Goal: Task Accomplishment & Management: Manage account settings

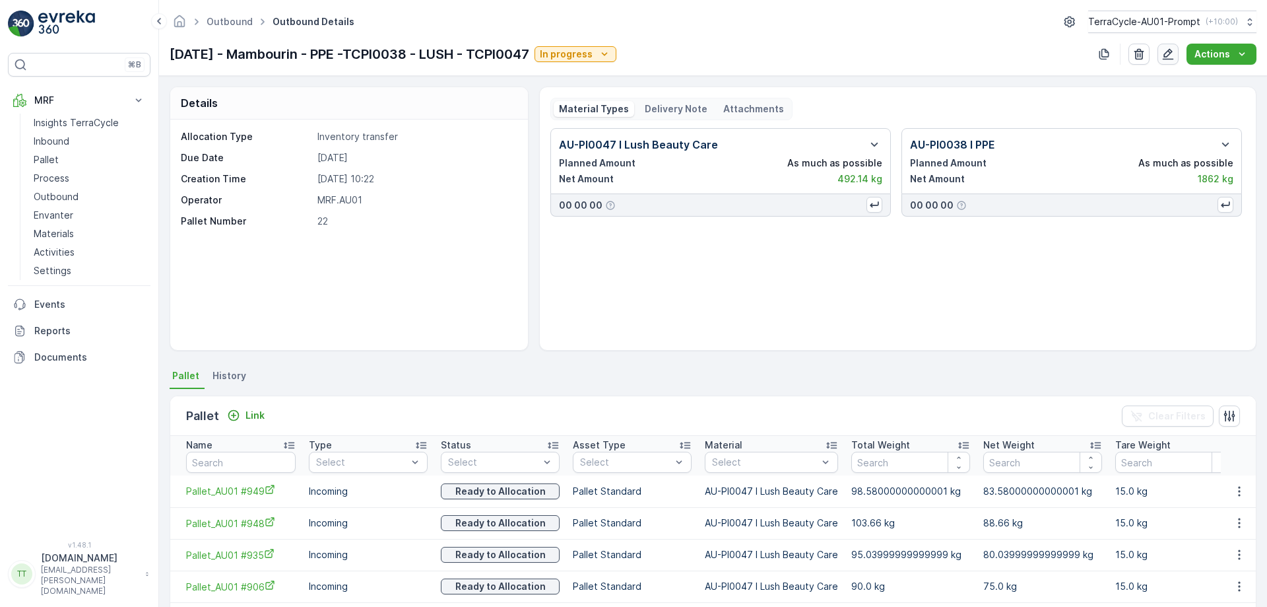
click at [1169, 55] on icon "button" at bounding box center [1168, 54] width 13 height 13
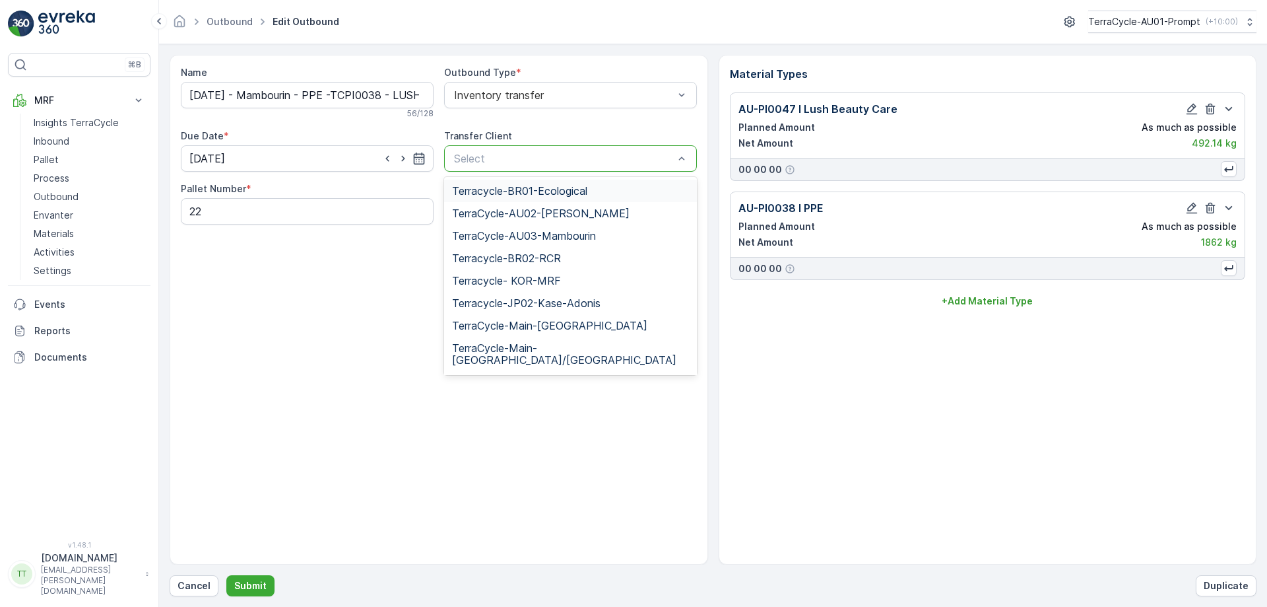
click at [508, 161] on div at bounding box center [564, 158] width 222 height 12
click at [578, 238] on span "TerraCycle-AU03-Mambourin" at bounding box center [524, 236] width 144 height 12
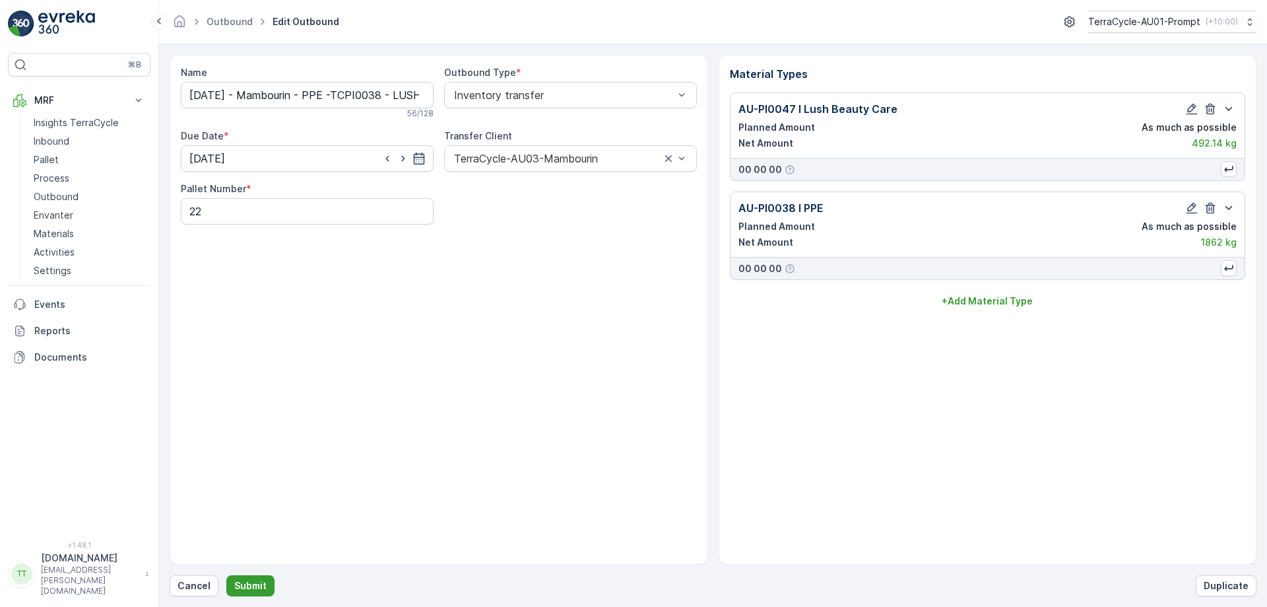
click at [244, 582] on p "Submit" at bounding box center [250, 585] width 32 height 13
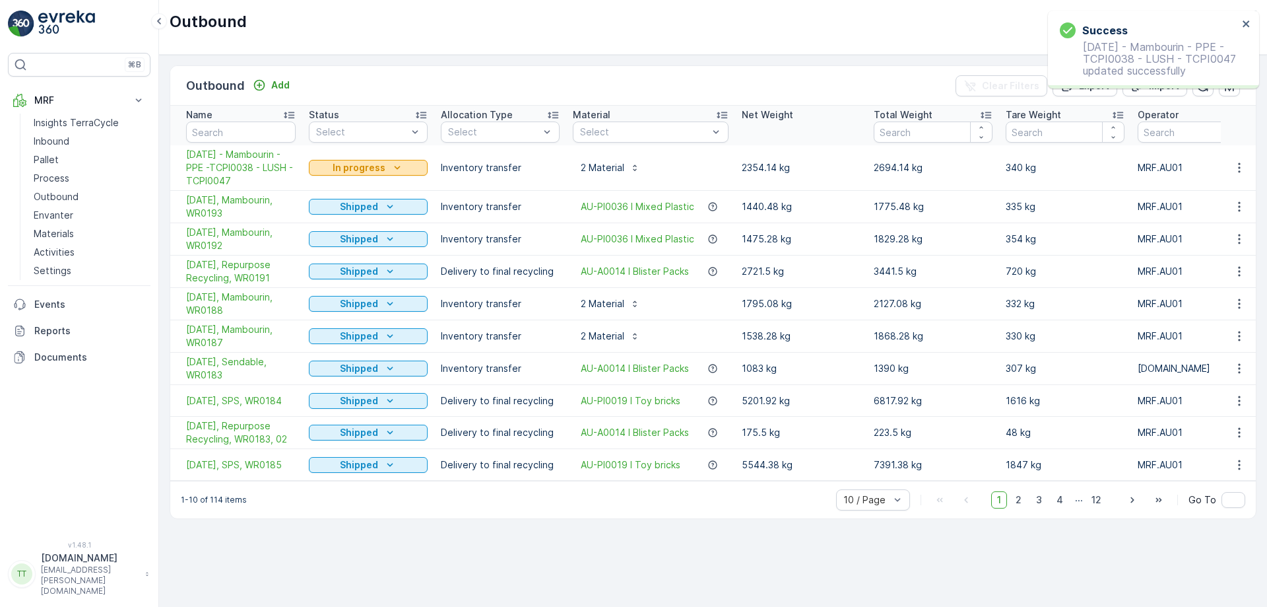
click at [365, 166] on p "In progress" at bounding box center [359, 167] width 53 height 13
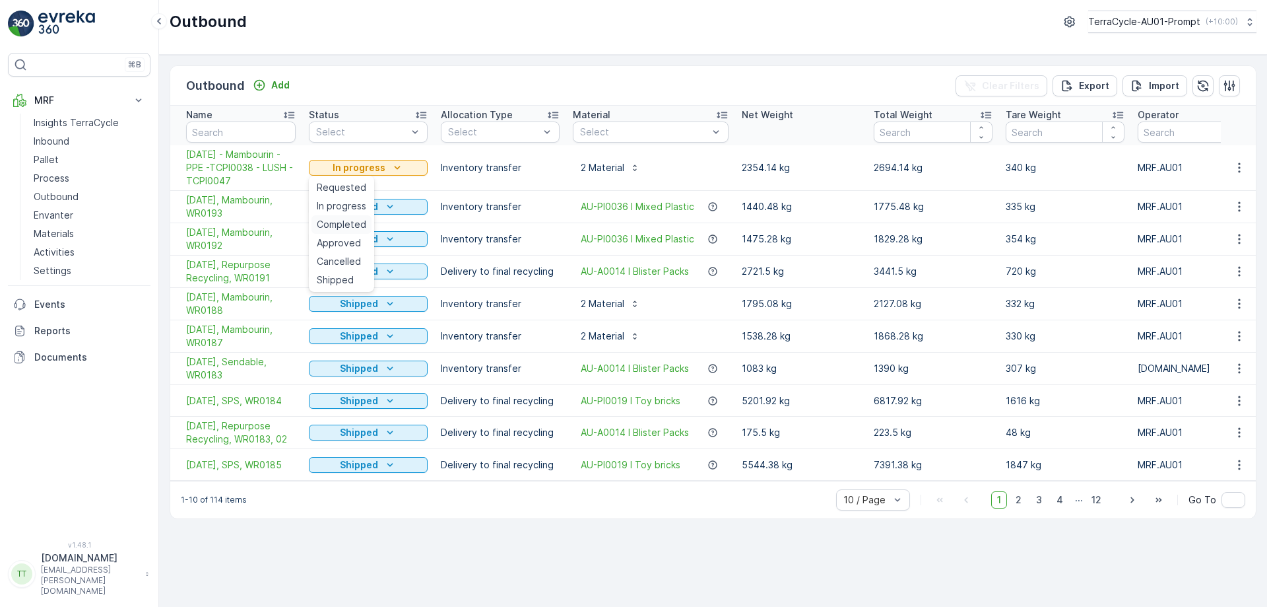
click at [341, 223] on span "Completed" at bounding box center [342, 224] width 50 height 13
click at [361, 173] on p "In progress" at bounding box center [359, 167] width 53 height 13
click at [349, 243] on span "Approved" at bounding box center [339, 242] width 44 height 13
click at [330, 275] on span "Shipped" at bounding box center [335, 279] width 37 height 13
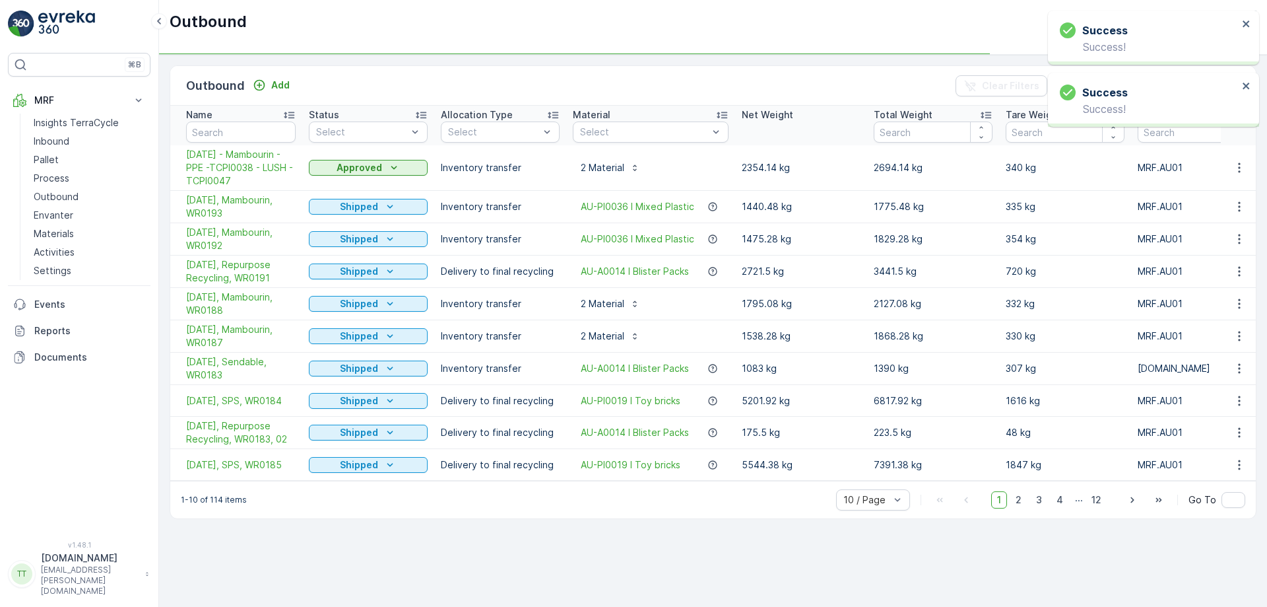
click at [1238, 22] on div "Success Success!" at bounding box center [1149, 37] width 186 height 38
click at [1248, 22] on icon "close" at bounding box center [1246, 23] width 7 height 7
click at [1248, 73] on div "Success Success!" at bounding box center [1153, 100] width 211 height 54
click at [1248, 22] on icon "close" at bounding box center [1246, 23] width 7 height 7
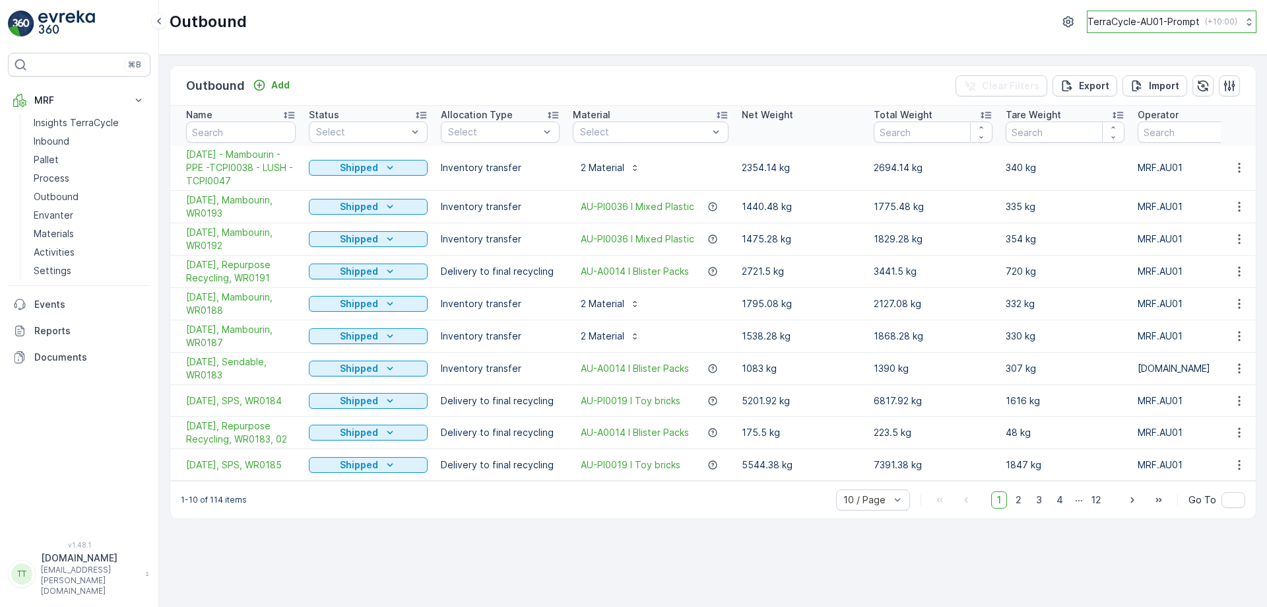
click at [1209, 22] on p "( +10:00 )" at bounding box center [1221, 22] width 32 height 11
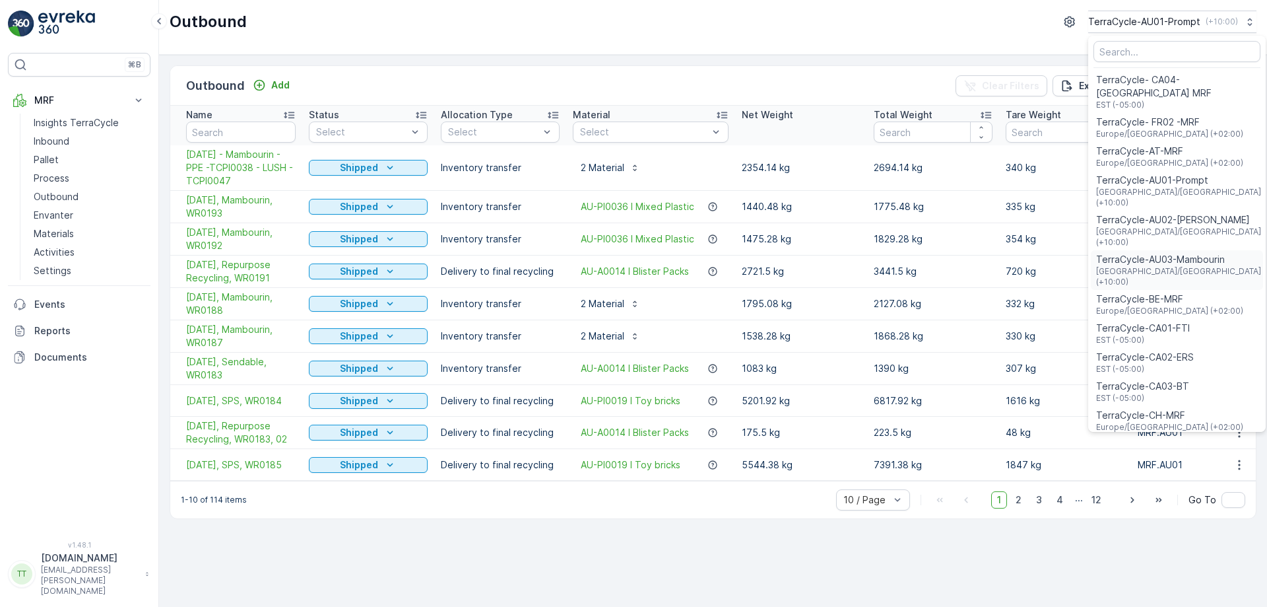
click at [1149, 253] on span "TerraCycle-AU03-Mambourin" at bounding box center [1178, 259] width 165 height 13
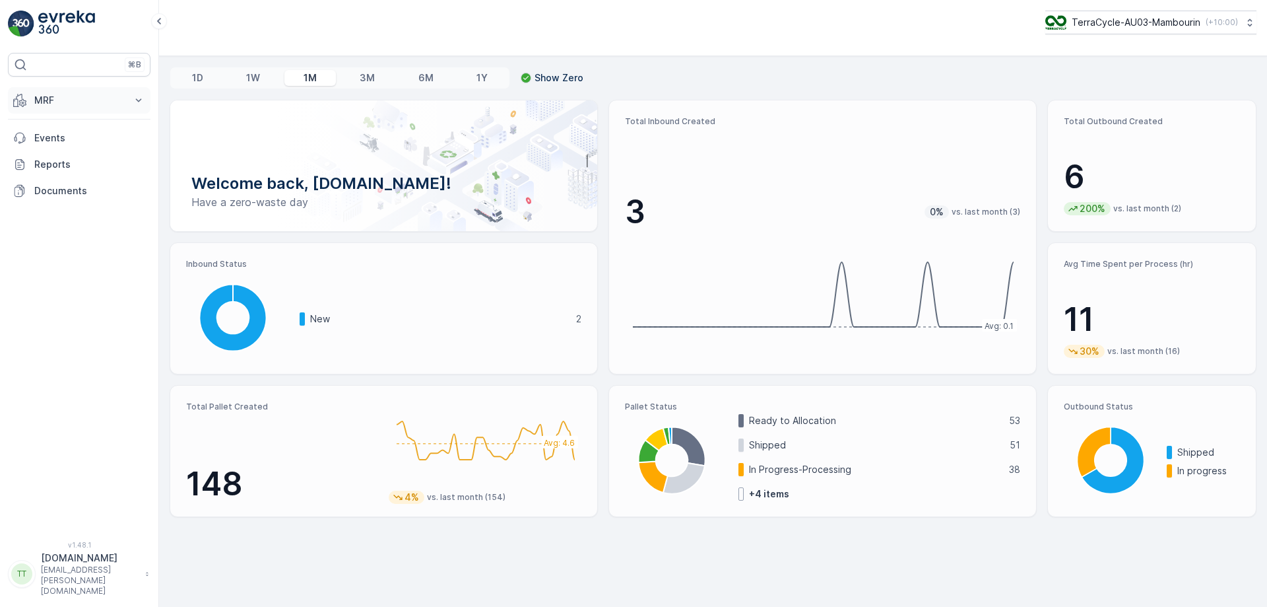
click at [88, 107] on button "MRF" at bounding box center [79, 100] width 143 height 26
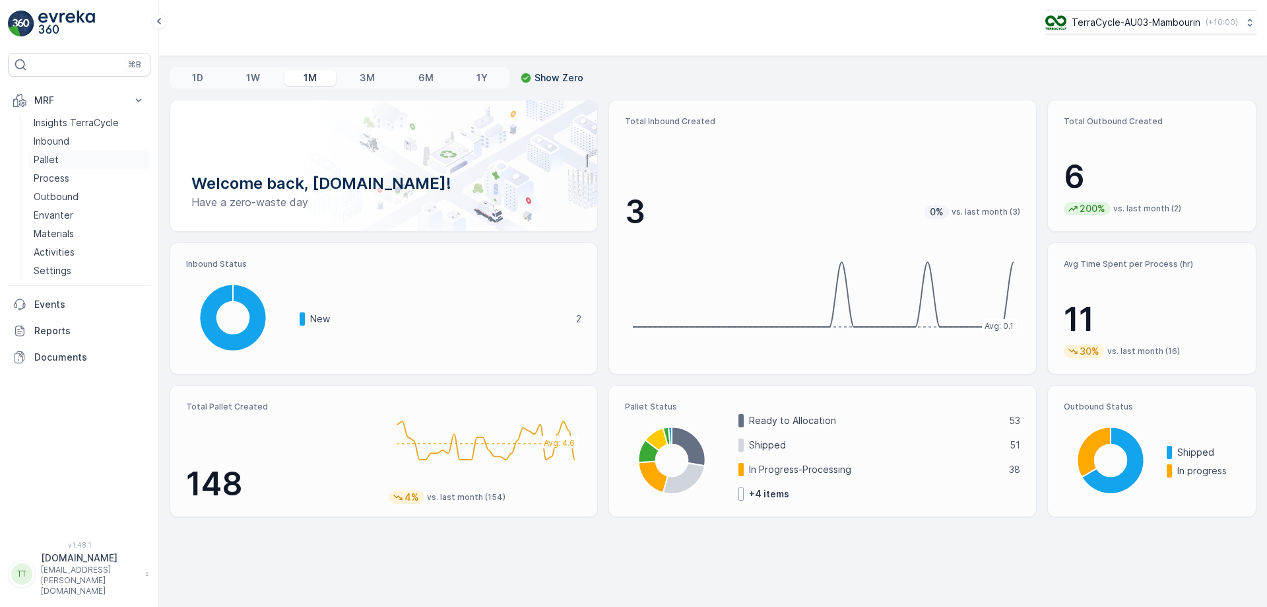
click at [84, 156] on link "Pallet" at bounding box center [89, 160] width 122 height 18
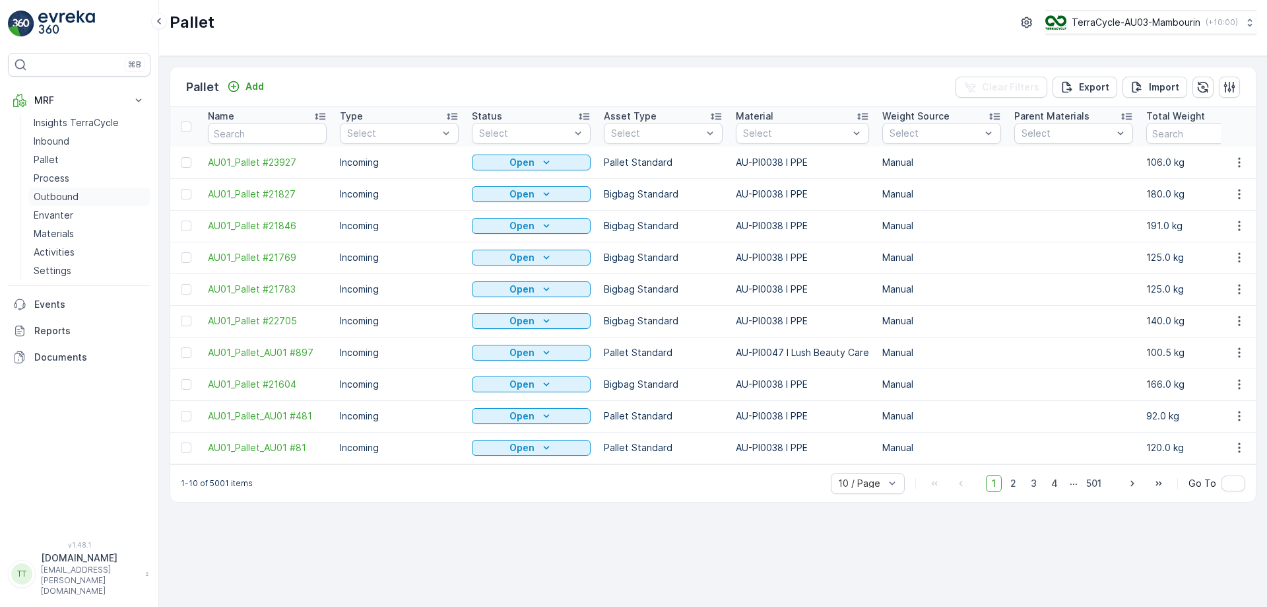
click at [59, 193] on p "Outbound" at bounding box center [56, 196] width 45 height 13
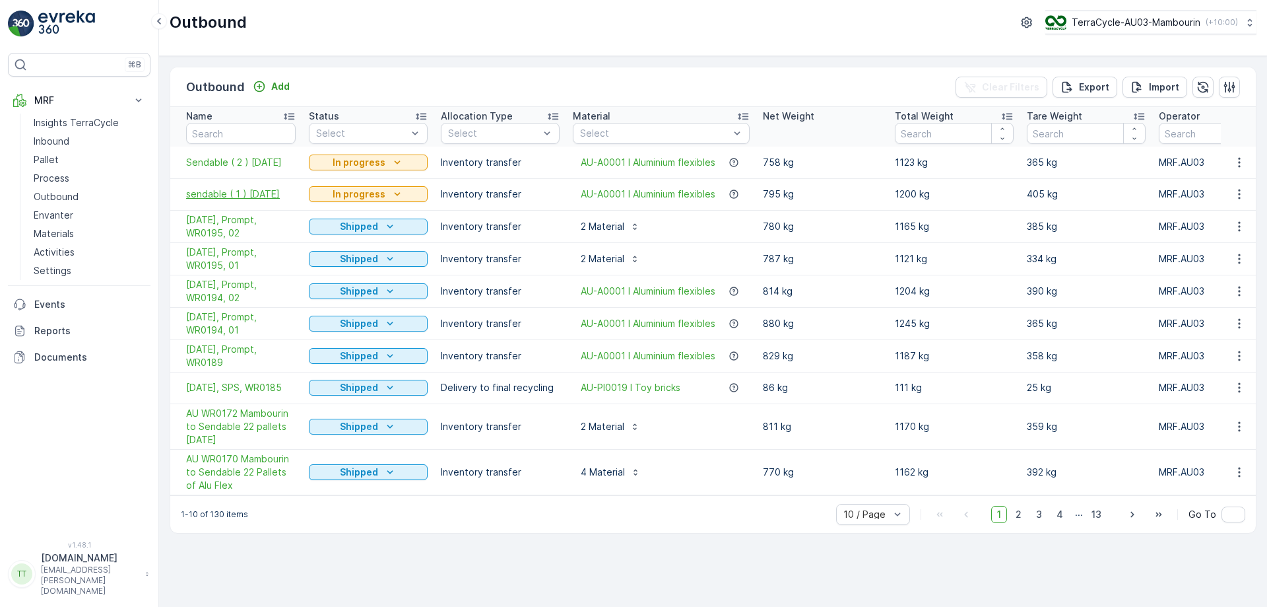
click at [252, 199] on span "sendable ( 1 ) 21/8/25" at bounding box center [241, 193] width 110 height 13
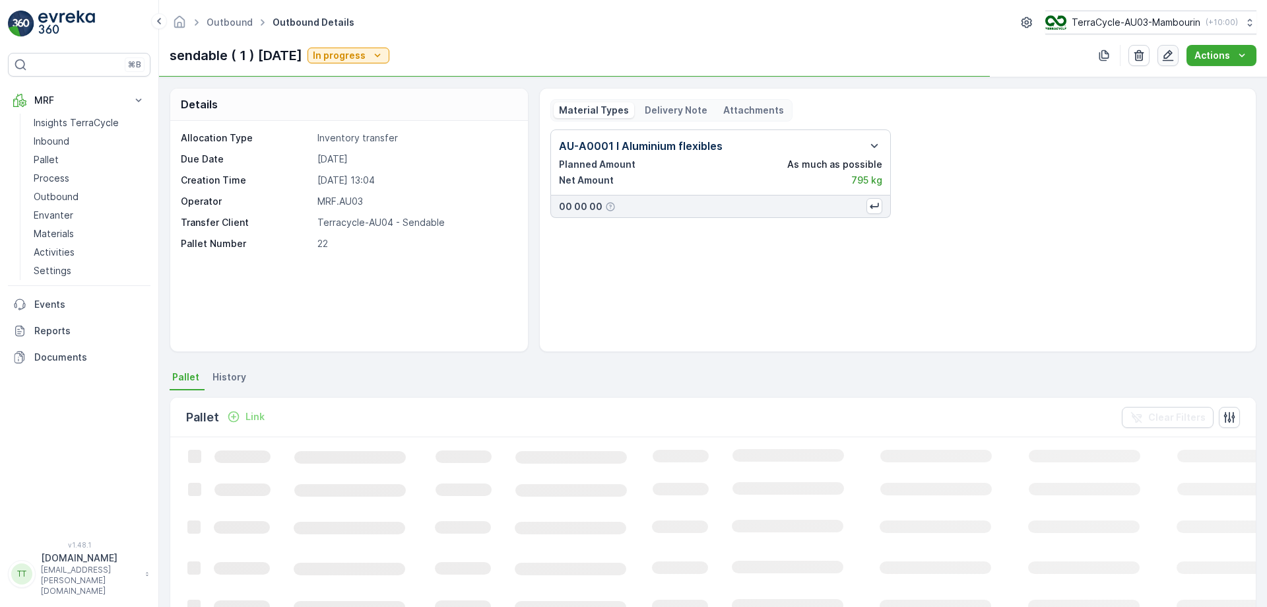
click at [1171, 53] on icon "button" at bounding box center [1168, 55] width 11 height 11
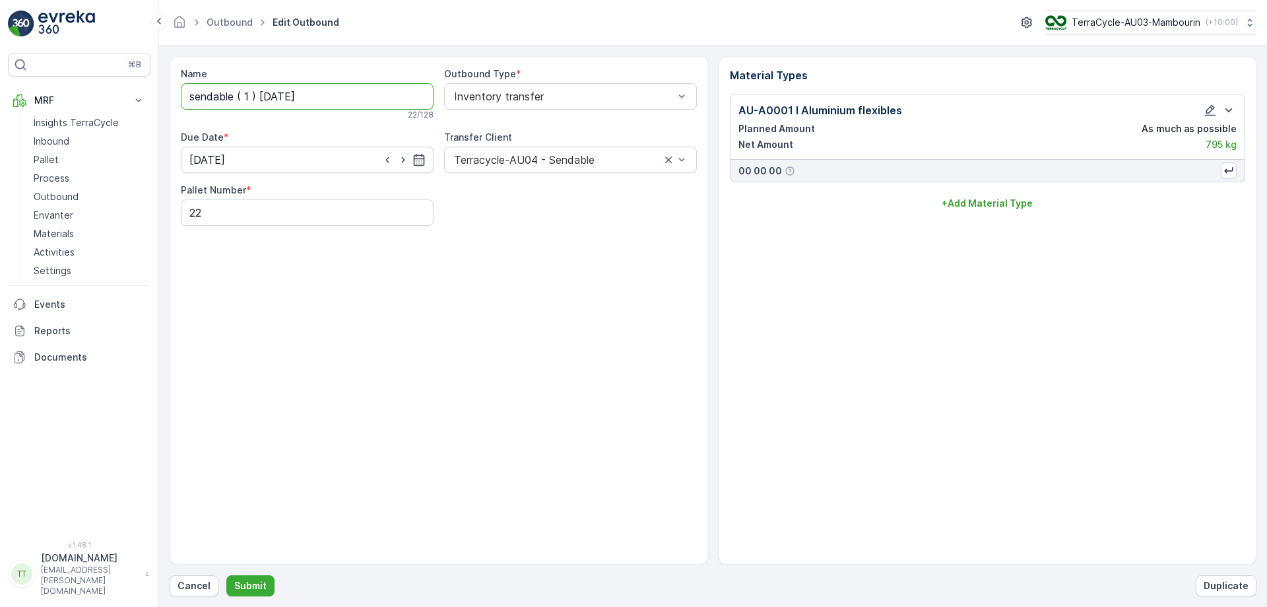
click at [221, 88] on input "sendable ( 1 ) 21/8/25" at bounding box center [307, 96] width 253 height 26
type input "Prompt ( 1 ) 21/8/25"
click at [490, 161] on div at bounding box center [557, 162] width 209 height 12
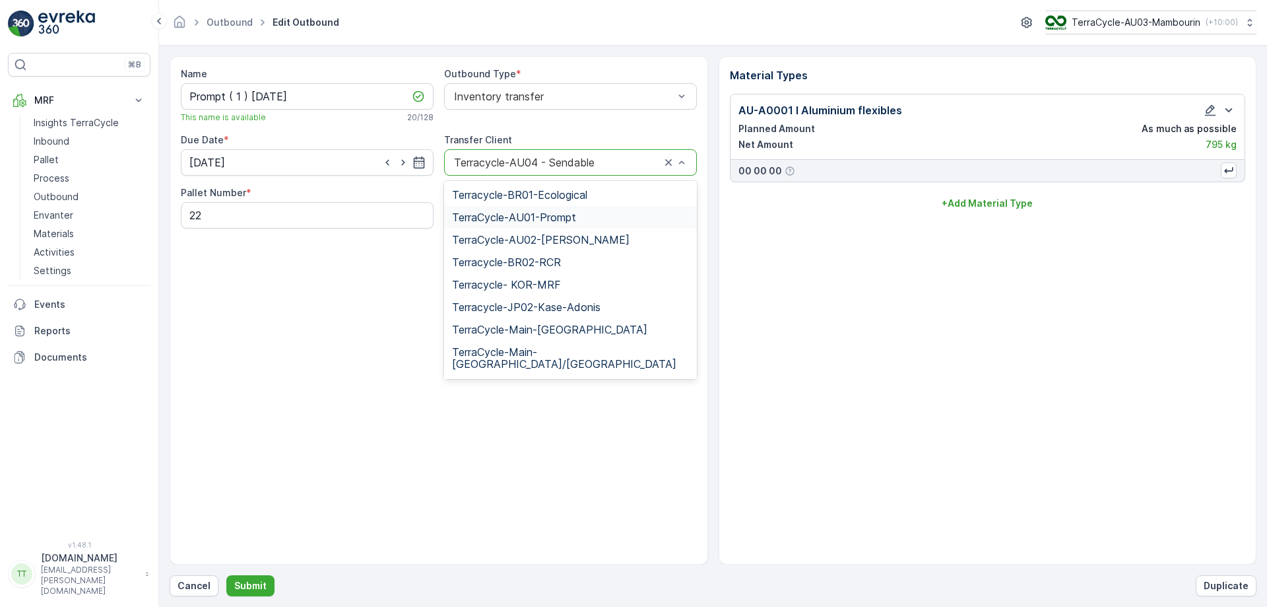
click at [535, 217] on span "TerraCycle-AU01-Prompt" at bounding box center [514, 217] width 124 height 12
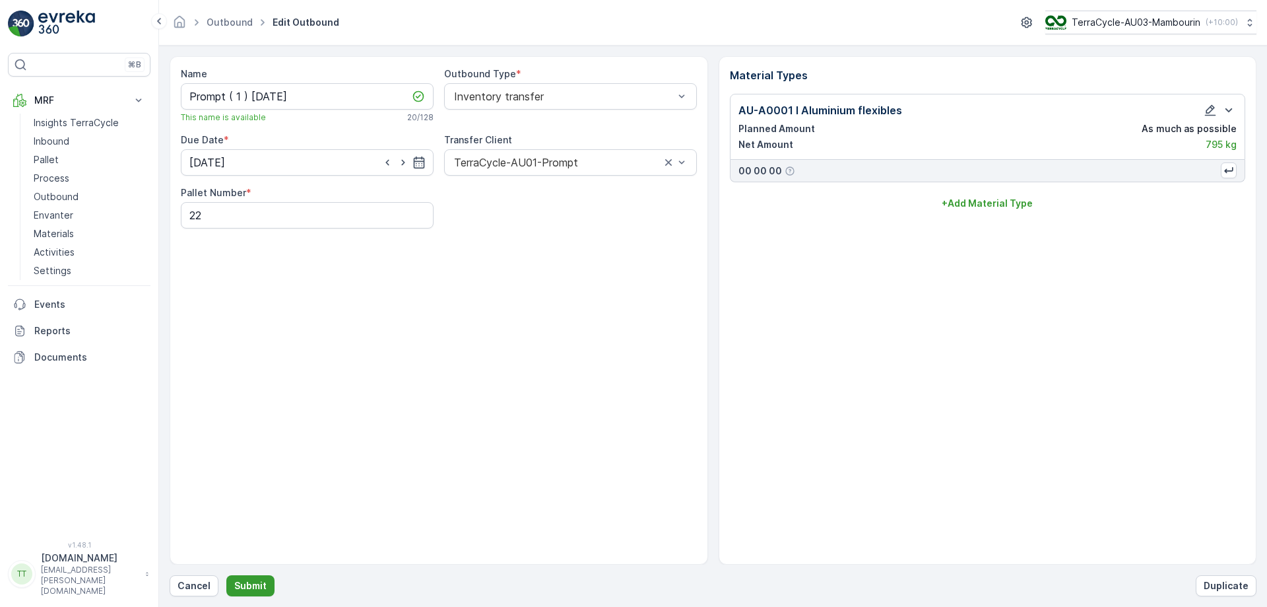
click at [248, 579] on p "Submit" at bounding box center [250, 585] width 32 height 13
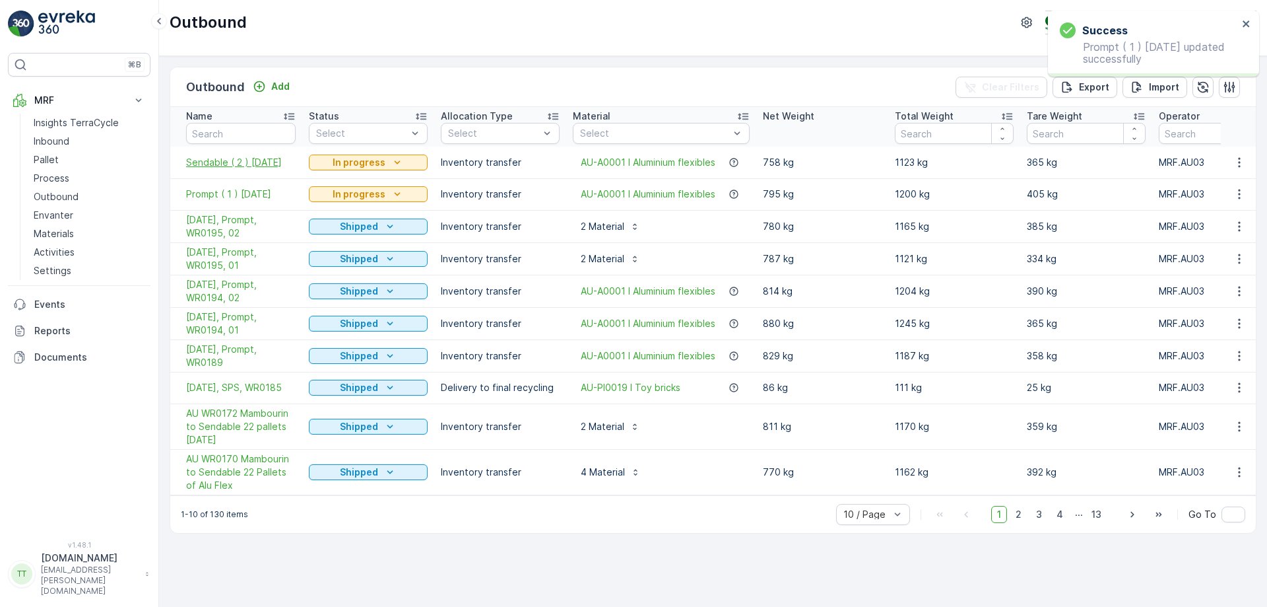
click at [226, 163] on span "Sendable ( 2 ) 21/8/25" at bounding box center [241, 162] width 110 height 13
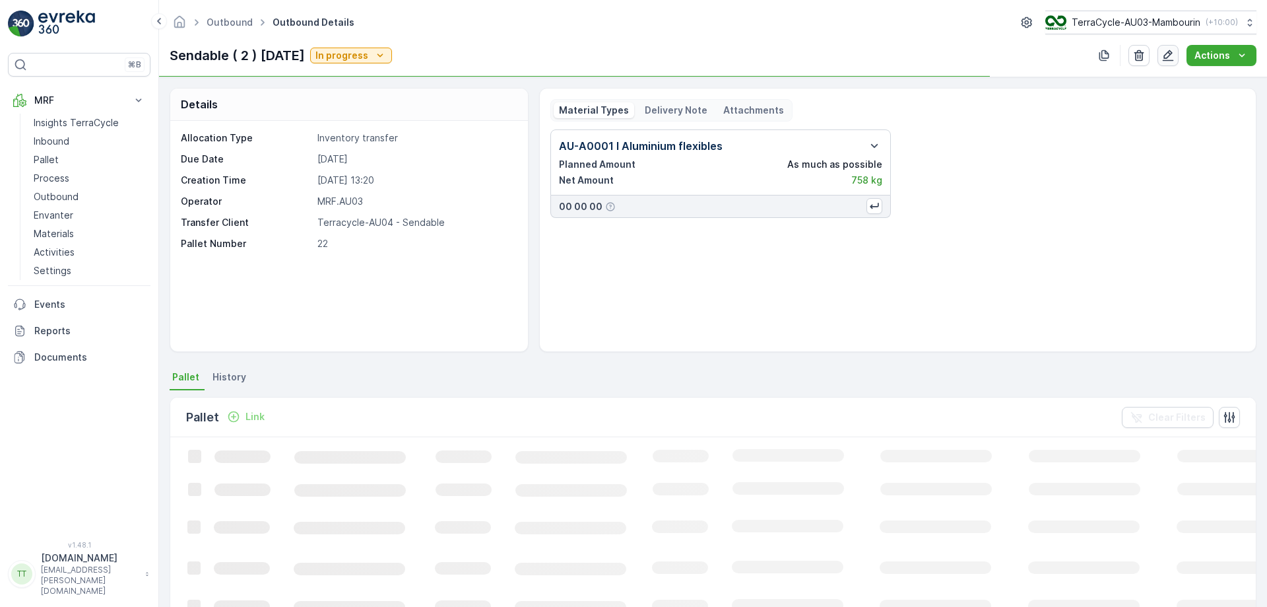
click at [1168, 60] on icon "button" at bounding box center [1168, 55] width 11 height 11
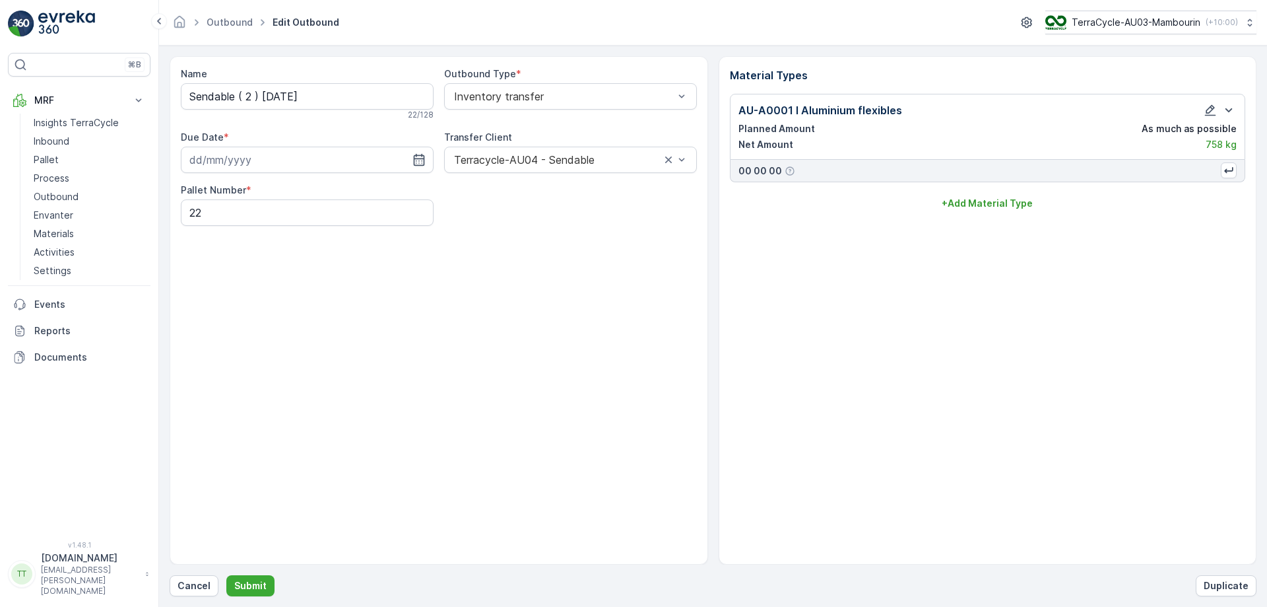
type input "20.08.2025"
click at [202, 95] on input "Sendable ( 2 ) 21/8/25" at bounding box center [307, 96] width 253 height 26
type input "Prompt ( 2 ) 21/8/25"
click at [253, 158] on input "20.08.2025" at bounding box center [307, 162] width 253 height 26
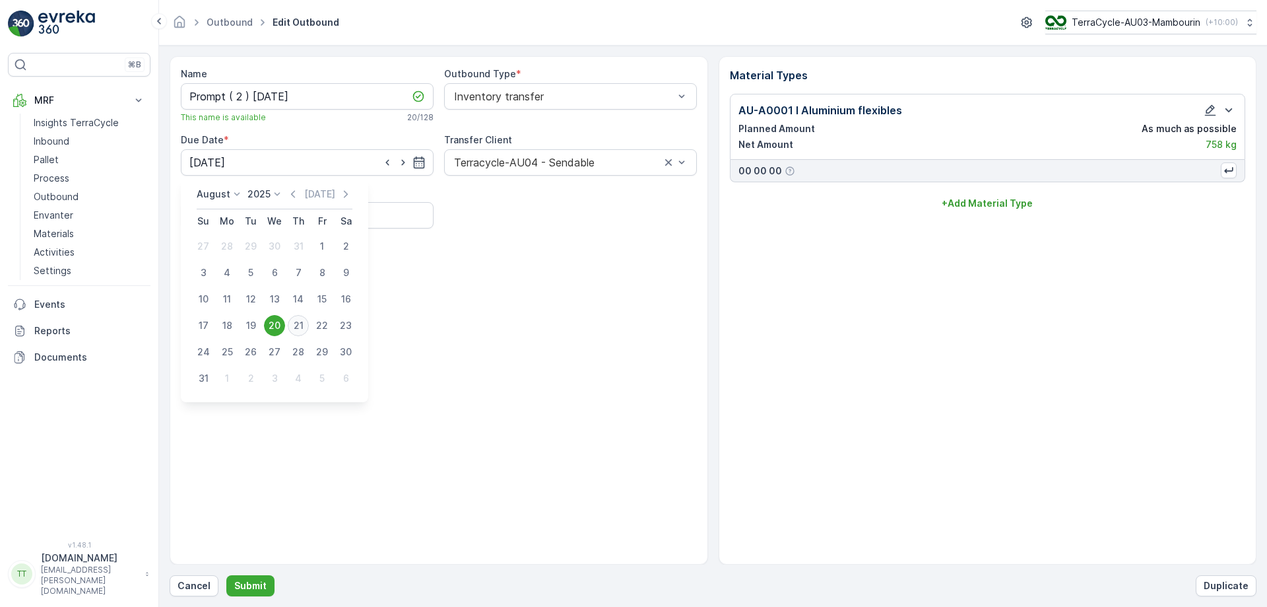
click at [297, 326] on div "21" at bounding box center [298, 325] width 21 height 21
type input "[DATE]"
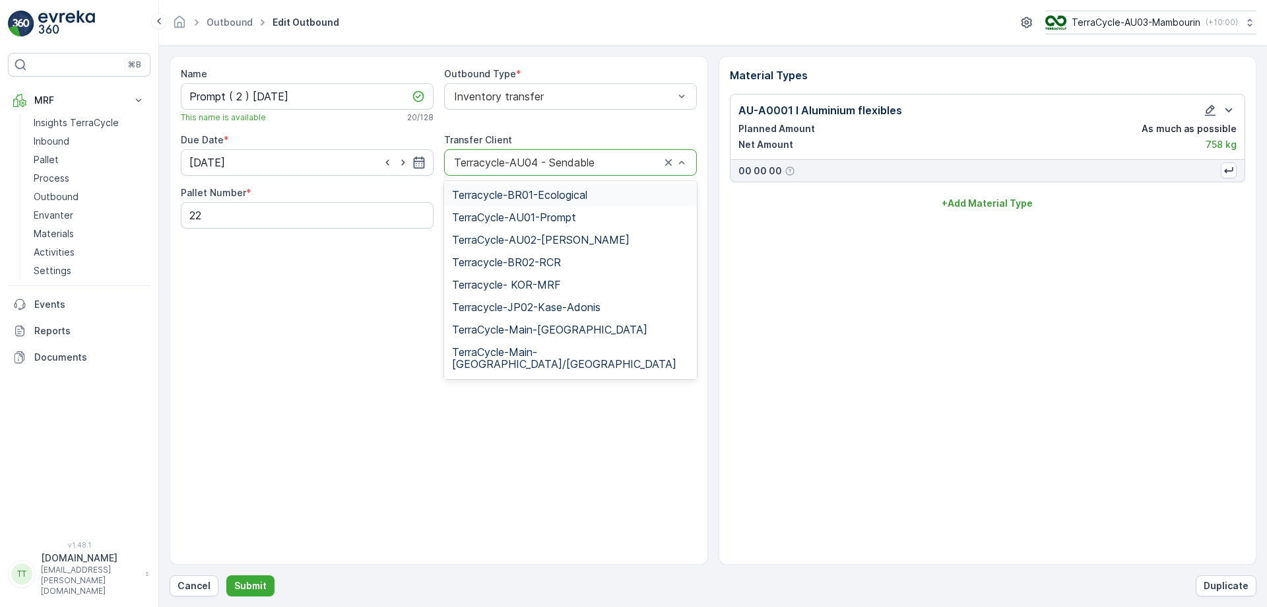
click at [533, 157] on div at bounding box center [557, 162] width 209 height 12
click at [549, 213] on span "TerraCycle-AU01-Prompt" at bounding box center [514, 217] width 124 height 12
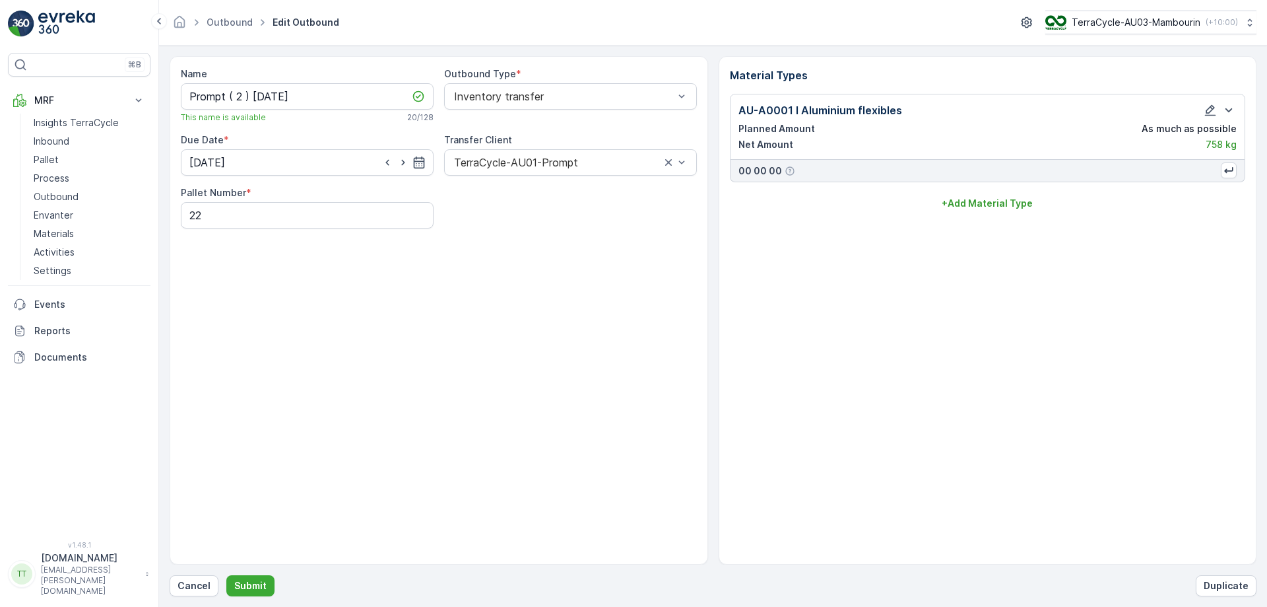
click at [431, 314] on div "Name Prompt ( 2 ) 21/8/25 This name is available 20 / 128 Outbound Type * Inven…" at bounding box center [439, 310] width 539 height 508
click at [248, 589] on p "Submit" at bounding box center [250, 585] width 32 height 13
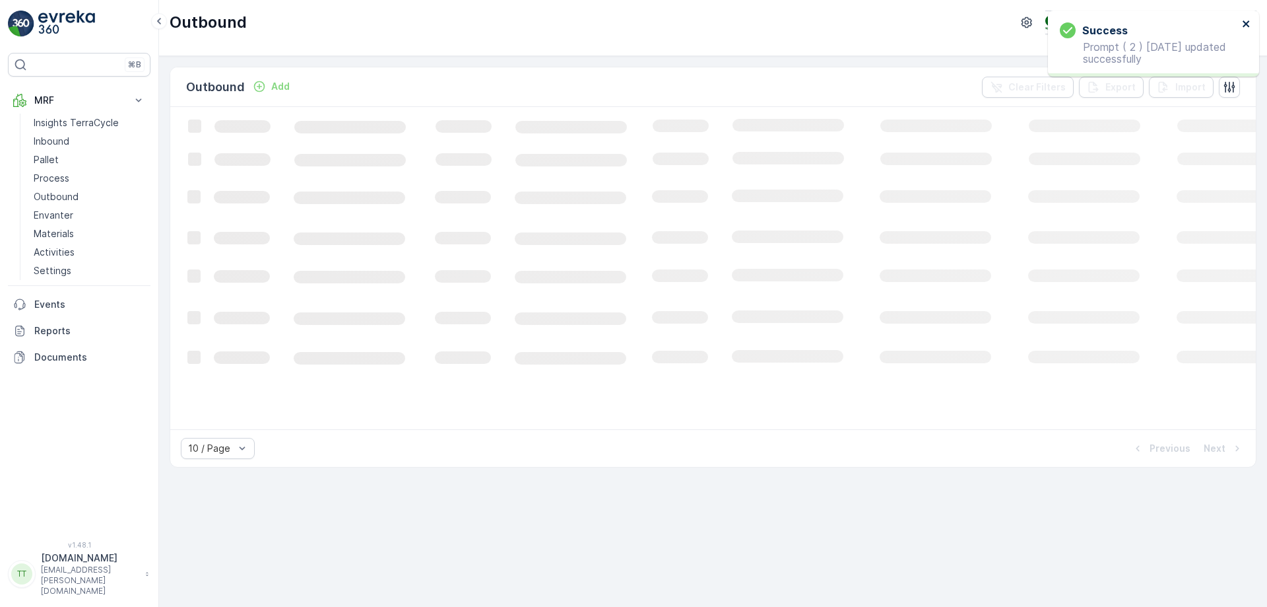
click at [1249, 22] on icon "close" at bounding box center [1246, 23] width 7 height 7
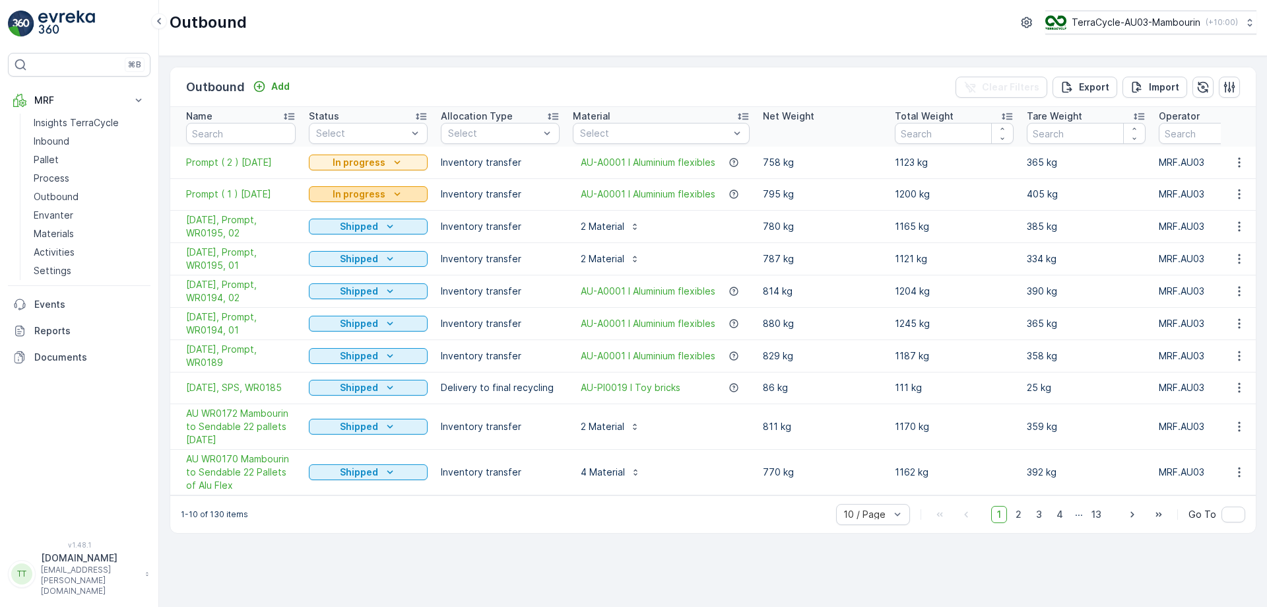
click at [335, 192] on p "In progress" at bounding box center [359, 193] width 53 height 13
click at [353, 246] on span "Completed" at bounding box center [342, 250] width 50 height 13
click at [391, 199] on icon "In progress" at bounding box center [397, 193] width 13 height 13
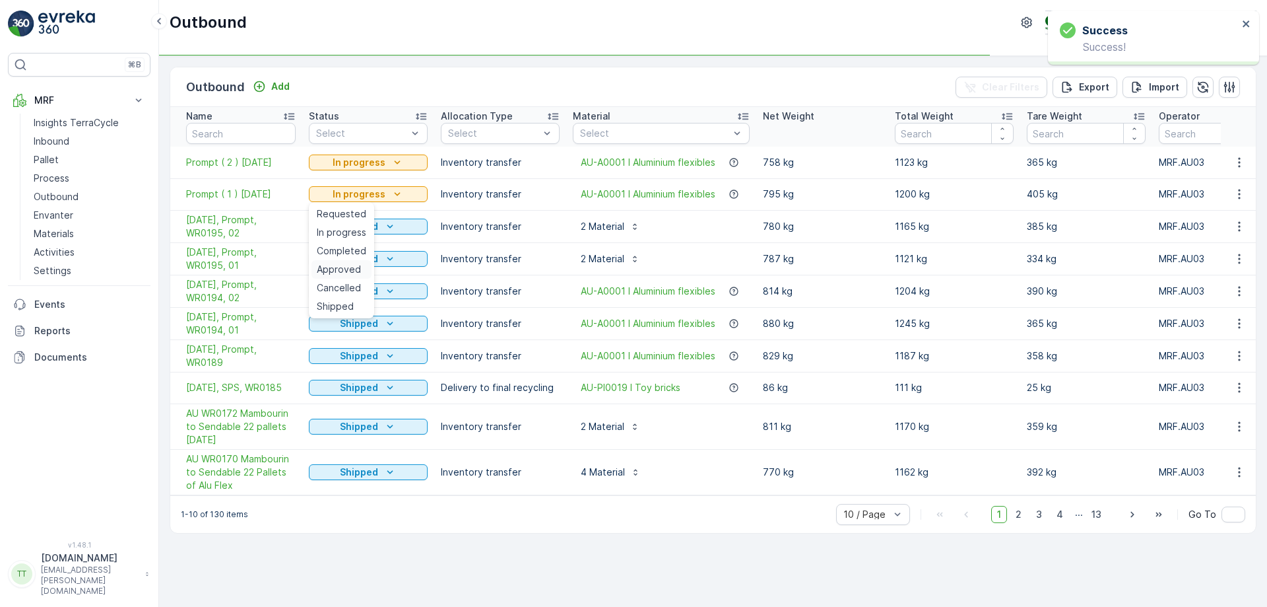
click at [352, 267] on span "Approved" at bounding box center [339, 269] width 44 height 13
click at [398, 198] on icon "Completed" at bounding box center [396, 193] width 13 height 13
click at [335, 285] on span "Cancelled" at bounding box center [339, 287] width 44 height 13
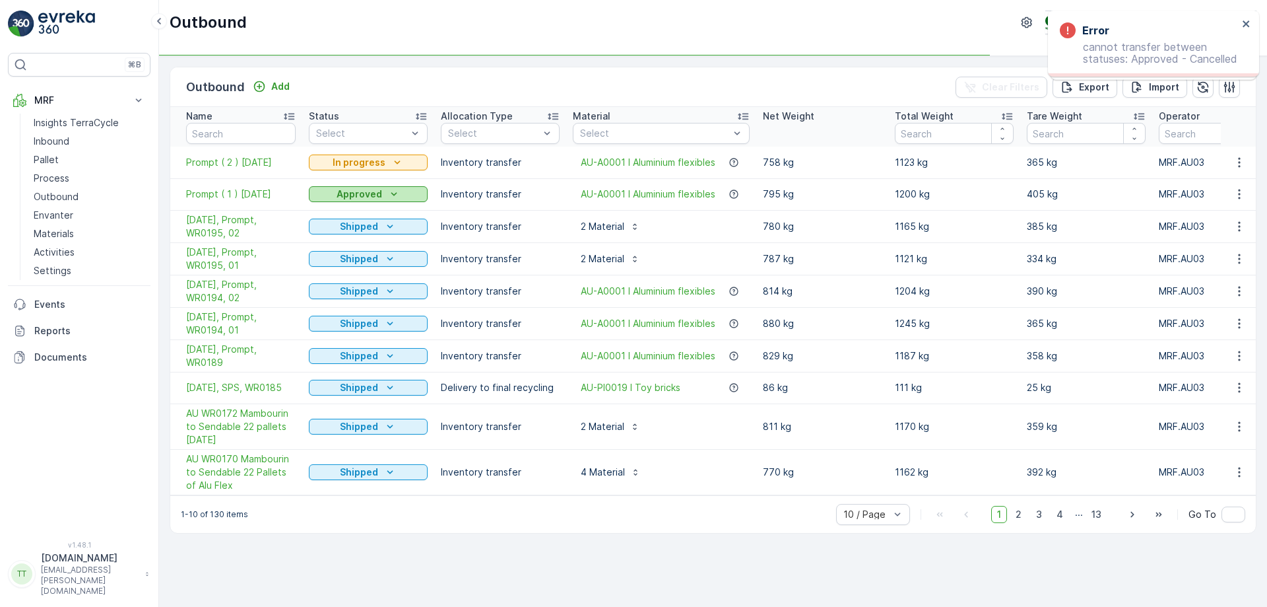
click at [391, 193] on icon "Approved" at bounding box center [394, 193] width 6 height 3
click at [342, 308] on span "Shipped" at bounding box center [335, 306] width 37 height 13
click at [383, 166] on p "In progress" at bounding box center [359, 162] width 53 height 13
click at [338, 218] on span "Completed" at bounding box center [342, 219] width 50 height 13
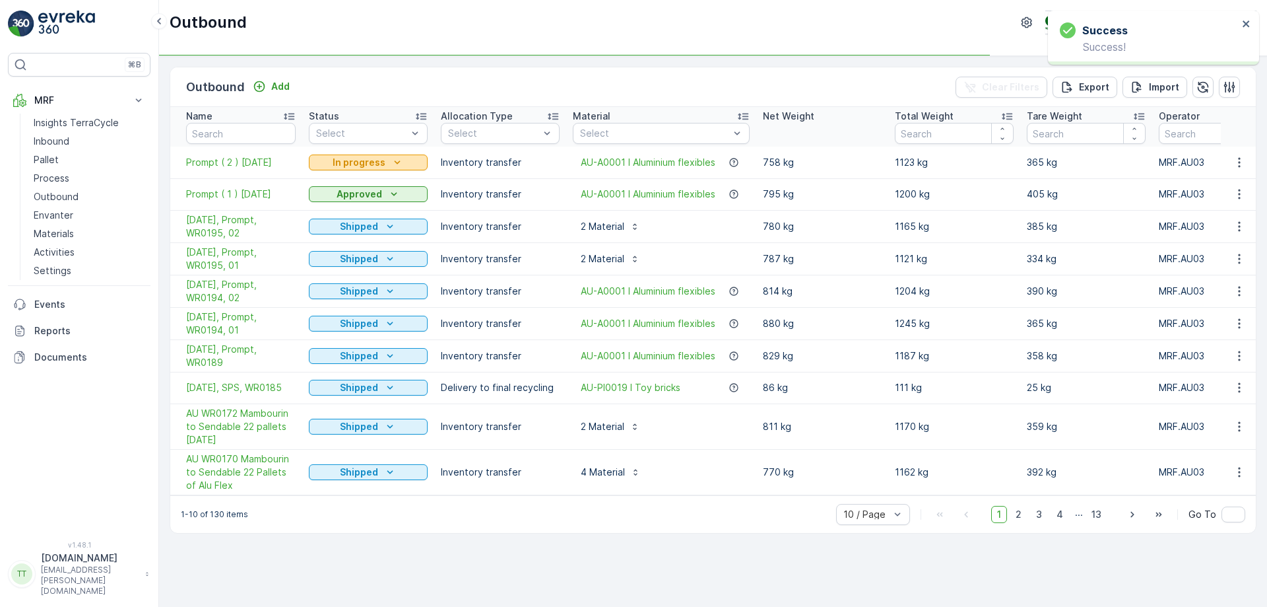
click at [374, 159] on p "In progress" at bounding box center [359, 162] width 53 height 13
click at [339, 241] on span "Approved" at bounding box center [339, 237] width 44 height 13
click at [395, 166] on icon "In progress" at bounding box center [397, 162] width 13 height 13
click at [350, 274] on td "Shipped" at bounding box center [368, 258] width 132 height 32
click at [375, 160] on p "In progress" at bounding box center [359, 162] width 53 height 13
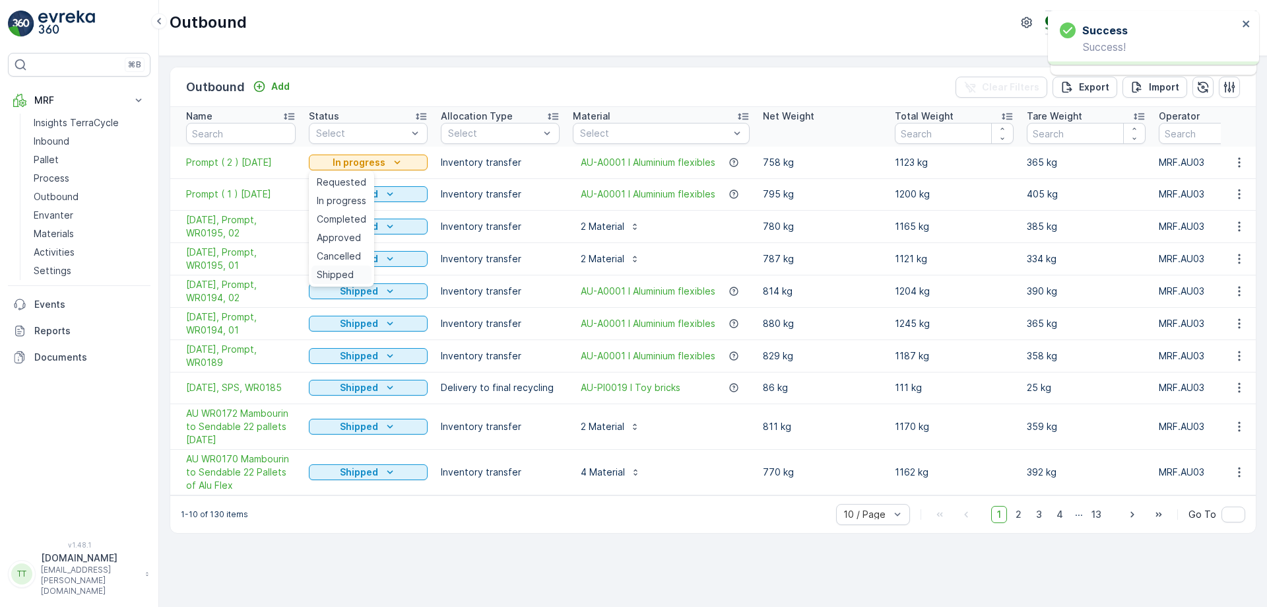
click at [328, 270] on span "Shipped" at bounding box center [335, 274] width 37 height 13
click at [1248, 23] on icon "close" at bounding box center [1246, 23] width 7 height 7
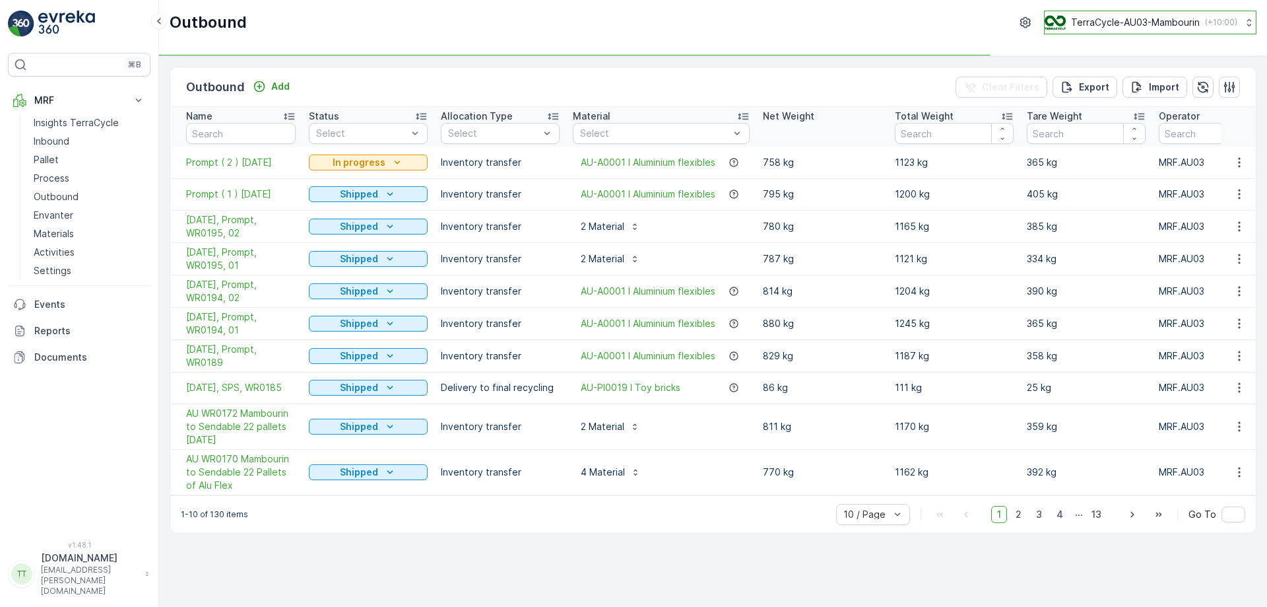
click at [1172, 24] on p "TerraCycle-AU03-Mambourin" at bounding box center [1135, 22] width 129 height 13
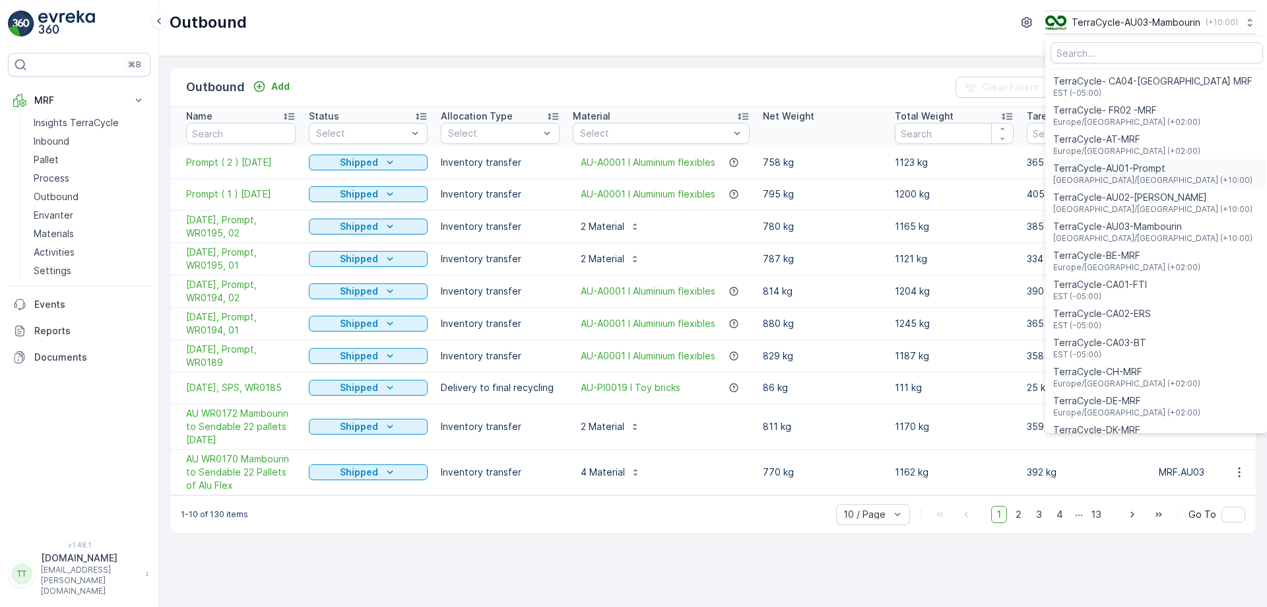
click at [1114, 172] on span "TerraCycle-AU01-Prompt" at bounding box center [1153, 168] width 199 height 13
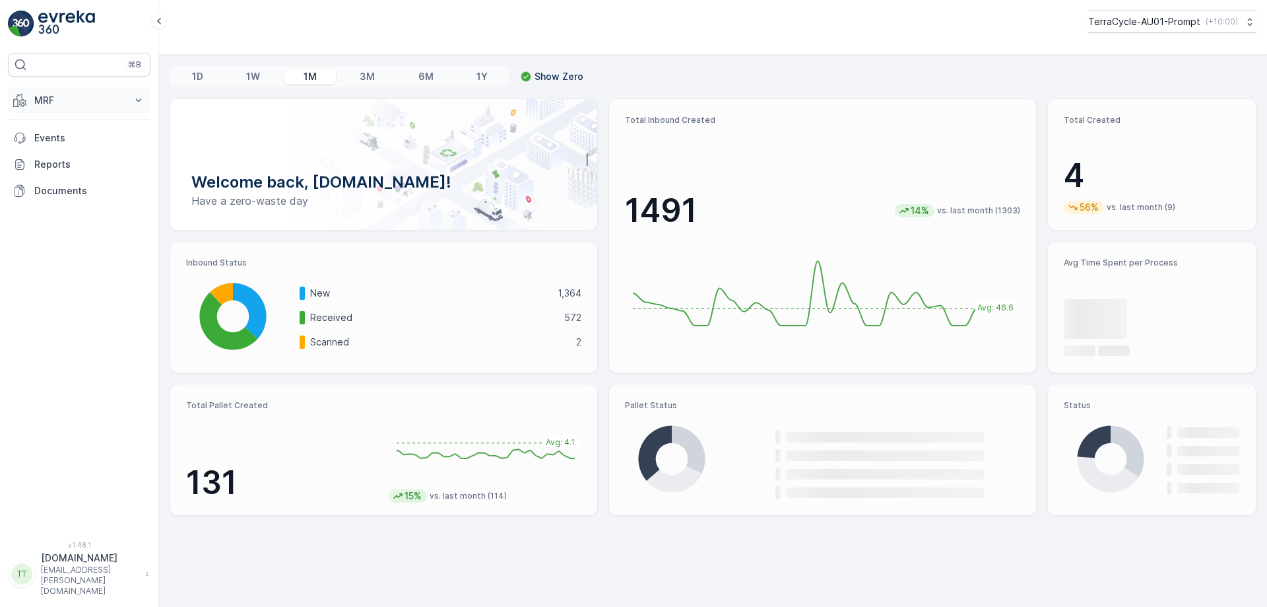
click at [118, 107] on button "MRF" at bounding box center [79, 100] width 143 height 26
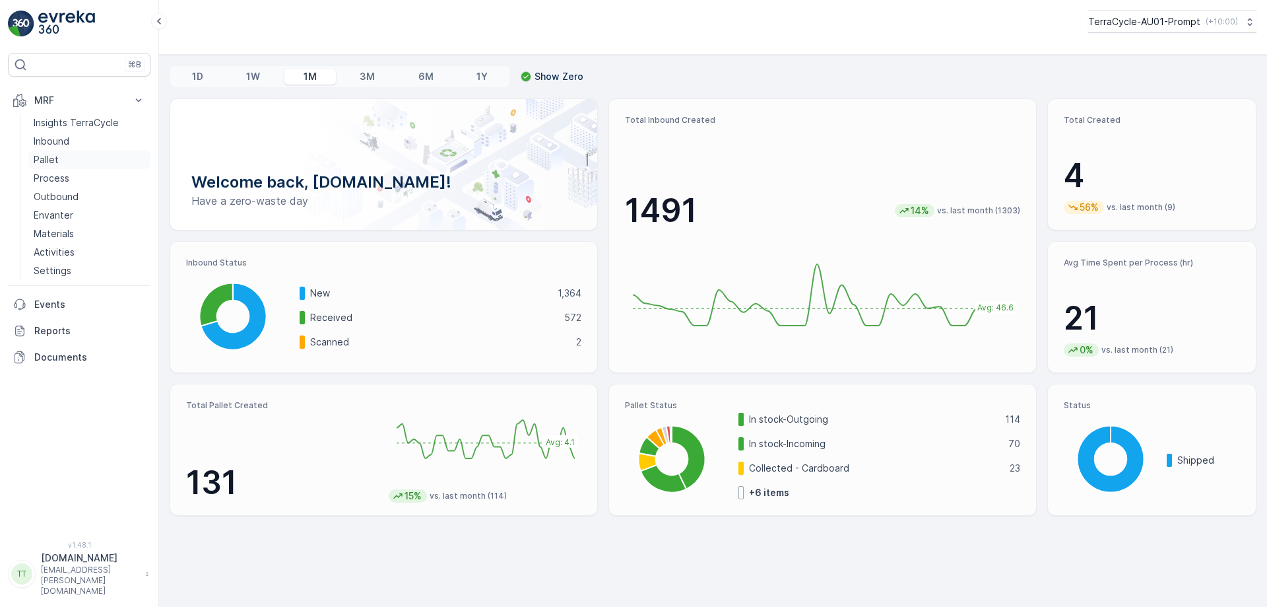
click at [65, 158] on link "Pallet" at bounding box center [89, 160] width 122 height 18
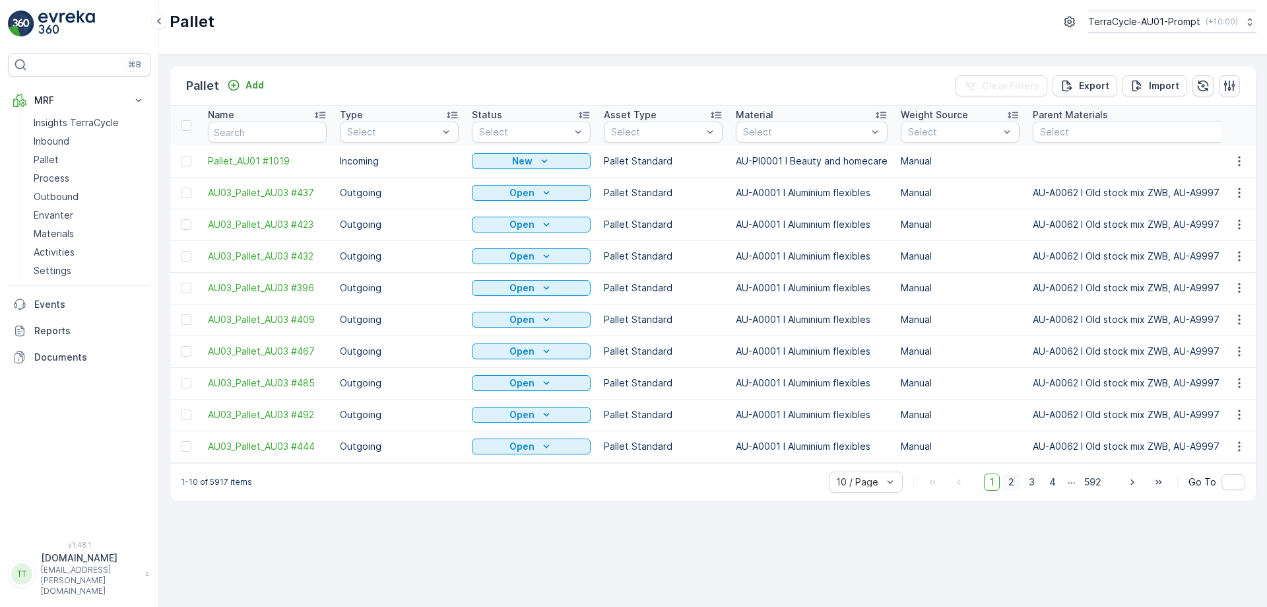
click at [1011, 488] on span "2" at bounding box center [1012, 481] width 18 height 17
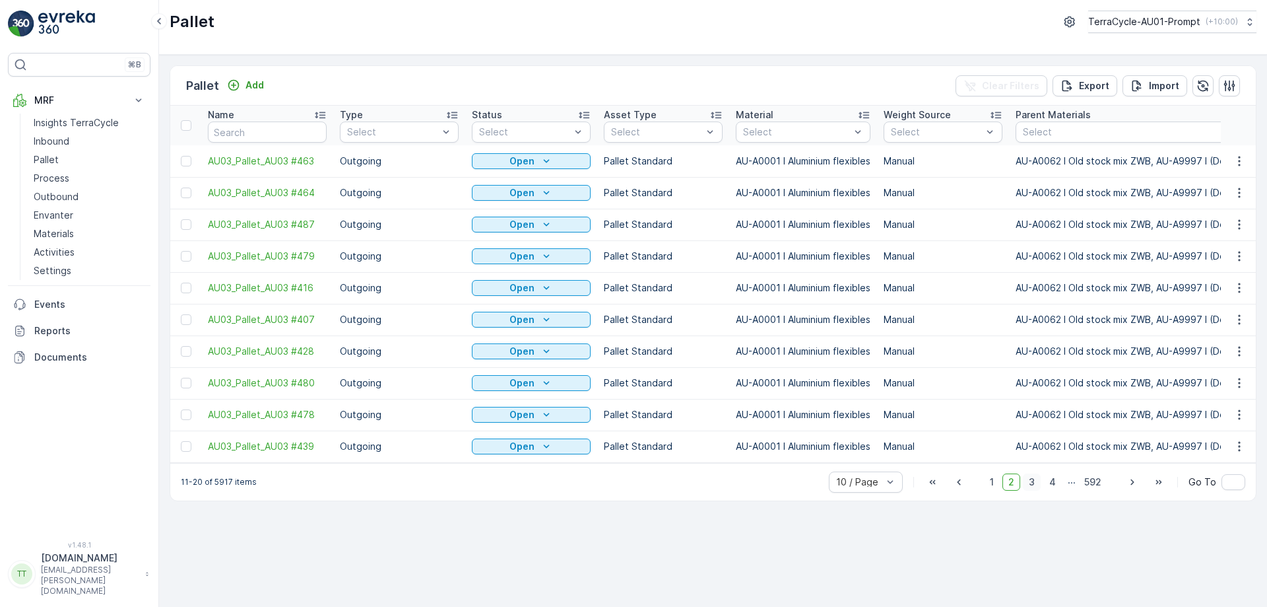
click at [1032, 488] on span "3" at bounding box center [1032, 481] width 18 height 17
click at [1058, 488] on span "4" at bounding box center [1053, 481] width 18 height 17
click at [1058, 488] on span "5" at bounding box center [1053, 481] width 17 height 17
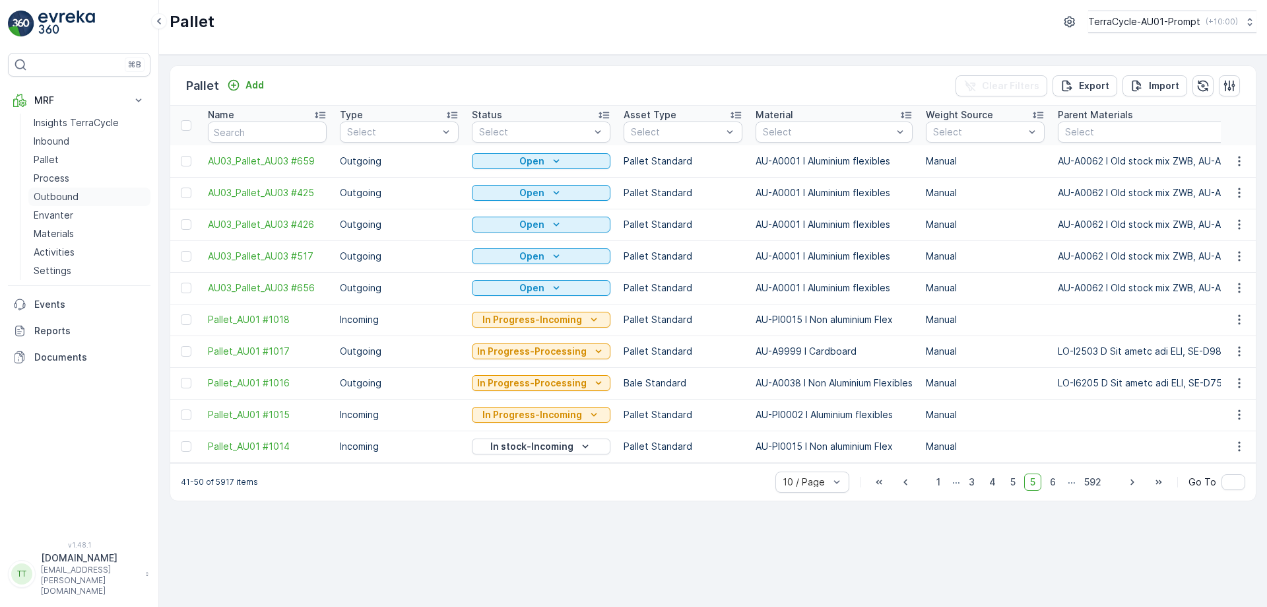
click at [67, 199] on p "Outbound" at bounding box center [56, 196] width 45 height 13
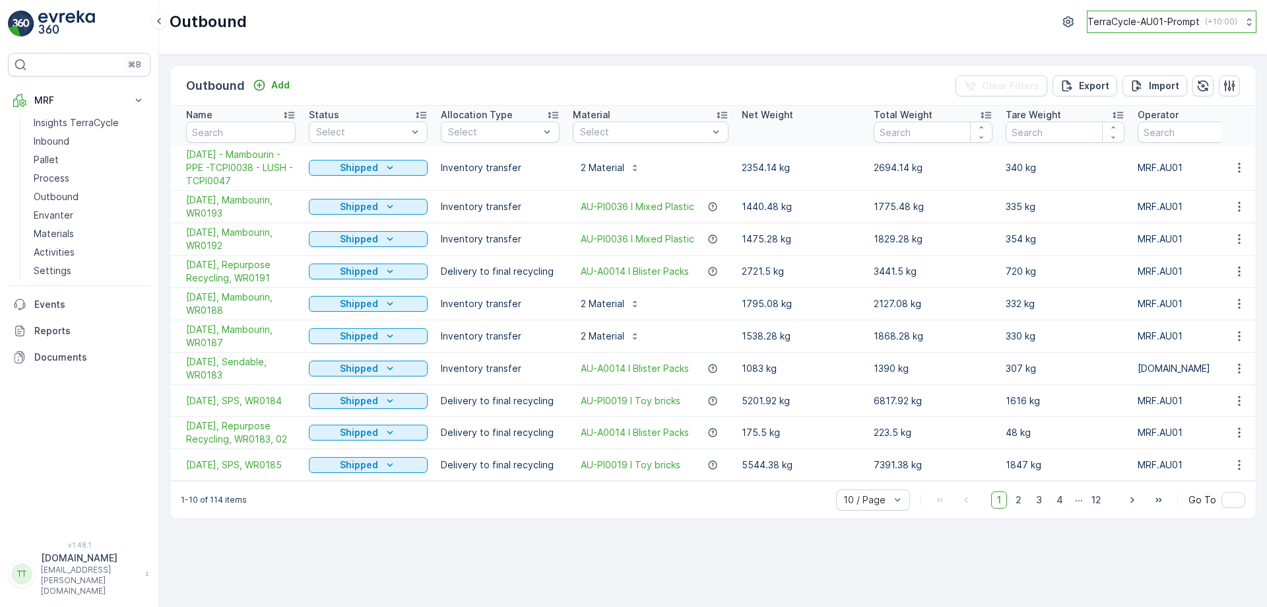
click at [1162, 14] on button "TerraCycle-AU01-Prompt ( +10:00 )" at bounding box center [1172, 22] width 170 height 22
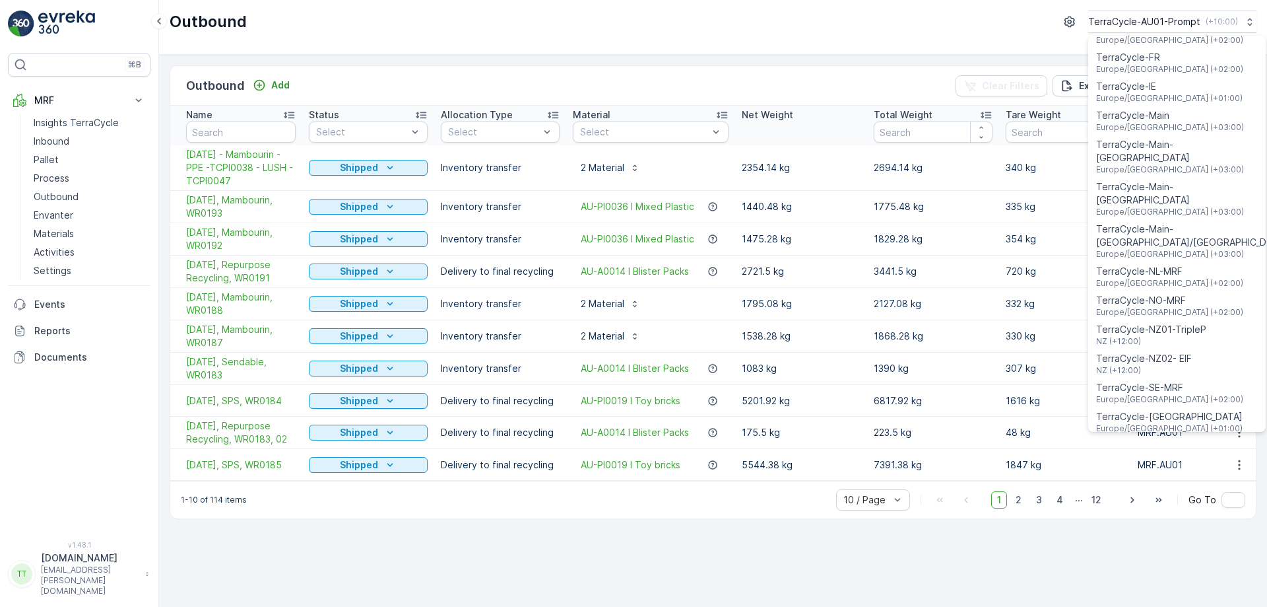
scroll to position [475, 0]
click at [1172, 322] on span "TerraCycle-NZ01-TripleP" at bounding box center [1151, 328] width 110 height 13
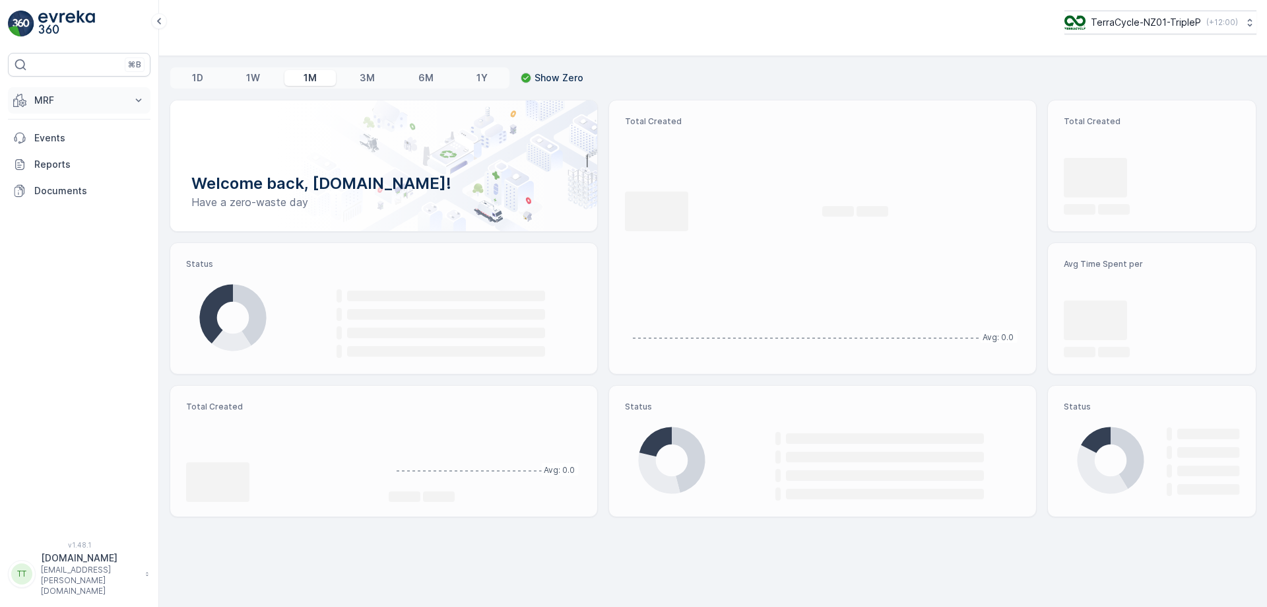
click at [130, 100] on button "MRF" at bounding box center [79, 100] width 143 height 26
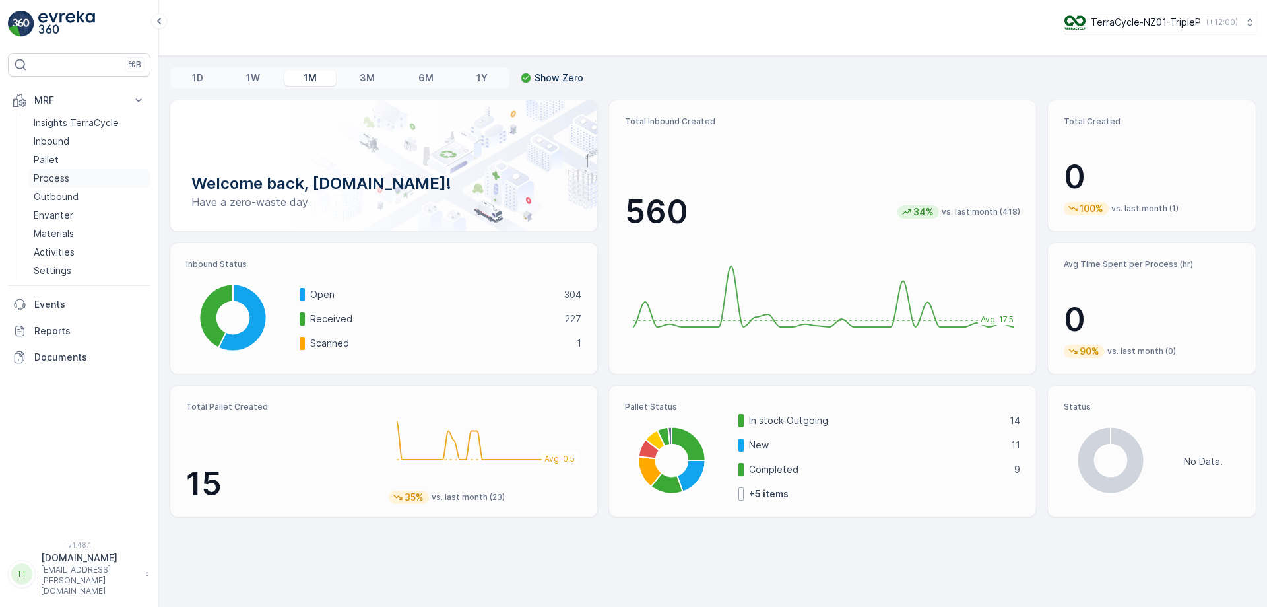
click at [53, 182] on p "Process" at bounding box center [52, 178] width 36 height 13
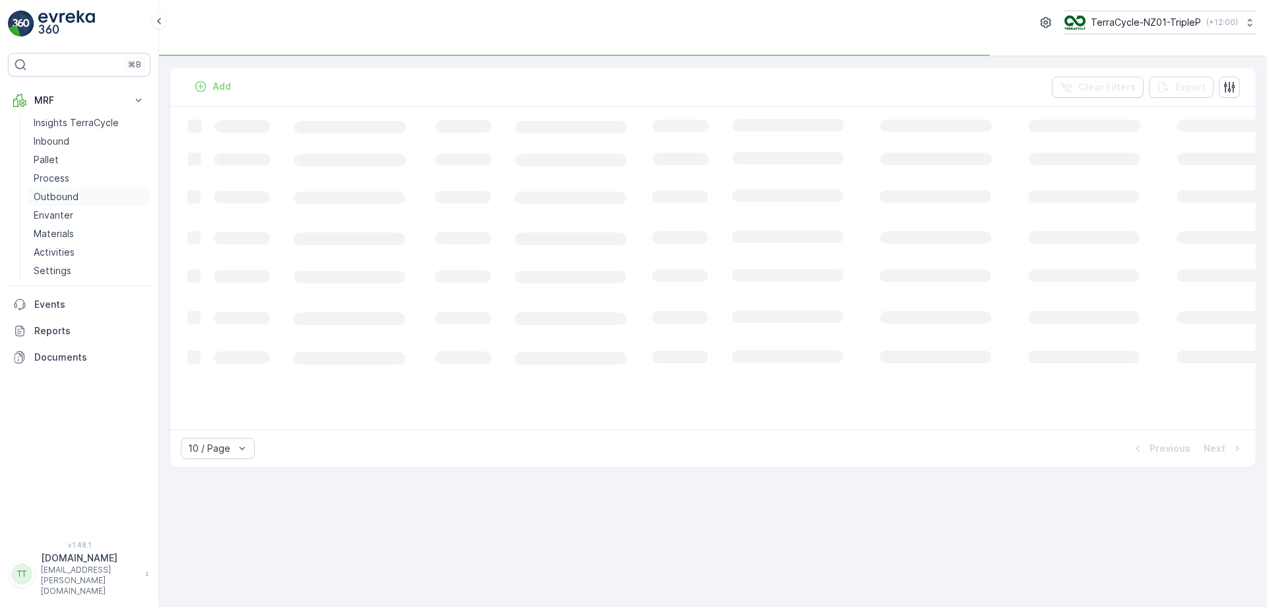
click at [44, 196] on p "Outbound" at bounding box center [56, 196] width 45 height 13
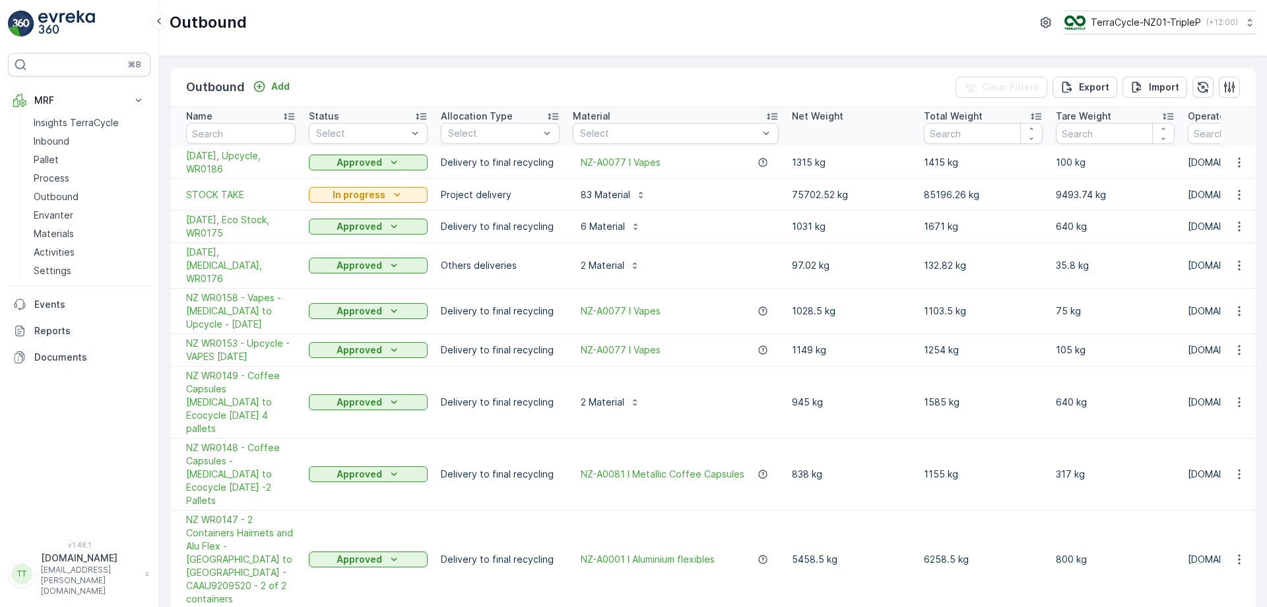
click at [679, 65] on div "Outbound Add Clear Filters Export Import Name Status Select Allocation Type Sel…" at bounding box center [713, 331] width 1108 height 551
click at [1238, 190] on icon "button" at bounding box center [1239, 194] width 2 height 10
click at [1188, 299] on span "Delete Outbound" at bounding box center [1207, 294] width 78 height 13
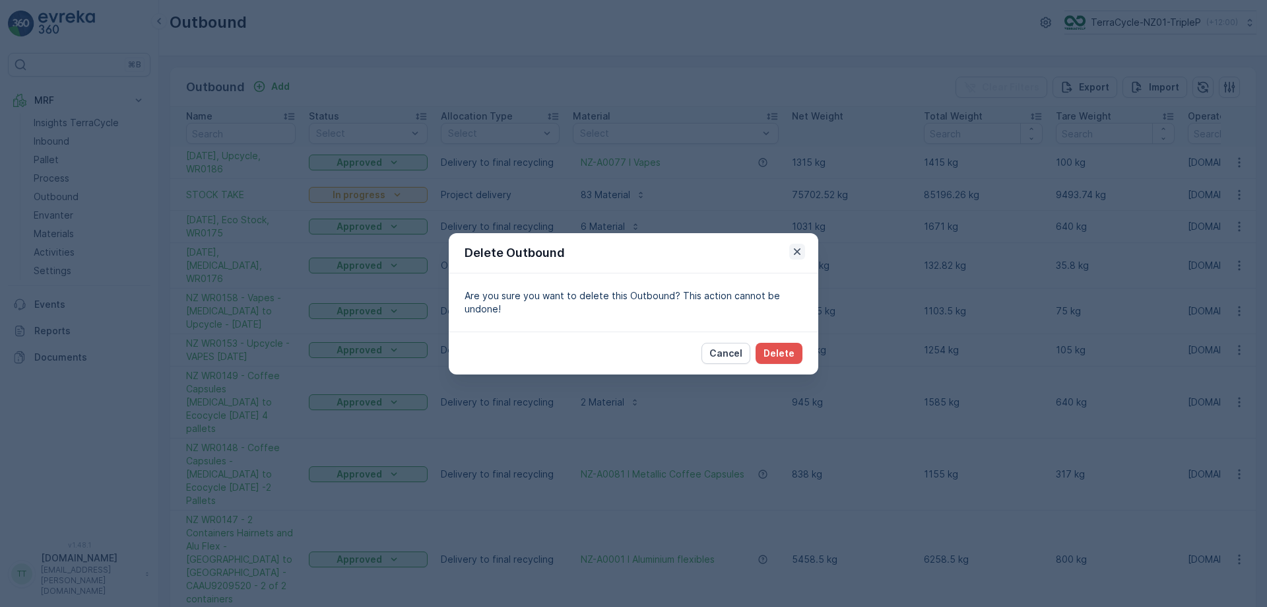
click at [798, 251] on icon "button" at bounding box center [797, 251] width 7 height 7
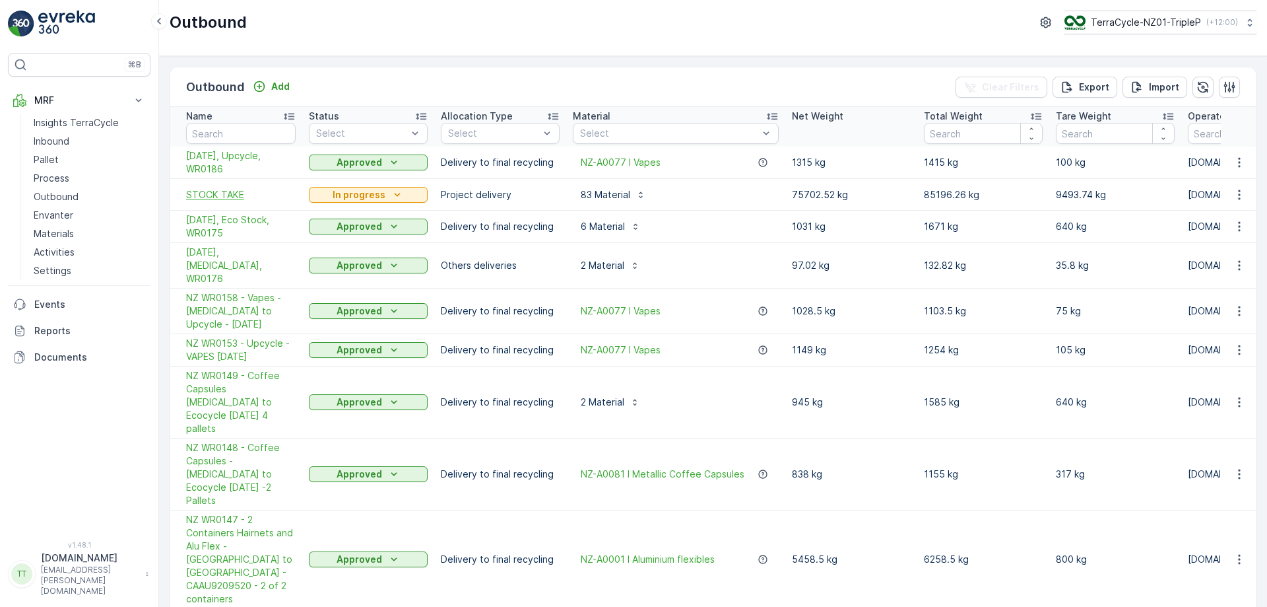
click at [228, 190] on span "STOCK TAKE" at bounding box center [241, 194] width 110 height 13
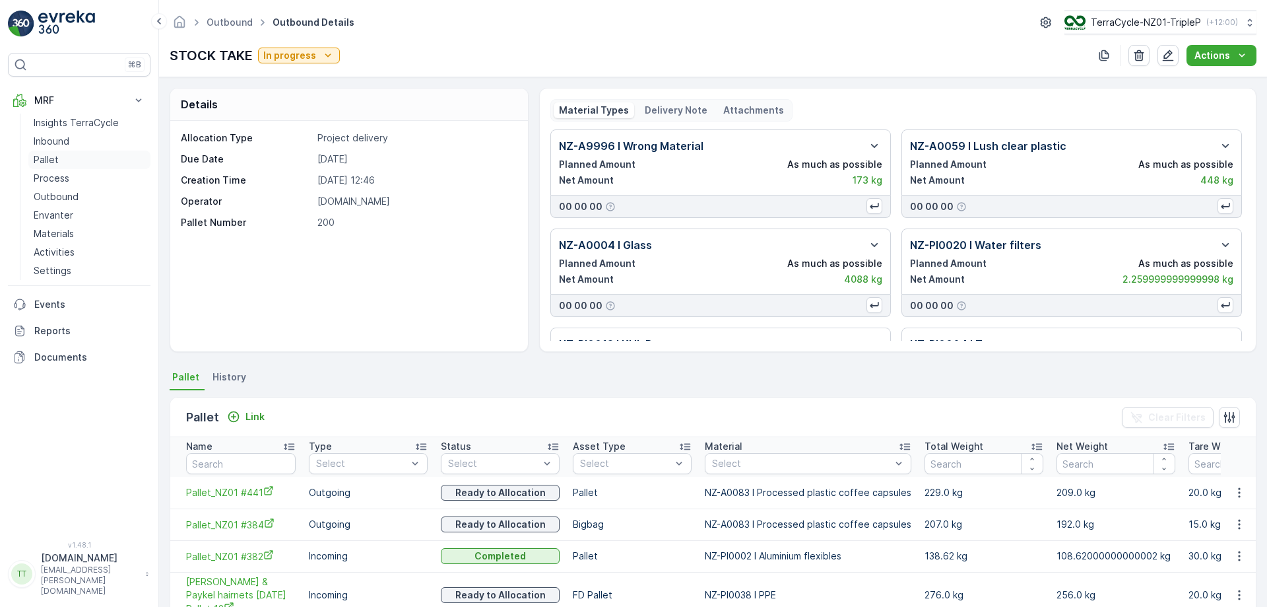
click at [62, 154] on link "Pallet" at bounding box center [89, 160] width 122 height 18
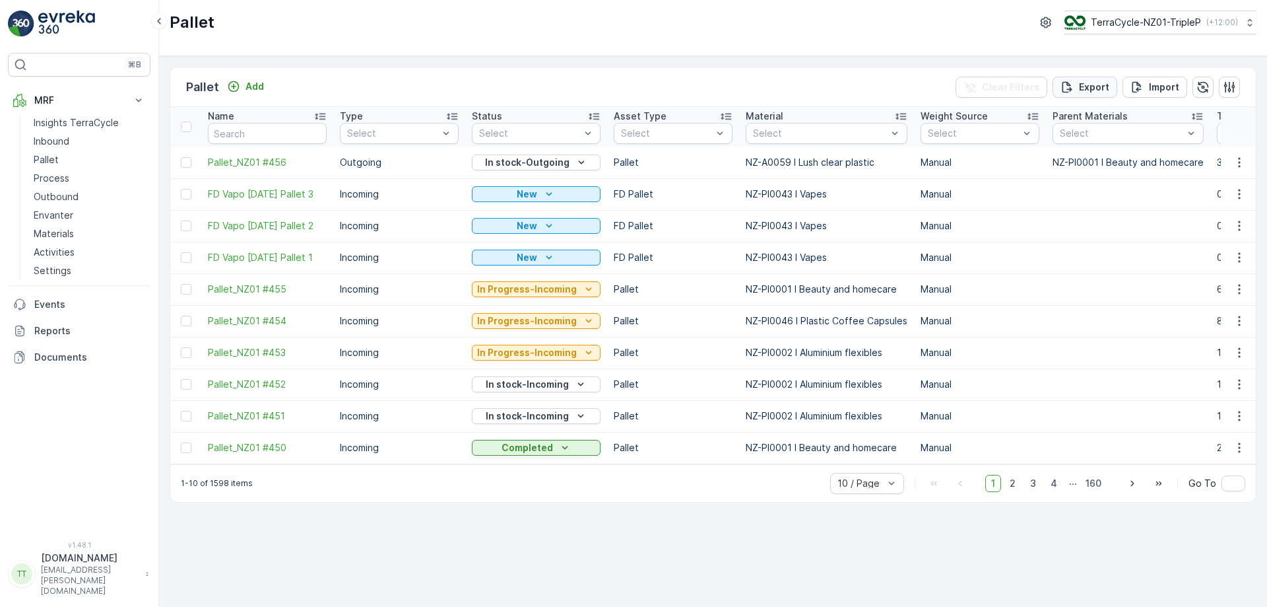
click at [1089, 86] on p "Export" at bounding box center [1094, 87] width 30 height 13
click at [1094, 71] on span "reports" at bounding box center [1160, 72] width 155 height 14
click at [63, 198] on p "Outbound" at bounding box center [56, 196] width 45 height 13
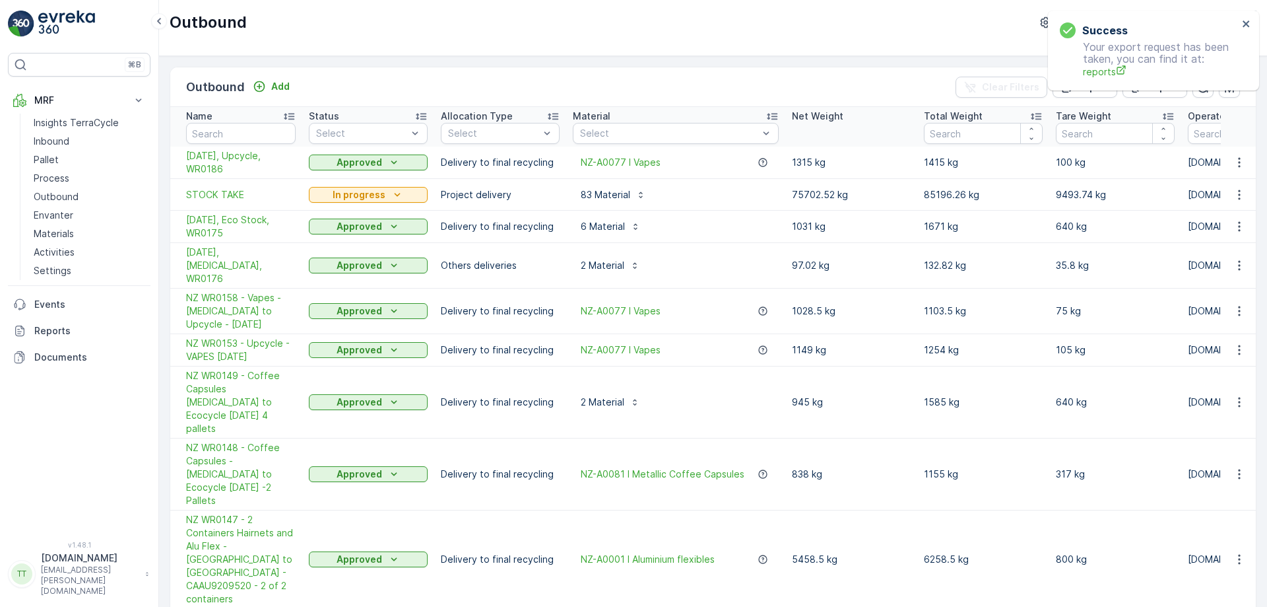
click at [218, 187] on td "STOCK TAKE" at bounding box center [236, 195] width 132 height 32
click at [210, 197] on span "STOCK TAKE" at bounding box center [241, 194] width 110 height 13
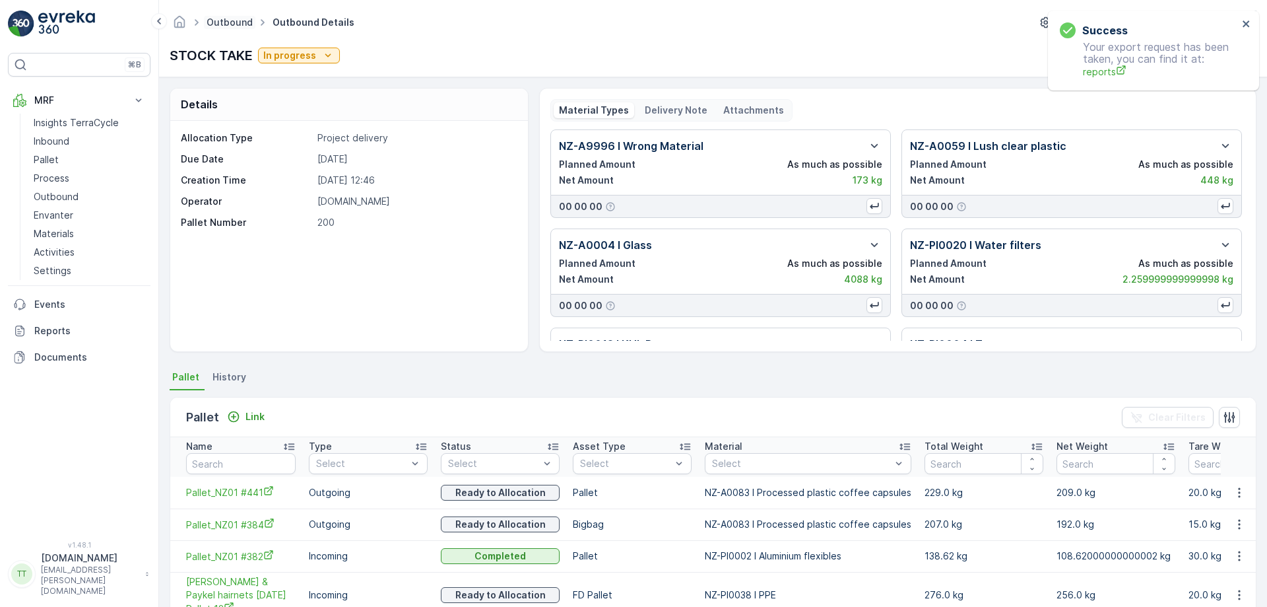
click at [219, 23] on link "Outbound" at bounding box center [230, 22] width 46 height 11
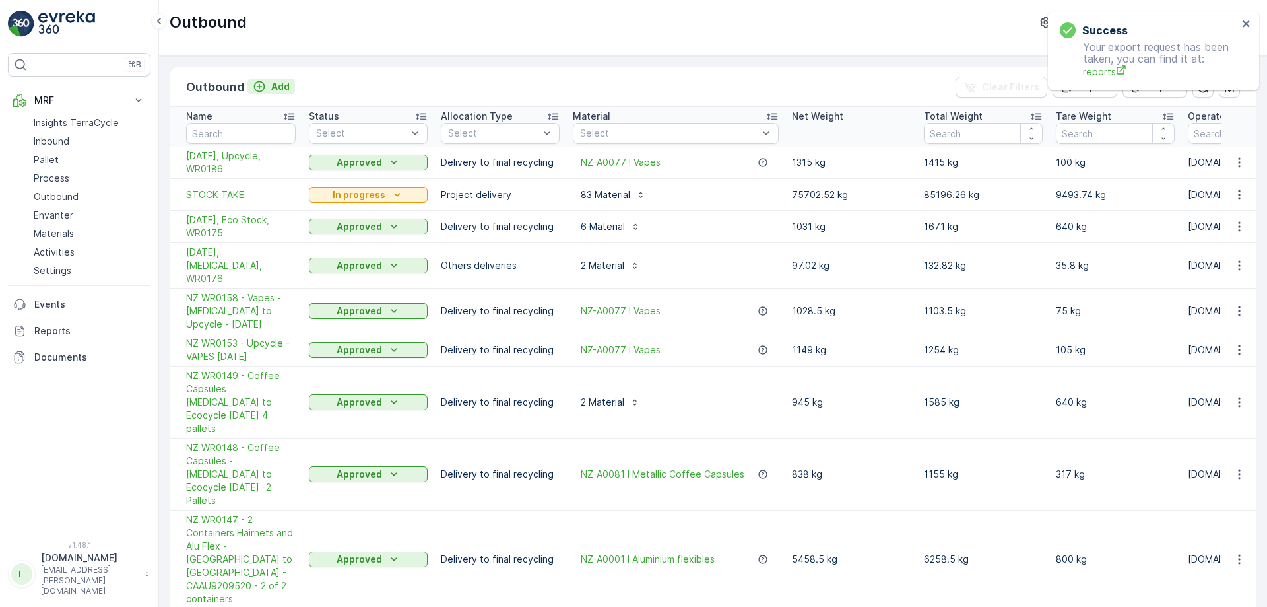
click at [277, 81] on p "Add" at bounding box center [280, 86] width 18 height 13
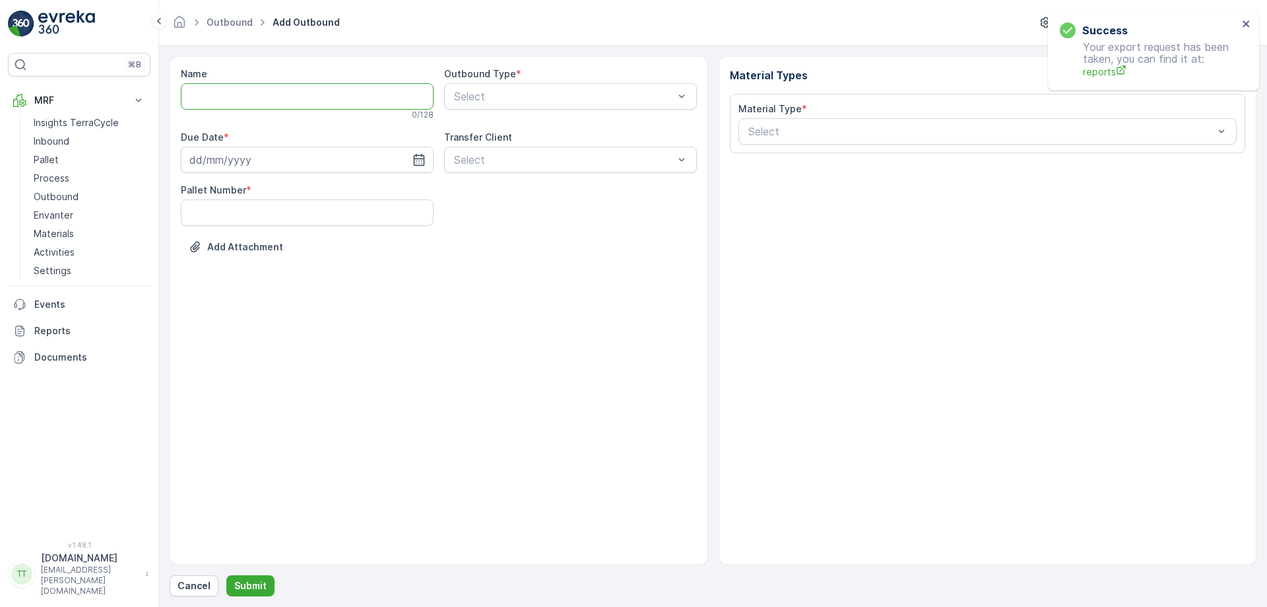
click at [285, 102] on input "Name" at bounding box center [307, 96] width 253 height 26
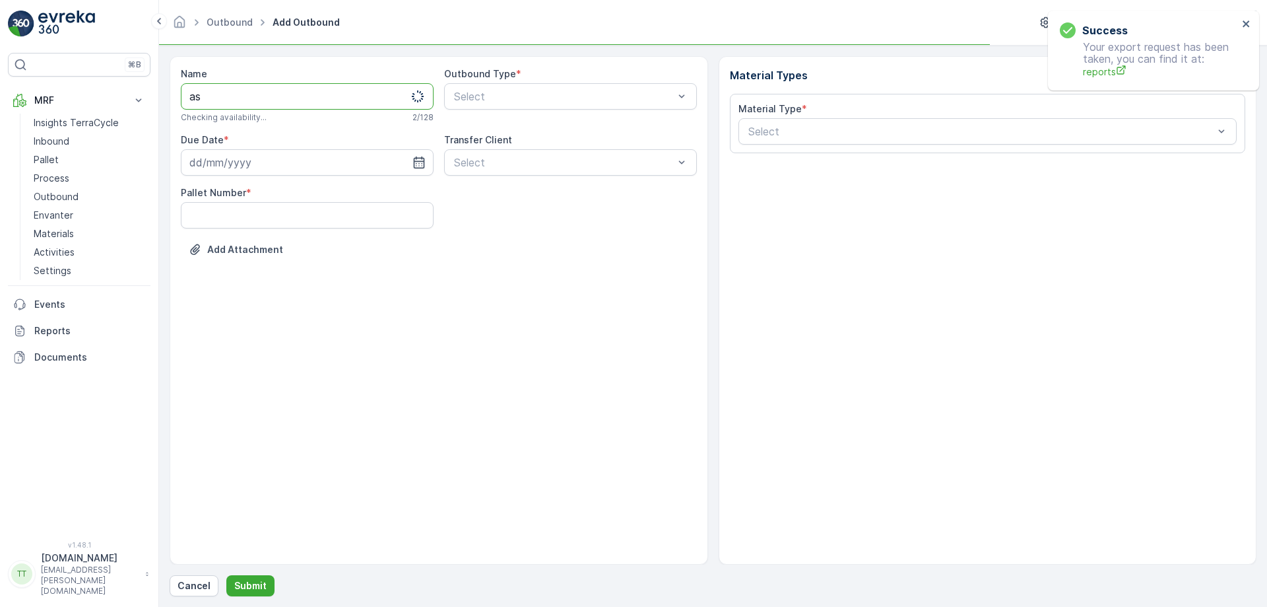
type input "a"
type input "test"
click at [548, 83] on div "Select" at bounding box center [570, 96] width 253 height 26
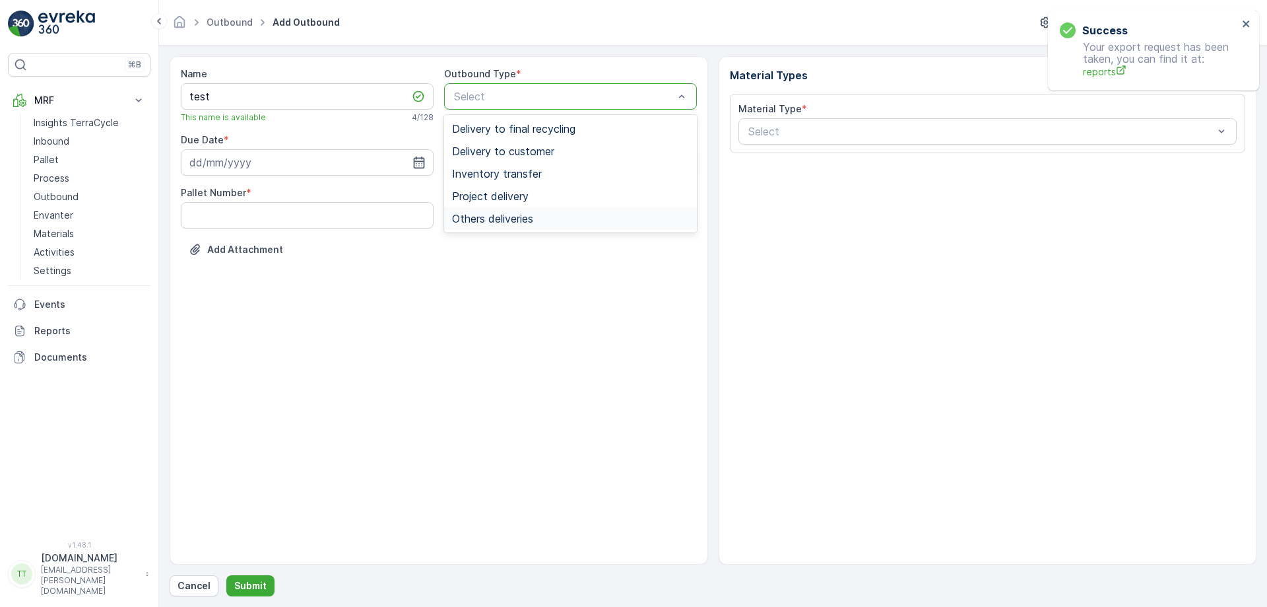
click at [510, 215] on span "Others deliveries" at bounding box center [492, 219] width 81 height 12
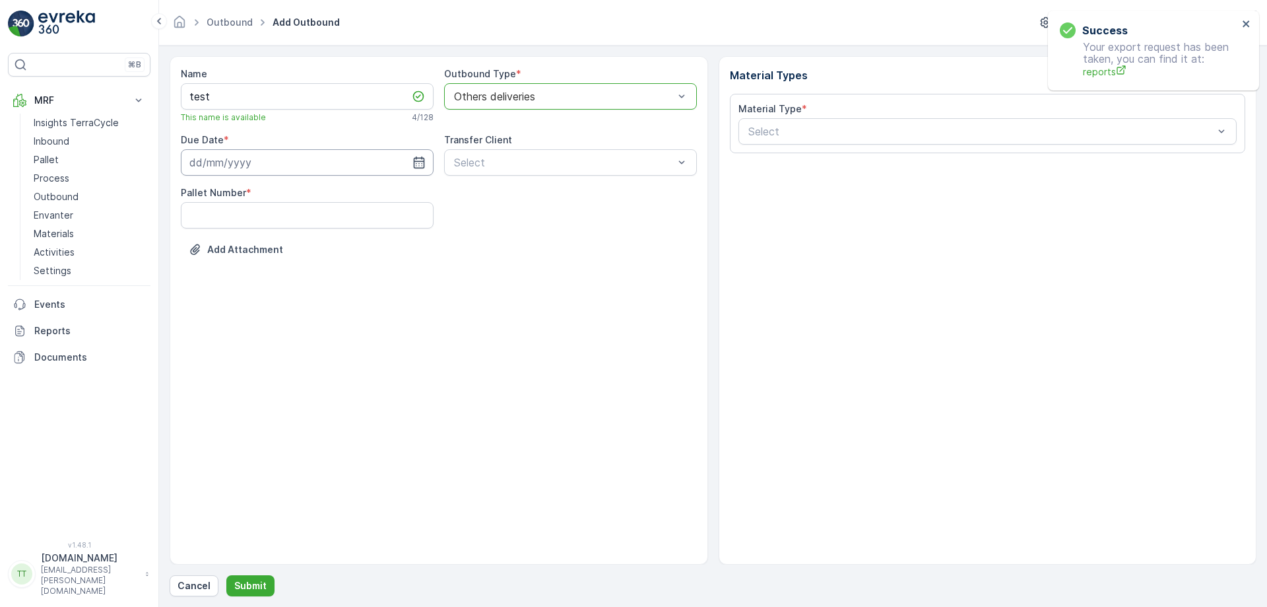
click at [374, 175] on input at bounding box center [307, 162] width 253 height 26
click at [325, 287] on button "15" at bounding box center [322, 299] width 24 height 24
type input "15.08.2025"
click at [812, 135] on div at bounding box center [981, 131] width 469 height 12
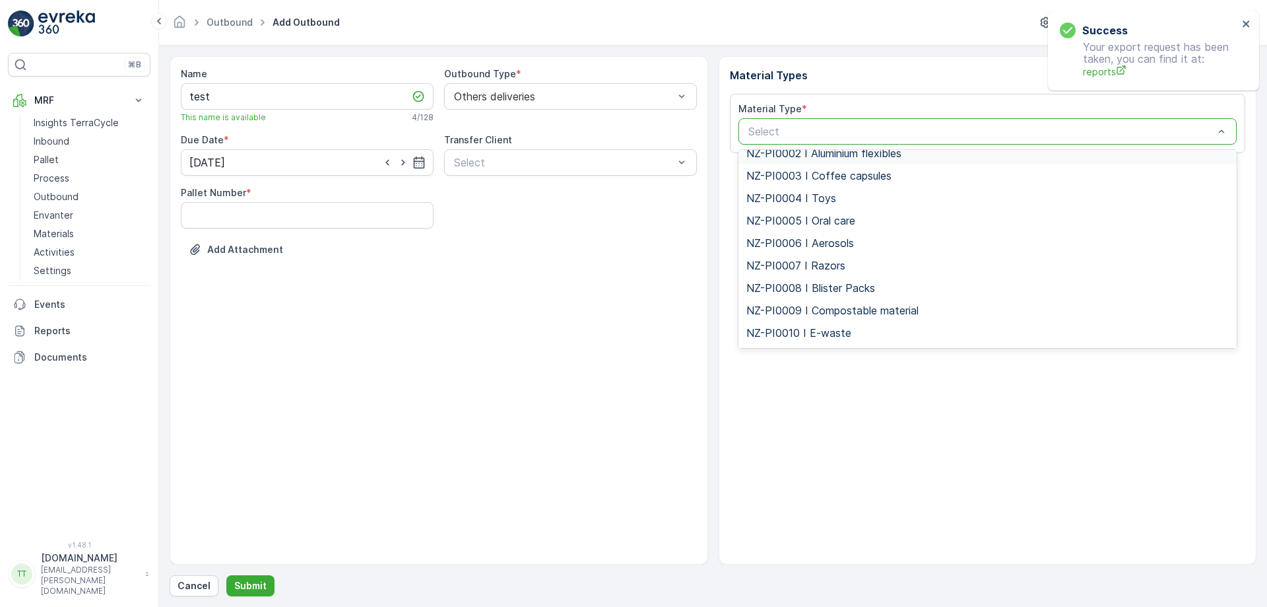
scroll to position [2166, 0]
click at [810, 218] on span "NZ-PI0005 I Oral care" at bounding box center [801, 220] width 109 height 12
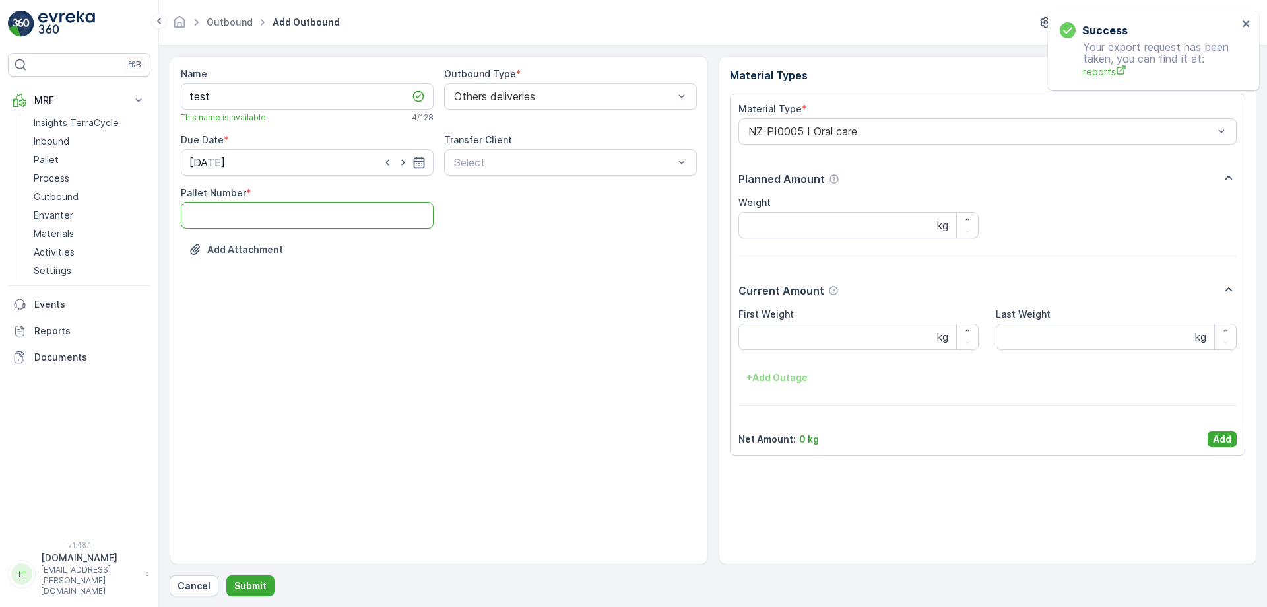
click at [248, 218] on Number "Pallet Number" at bounding box center [307, 215] width 253 height 26
type Number "1"
click at [466, 323] on div "Name test This name is available 4 / 128 Outbound Type * Others deliveries Due …" at bounding box center [439, 310] width 539 height 508
click at [252, 582] on p "Submit" at bounding box center [250, 585] width 32 height 13
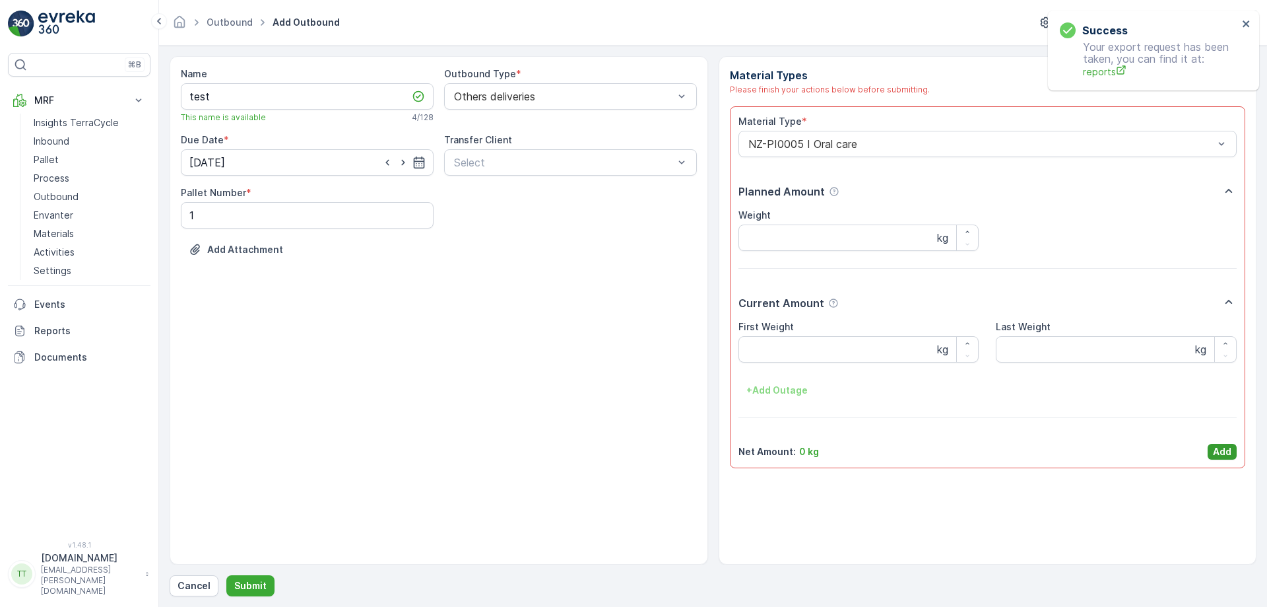
click at [1225, 446] on p "Add" at bounding box center [1222, 451] width 18 height 13
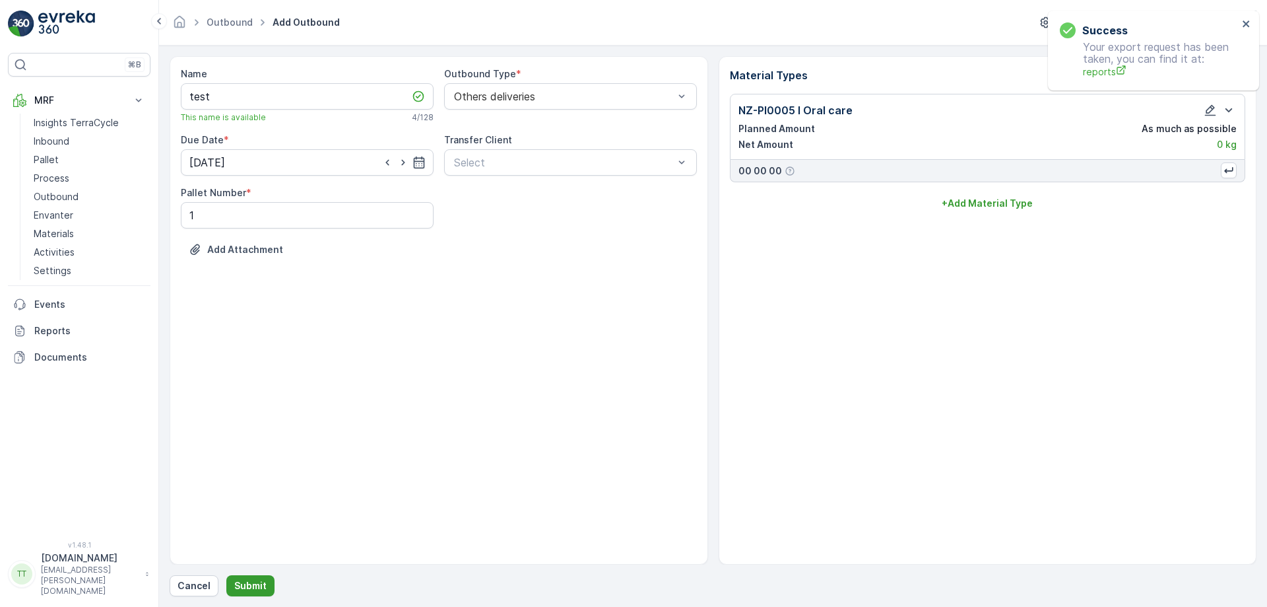
click at [248, 585] on p "Submit" at bounding box center [250, 585] width 32 height 13
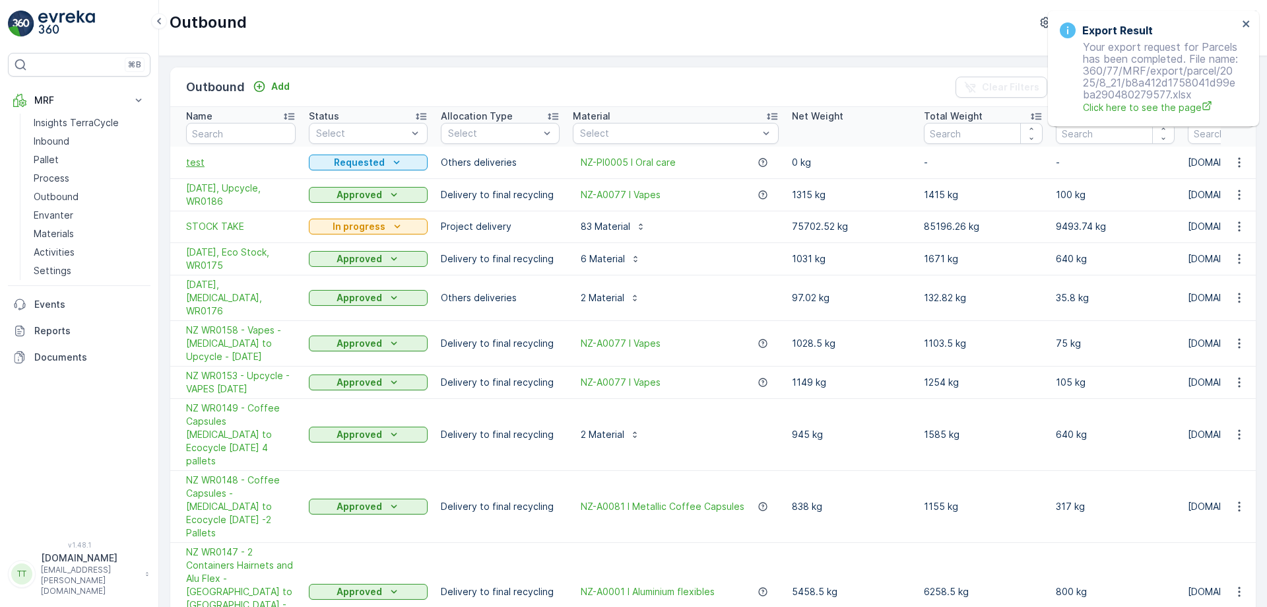
click at [207, 162] on span "test" at bounding box center [241, 162] width 110 height 13
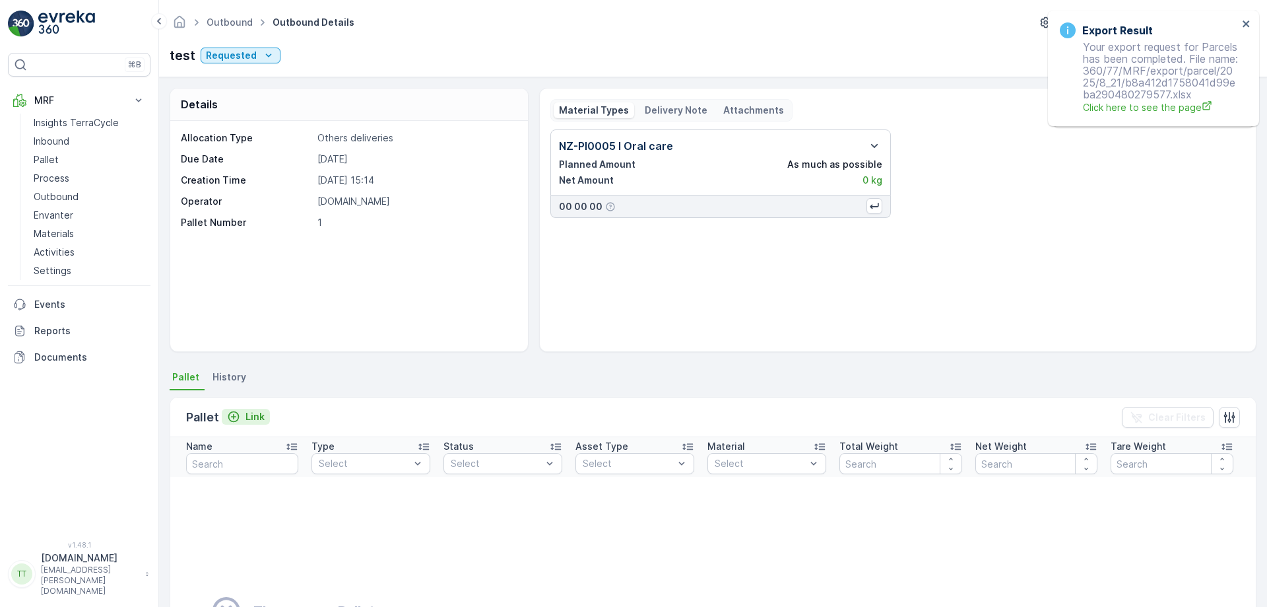
click at [252, 415] on p "Link" at bounding box center [255, 416] width 19 height 13
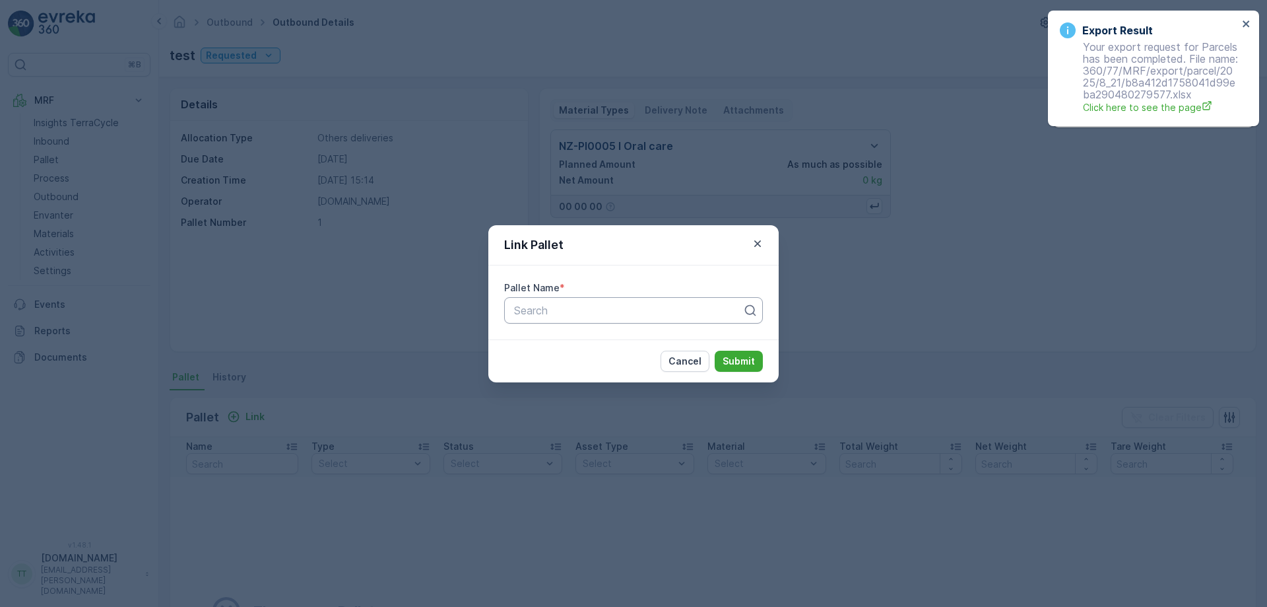
paste input "Pallet_NZ01 #437"
click at [554, 304] on div at bounding box center [628, 310] width 231 height 12
type input "Pallet_NZ01 #437"
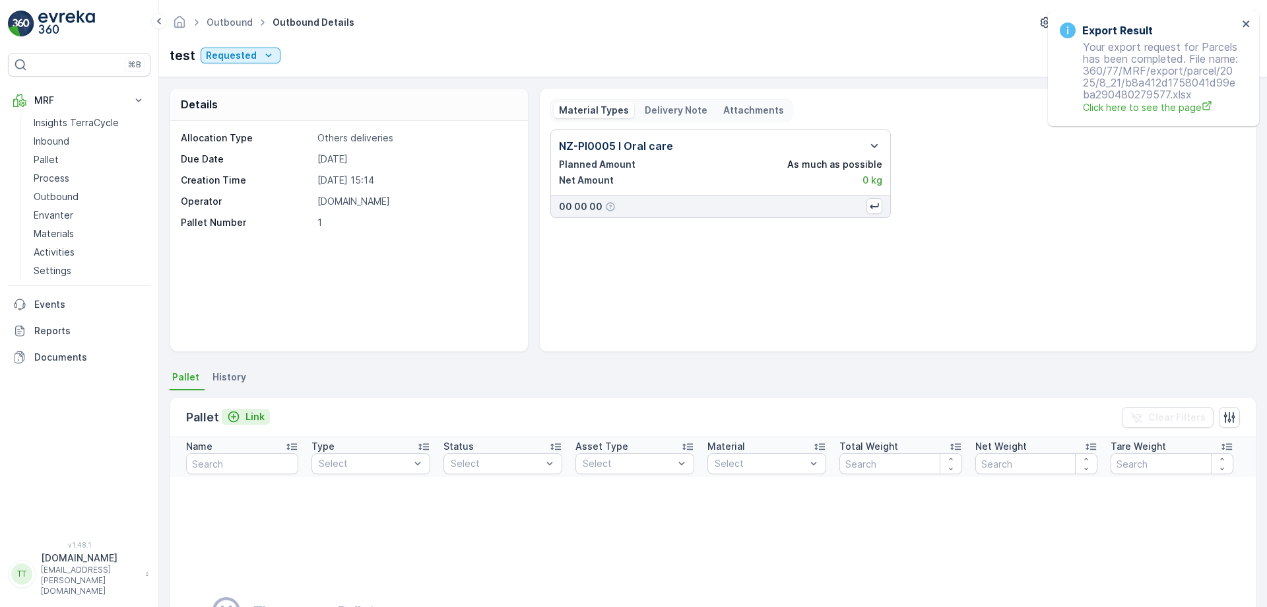
click at [253, 413] on p "Link" at bounding box center [255, 416] width 19 height 13
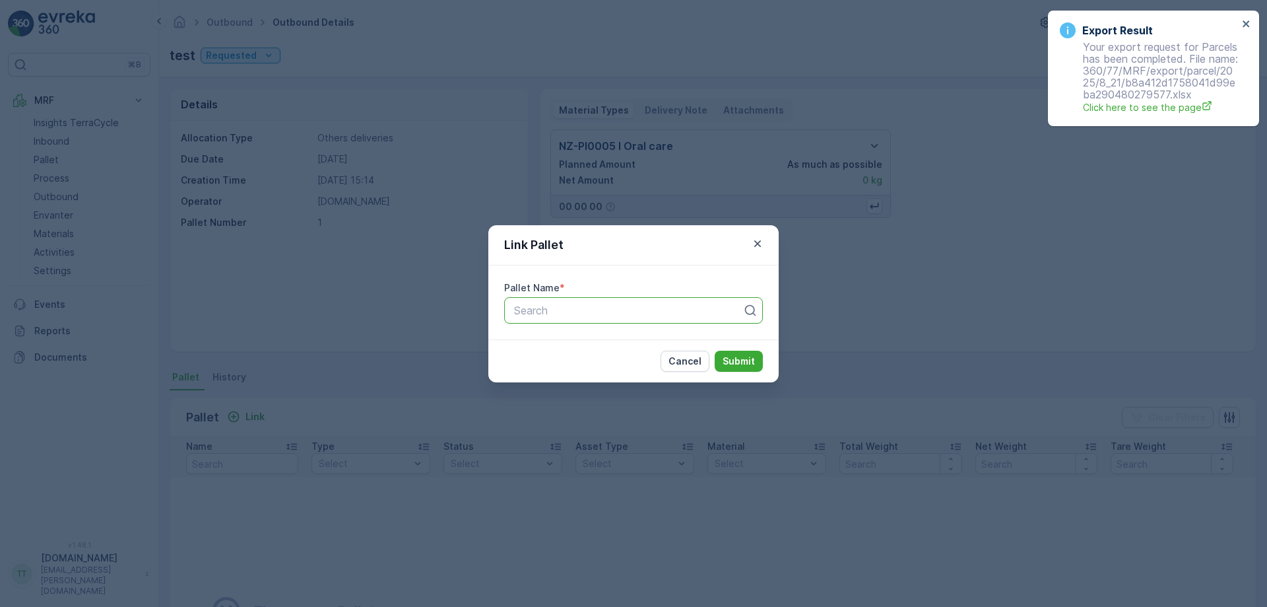
click at [603, 314] on div at bounding box center [628, 310] width 231 height 12
paste input "Pallet_NZ01 #295"
type input "Pallet_NZ01 #295"
click at [653, 345] on div "Pallet_NZ01 #295" at bounding box center [633, 343] width 243 height 12
click at [743, 356] on p "Submit" at bounding box center [739, 360] width 32 height 13
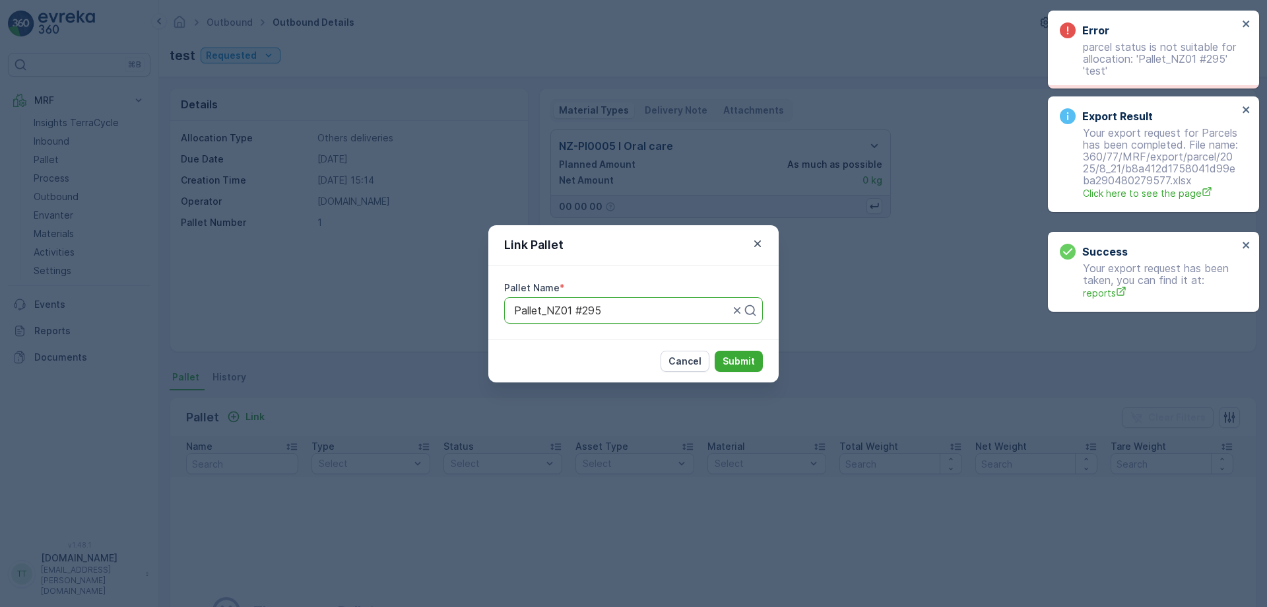
click at [1242, 26] on div "Error parcel status is not suitable for allocation: 'Pallet_NZ01 #295' 'test'" at bounding box center [1149, 49] width 186 height 62
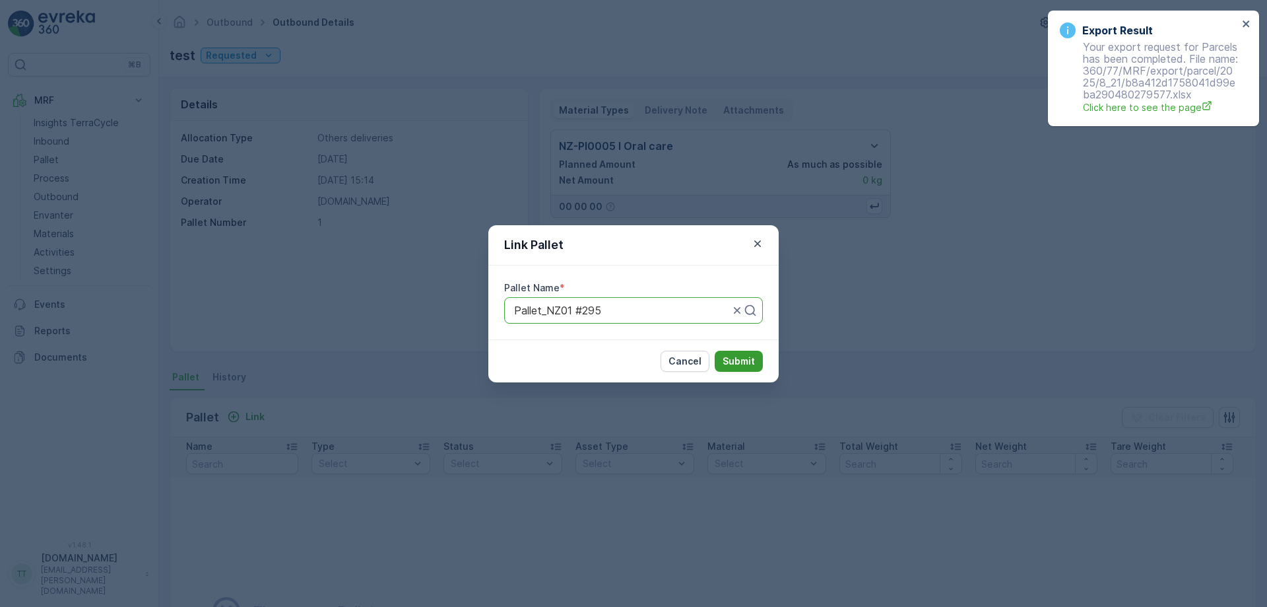
click at [742, 363] on p "Submit" at bounding box center [739, 360] width 32 height 13
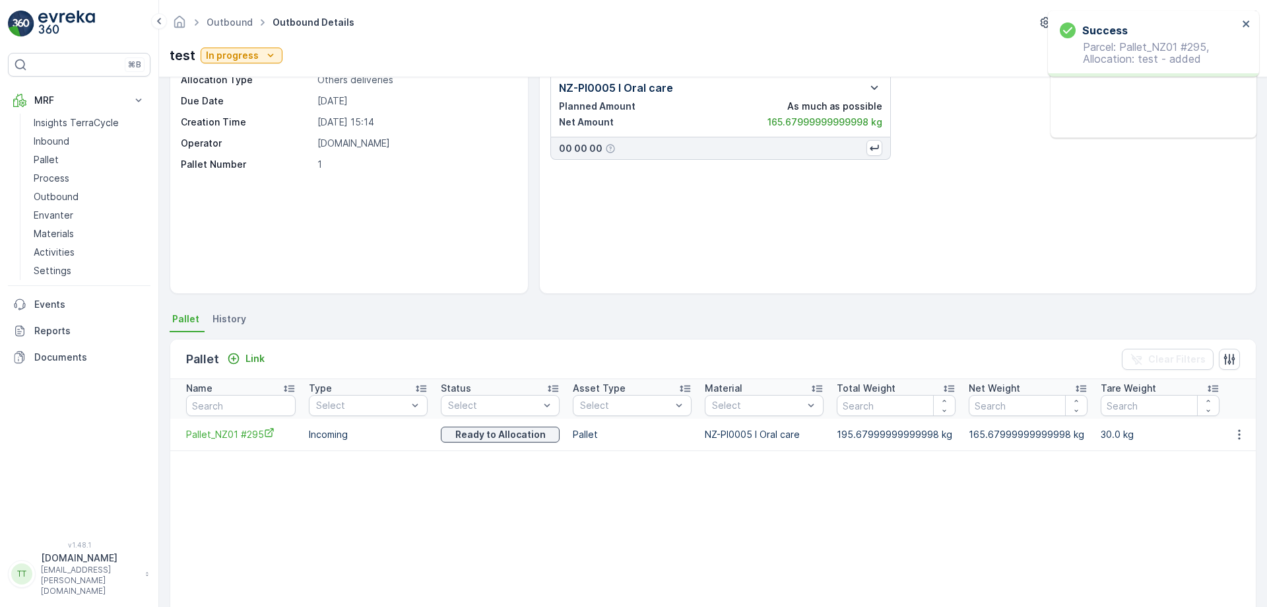
scroll to position [59, 0]
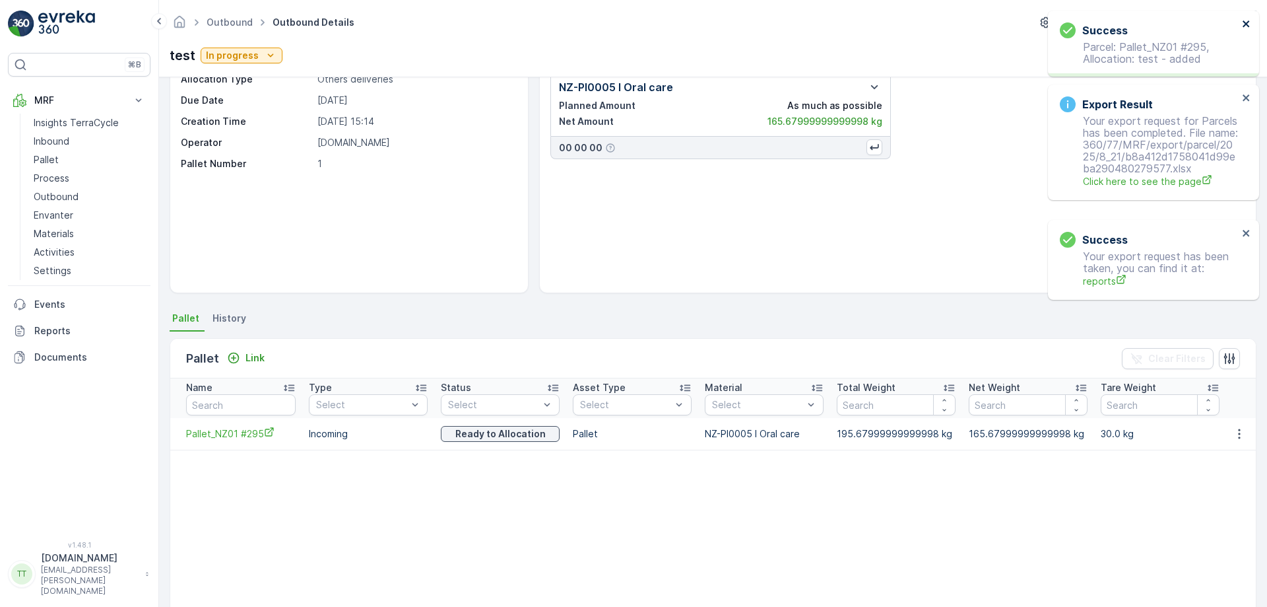
click at [1248, 22] on icon "close" at bounding box center [1246, 23] width 7 height 7
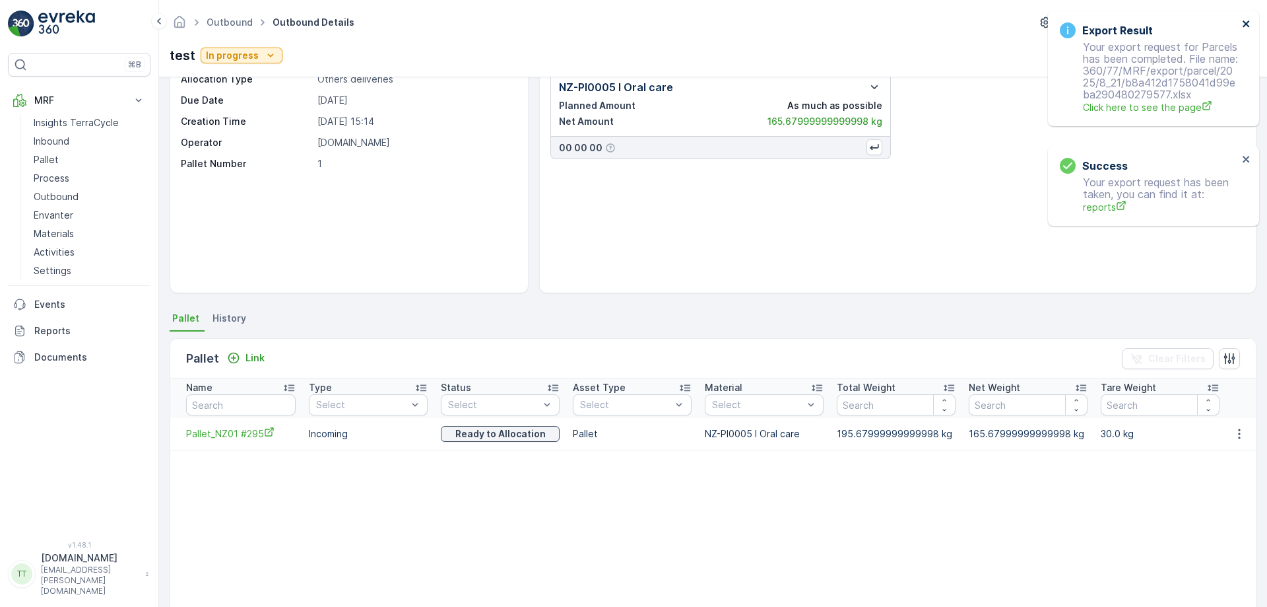
click at [1248, 22] on icon "close" at bounding box center [1246, 23] width 7 height 7
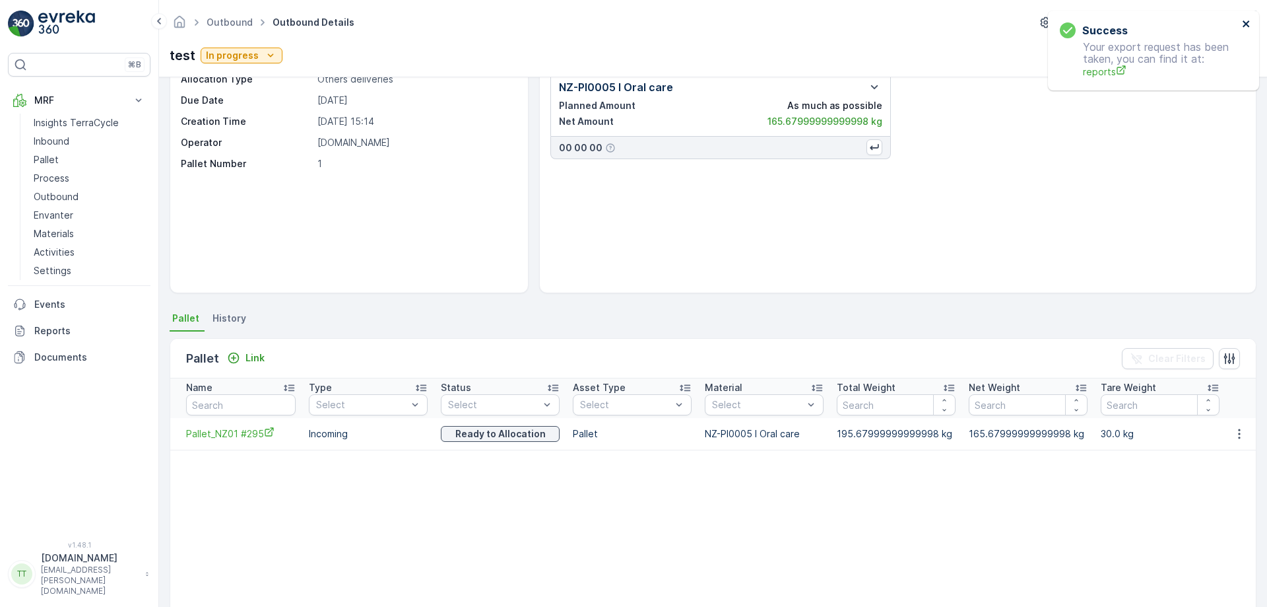
click at [1248, 22] on icon "close" at bounding box center [1246, 23] width 7 height 7
click at [1221, 60] on p "Actions" at bounding box center [1213, 55] width 36 height 13
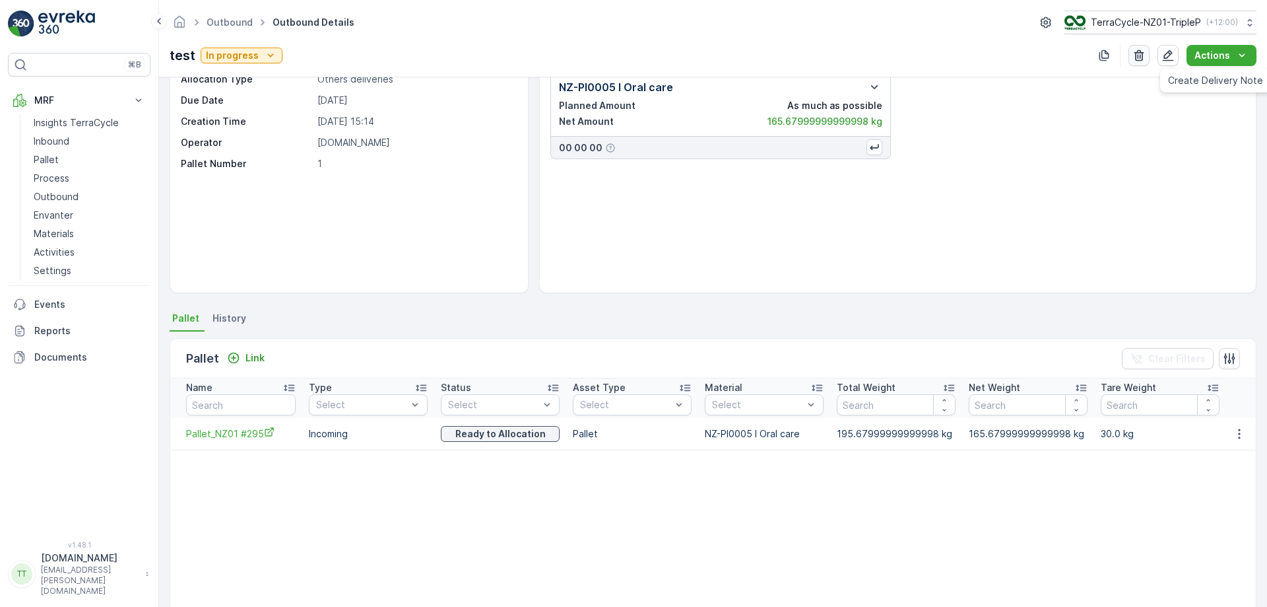
click at [1145, 59] on icon "button" at bounding box center [1140, 55] width 10 height 11
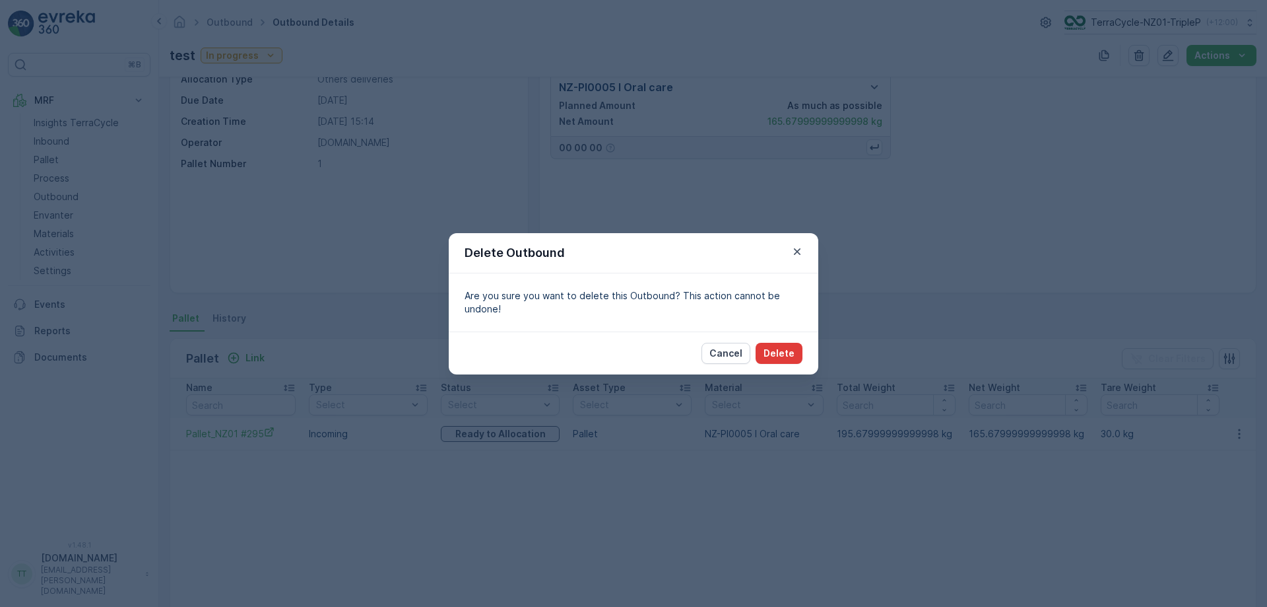
click at [774, 349] on p "Delete" at bounding box center [779, 353] width 31 height 13
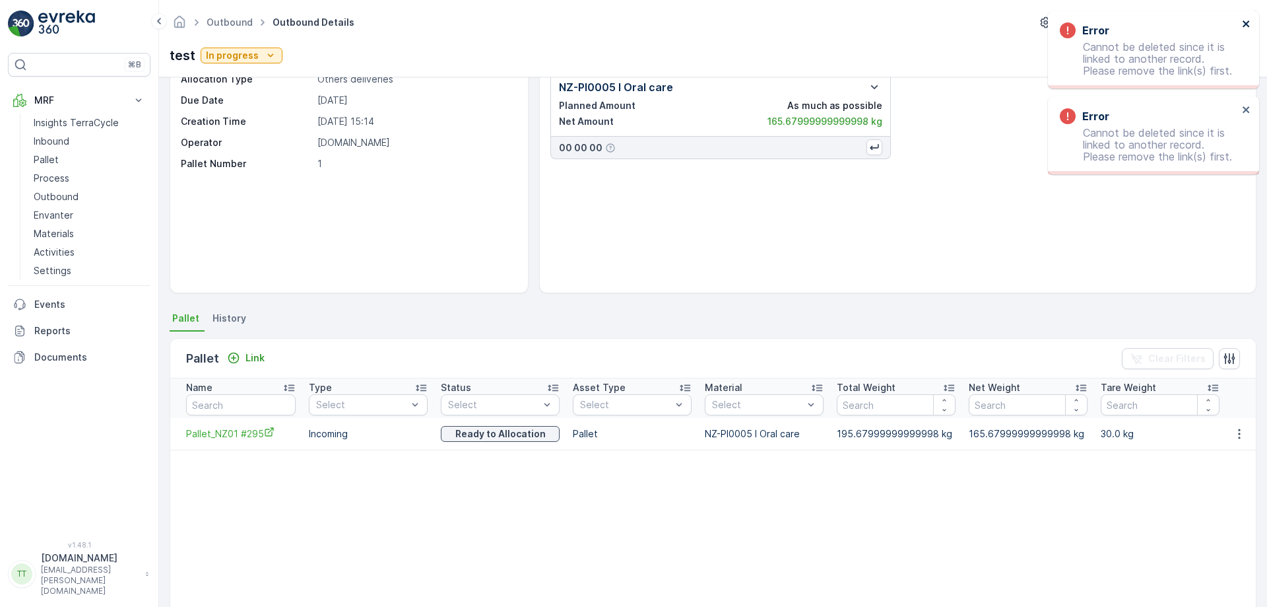
click at [1246, 22] on icon "close" at bounding box center [1246, 23] width 9 height 11
click at [246, 59] on p "In progress" at bounding box center [232, 55] width 53 height 13
click at [234, 145] on span "Cancelled" at bounding box center [230, 149] width 44 height 13
click at [1249, 20] on icon "close" at bounding box center [1246, 23] width 9 height 11
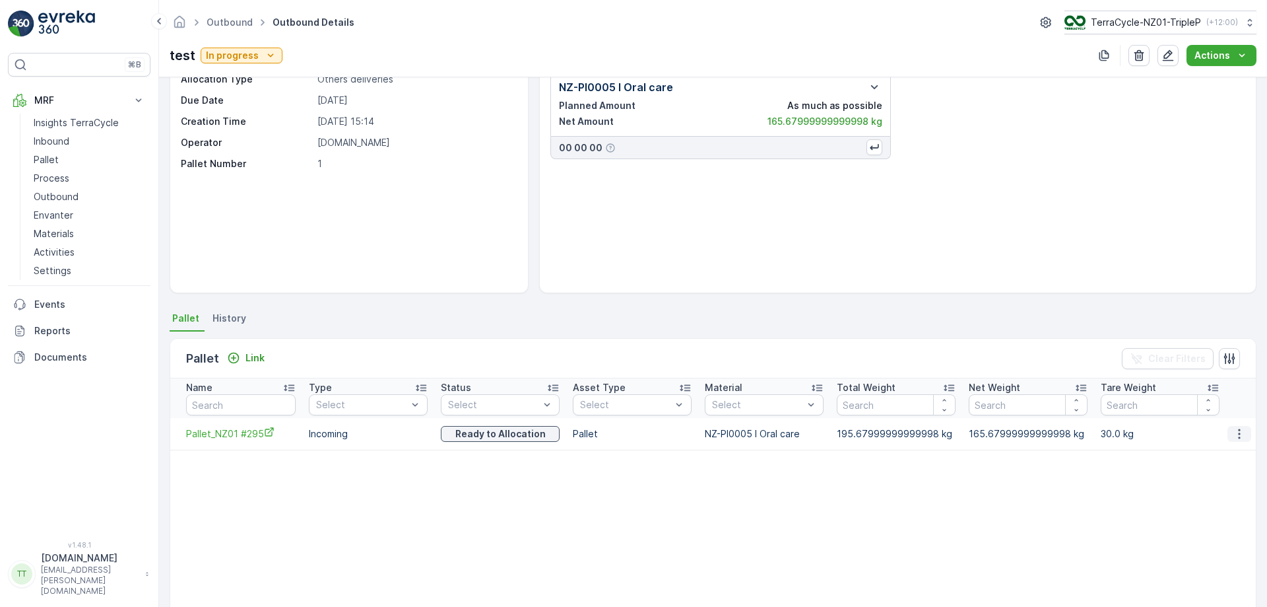
click at [1240, 438] on icon "button" at bounding box center [1239, 433] width 13 height 13
click at [1209, 479] on span "Unlink Pallet" at bounding box center [1212, 477] width 53 height 13
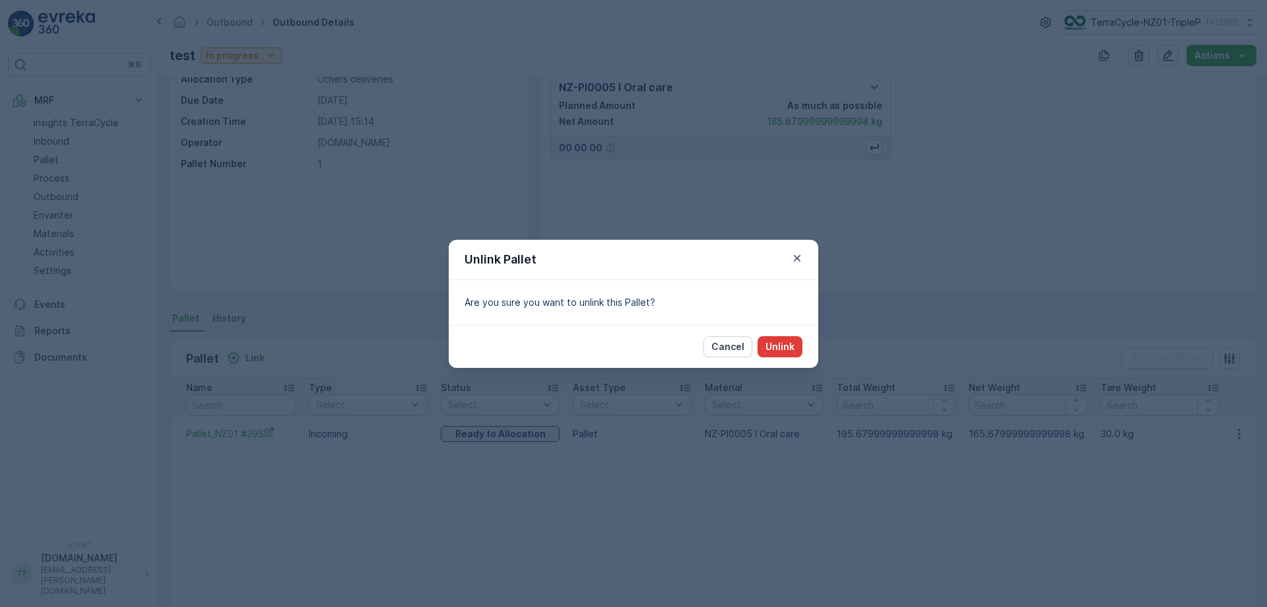
click at [773, 347] on p "Unlink" at bounding box center [780, 346] width 29 height 13
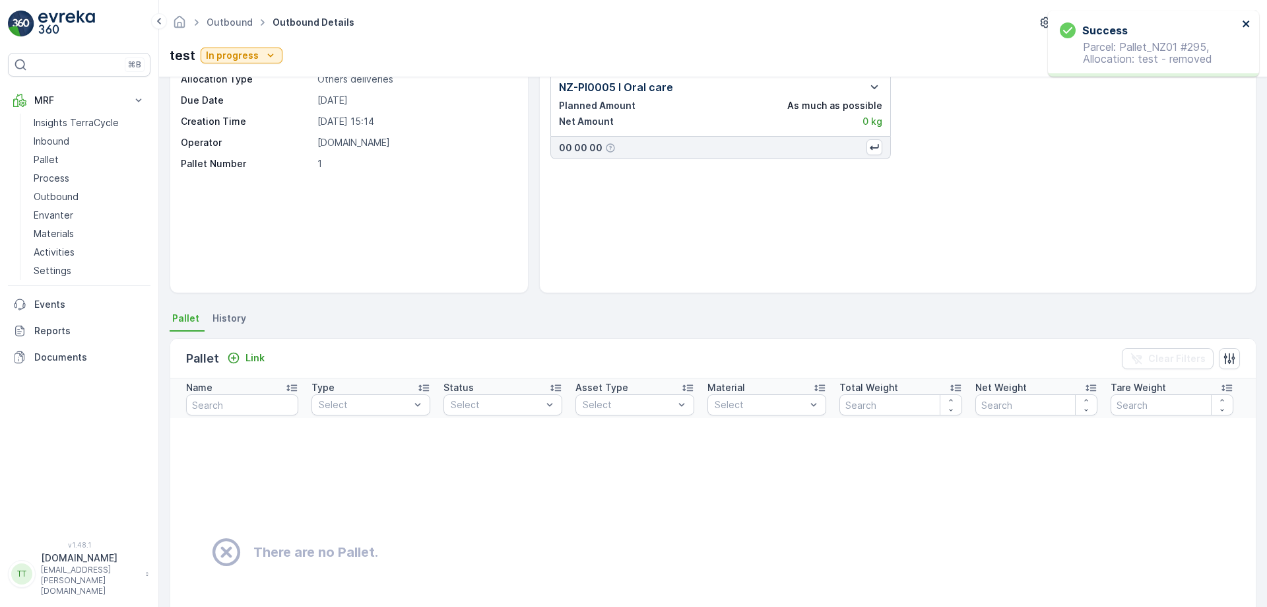
click at [1246, 20] on icon "close" at bounding box center [1246, 23] width 9 height 11
click at [1141, 55] on icon "button" at bounding box center [1139, 55] width 13 height 13
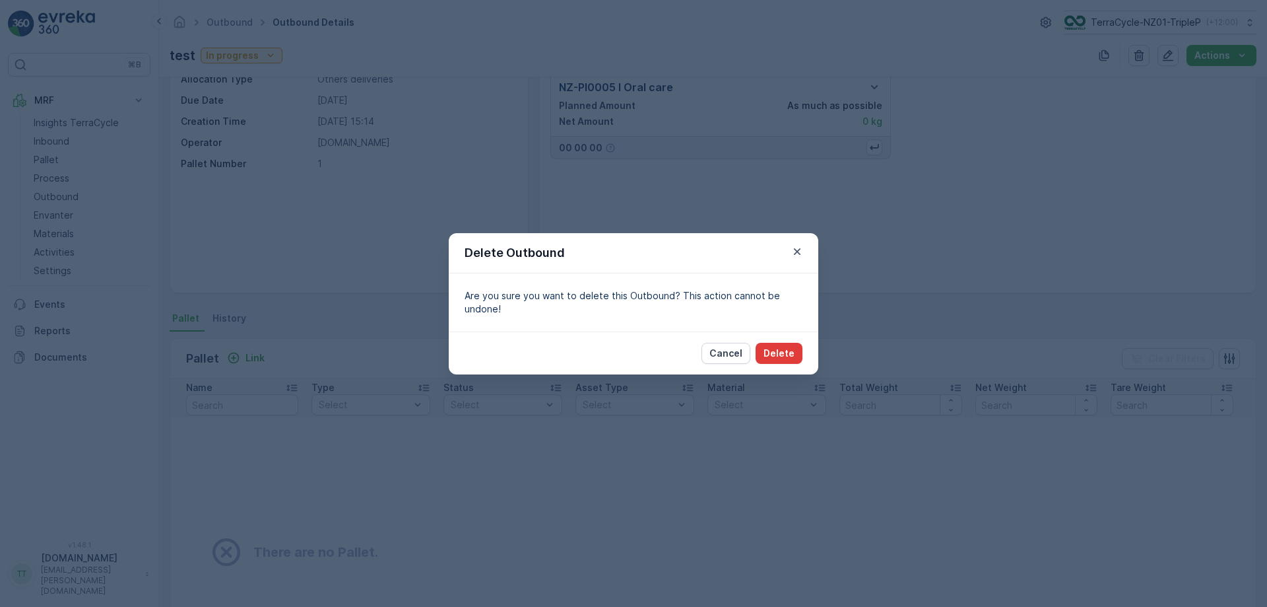
click at [776, 347] on p "Delete" at bounding box center [779, 353] width 31 height 13
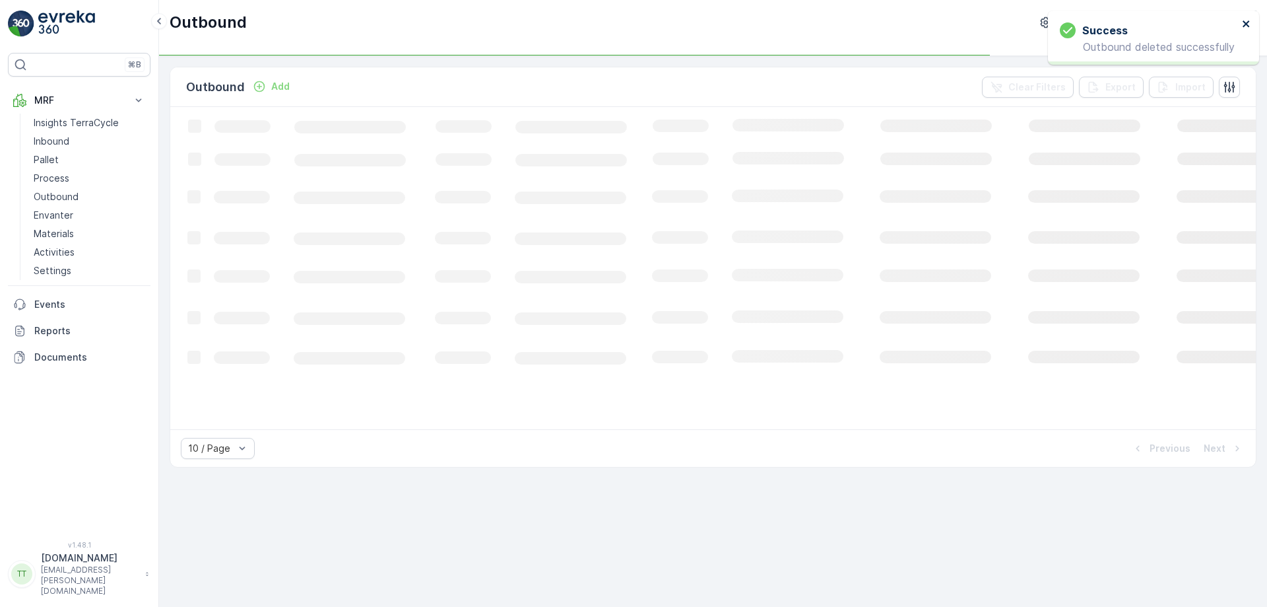
click at [1250, 20] on icon "close" at bounding box center [1246, 23] width 9 height 11
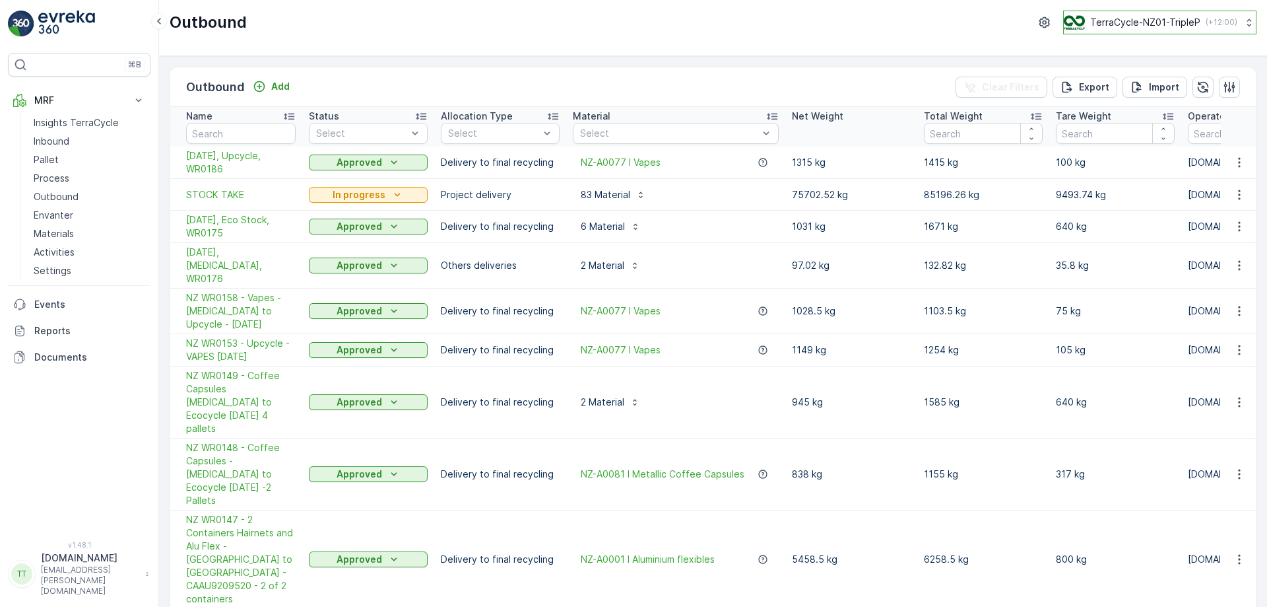
click at [1122, 18] on p "TerraCycle-NZ01-TripleP" at bounding box center [1146, 22] width 110 height 13
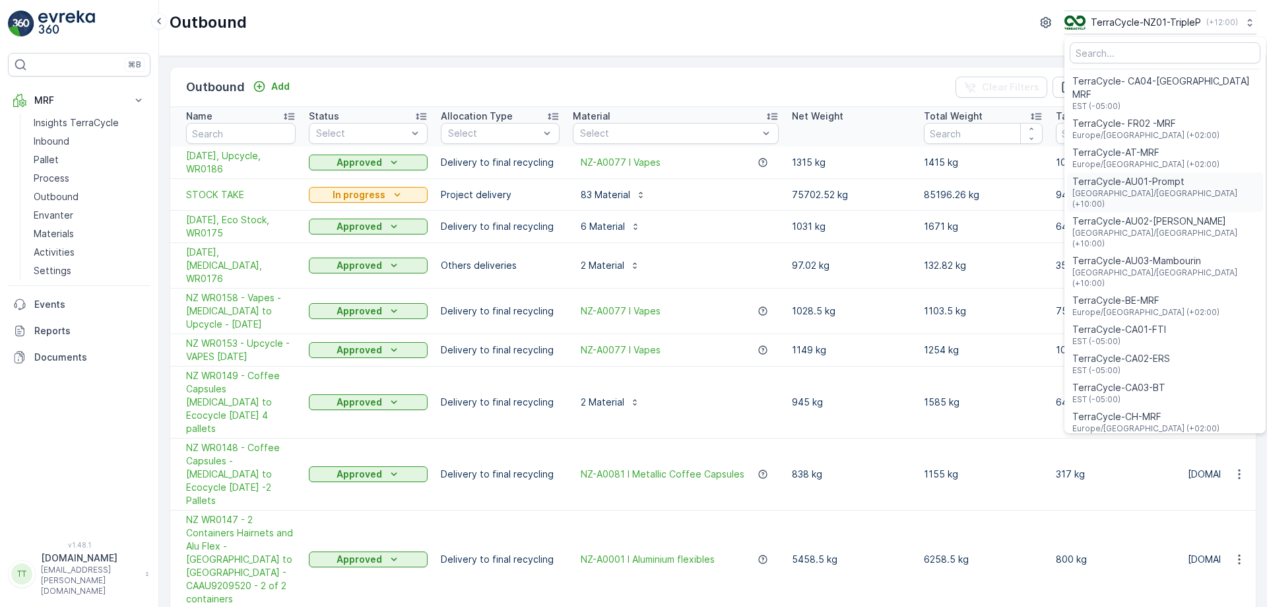
click at [1152, 175] on span "TerraCycle-AU01-Prompt" at bounding box center [1165, 181] width 185 height 13
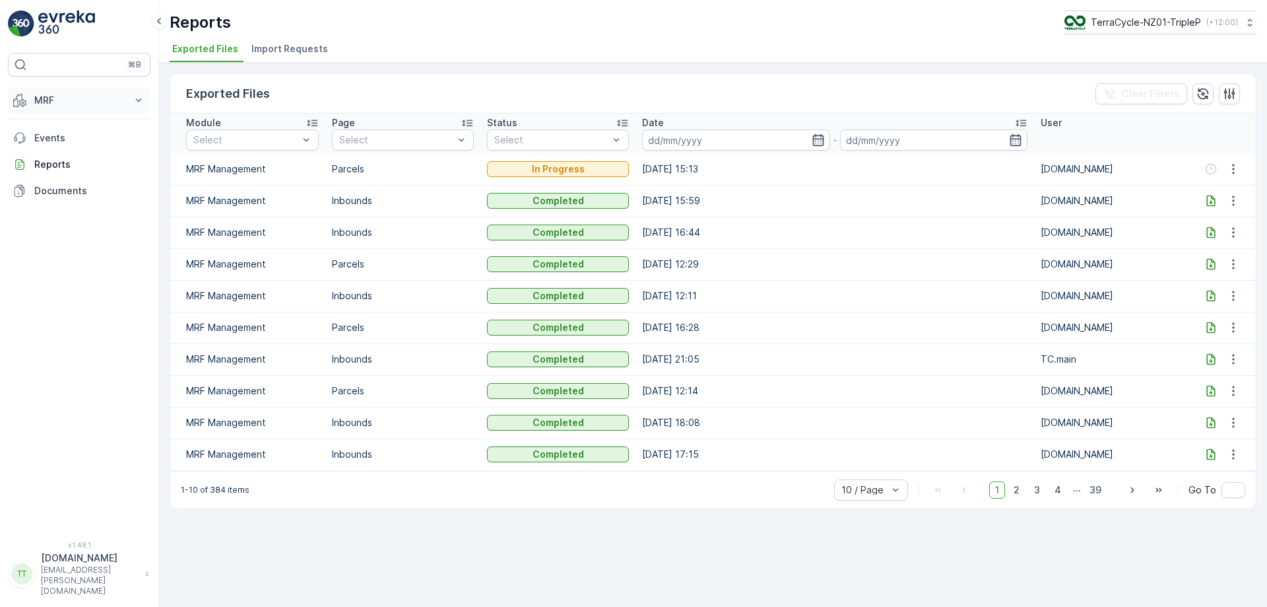
click at [85, 108] on button "MRF" at bounding box center [79, 100] width 143 height 26
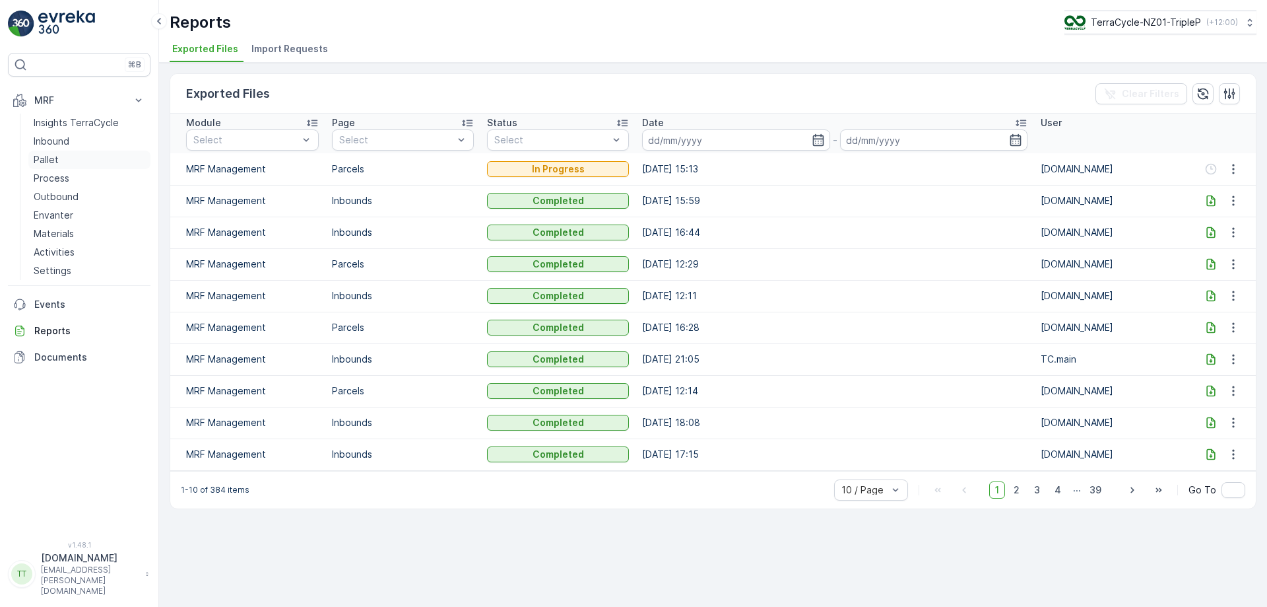
click at [65, 161] on link "Pallet" at bounding box center [89, 160] width 122 height 18
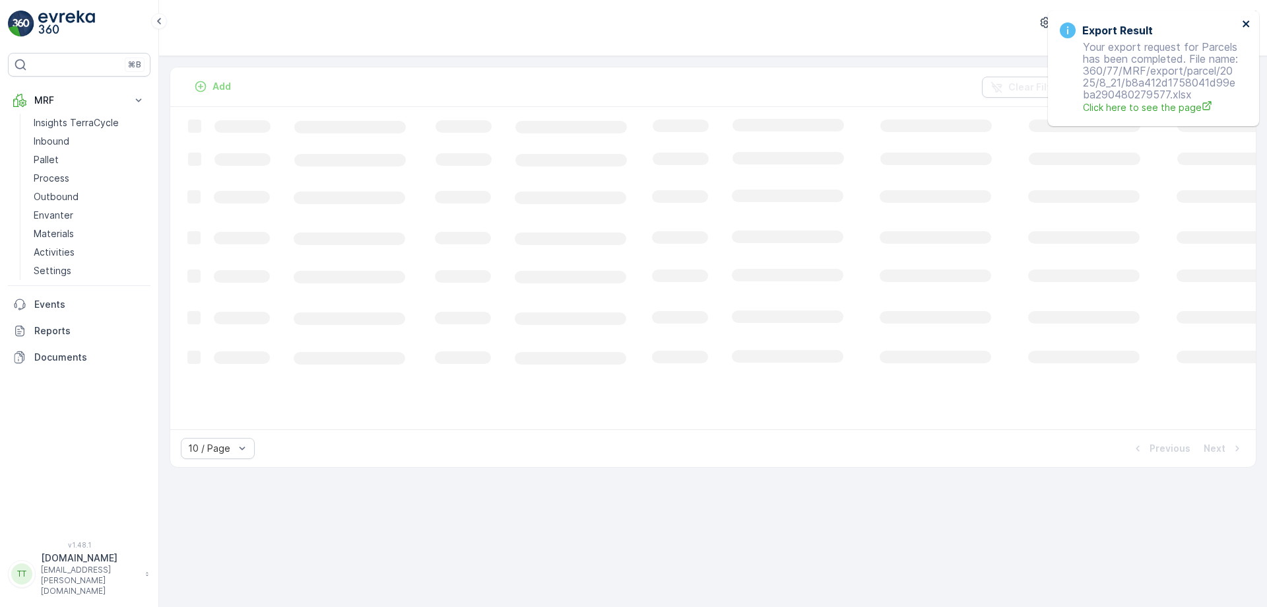
click at [1250, 23] on icon "close" at bounding box center [1246, 23] width 9 height 11
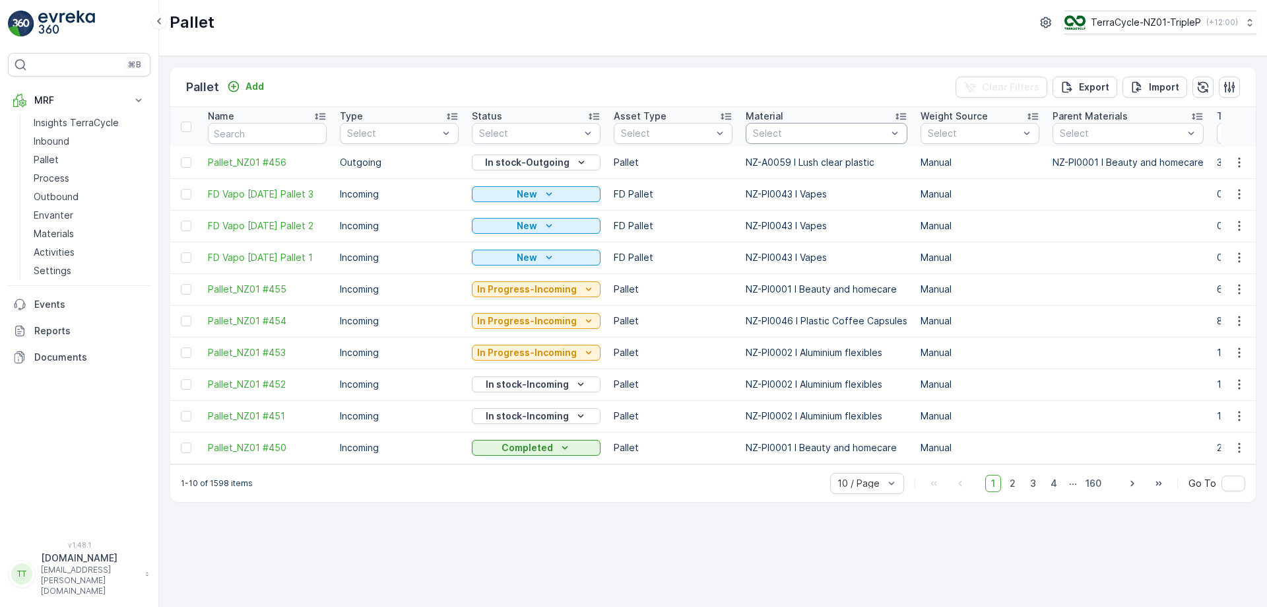
click at [805, 138] on div at bounding box center [820, 133] width 137 height 11
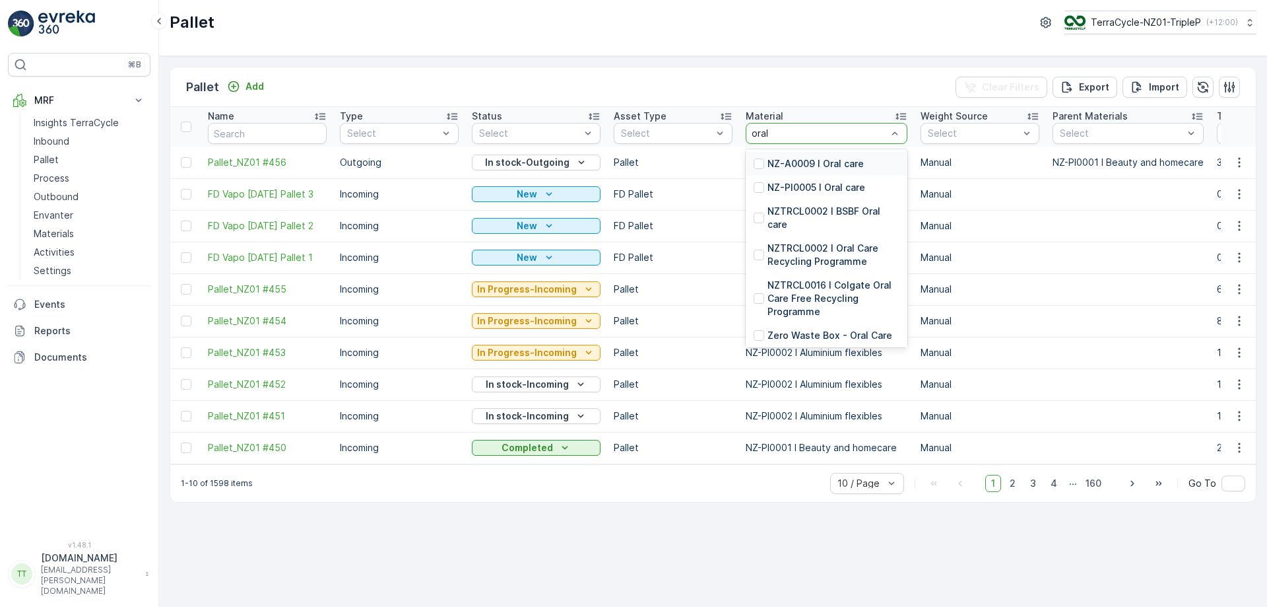
type input "oral c"
click at [782, 182] on p "NZ-PI0005 I Oral care" at bounding box center [817, 187] width 98 height 13
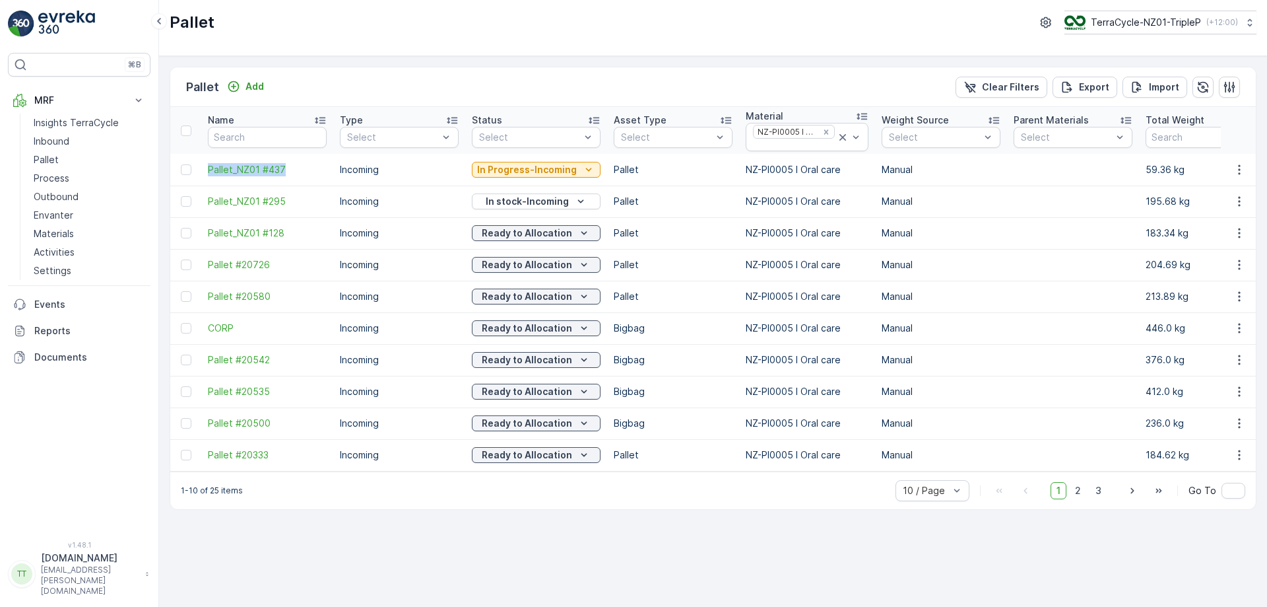
drag, startPoint x: 201, startPoint y: 164, endPoint x: 302, endPoint y: 161, distance: 100.4
click at [302, 161] on td "Pallet_NZ01 #437" at bounding box center [267, 170] width 132 height 32
copy span "Pallet_NZ01 #437"
drag, startPoint x: 202, startPoint y: 195, endPoint x: 291, endPoint y: 197, distance: 89.1
click at [291, 197] on td "Pallet_NZ01 #295" at bounding box center [267, 201] width 132 height 32
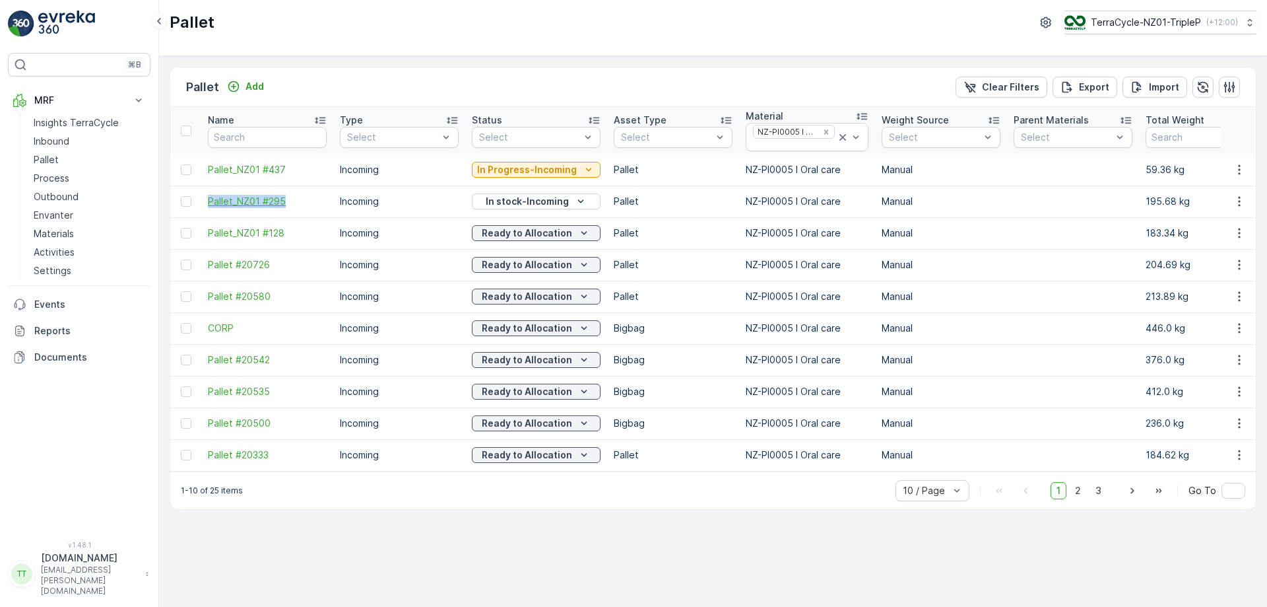
copy span "Pallet_NZ01 #295"
click at [568, 205] on div "In stock-Incoming" at bounding box center [536, 201] width 118 height 13
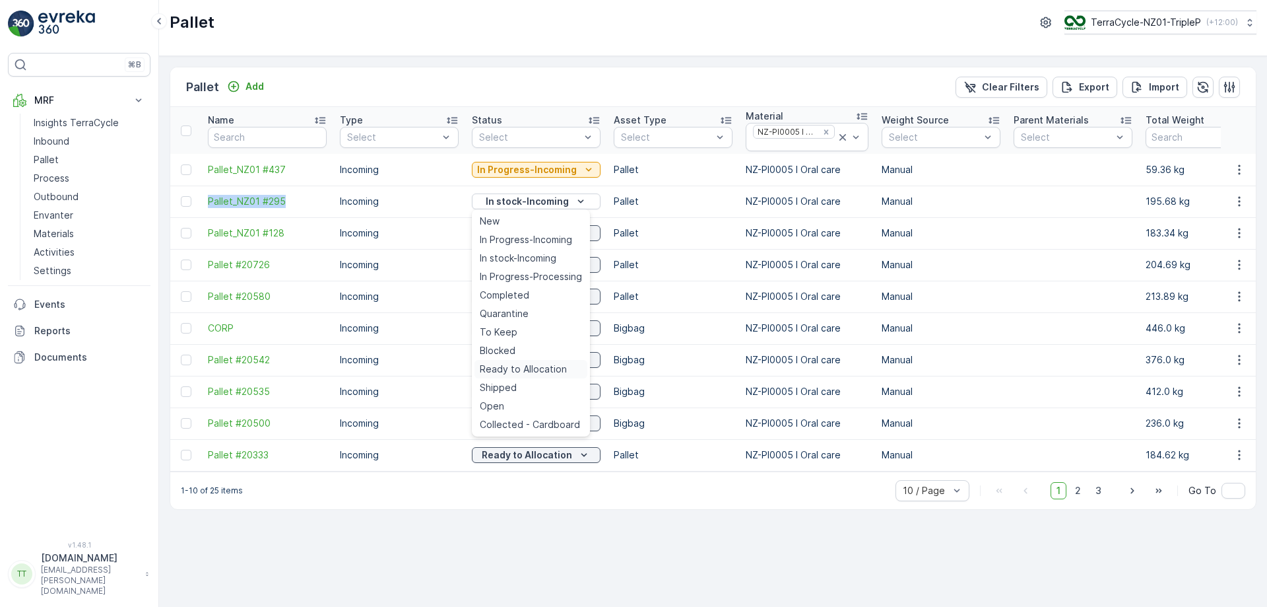
click at [520, 371] on span "Ready to Allocation" at bounding box center [523, 368] width 87 height 13
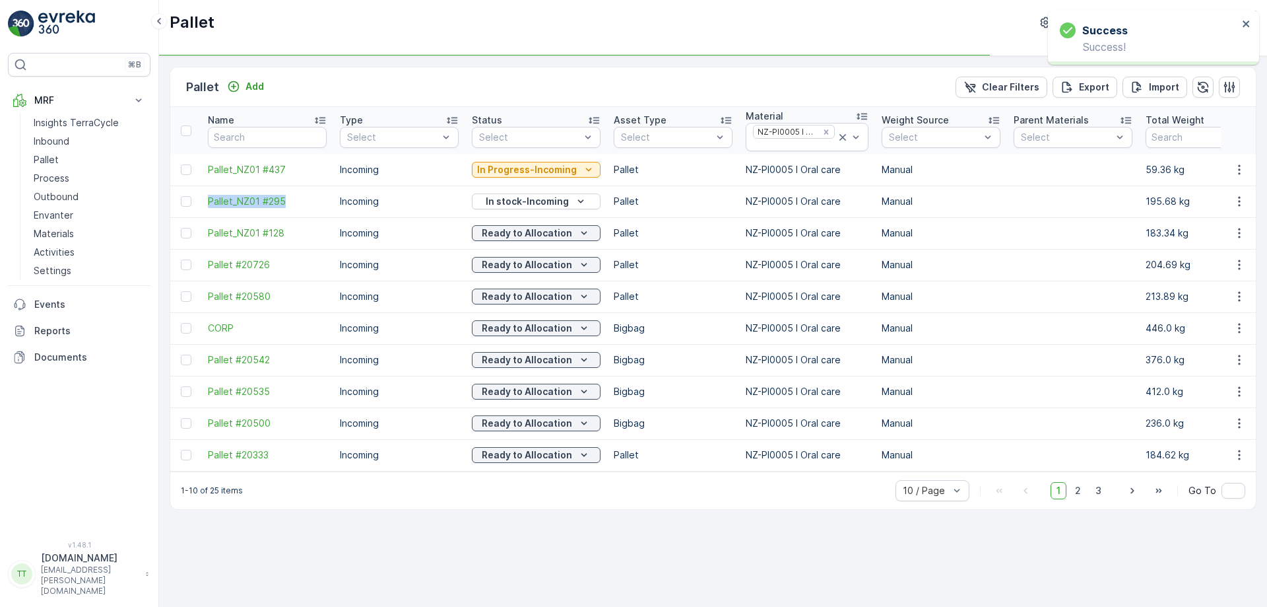
click at [354, 59] on div "Pallet Add Clear Filters Export Import Name Type Select Status Select Asset Typ…" at bounding box center [713, 331] width 1108 height 551
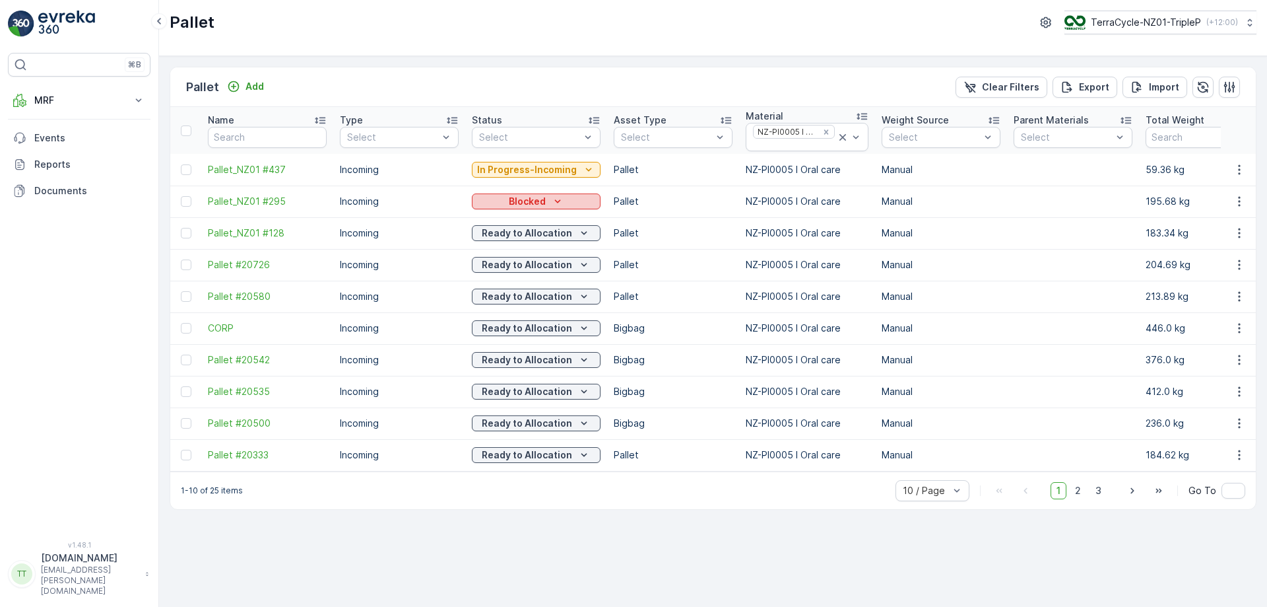
click at [539, 196] on p "Blocked" at bounding box center [527, 201] width 37 height 13
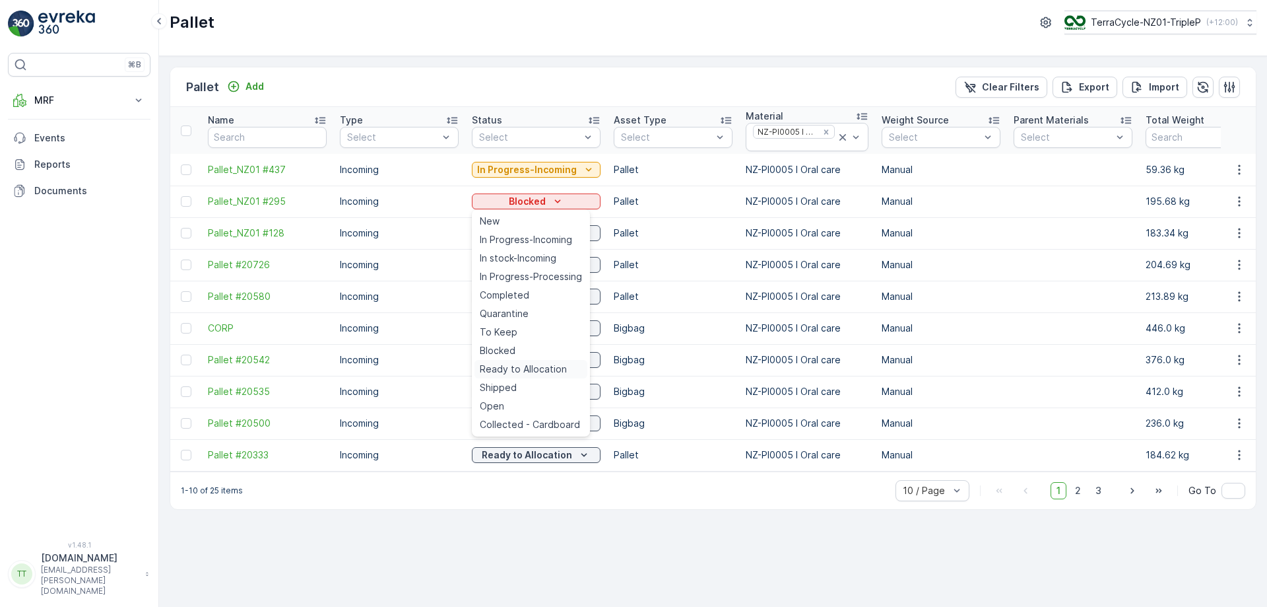
click at [525, 369] on span "Ready to Allocation" at bounding box center [523, 368] width 87 height 13
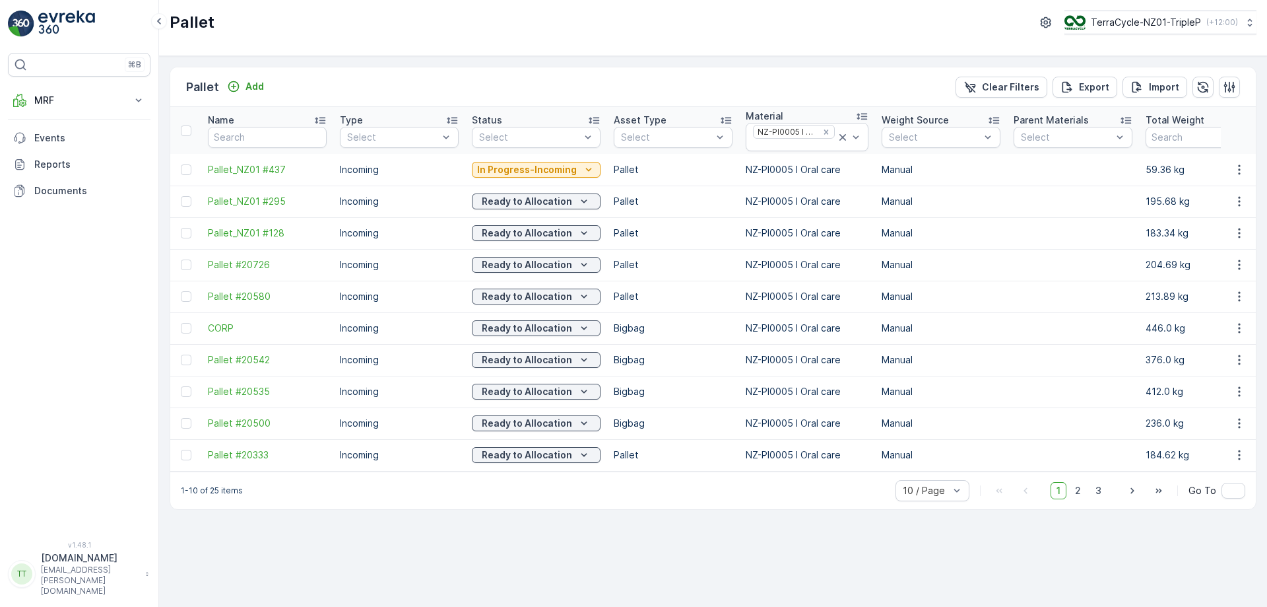
click at [548, 69] on div "Pallet Add Clear Filters Export Import" at bounding box center [713, 87] width 1086 height 40
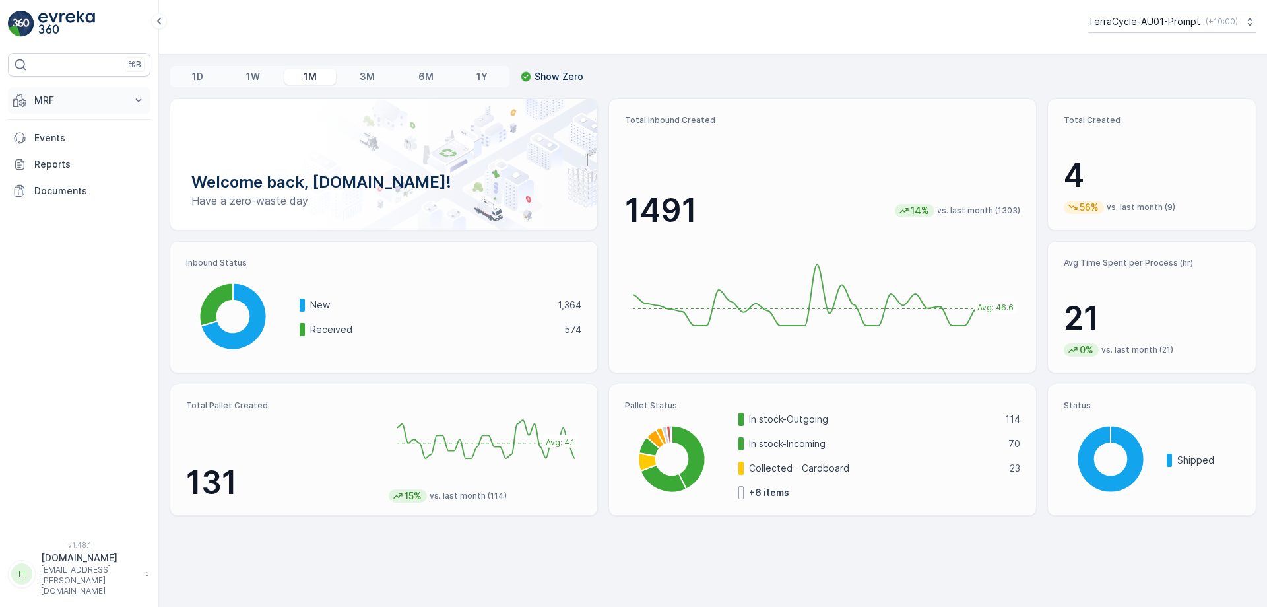
click at [127, 94] on button "MRF" at bounding box center [79, 100] width 143 height 26
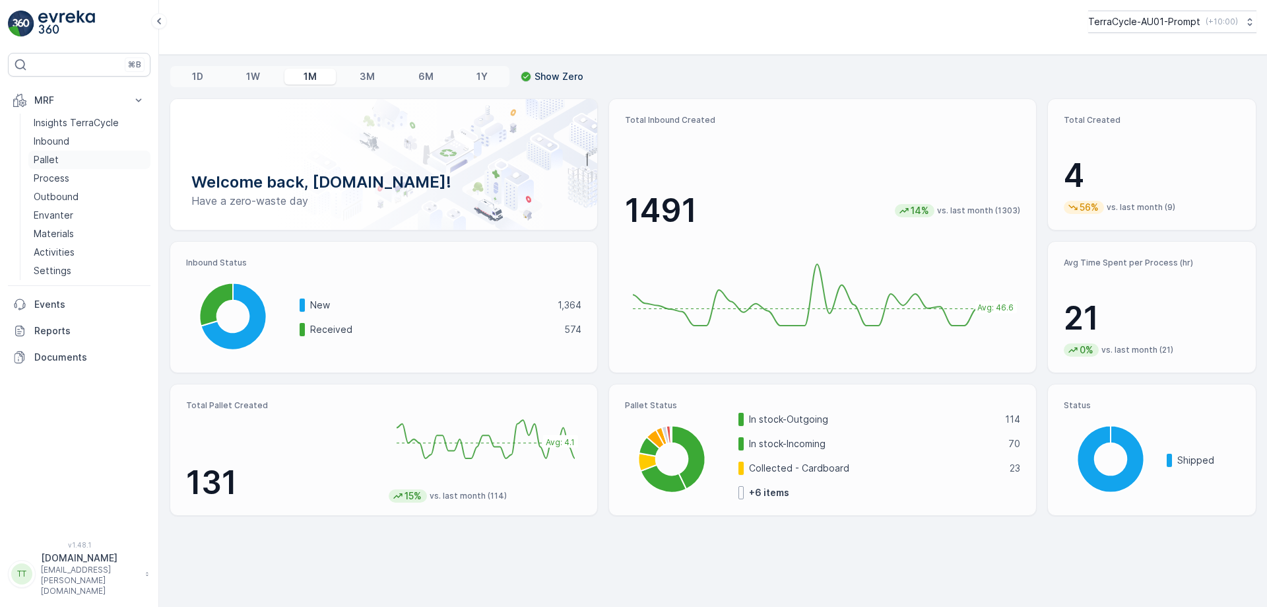
click at [67, 154] on link "Pallet" at bounding box center [89, 160] width 122 height 18
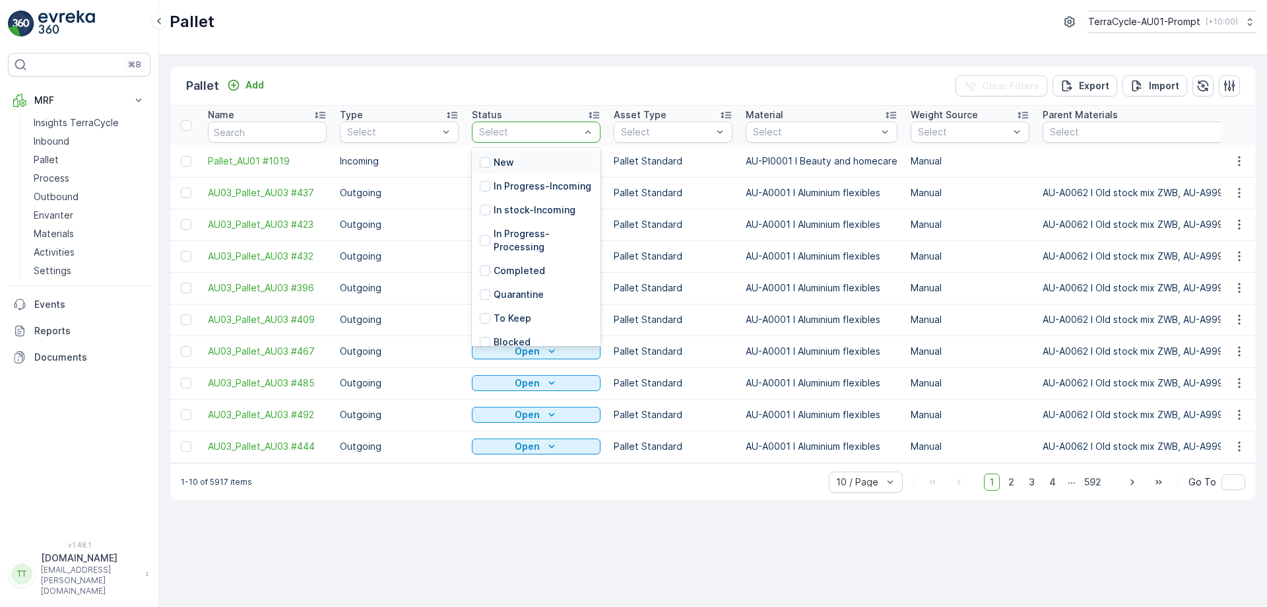
click at [565, 136] on div at bounding box center [530, 132] width 104 height 11
click at [531, 193] on p "In Progress-Incoming" at bounding box center [543, 186] width 98 height 13
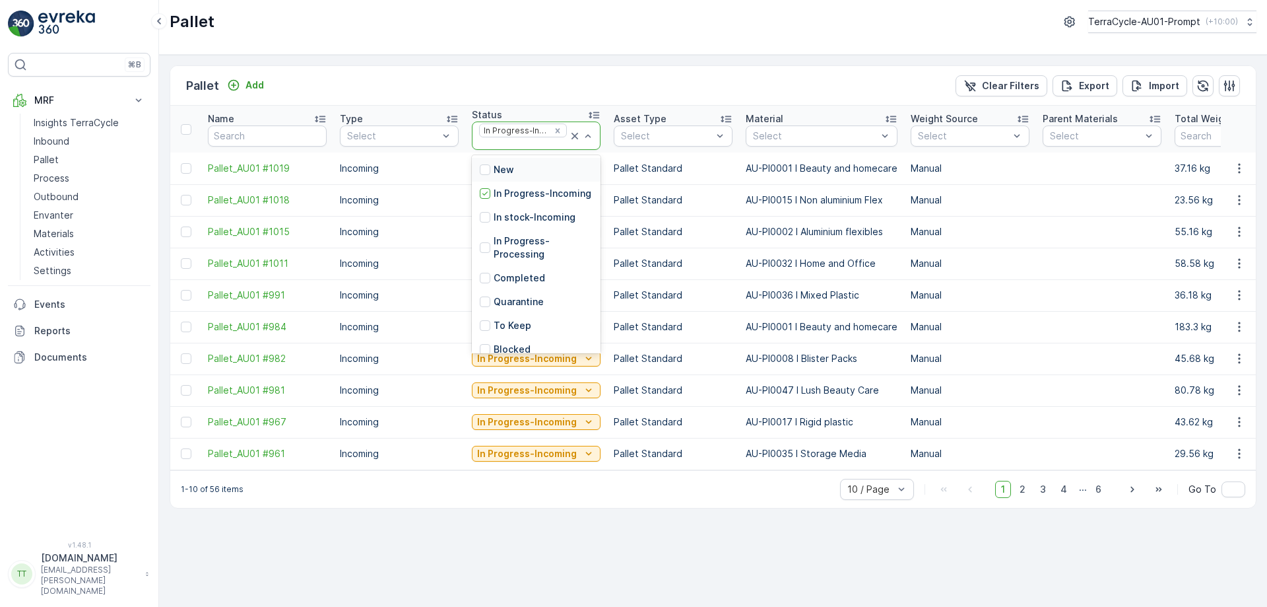
click at [524, 144] on div at bounding box center [523, 144] width 90 height 11
click at [505, 224] on p "In stock-Incoming" at bounding box center [535, 217] width 82 height 13
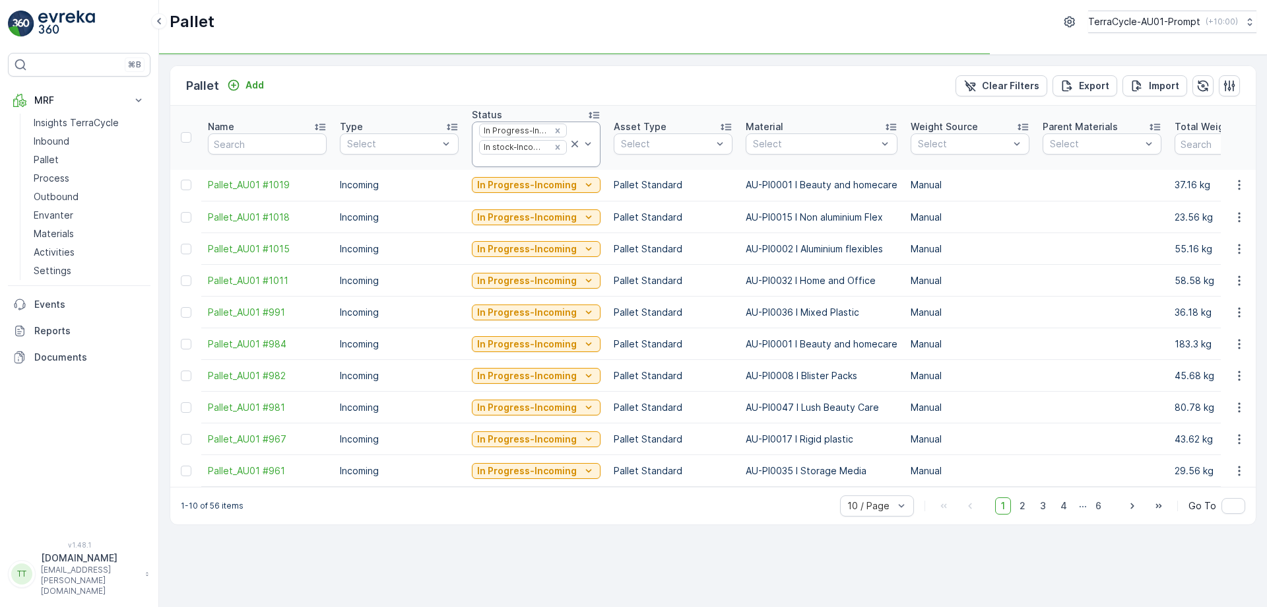
click at [518, 164] on div at bounding box center [523, 161] width 90 height 11
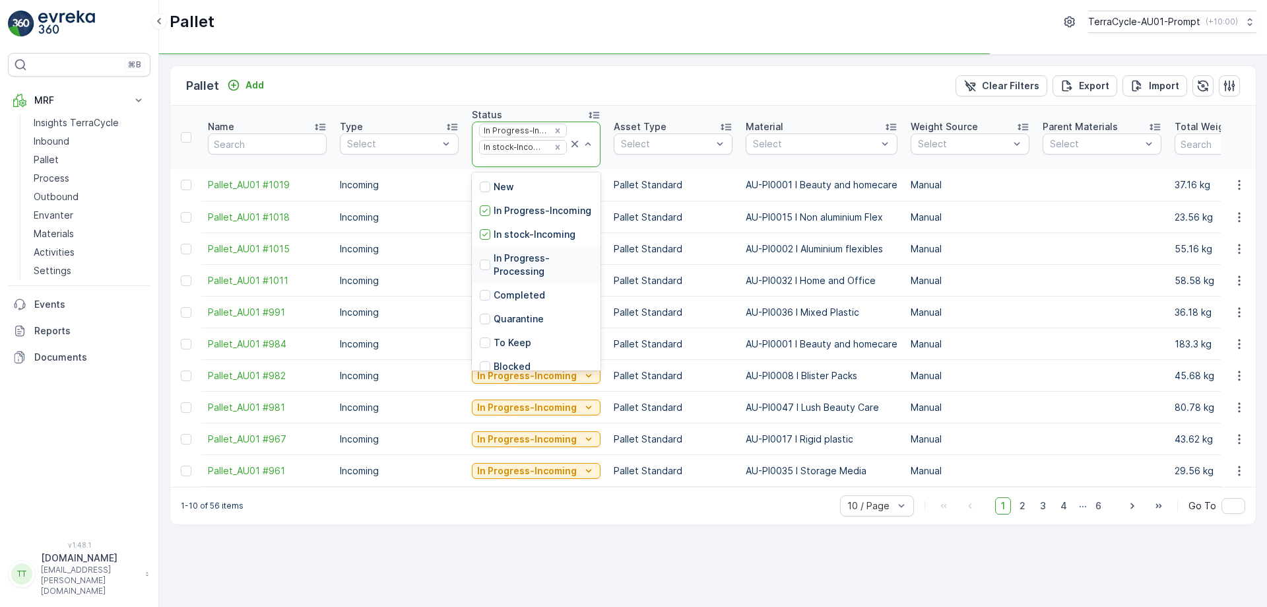
click at [506, 275] on p "In Progress-Processing" at bounding box center [543, 265] width 99 height 26
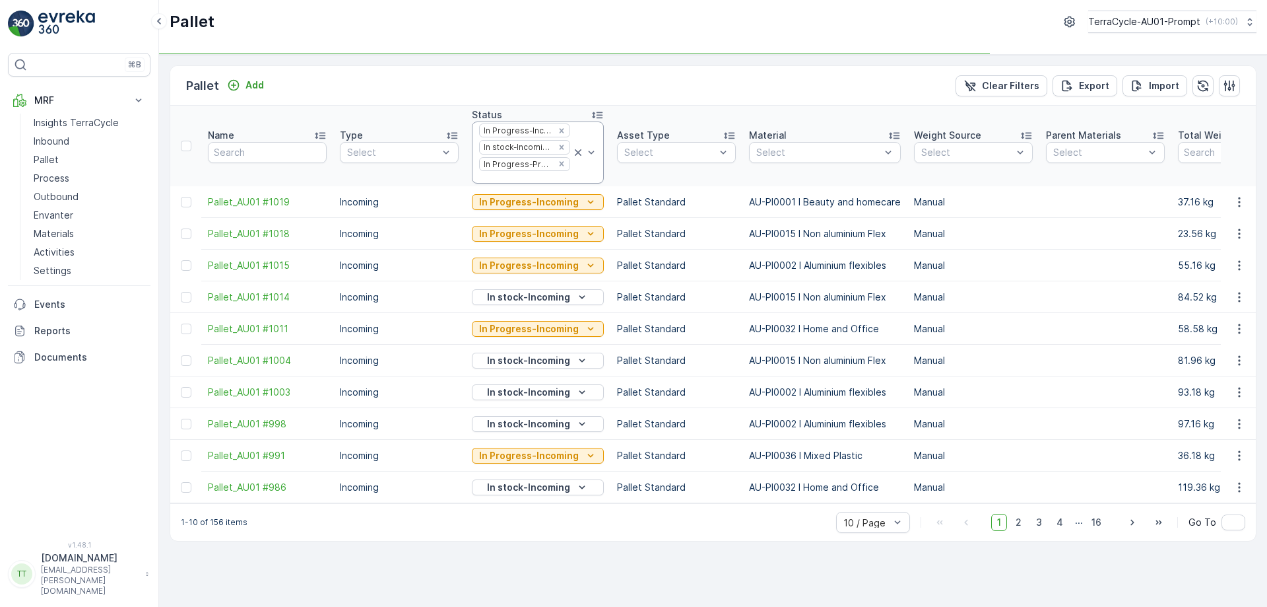
click at [518, 182] on div at bounding box center [525, 177] width 94 height 11
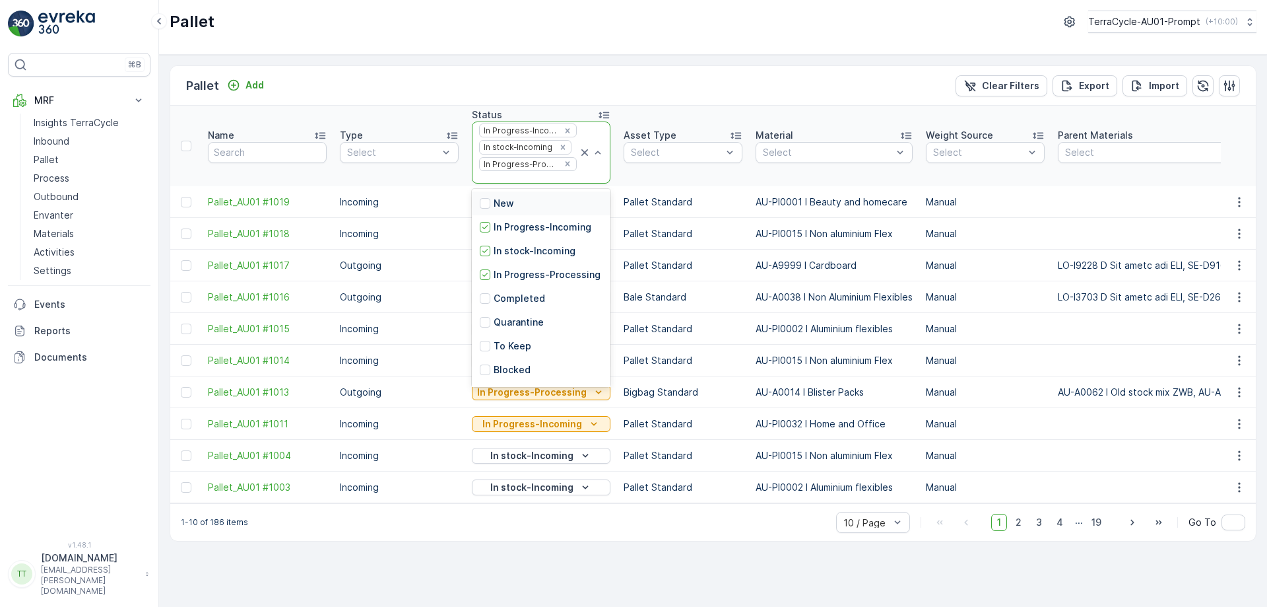
click at [521, 179] on div at bounding box center [528, 177] width 100 height 11
click at [522, 334] on p "In stock-Outgoing" at bounding box center [535, 327] width 83 height 13
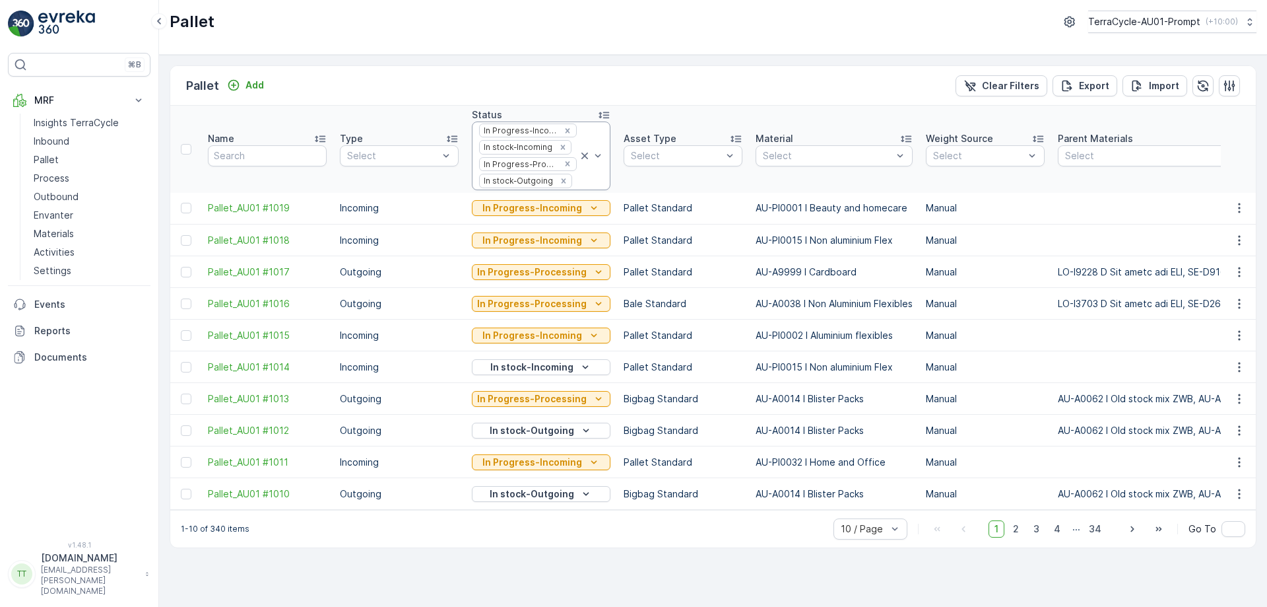
click at [574, 186] on div at bounding box center [576, 181] width 5 height 11
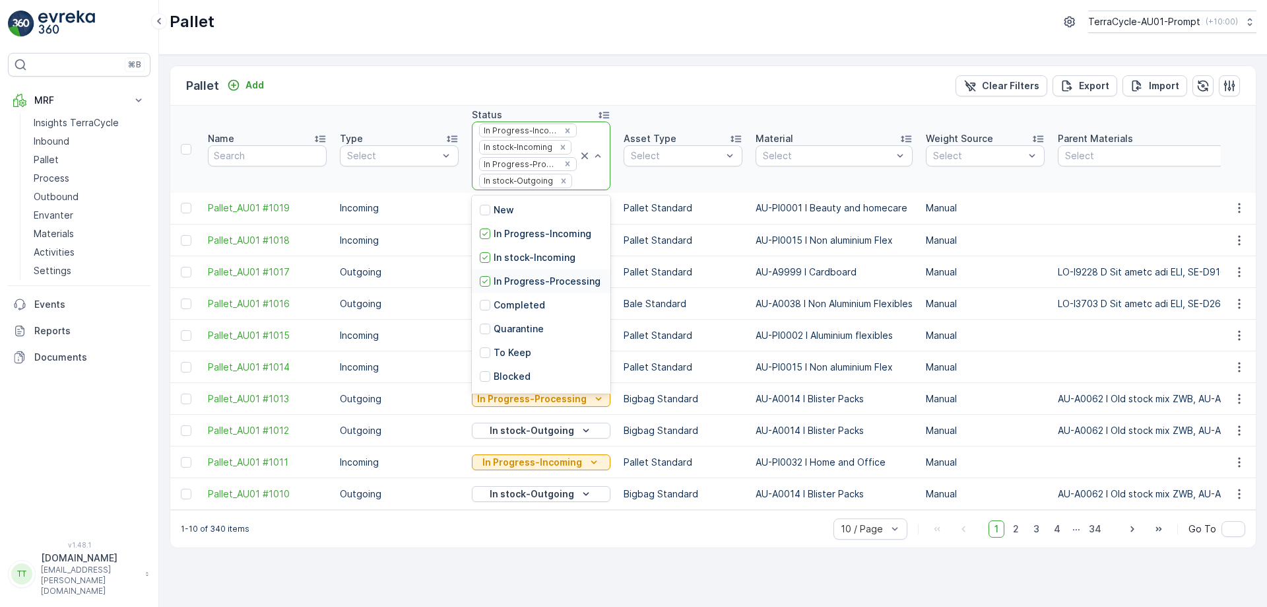
scroll to position [129, 0]
click at [540, 314] on p "Ready to Allocation" at bounding box center [539, 307] width 90 height 13
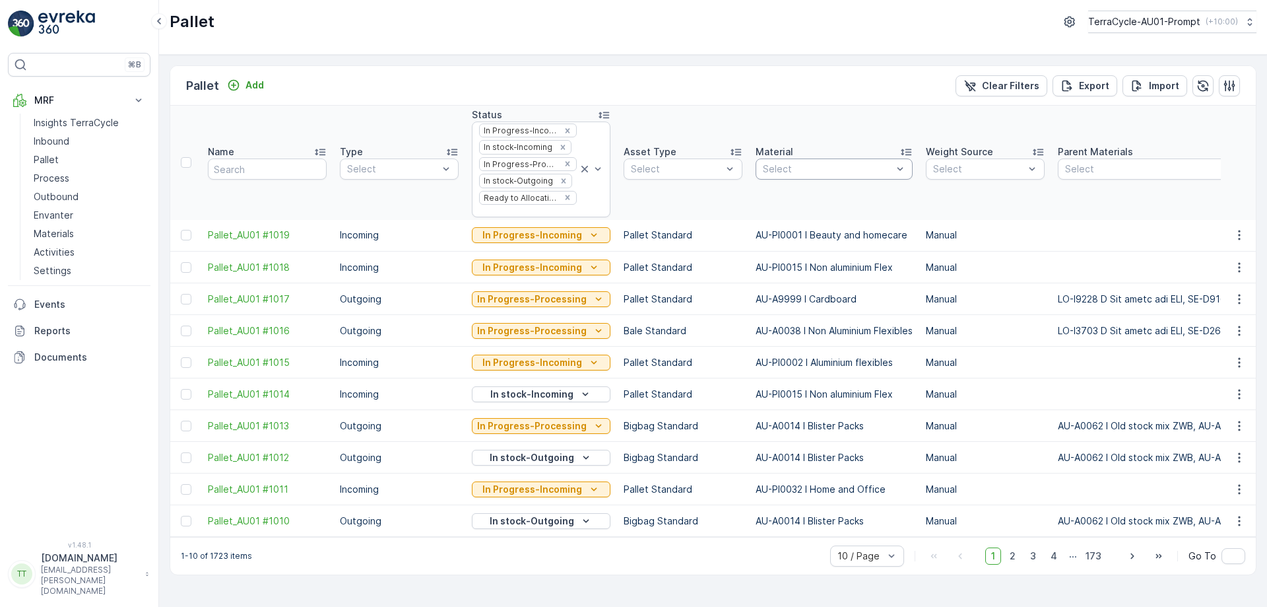
click at [788, 167] on div at bounding box center [828, 169] width 132 height 11
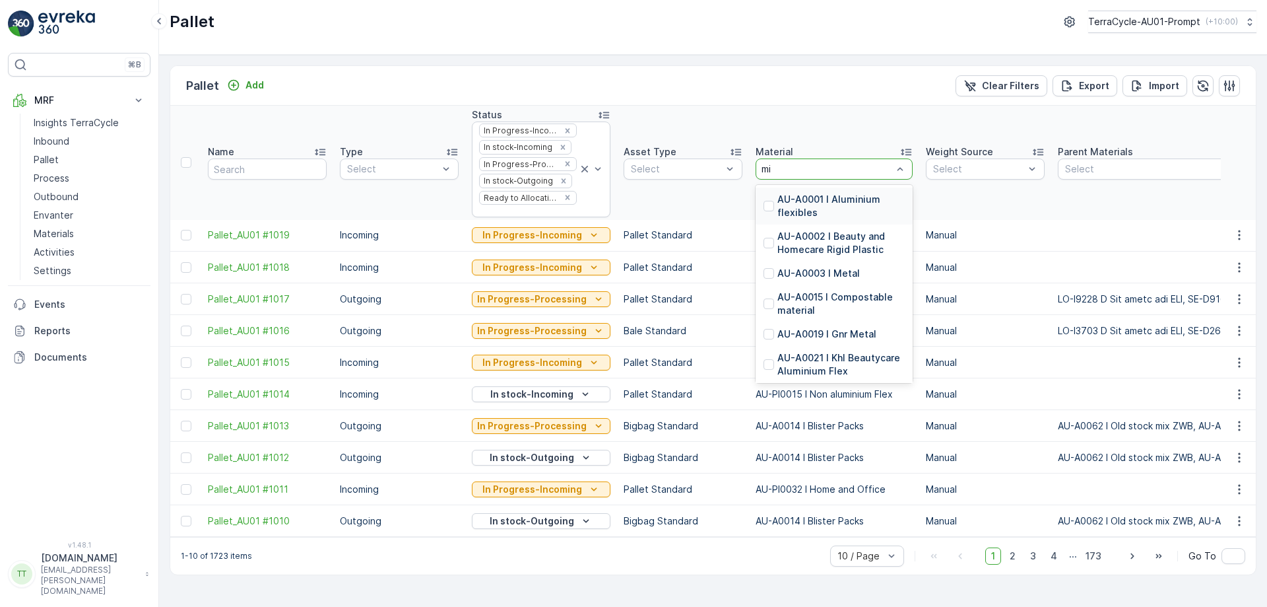
type input "mix"
click at [806, 277] on p "AU-PI0036 I Mixed Plastic" at bounding box center [838, 273] width 120 height 13
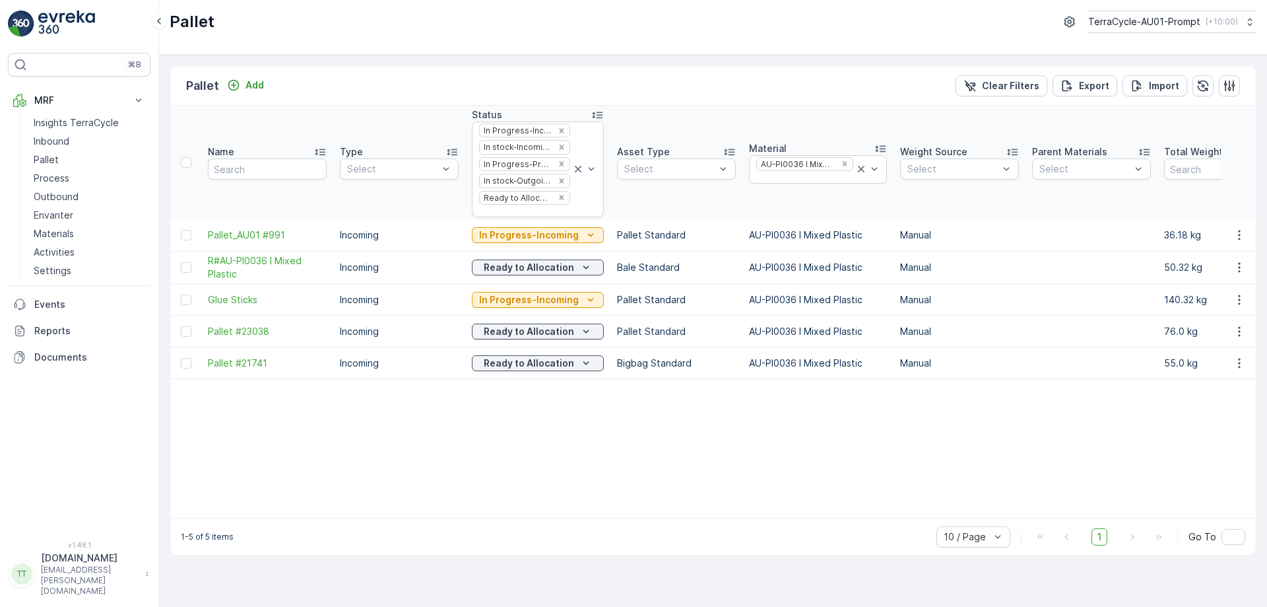
drag, startPoint x: 364, startPoint y: 524, endPoint x: 611, endPoint y: 531, distance: 247.0
click at [611, 531] on div "1-5 of 5 items 10 / Page 1 Go To" at bounding box center [713, 537] width 1086 height 38
click at [516, 327] on p "Ready to Allocation" at bounding box center [529, 331] width 90 height 13
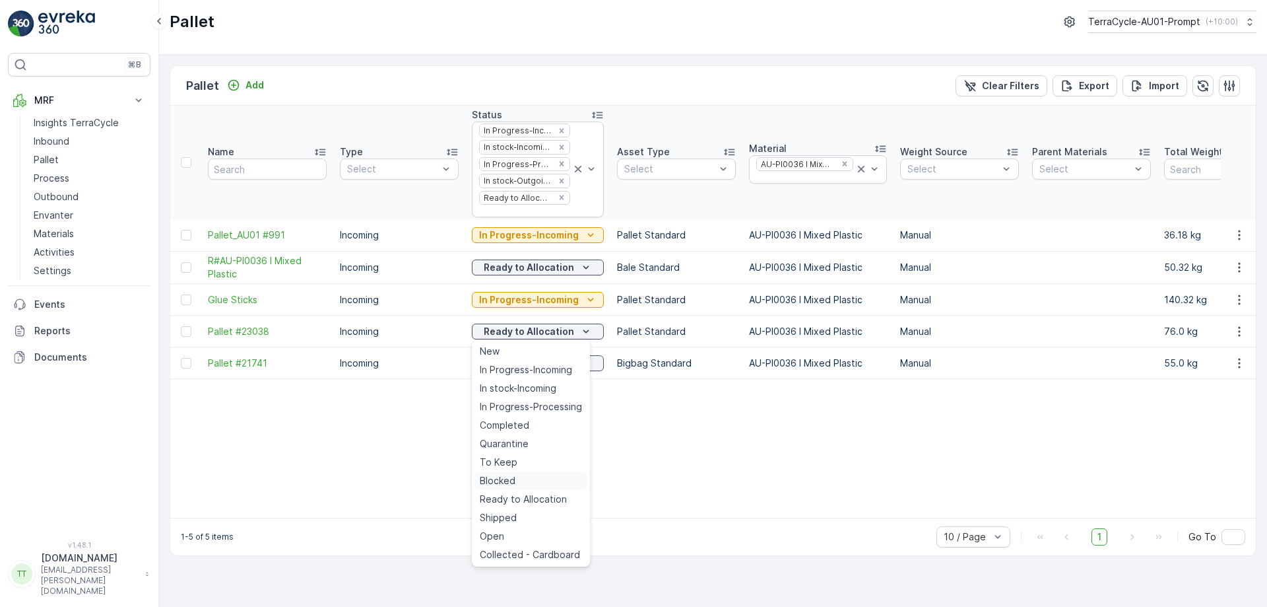
click at [518, 477] on div "Blocked" at bounding box center [531, 480] width 113 height 18
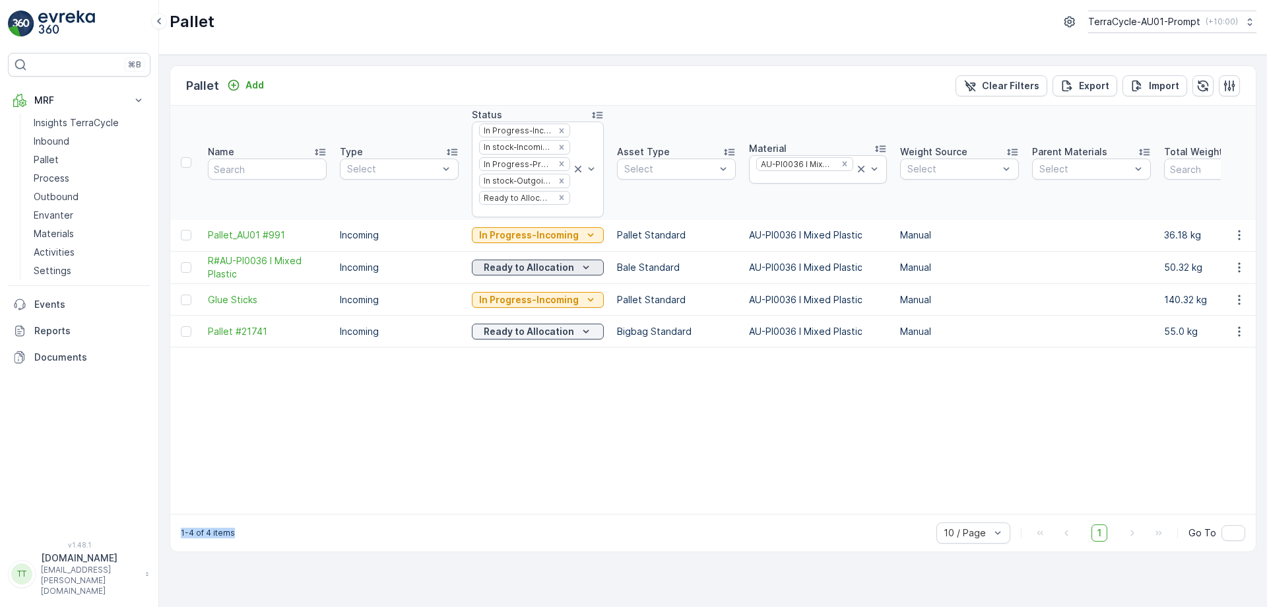
click at [500, 269] on p "Ready to Allocation" at bounding box center [529, 267] width 90 height 13
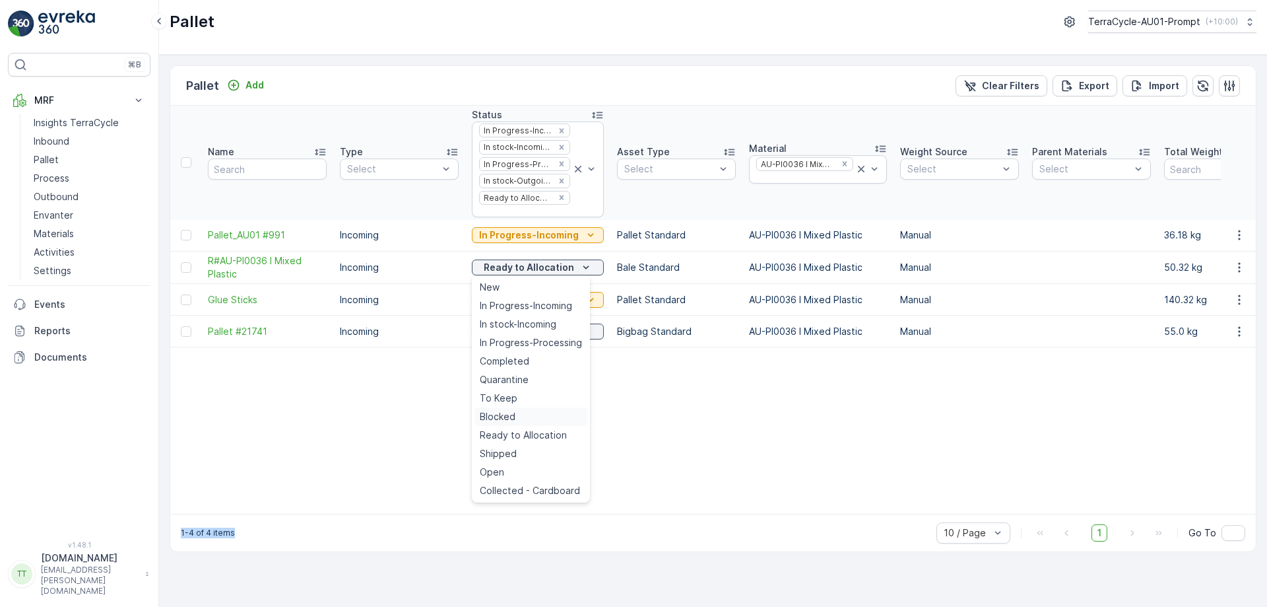
click at [513, 410] on span "Blocked" at bounding box center [498, 416] width 36 height 13
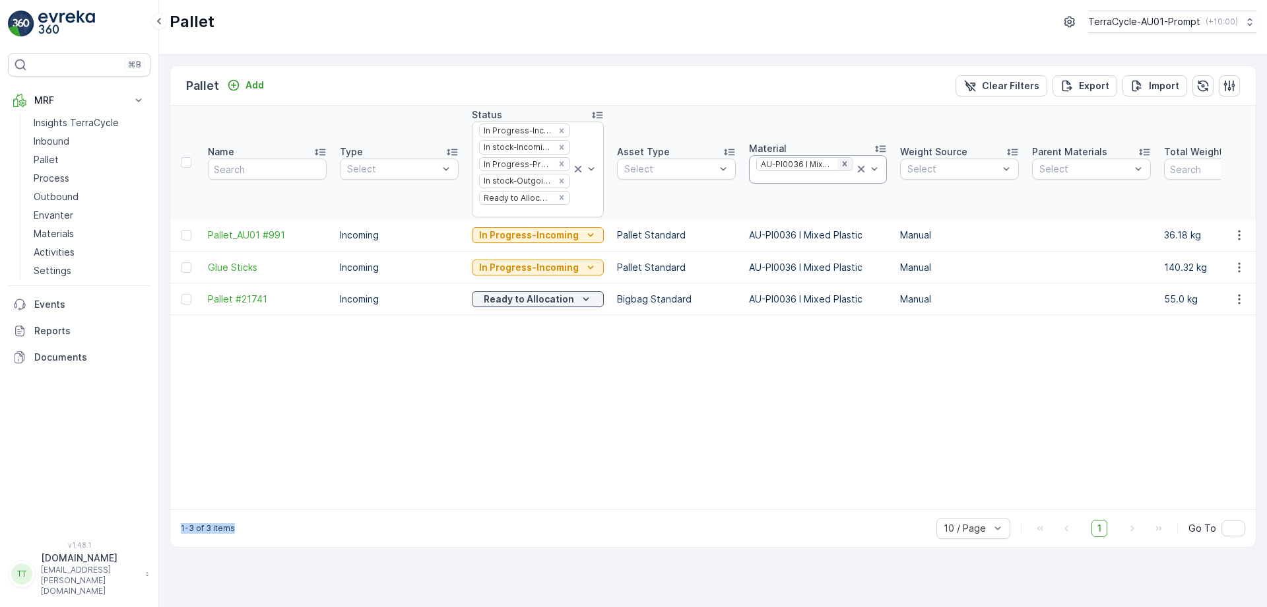
click at [840, 163] on icon "Remove AU-PI0036 I Mixed Plastic" at bounding box center [844, 163] width 9 height 9
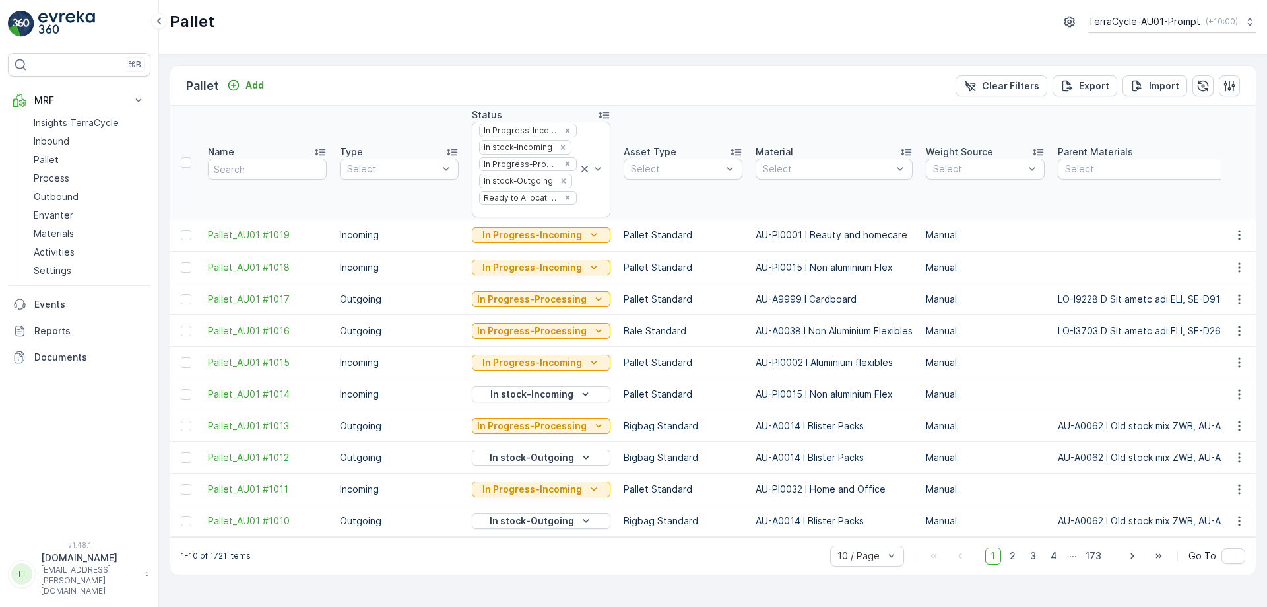
click at [782, 172] on div at bounding box center [828, 169] width 132 height 11
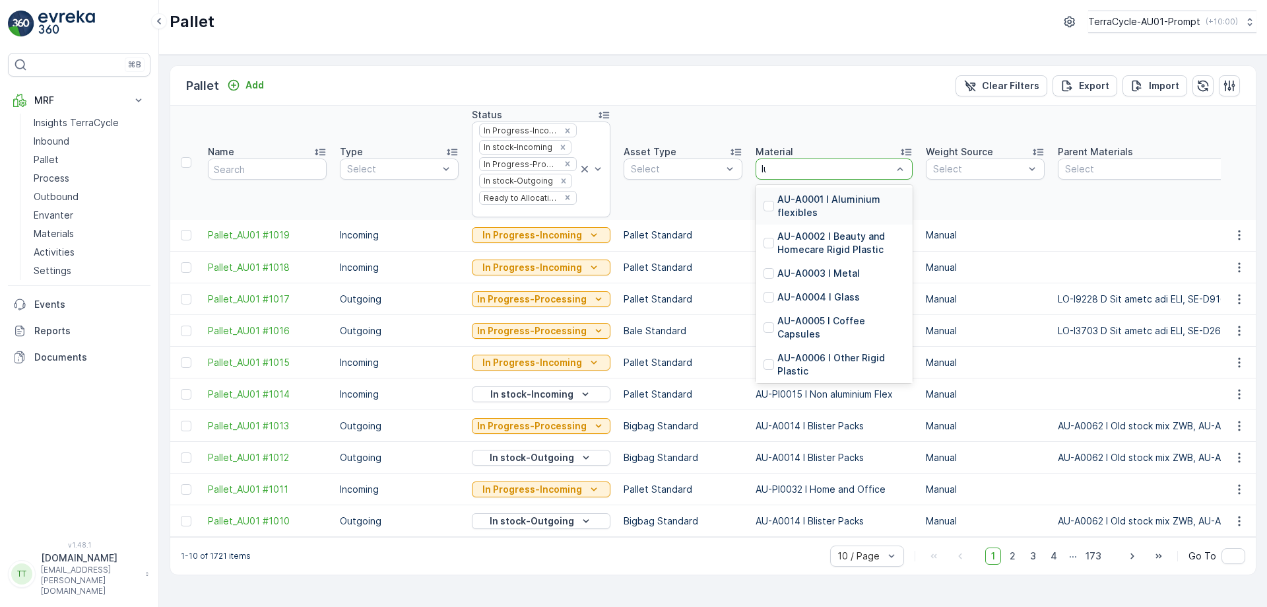
type input "lush"
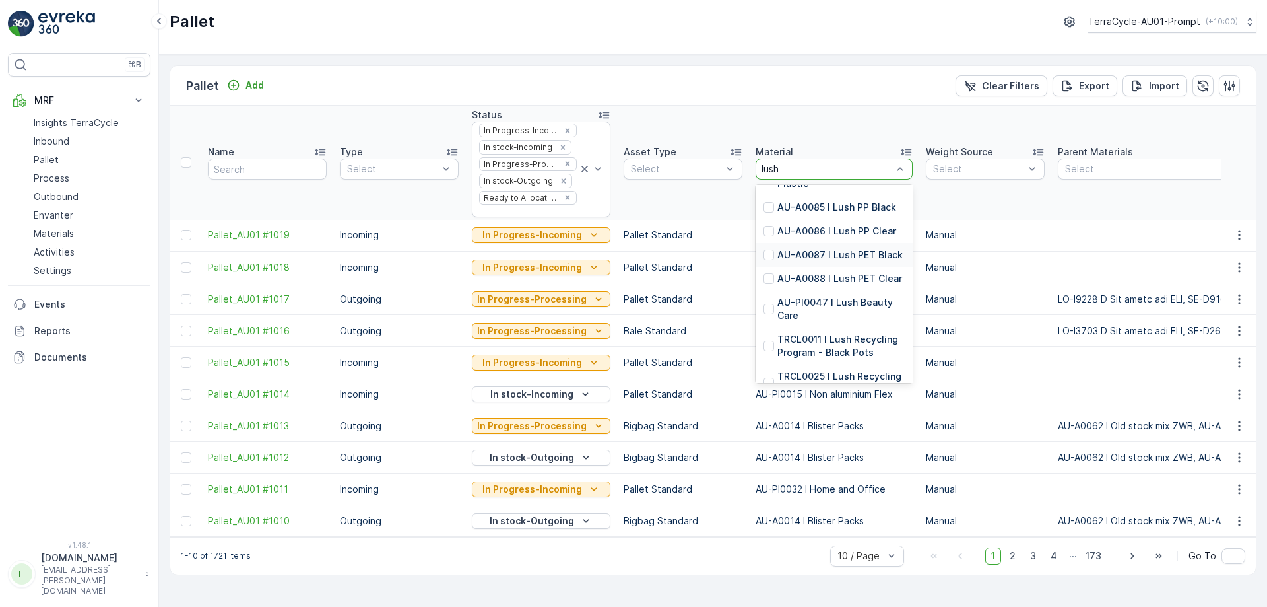
scroll to position [198, 0]
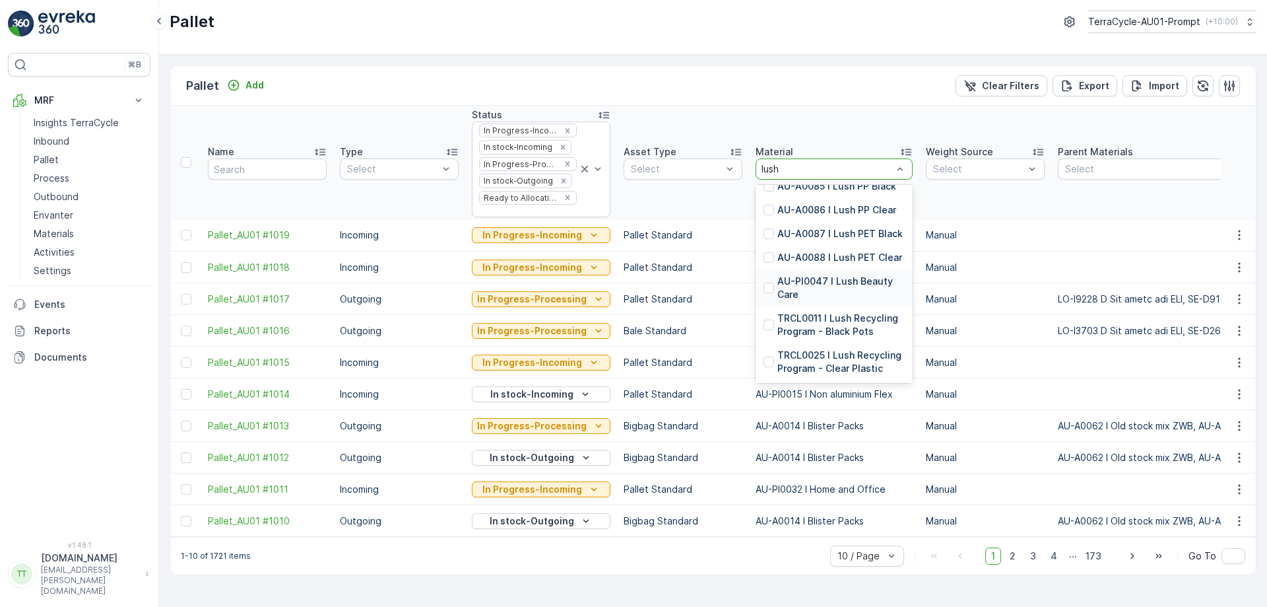
click at [863, 275] on p "AU-PI0047 I Lush Beauty Care" at bounding box center [841, 288] width 127 height 26
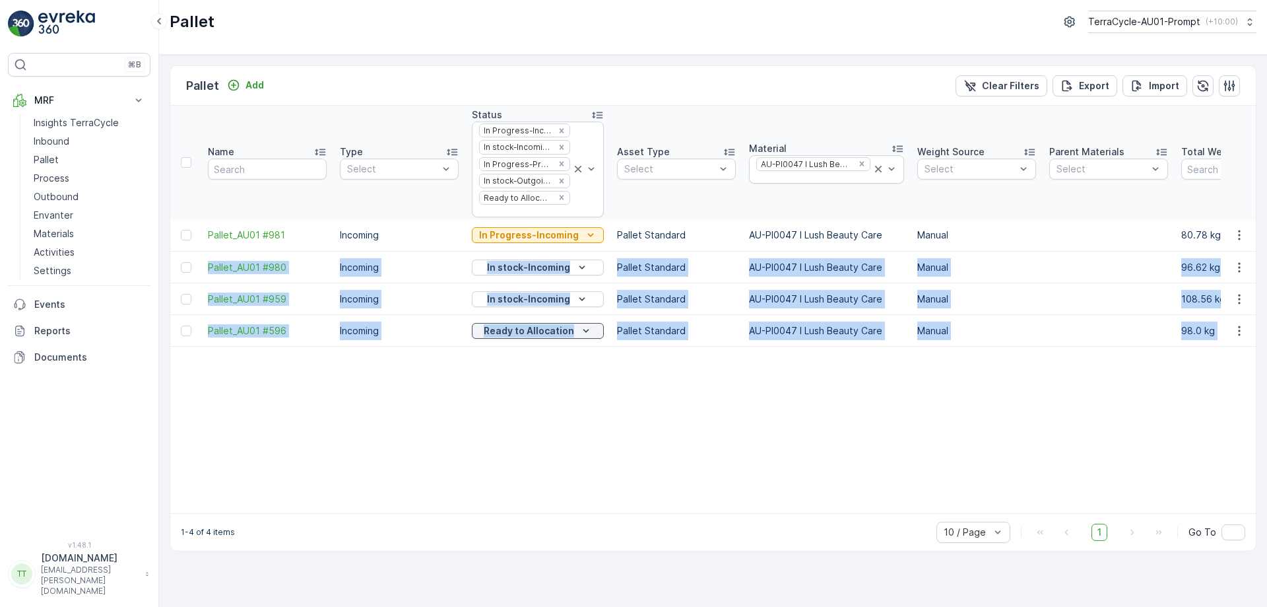
drag, startPoint x: 199, startPoint y: 269, endPoint x: 1023, endPoint y: 354, distance: 827.6
copy tbody "Pallet_AU01 #980 Incoming In stock-Incoming Pallet Standard AU-PI0047 I Lush Be…"
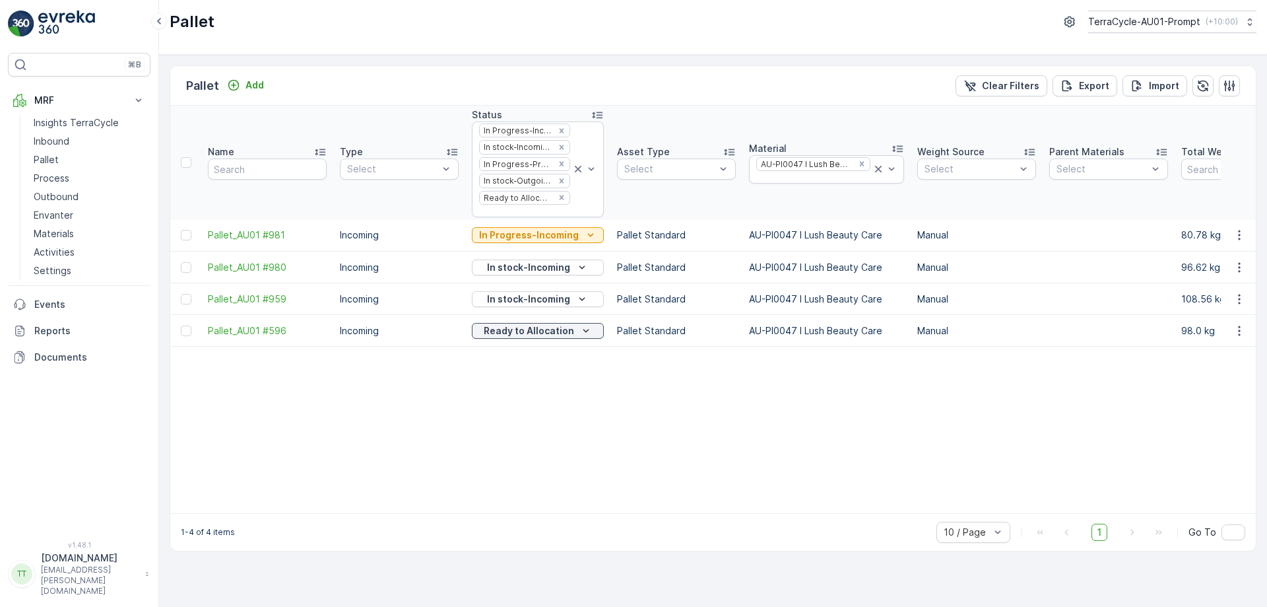
drag, startPoint x: 202, startPoint y: 266, endPoint x: 286, endPoint y: 266, distance: 84.5
click at [286, 266] on td "Pallet_AU01 #980" at bounding box center [267, 268] width 132 height 32
copy span "Pallet_AU01 #980"
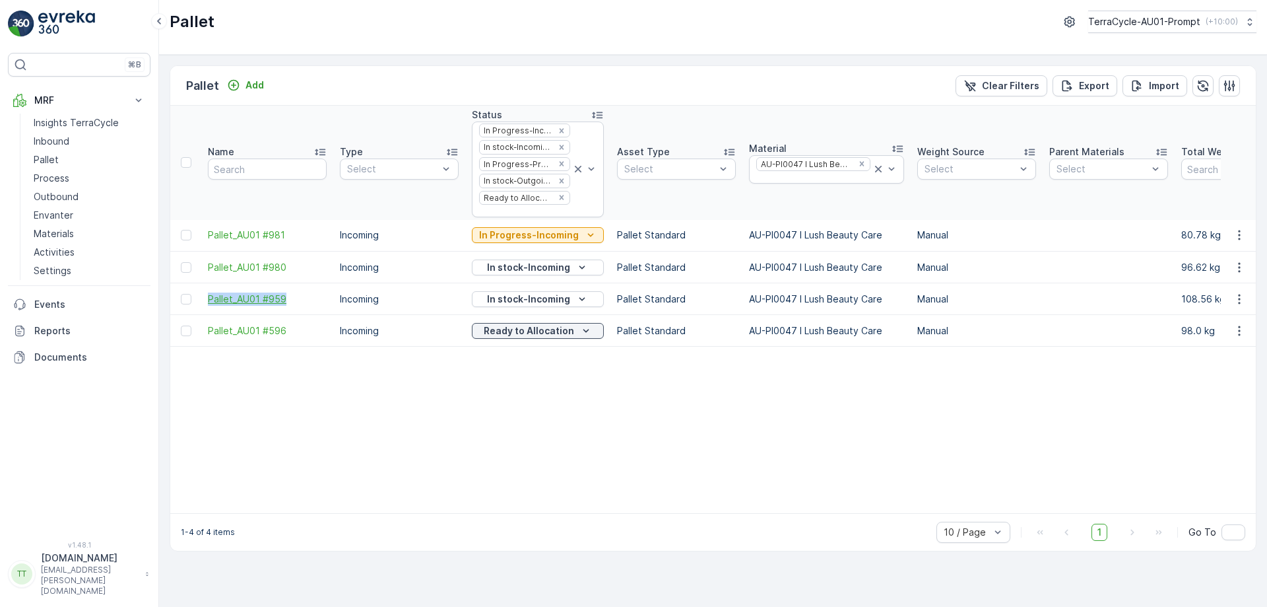
drag, startPoint x: 204, startPoint y: 297, endPoint x: 284, endPoint y: 295, distance: 79.9
click at [284, 295] on td "Pallet_AU01 #959" at bounding box center [267, 299] width 132 height 32
copy span "Pallet_AU01 #959"
drag, startPoint x: 207, startPoint y: 328, endPoint x: 291, endPoint y: 335, distance: 84.8
click at [291, 335] on td "Pallet_AU01 #596" at bounding box center [267, 331] width 132 height 32
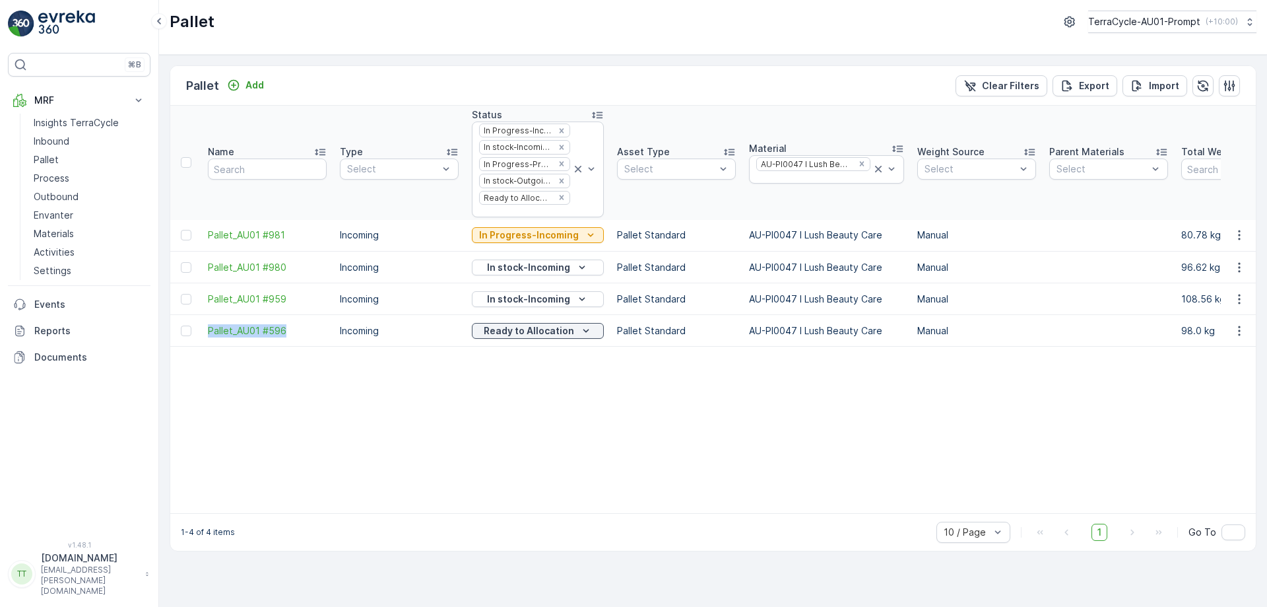
copy span "Pallet_AU01 #596"
click at [819, 176] on div at bounding box center [813, 177] width 117 height 11
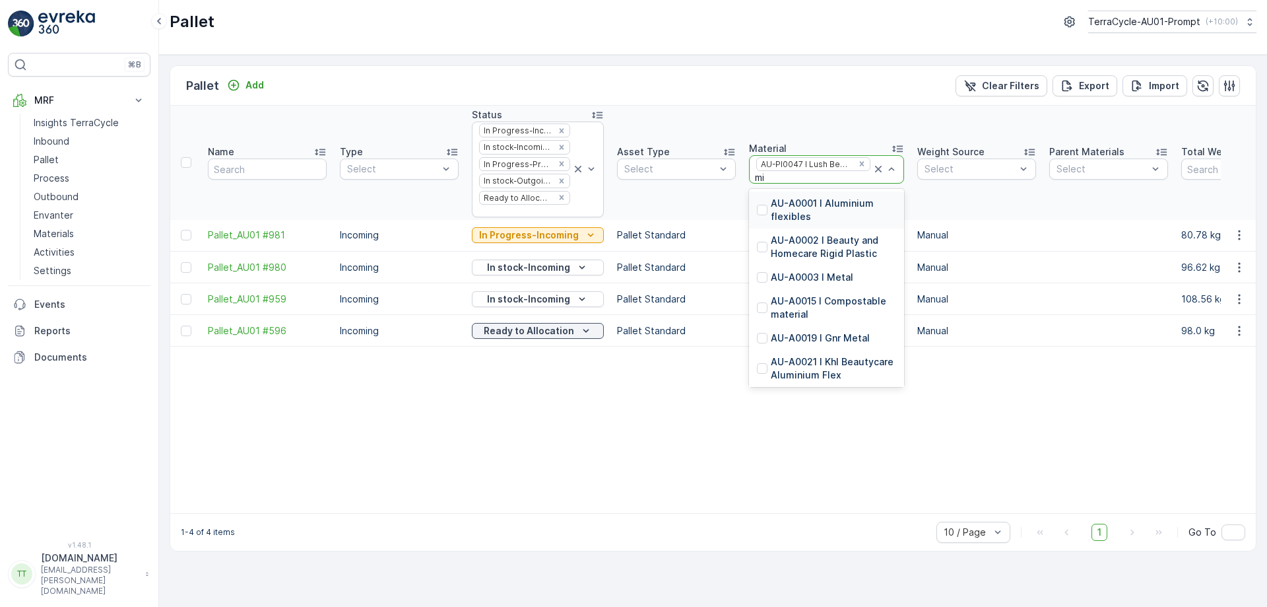
type input "mix"
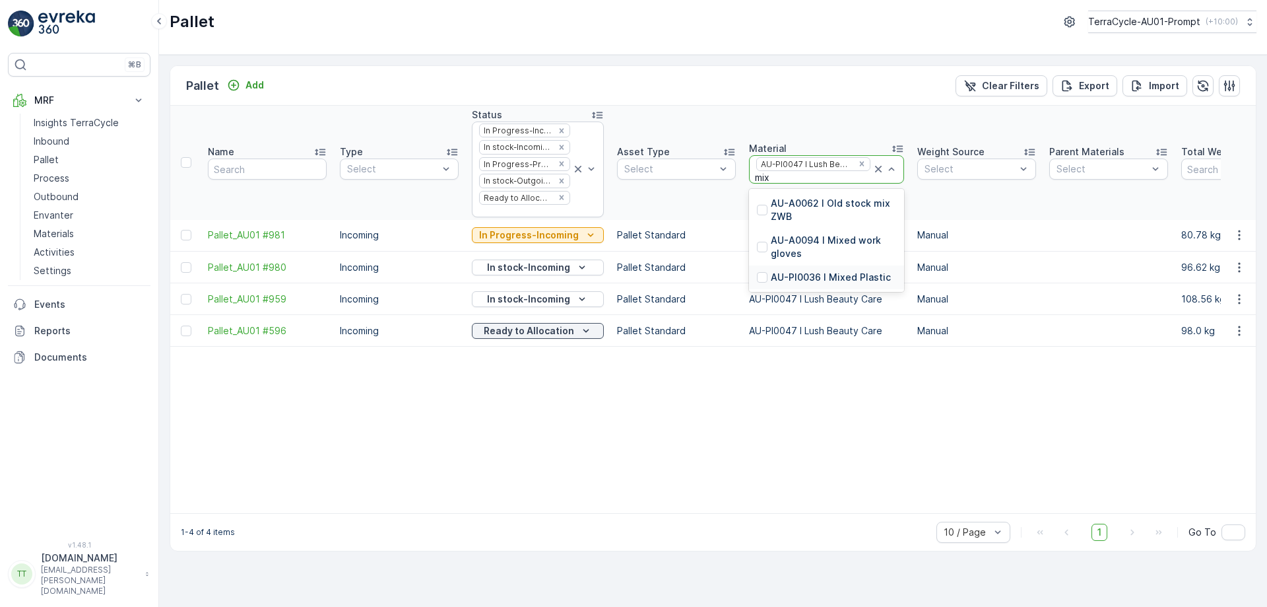
click at [823, 277] on p "AU-PI0036 I Mixed Plastic" at bounding box center [831, 277] width 120 height 13
click at [857, 169] on icon "Remove AU-PI0047 I Lush Beauty Care" at bounding box center [861, 172] width 9 height 9
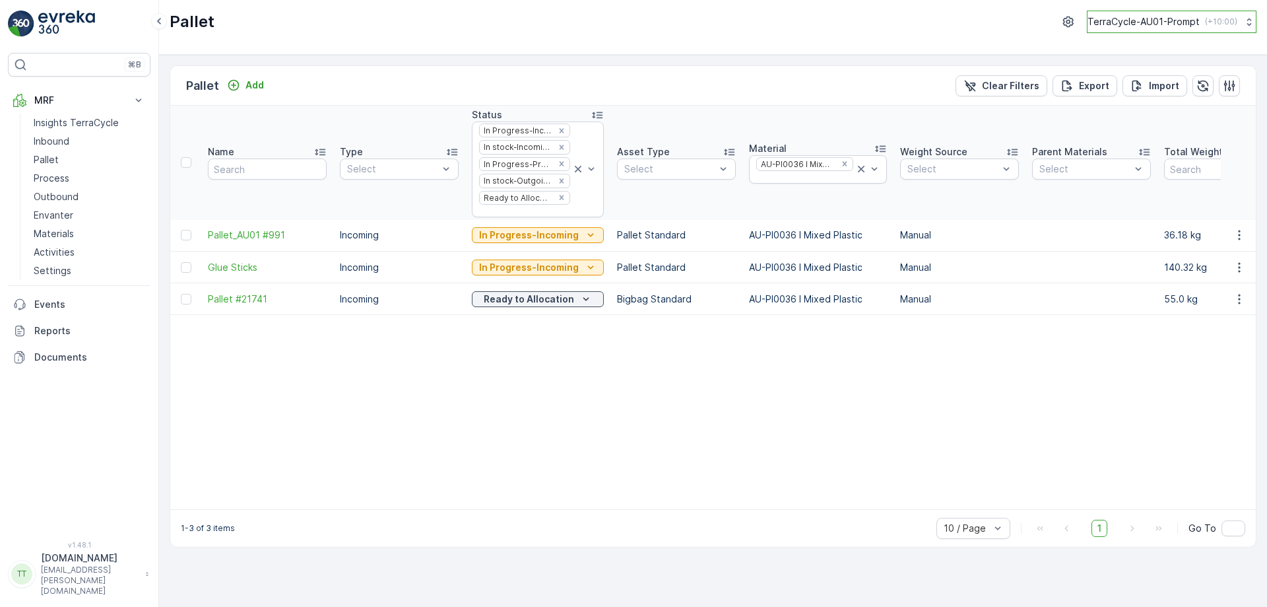
click at [1195, 29] on button "TerraCycle-AU01-Prompt ( +10:00 )" at bounding box center [1172, 22] width 170 height 22
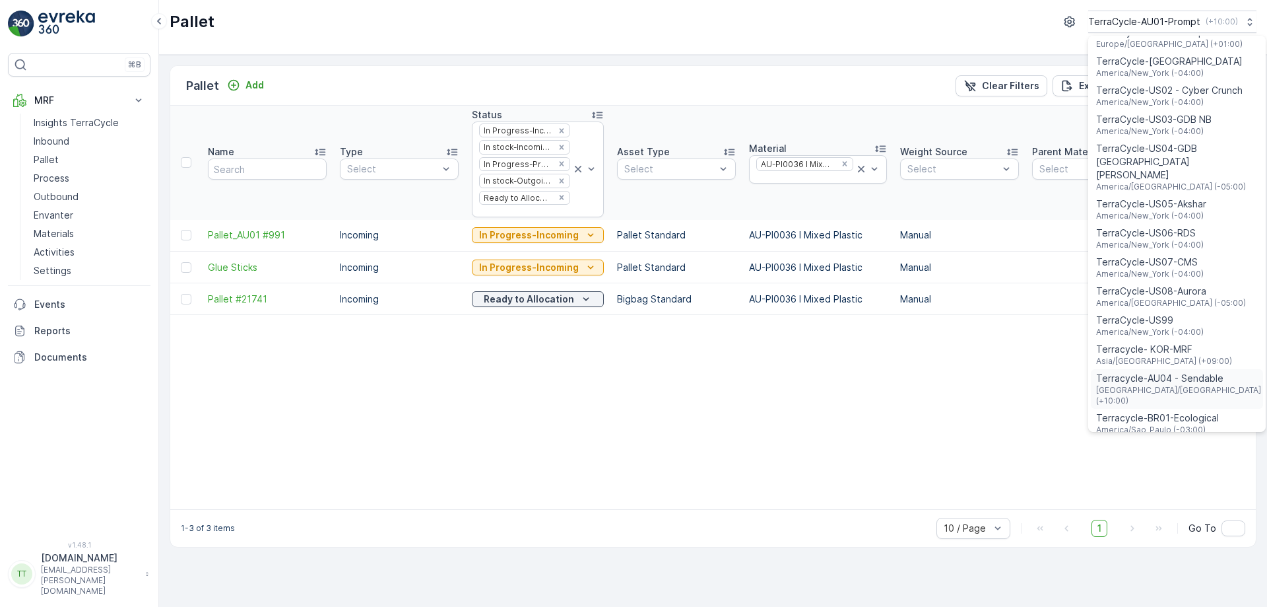
scroll to position [949, 0]
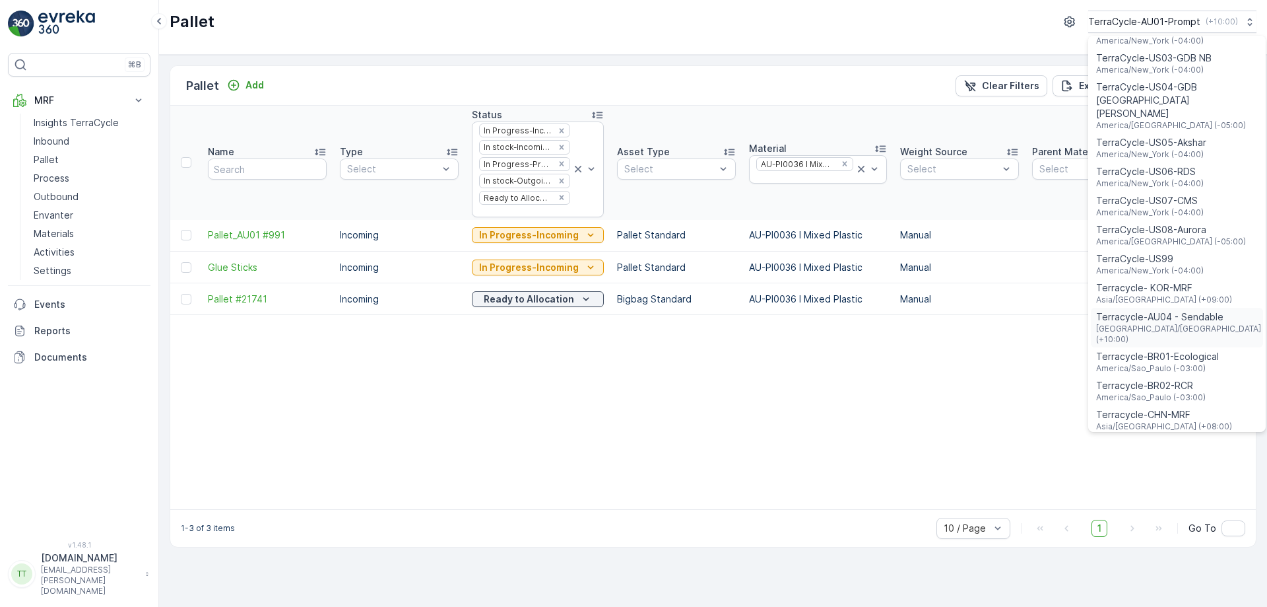
click at [1162, 323] on span "[GEOGRAPHIC_DATA]/[GEOGRAPHIC_DATA] (+10:00)" at bounding box center [1178, 333] width 165 height 21
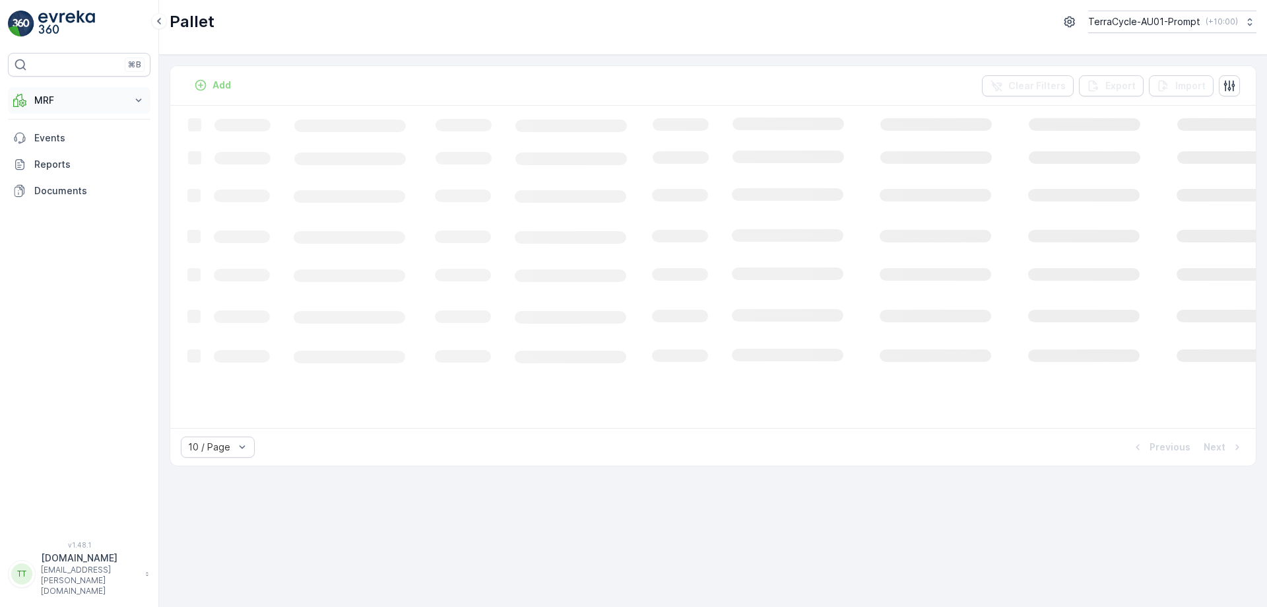
click at [57, 110] on button "MRF" at bounding box center [79, 100] width 143 height 26
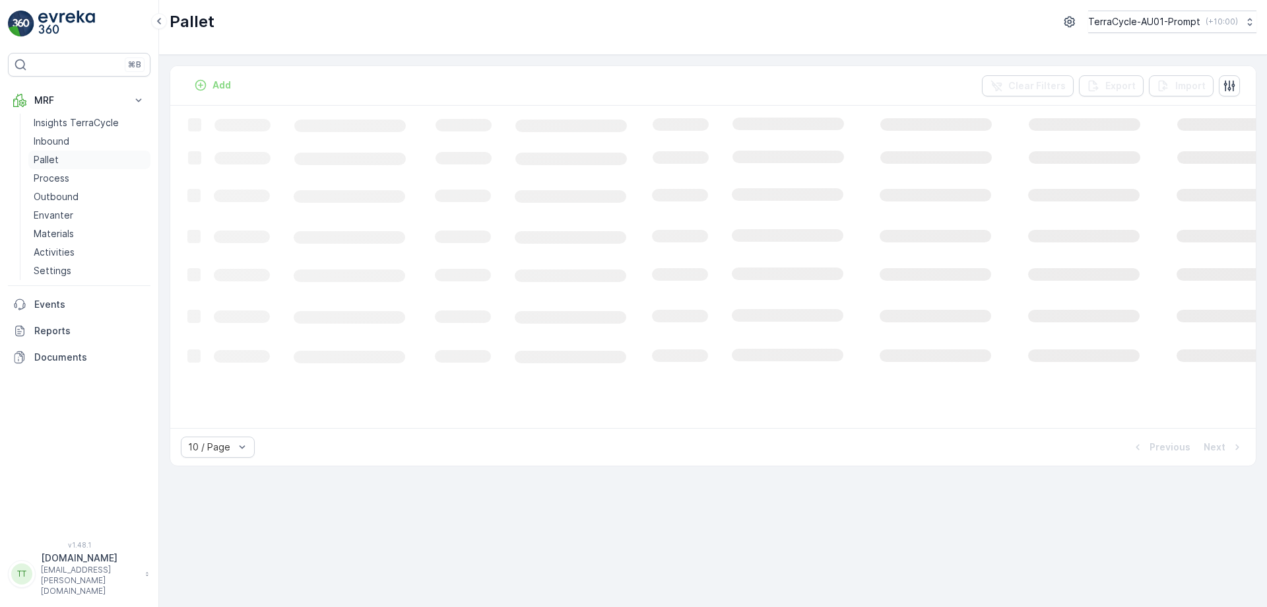
click at [61, 154] on link "Pallet" at bounding box center [89, 160] width 122 height 18
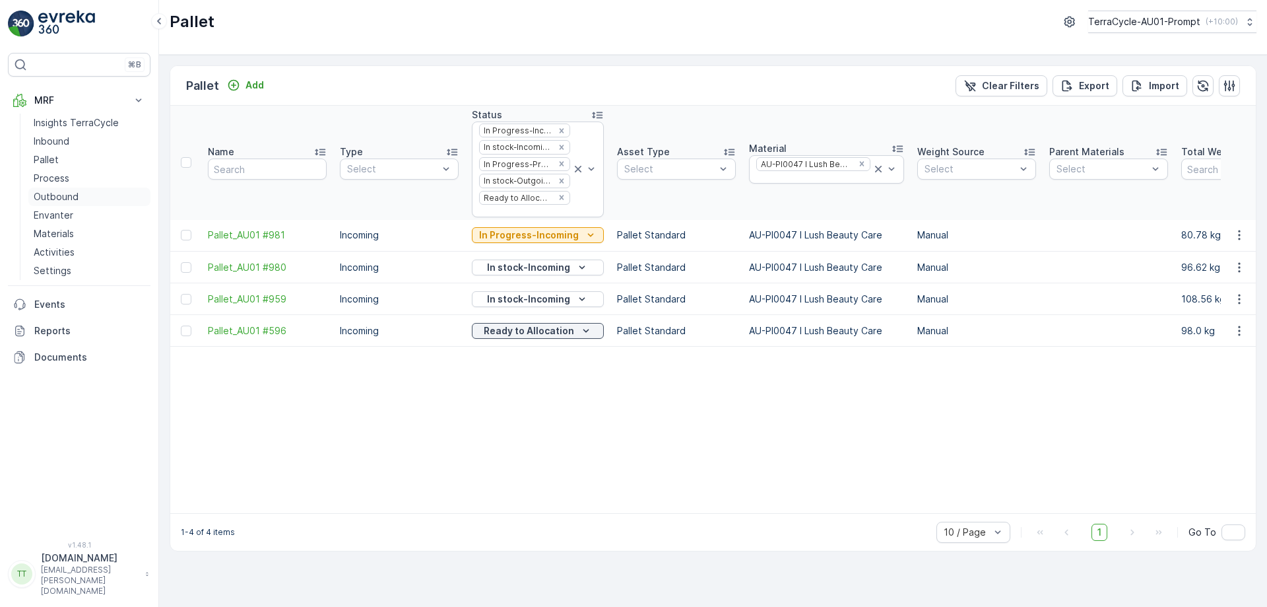
click at [61, 196] on p "Outbound" at bounding box center [56, 196] width 45 height 13
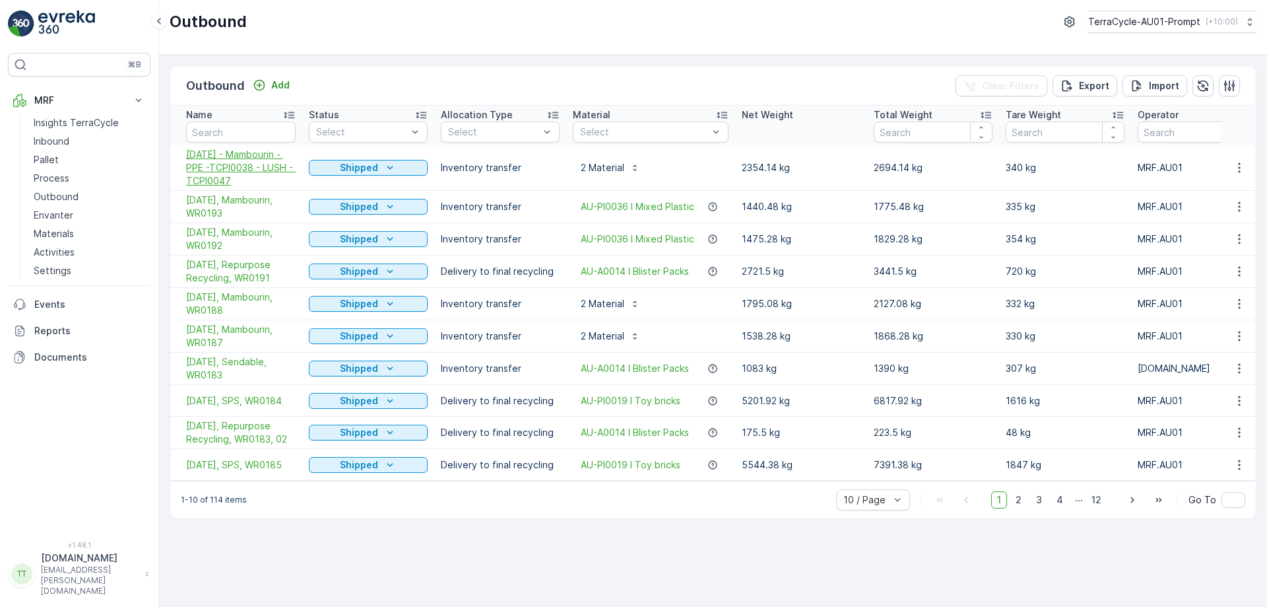
click at [252, 165] on span "[DATE] - Mambourin - PPE -TCPI0038 - LUSH - TCPI0047" at bounding box center [241, 168] width 110 height 40
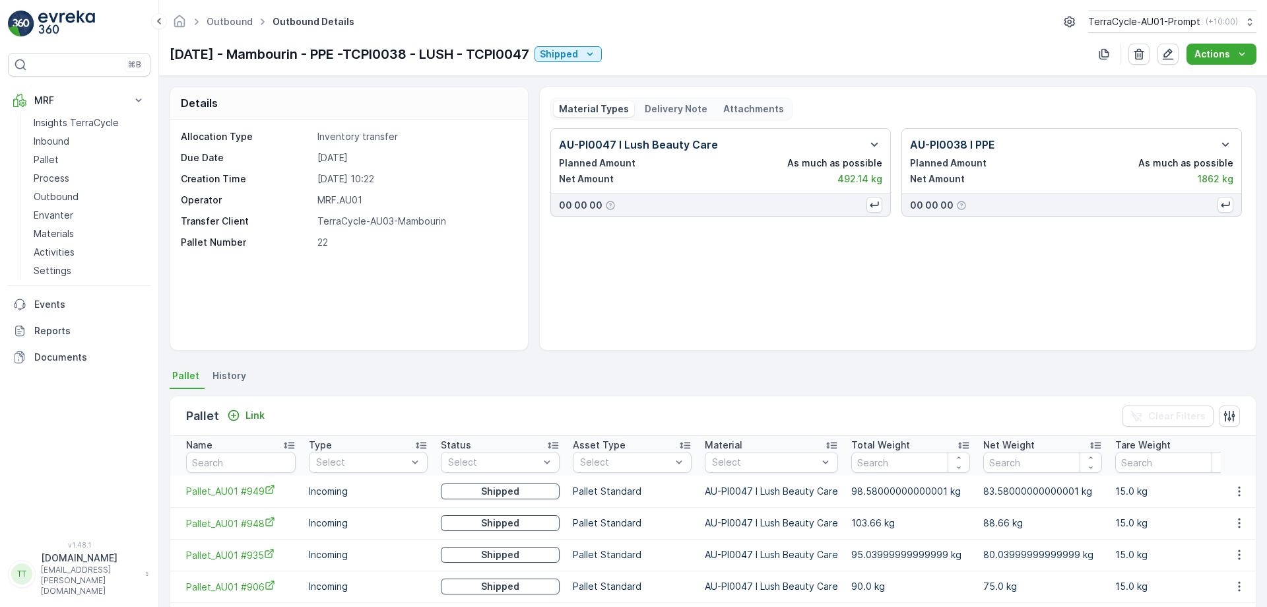
click at [579, 137] on p "AU-PI0047 I Lush Beauty Care" at bounding box center [638, 145] width 159 height 16
drag, startPoint x: 708, startPoint y: 487, endPoint x: 848, endPoint y: 488, distance: 139.9
click at [848, 488] on tr "Pallet_AU01 #949 Incoming Shipped Pallet Standard AU-PI0047 I Lush Beauty Care …" at bounding box center [723, 491] width 1106 height 32
copy td "AU-PI0047 I Lush Beauty Care"
paste input "AU-PI0047 I Lush Beauty Care"
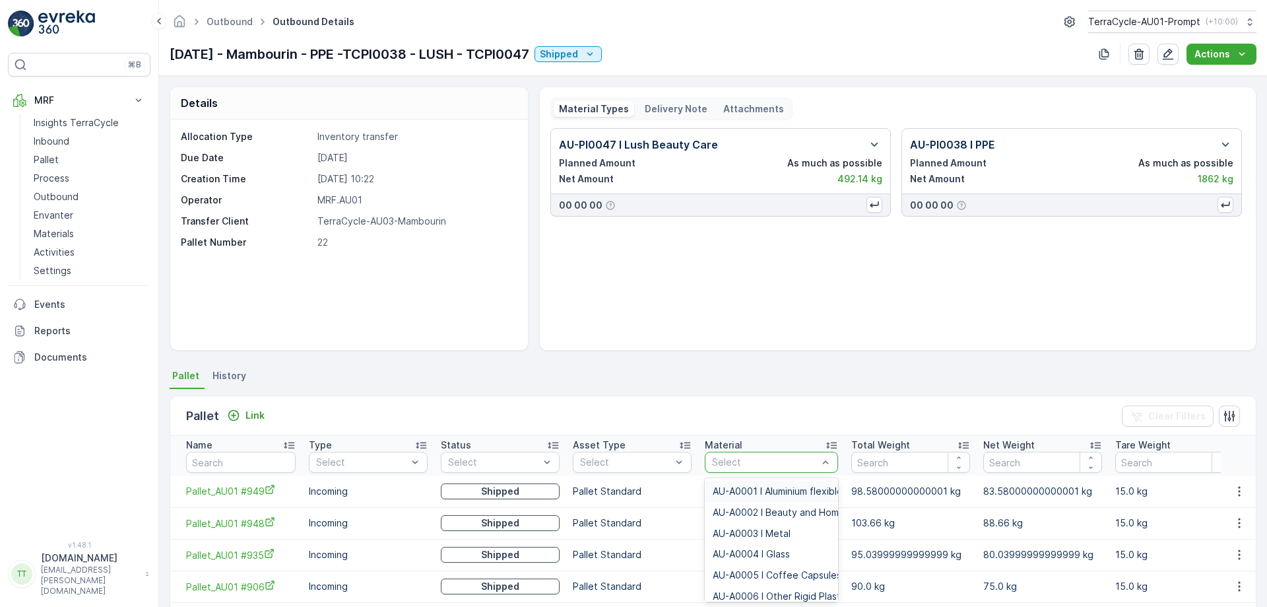
type input "AU-PI0047 I Lush Beauty Care"
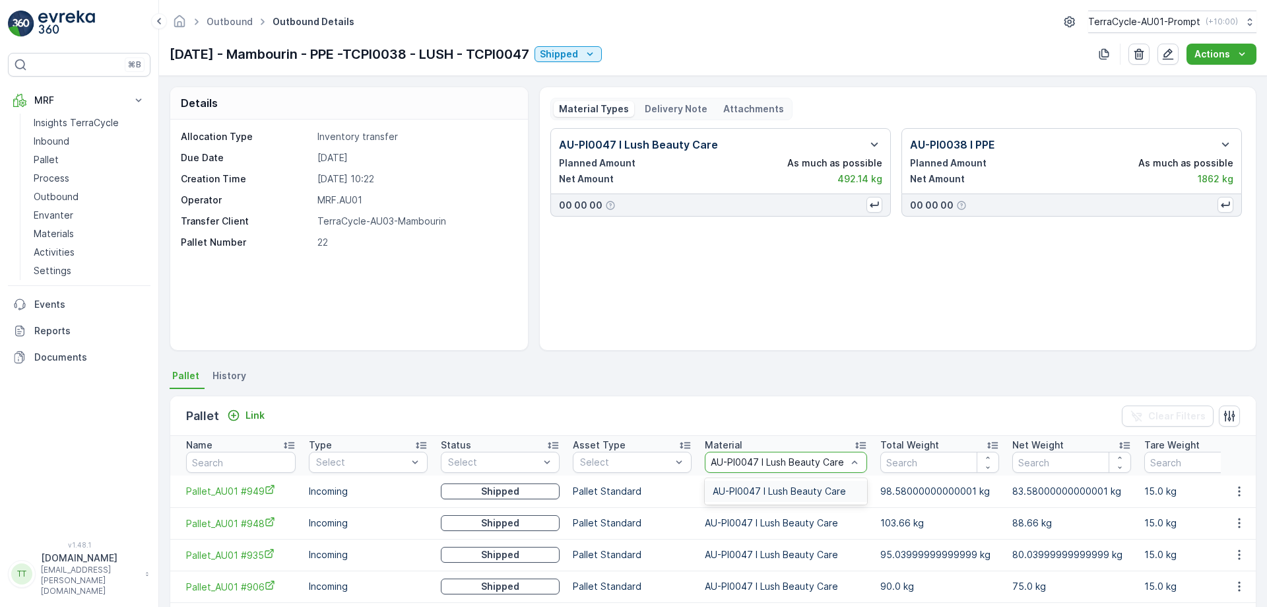
scroll to position [0, 11]
click at [752, 490] on span "AU-PI0047 I Lush Beauty Care" at bounding box center [779, 491] width 133 height 11
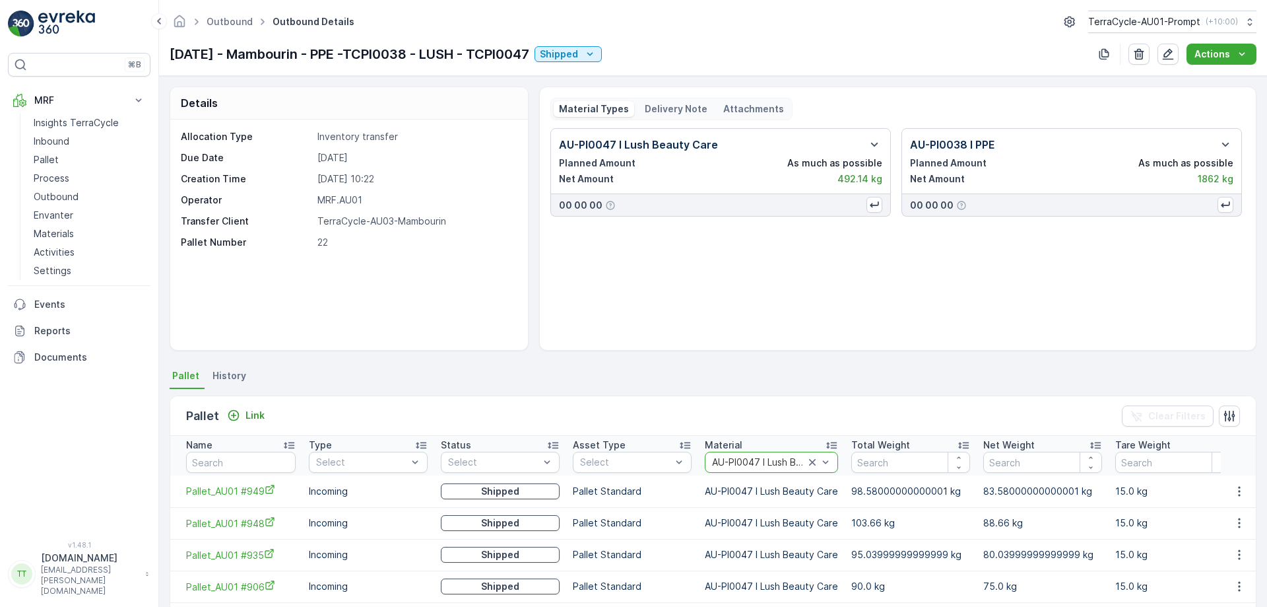
scroll to position [0, 0]
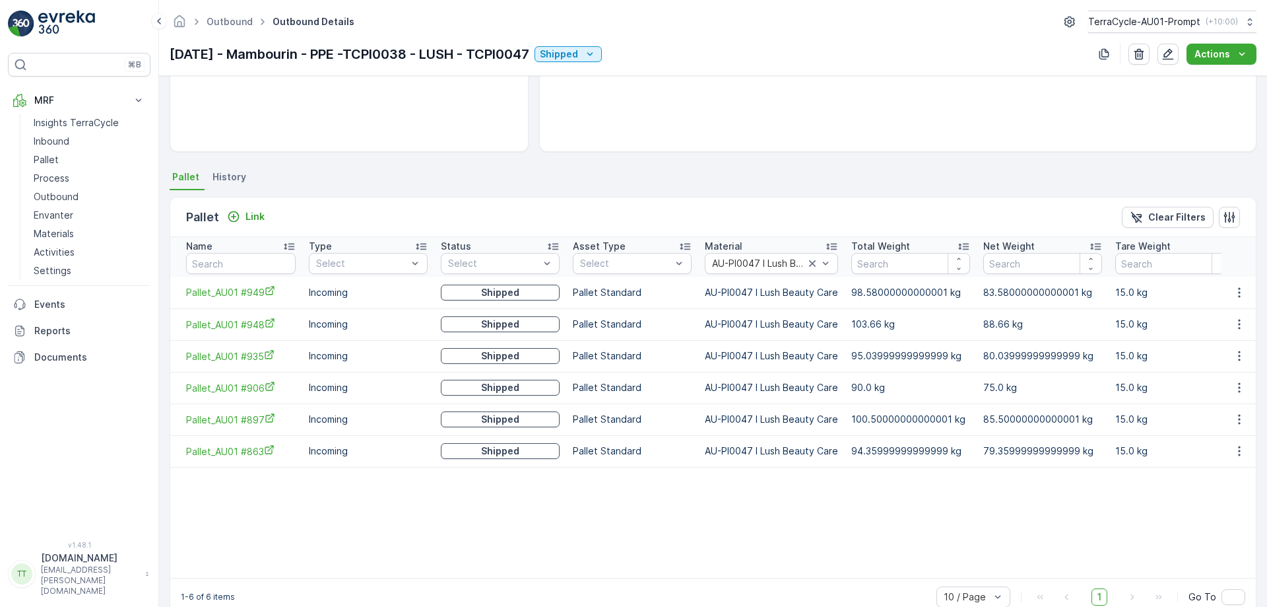
scroll to position [232, 0]
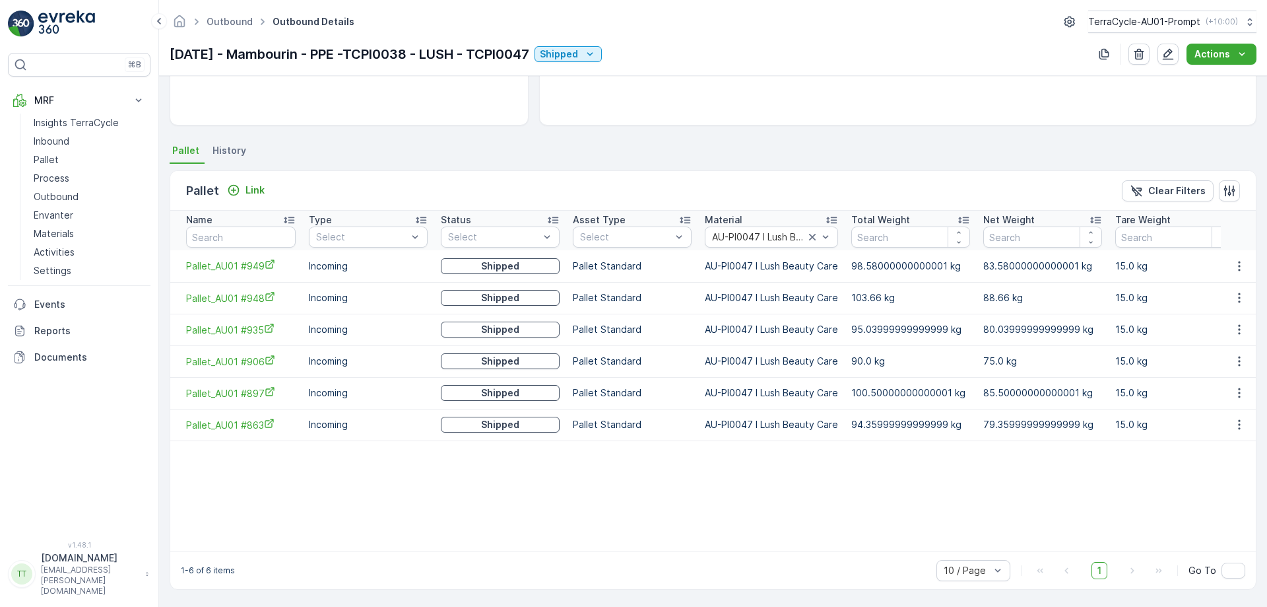
click at [673, 496] on table "Name Type Select Status Select Asset Type Select Material AU-PI0047 I Lush Beau…" at bounding box center [723, 381] width 1106 height 341
click at [735, 451] on table "Name Type Select Status Select Asset Type Select Material AU-PI0047 I Lush Beau…" at bounding box center [723, 381] width 1106 height 341
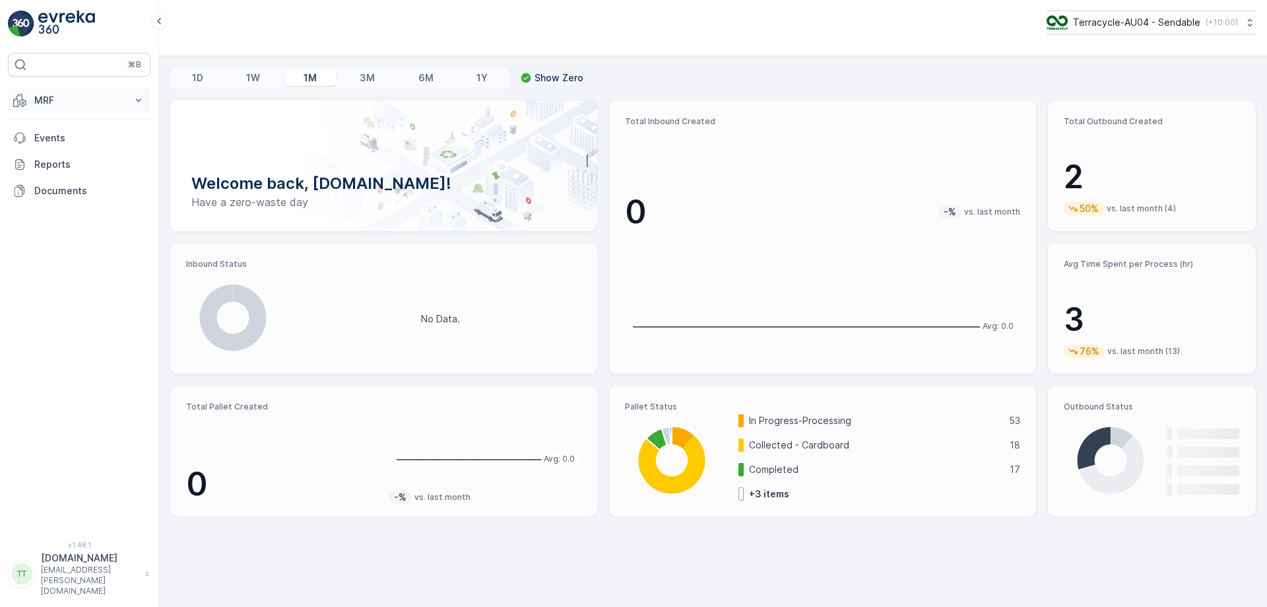
click at [63, 107] on button "MRF" at bounding box center [79, 100] width 143 height 26
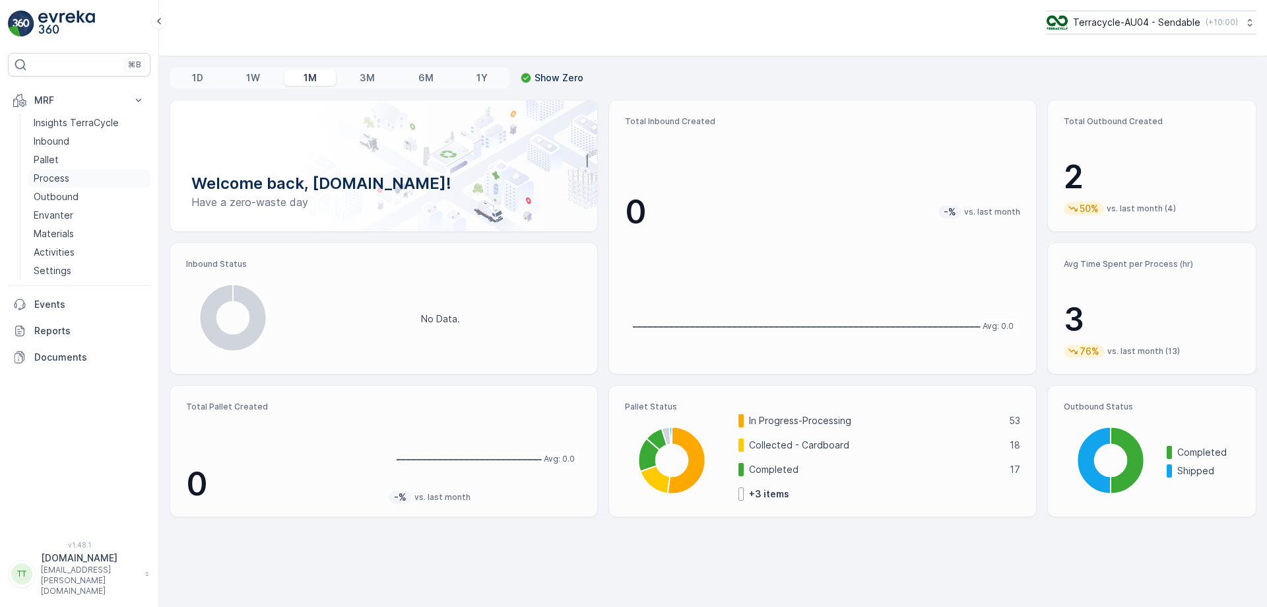
click at [69, 176] on link "Process" at bounding box center [89, 178] width 122 height 18
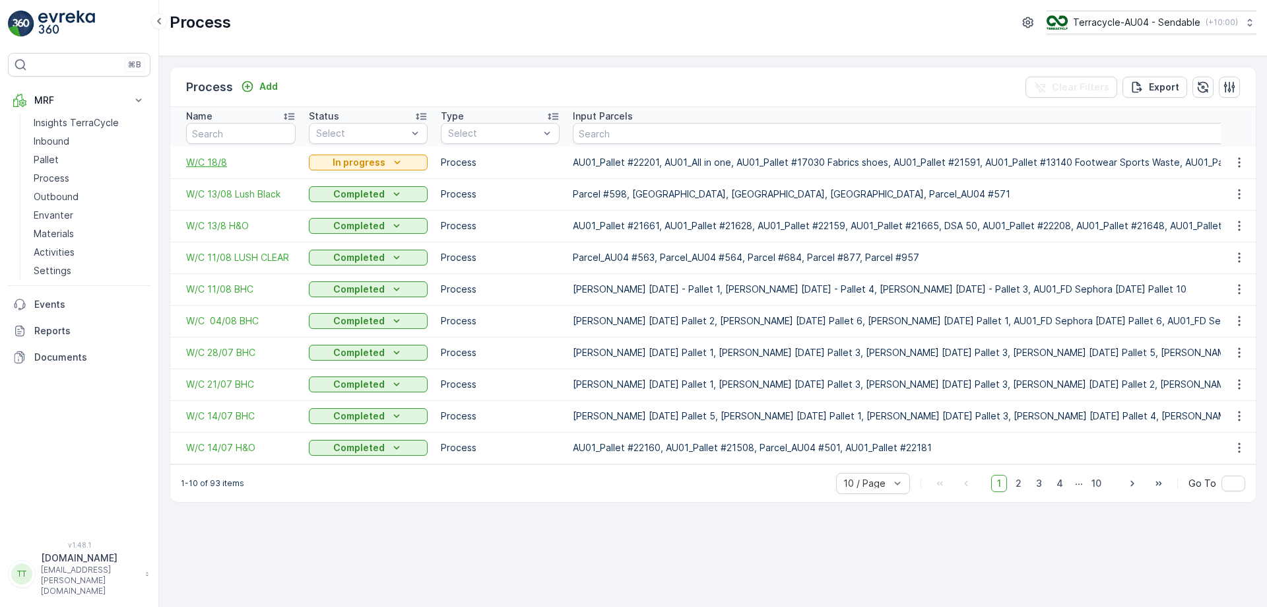
click at [189, 165] on span "W/C 18/8" at bounding box center [241, 162] width 110 height 13
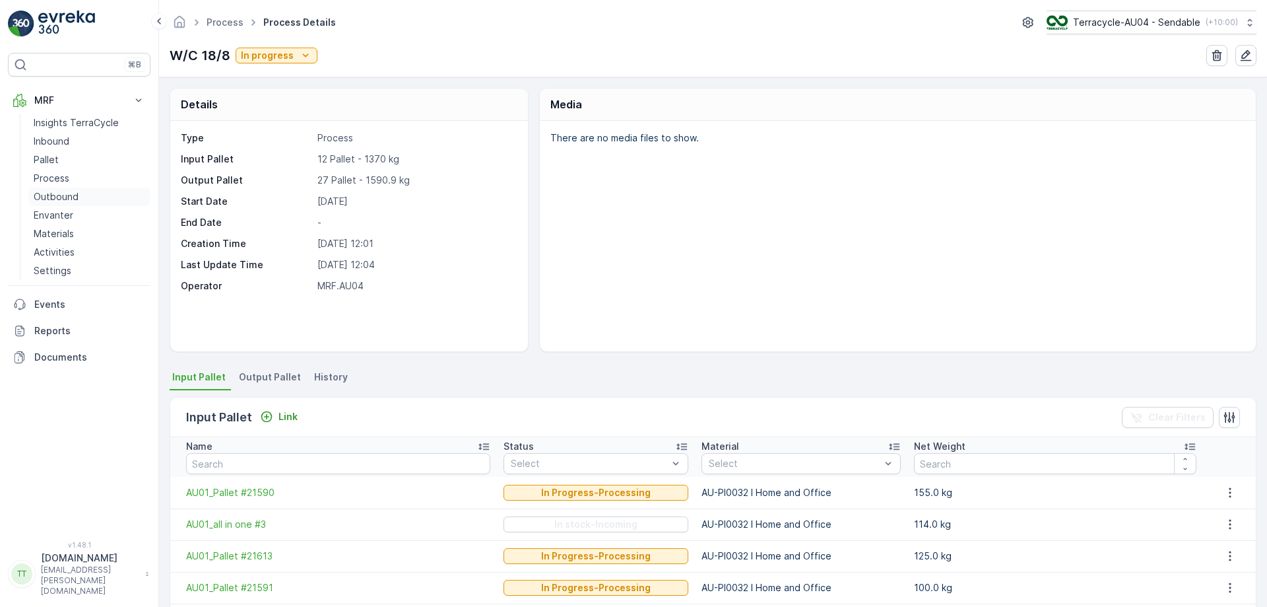
click at [66, 201] on p "Outbound" at bounding box center [56, 196] width 45 height 13
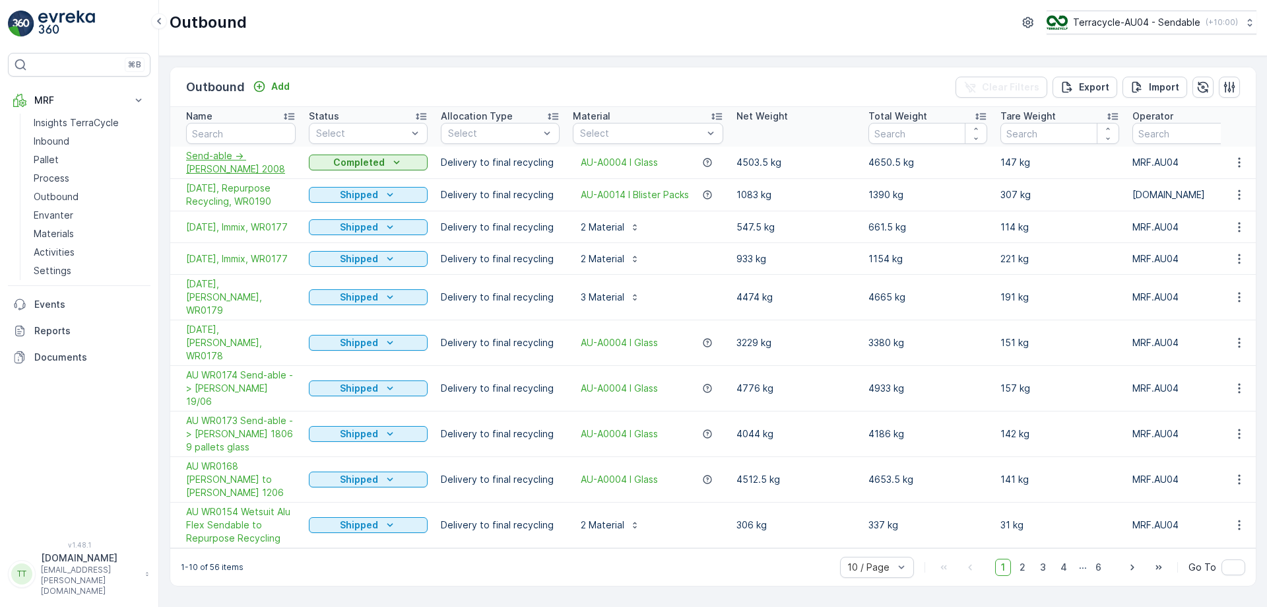
click at [246, 156] on span "Send-able -> [PERSON_NAME] 2008" at bounding box center [241, 162] width 110 height 26
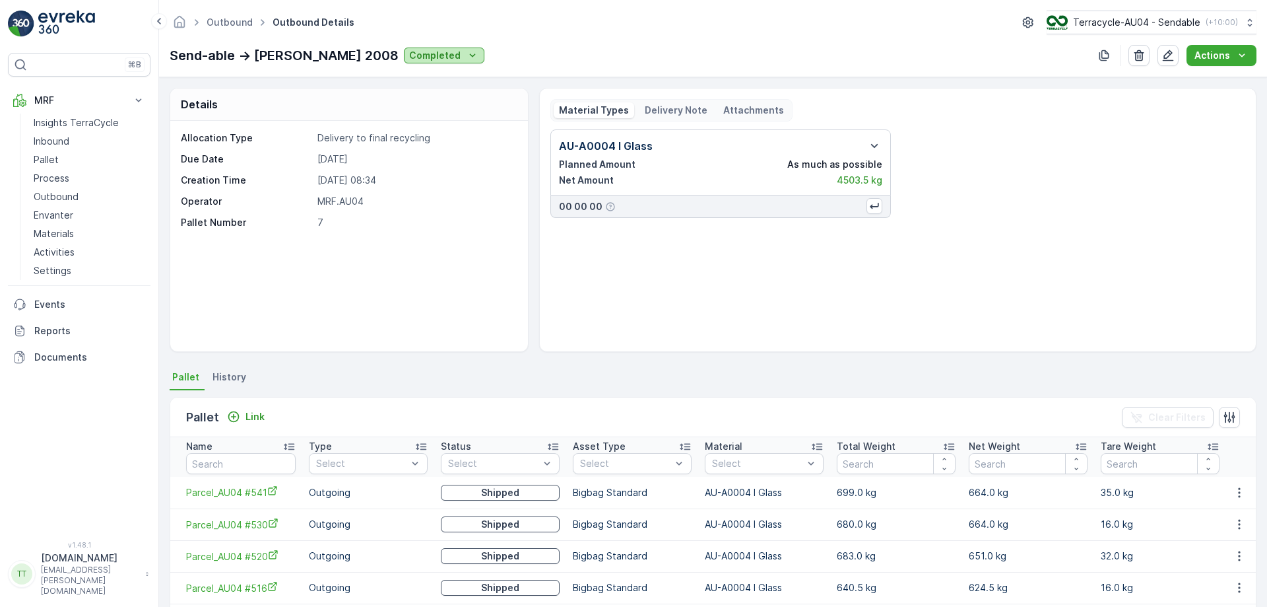
click at [414, 62] on button "Completed" at bounding box center [444, 56] width 81 height 16
click at [453, 211] on div "Allocation Type Delivery to final recycling Due Date 20.08.2025 Creation Time 2…" at bounding box center [347, 180] width 333 height 98
click at [411, 61] on p "Completed" at bounding box center [434, 55] width 51 height 13
click at [401, 133] on span "Approved" at bounding box center [400, 130] width 44 height 13
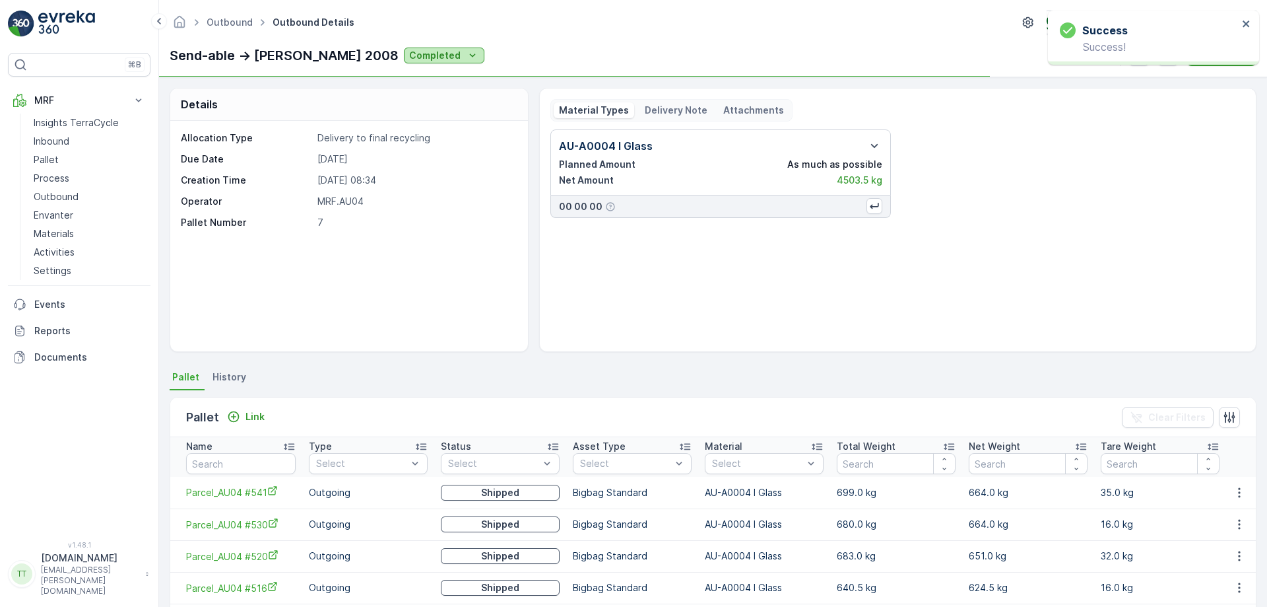
click at [426, 56] on div "Completed" at bounding box center [444, 55] width 70 height 13
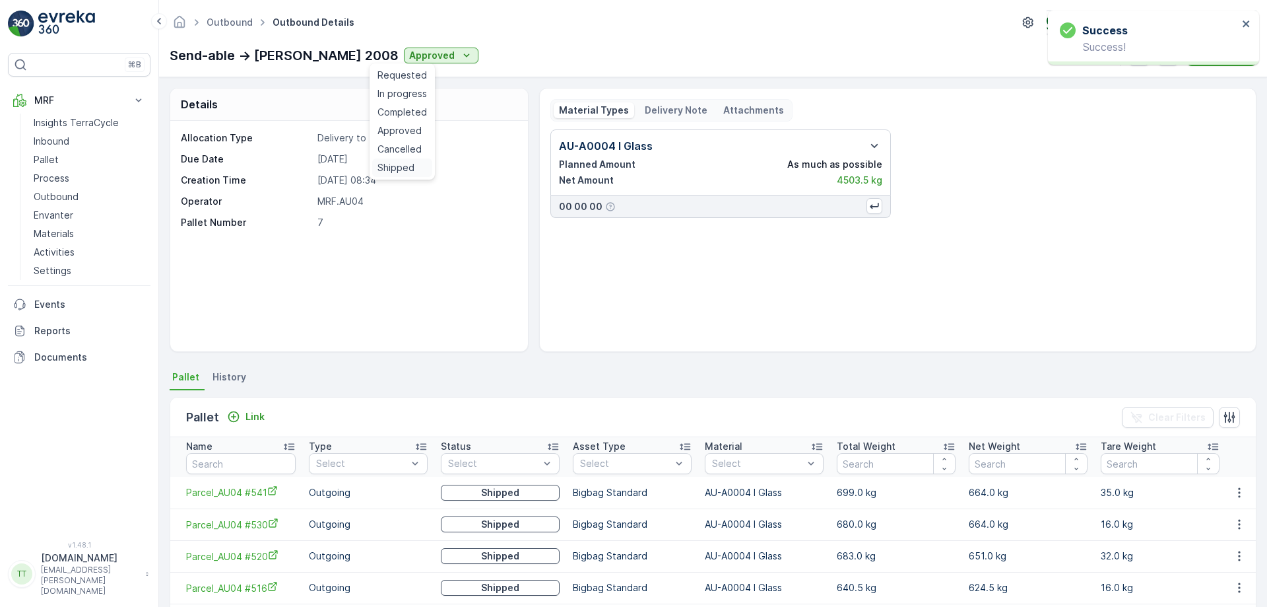
click at [404, 170] on span "Shipped" at bounding box center [396, 167] width 37 height 13
click at [1247, 23] on icon "close" at bounding box center [1246, 23] width 7 height 7
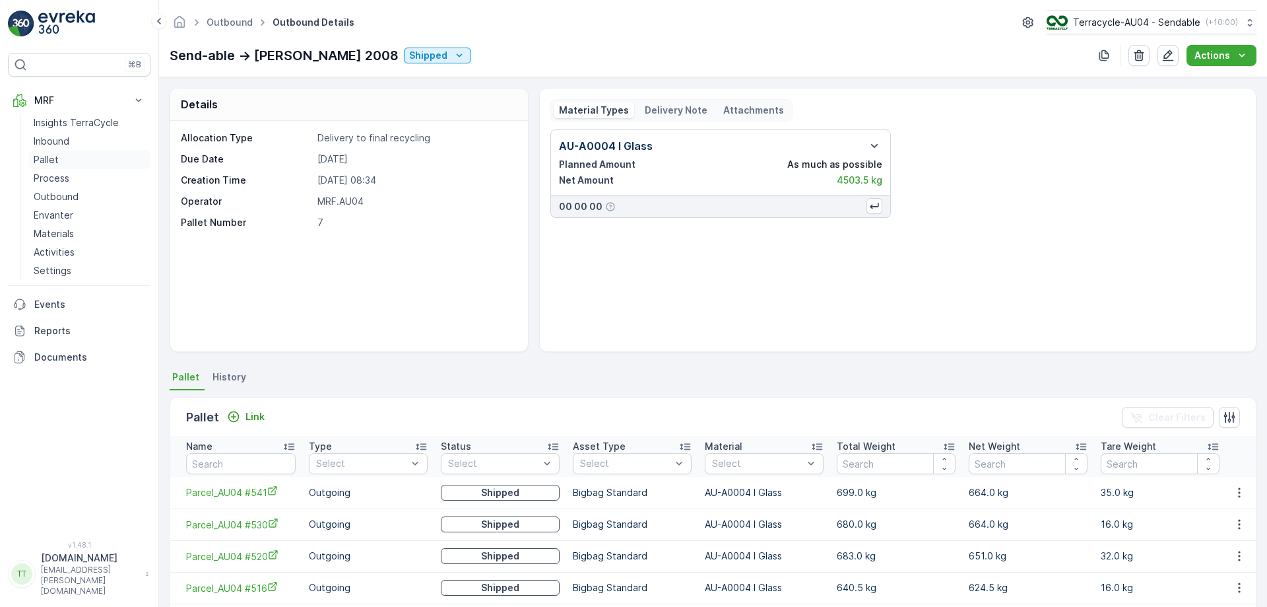
click at [38, 162] on p "Pallet" at bounding box center [46, 159] width 25 height 13
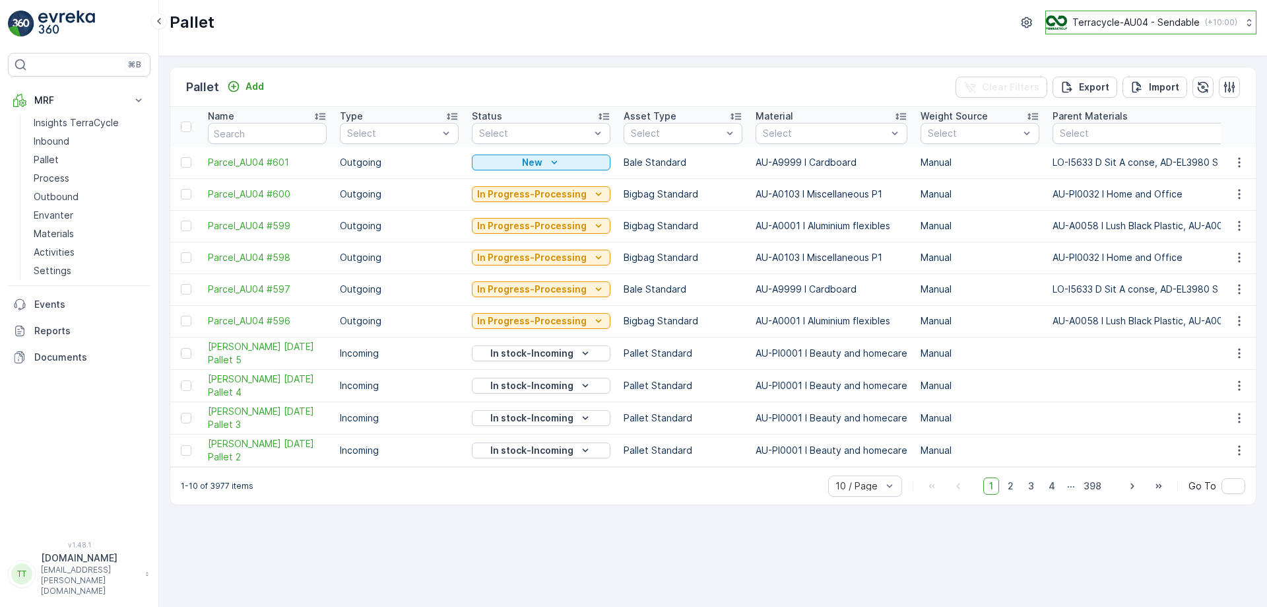
click at [1101, 20] on p "Terracycle-AU04 - Sendable" at bounding box center [1136, 22] width 127 height 13
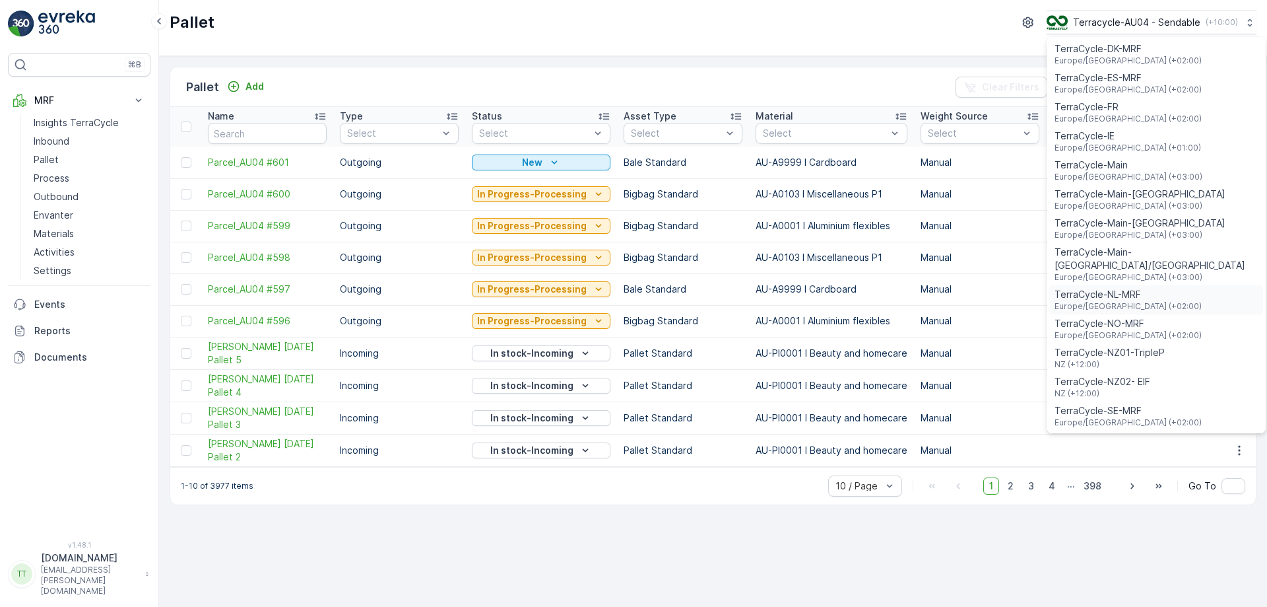
scroll to position [396, 0]
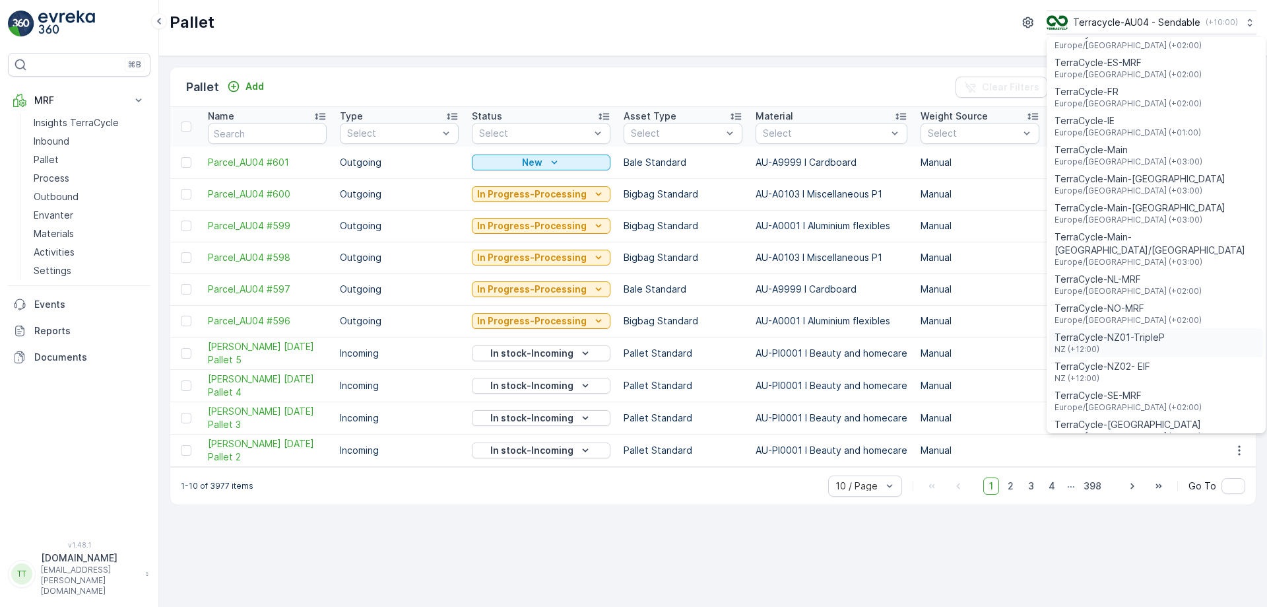
click at [1143, 331] on span "TerraCycle-NZ01-TripleP" at bounding box center [1110, 337] width 110 height 13
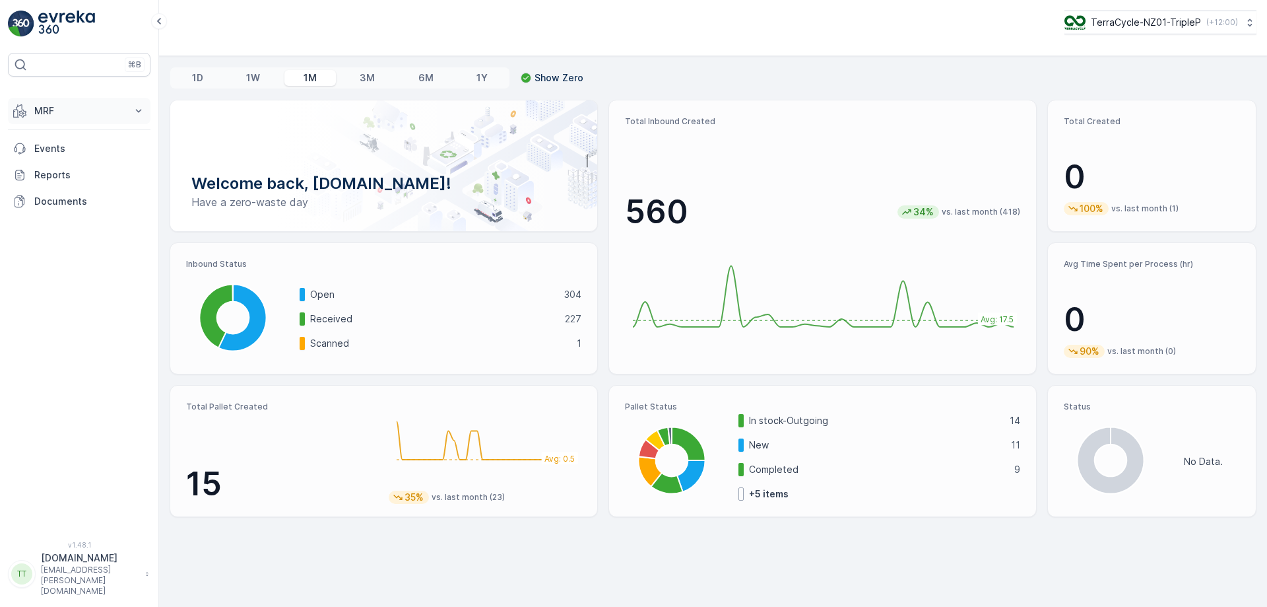
click at [114, 102] on p "MRF" at bounding box center [79, 100] width 90 height 13
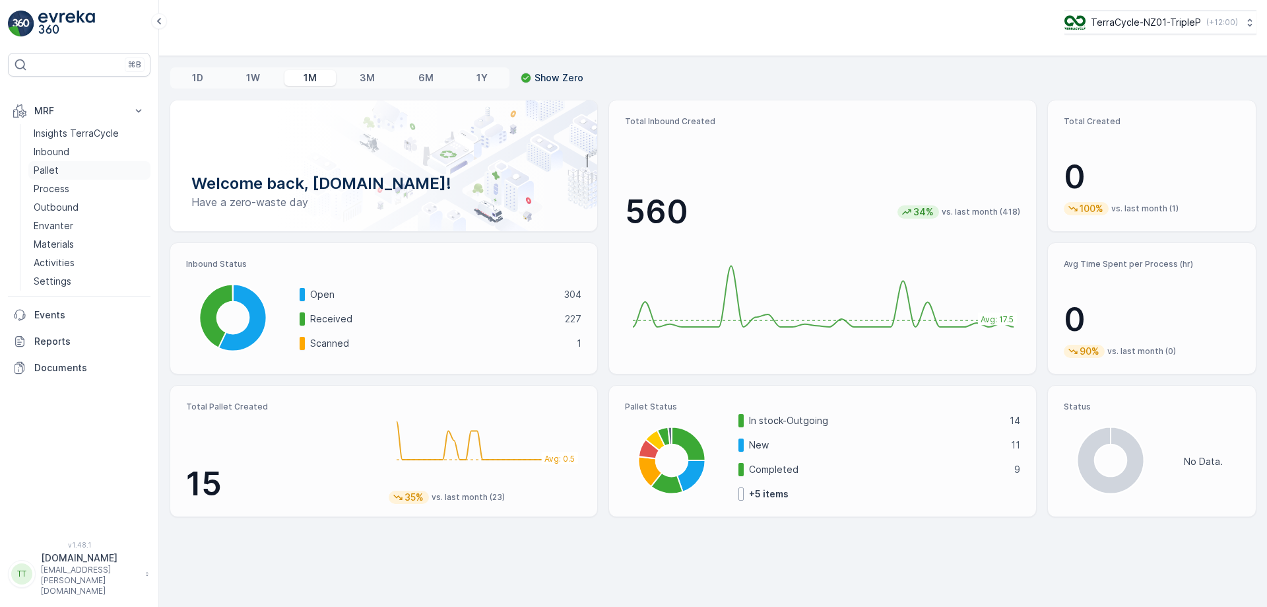
click at [96, 158] on link "Pallet" at bounding box center [89, 160] width 122 height 18
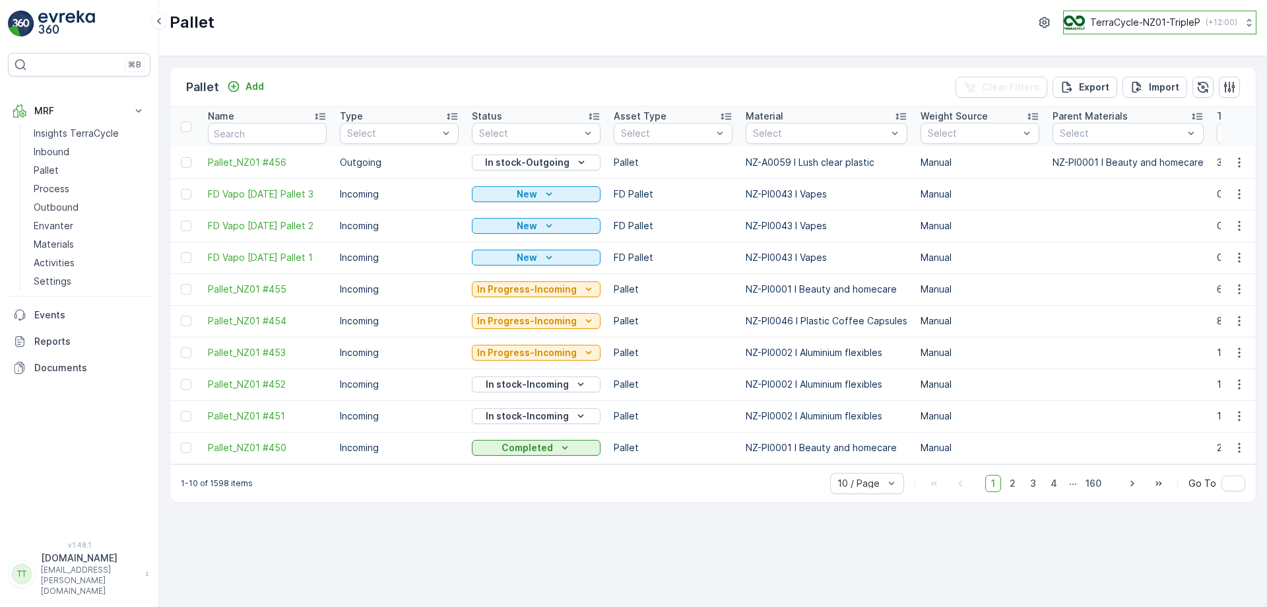
click at [1137, 24] on p "TerraCycle-NZ01-TripleP" at bounding box center [1146, 22] width 110 height 13
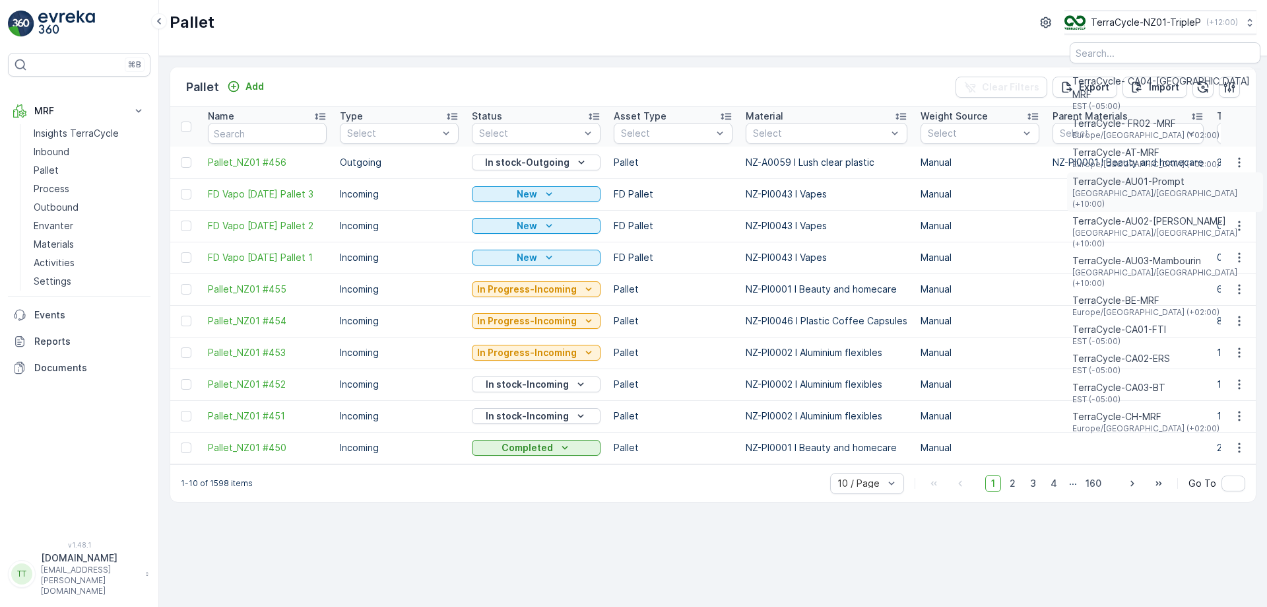
click at [1172, 188] on span "[GEOGRAPHIC_DATA]/[GEOGRAPHIC_DATA] (+10:00)" at bounding box center [1165, 198] width 185 height 21
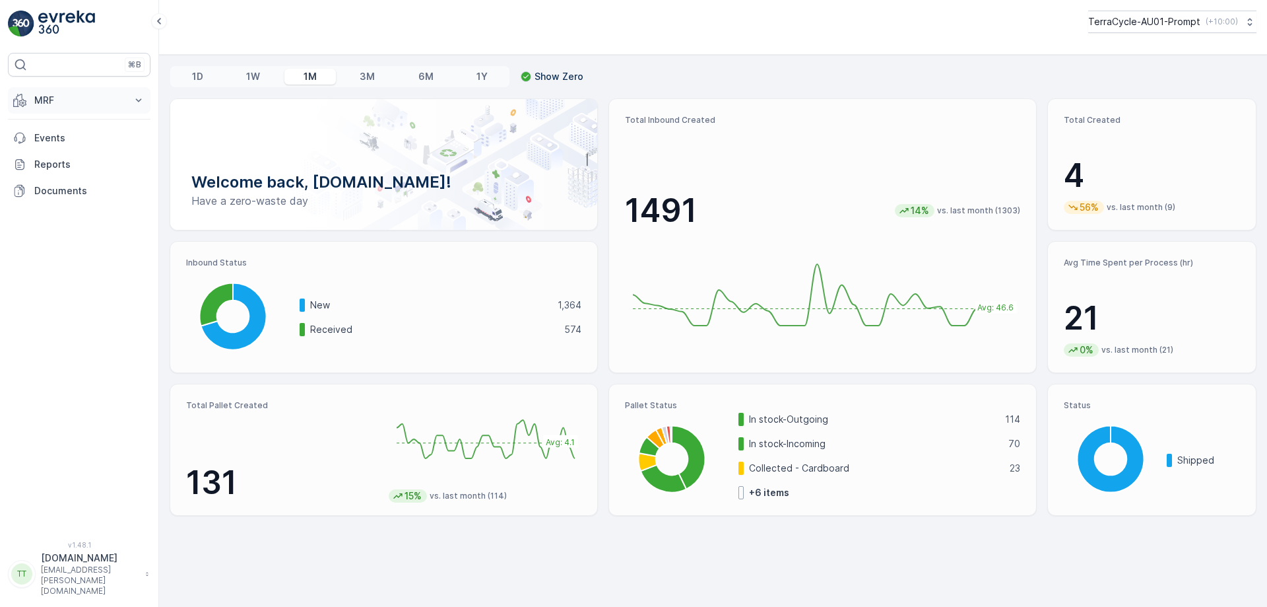
click at [114, 106] on p "MRF" at bounding box center [79, 100] width 90 height 13
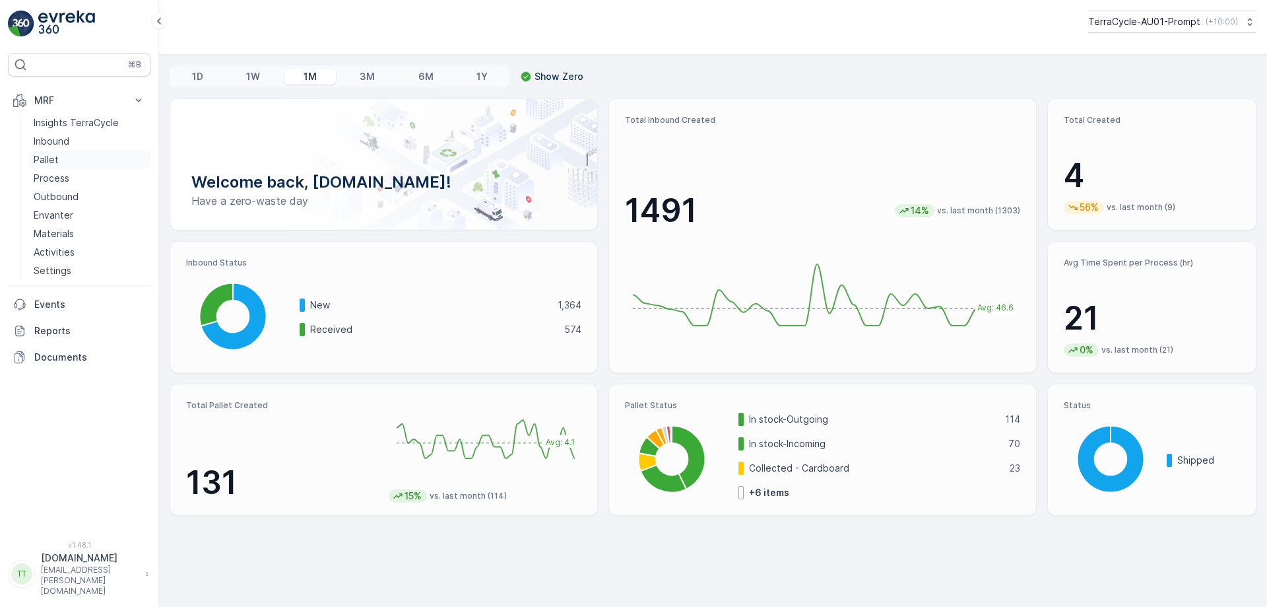
click at [79, 163] on link "Pallet" at bounding box center [89, 160] width 122 height 18
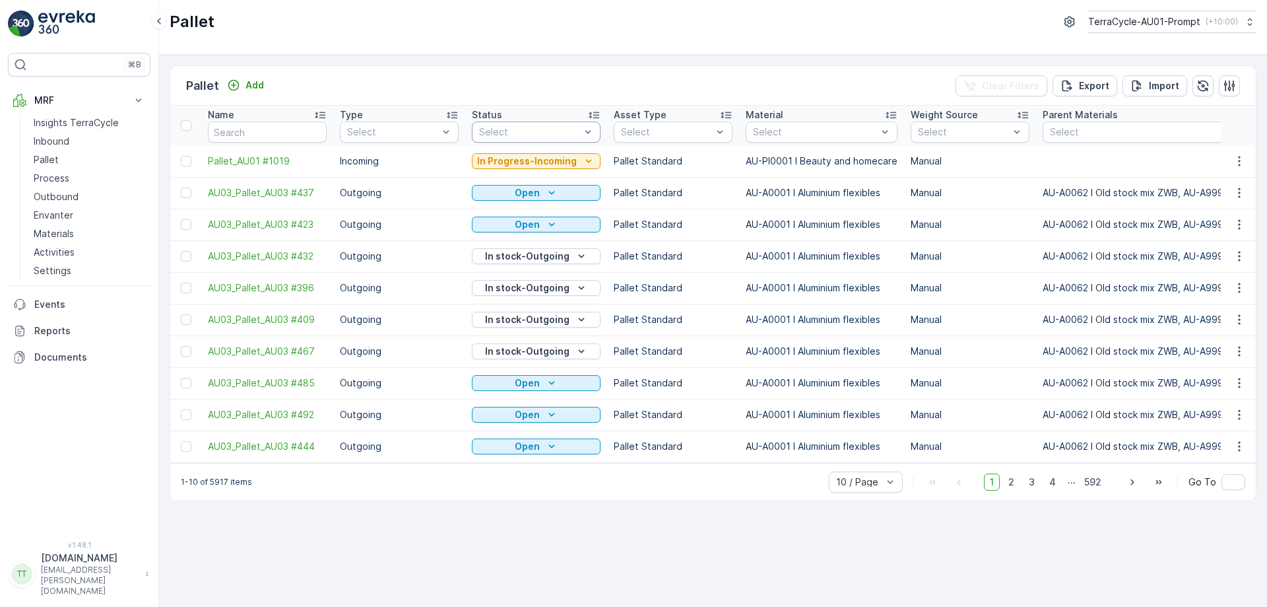
click at [562, 139] on div "Select" at bounding box center [536, 131] width 129 height 21
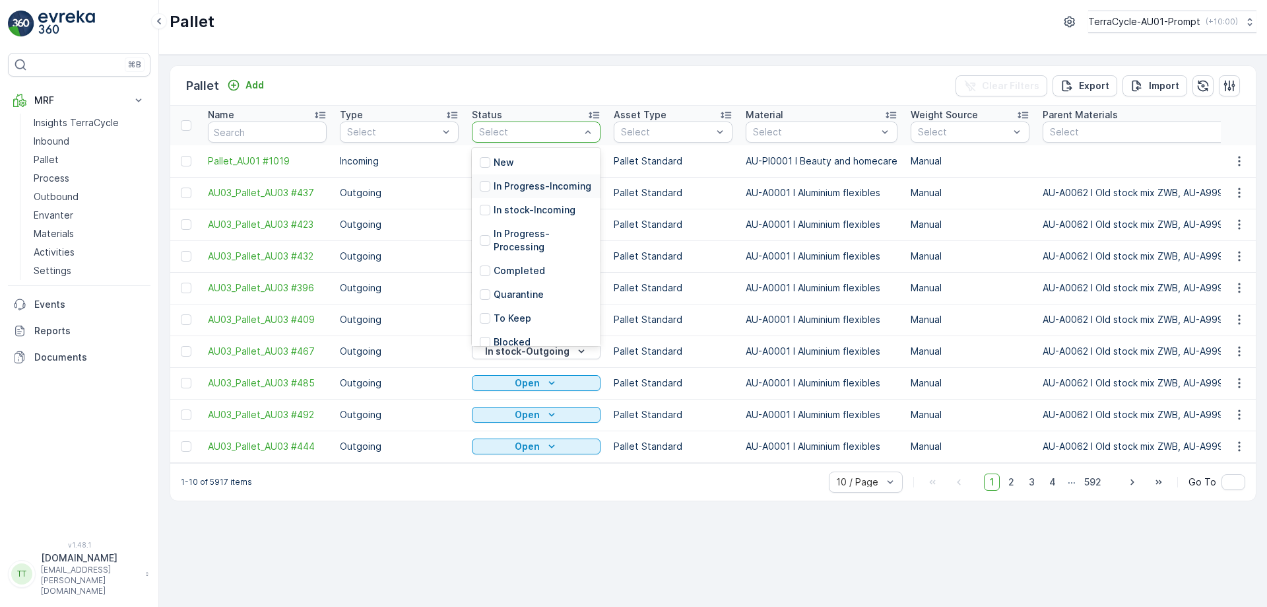
click at [520, 193] on p "In Progress-Incoming" at bounding box center [543, 186] width 98 height 13
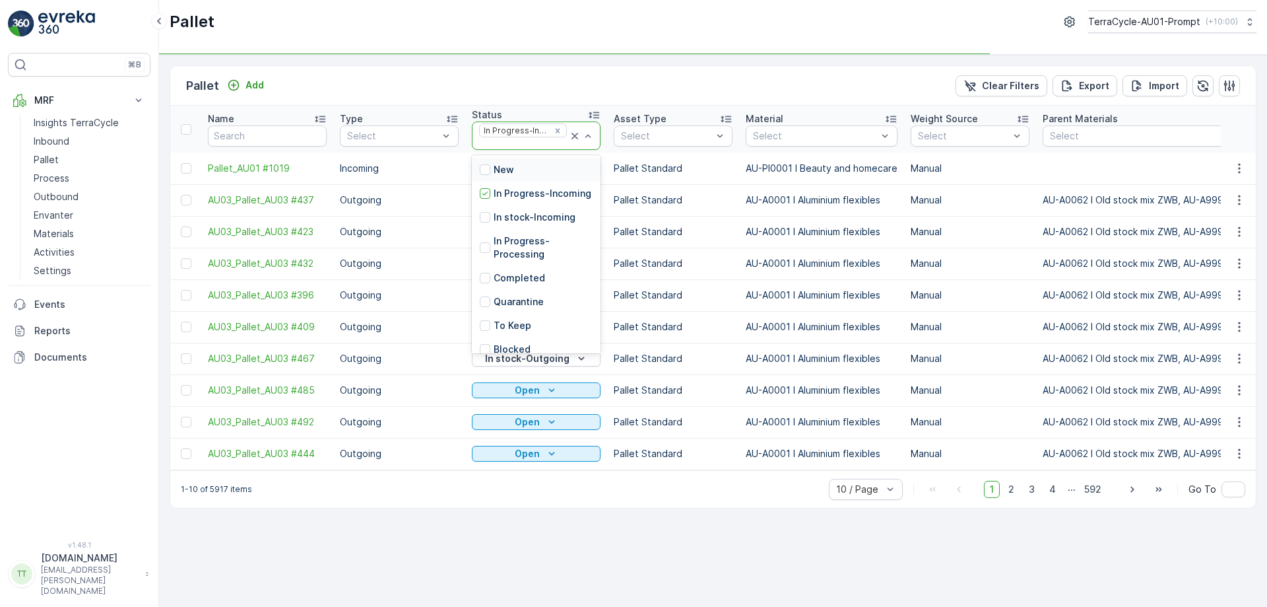
click at [523, 147] on div at bounding box center [523, 144] width 90 height 11
click at [516, 222] on div "In stock-Incoming" at bounding box center [536, 217] width 129 height 24
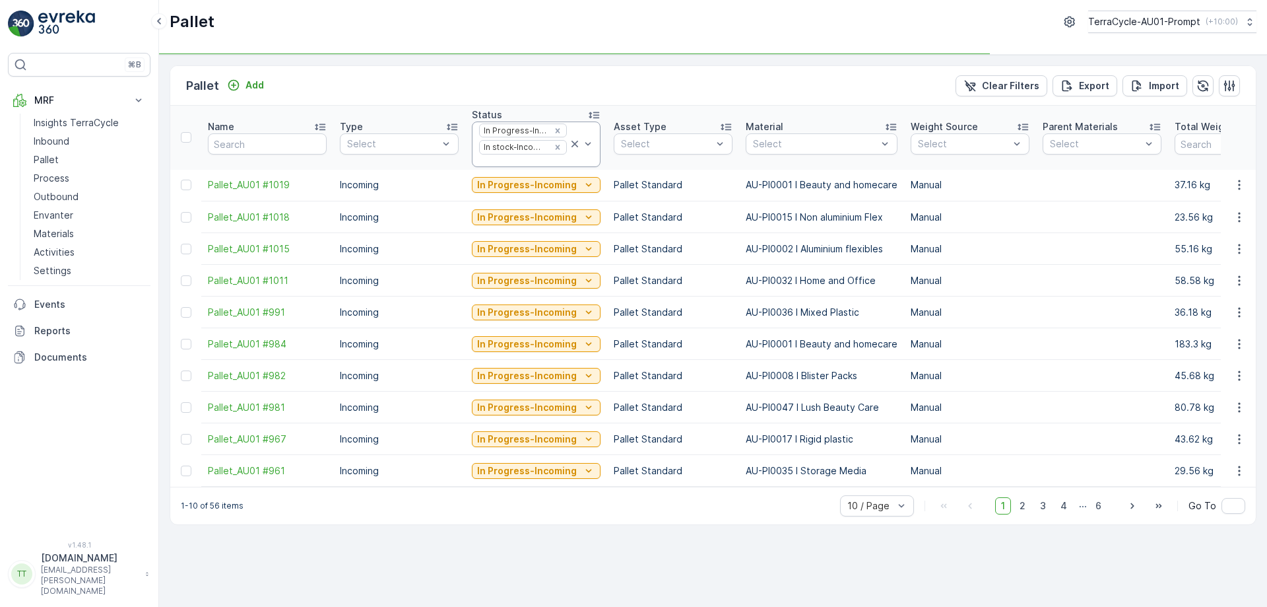
click at [518, 164] on div at bounding box center [523, 161] width 90 height 11
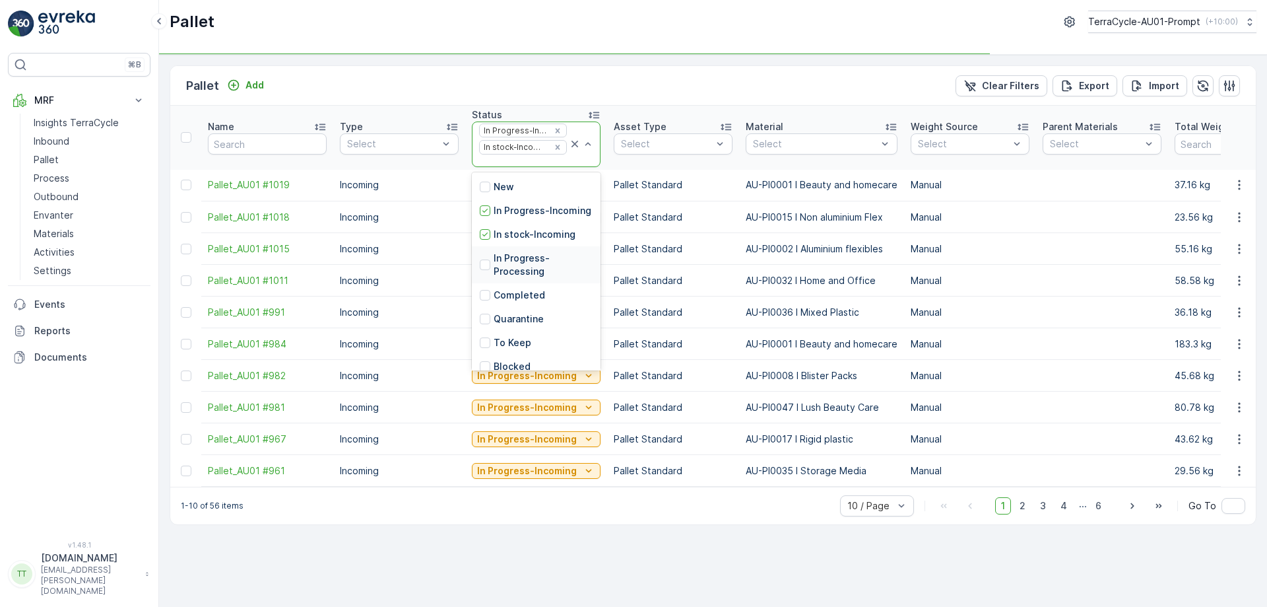
click at [504, 278] on p "In Progress-Processing" at bounding box center [543, 265] width 99 height 26
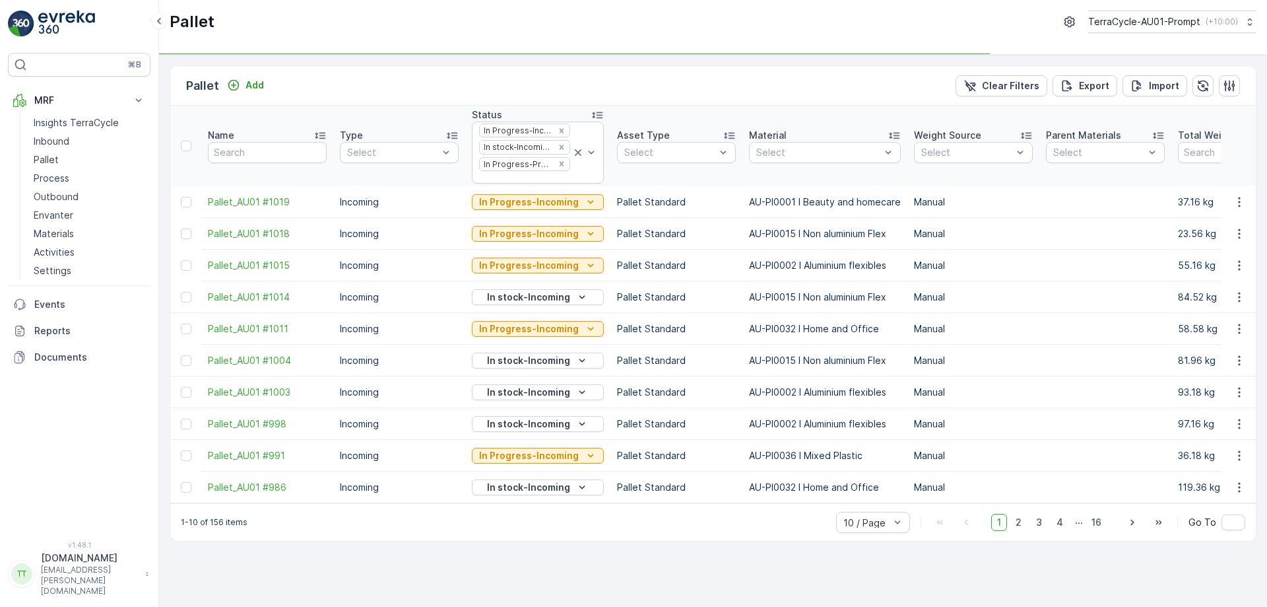
click at [521, 185] on th "Status In Progress-Incoming In stock-Incoming In Progress-Processing" at bounding box center [537, 146] width 145 height 81
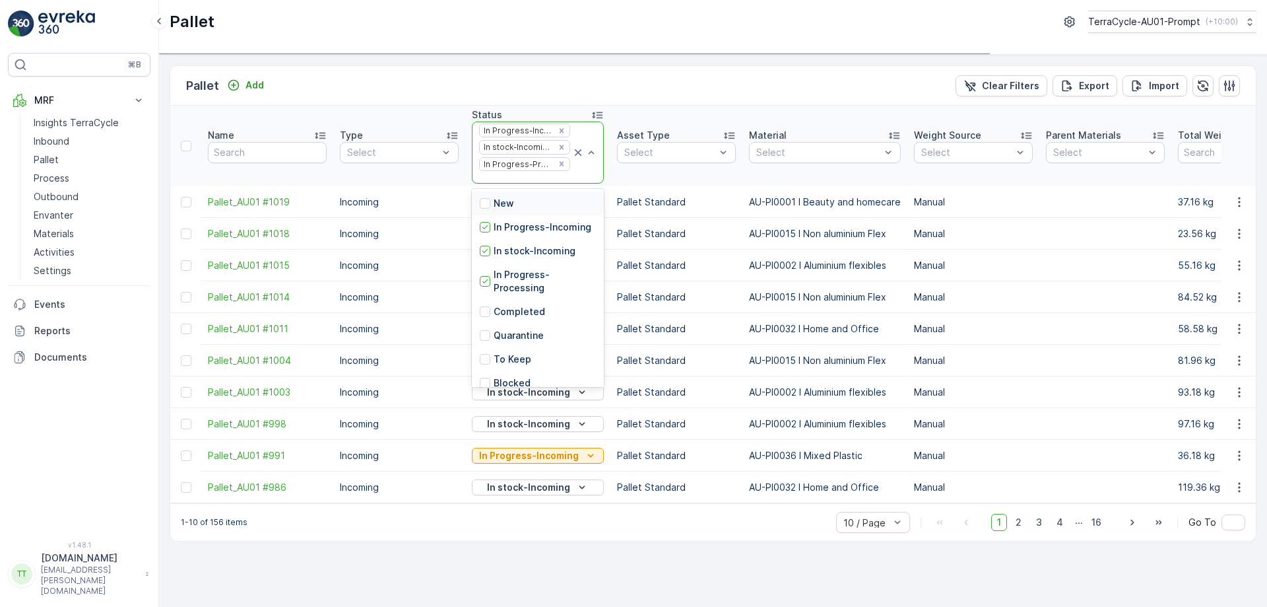
click at [521, 180] on div at bounding box center [525, 177] width 94 height 11
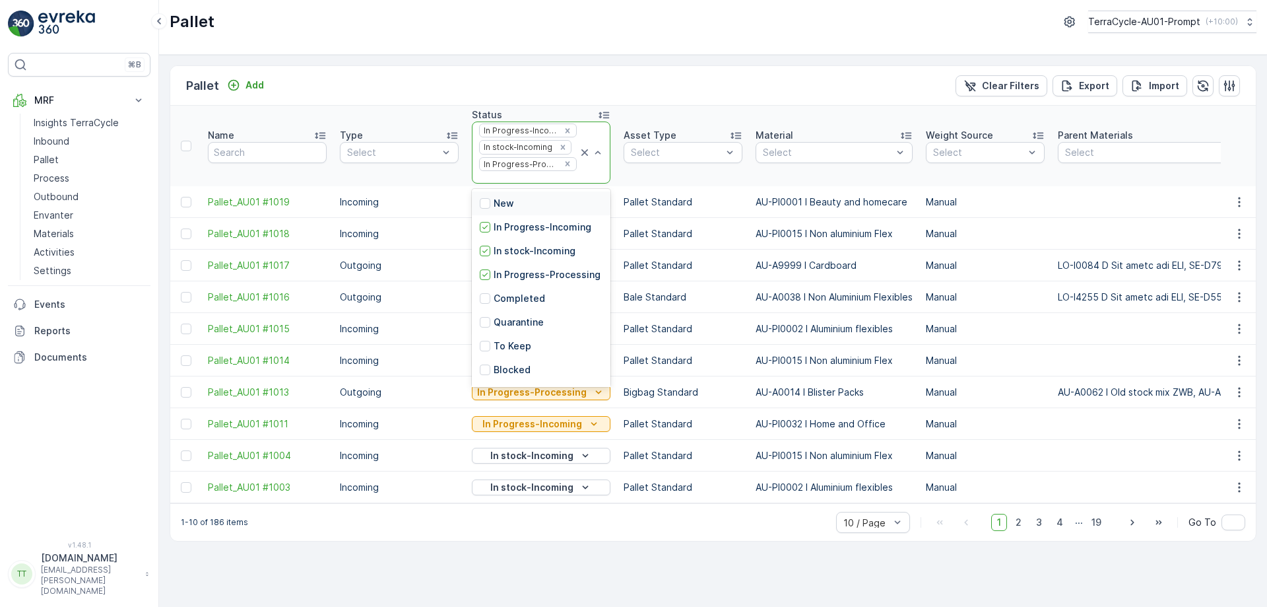
click at [522, 180] on div at bounding box center [528, 177] width 100 height 11
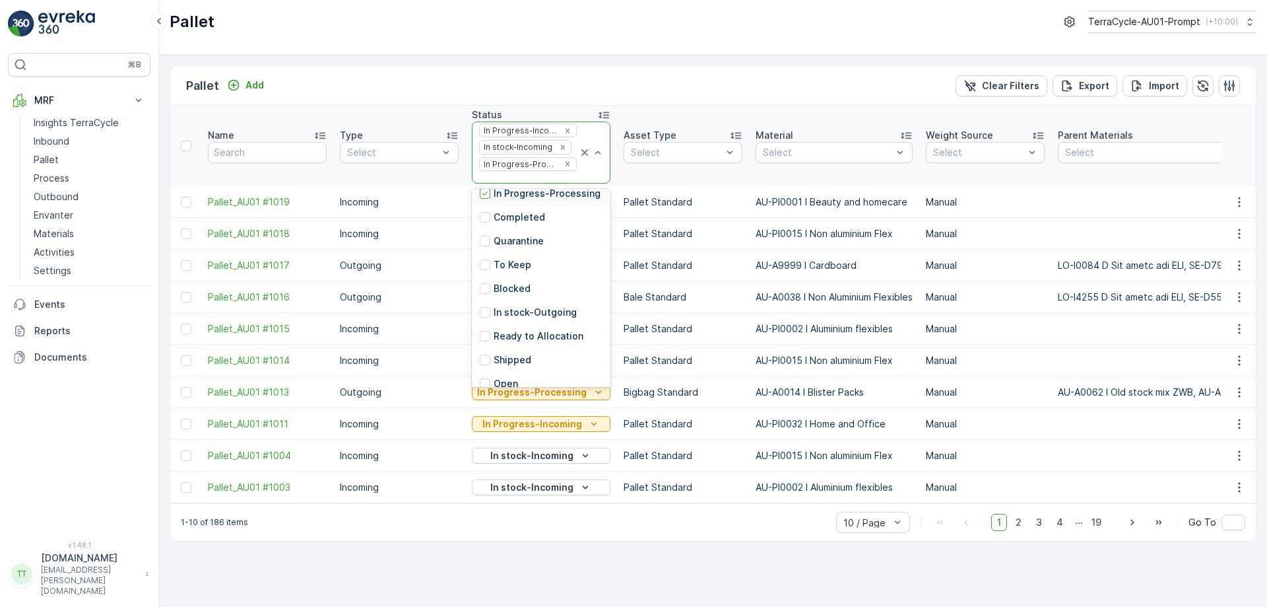
scroll to position [129, 0]
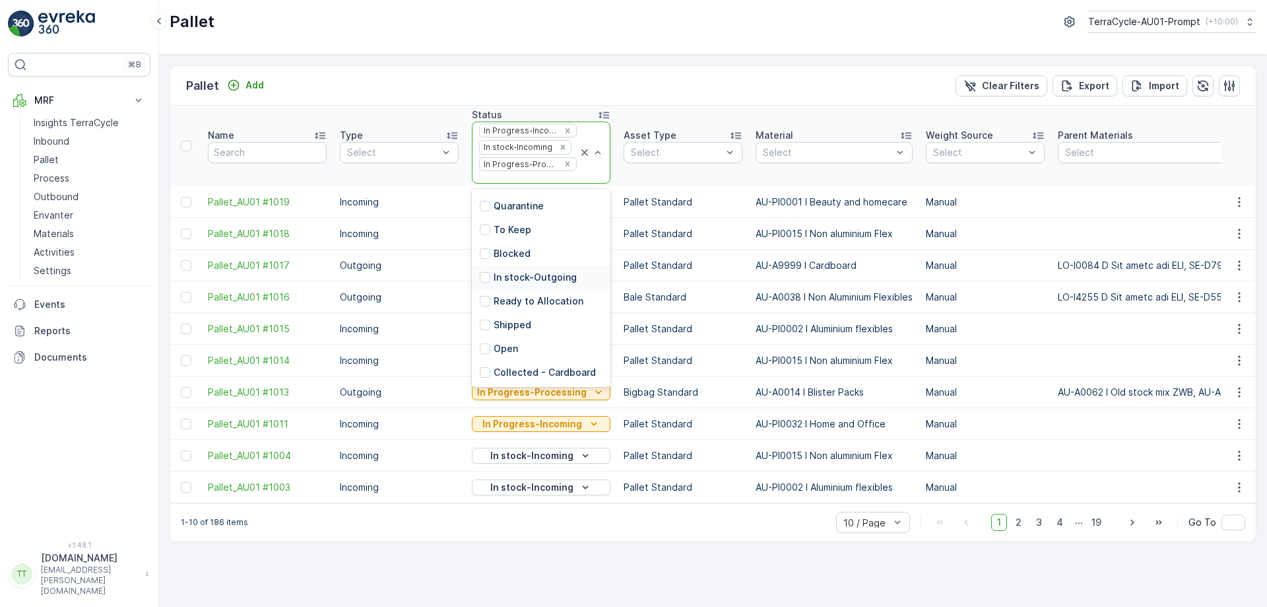
click at [536, 280] on p "In stock-Outgoing" at bounding box center [535, 277] width 83 height 13
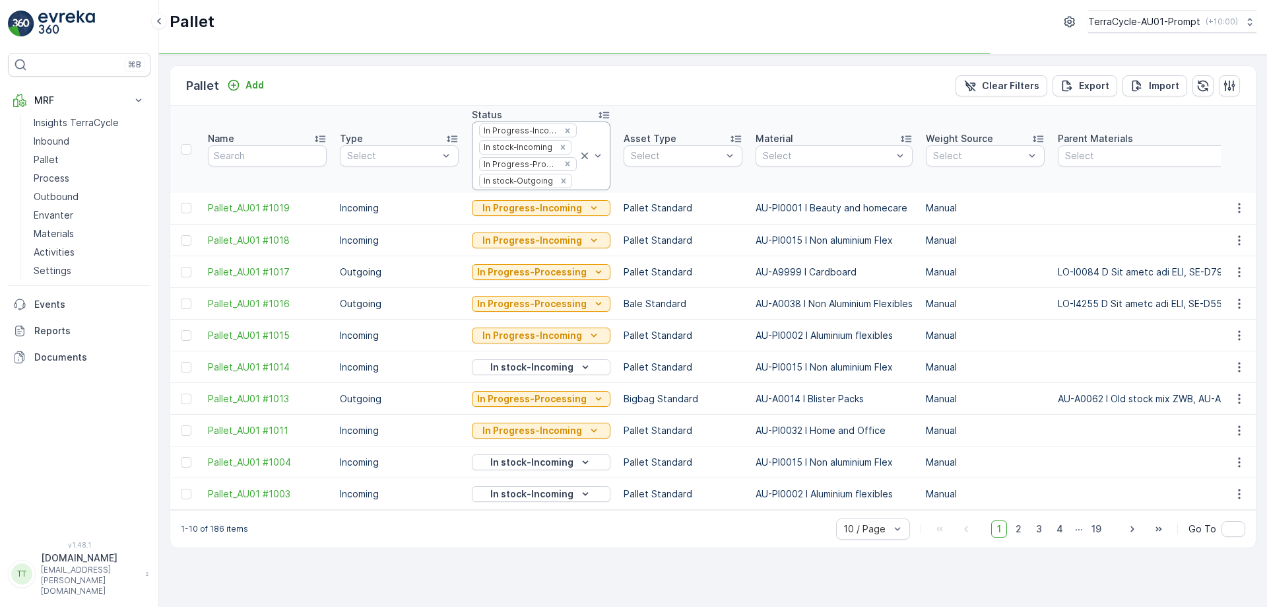
click at [574, 186] on div at bounding box center [576, 181] width 5 height 11
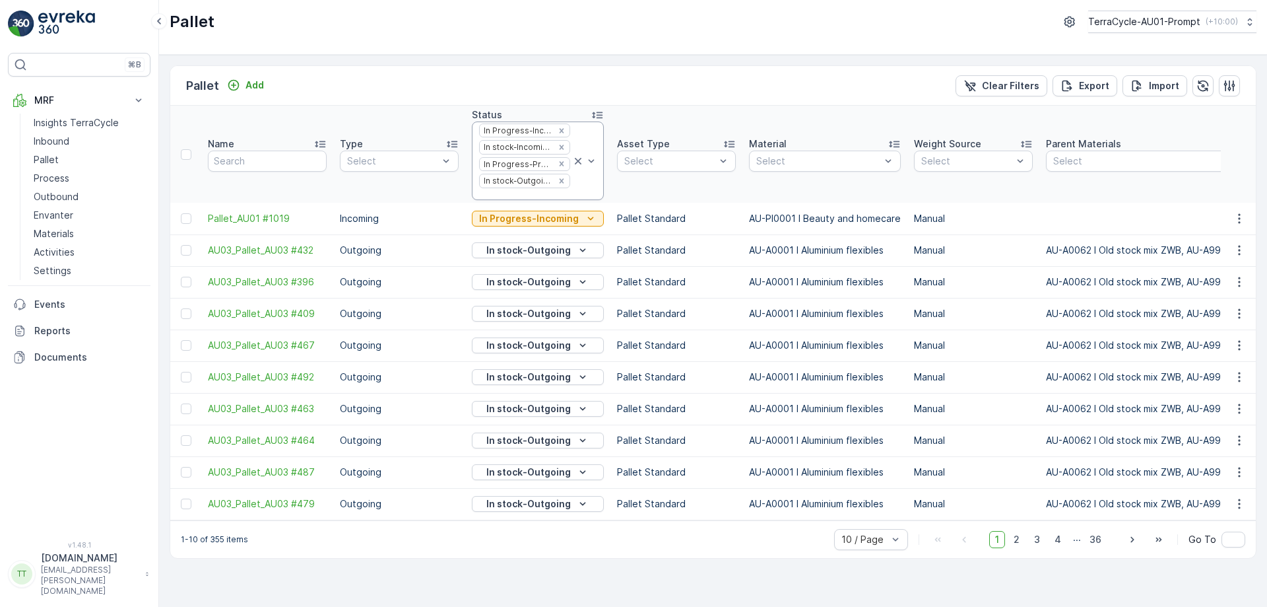
click at [523, 196] on div at bounding box center [525, 194] width 94 height 11
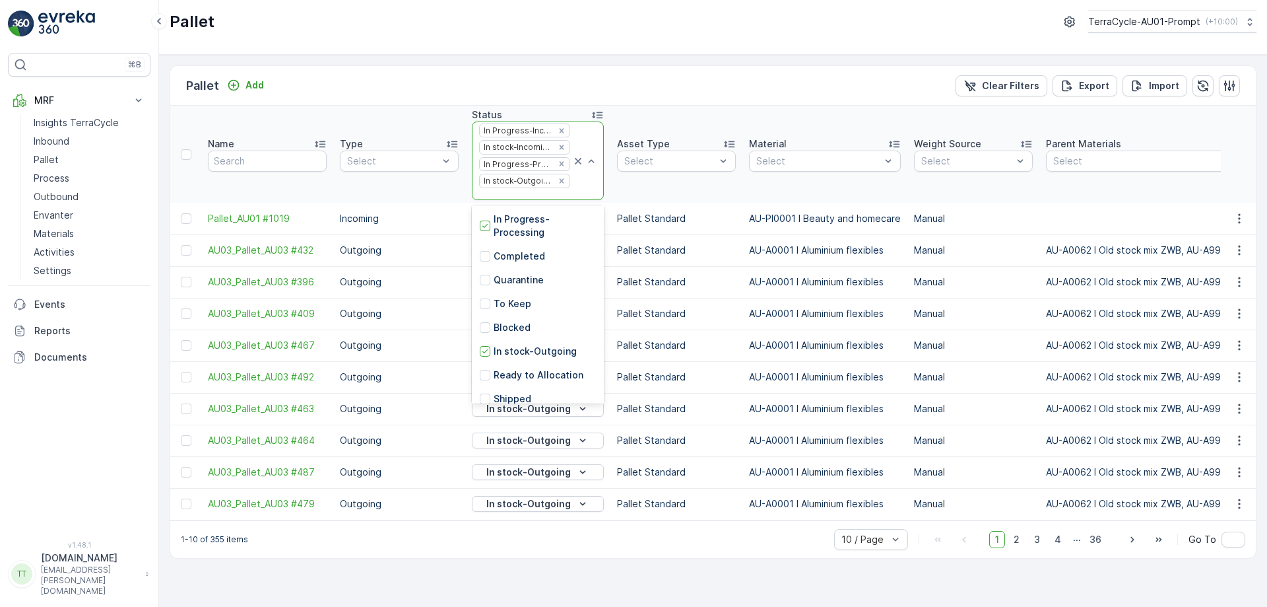
scroll to position [156, 0]
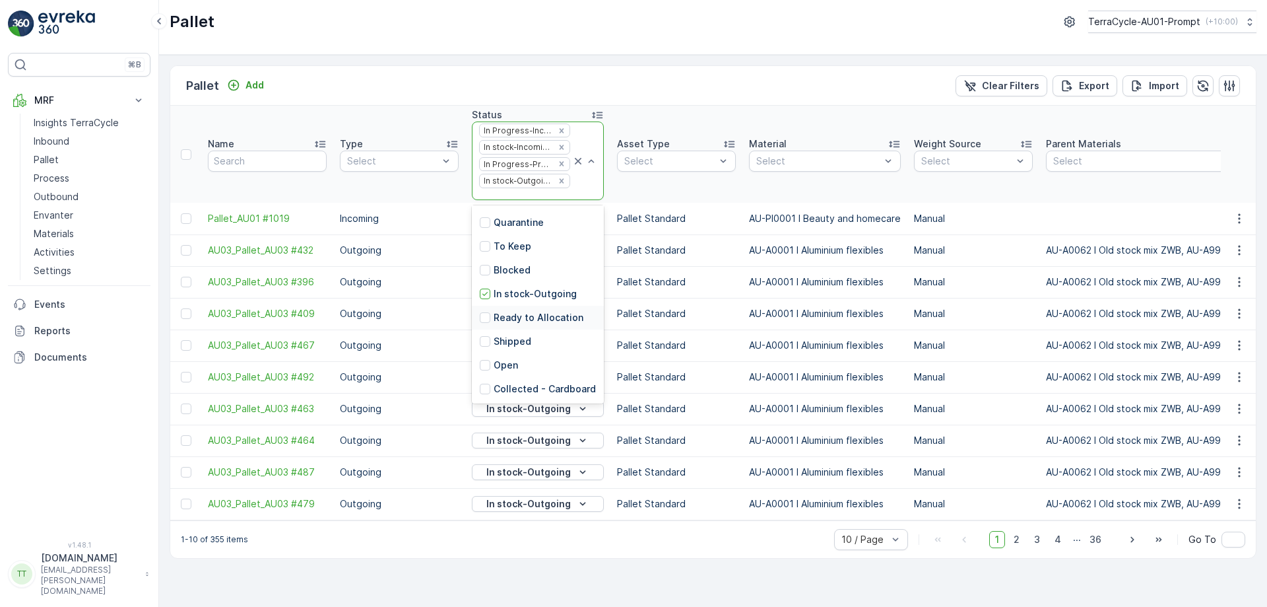
click at [531, 311] on p "Ready to Allocation" at bounding box center [539, 317] width 90 height 13
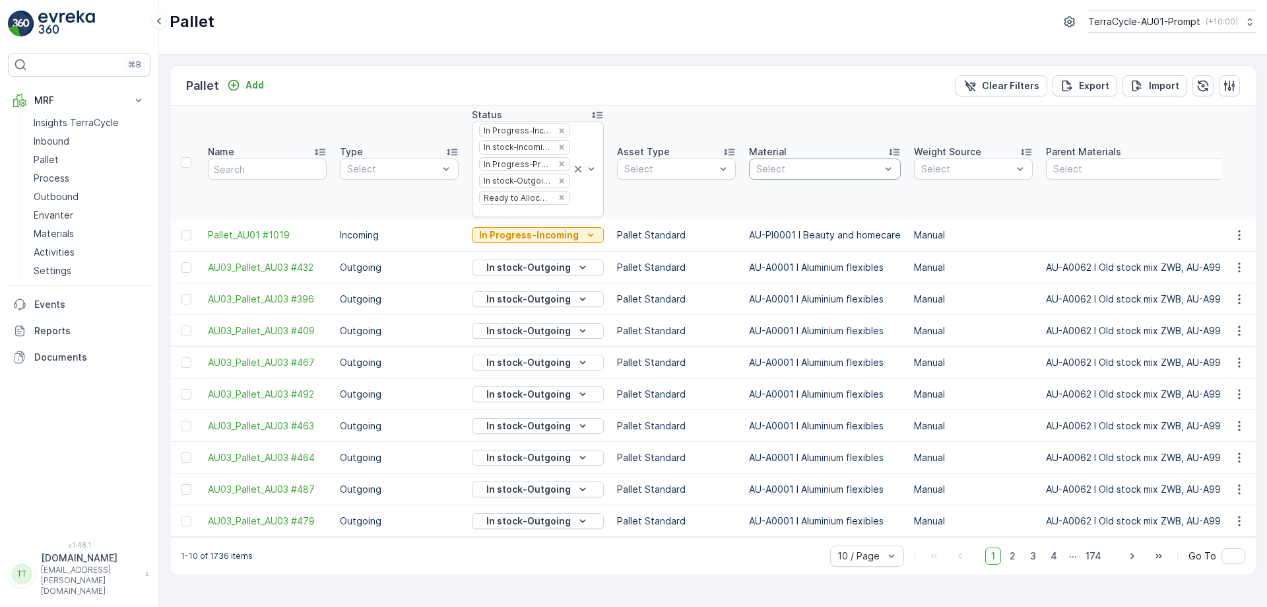
click at [842, 170] on div at bounding box center [818, 169] width 127 height 11
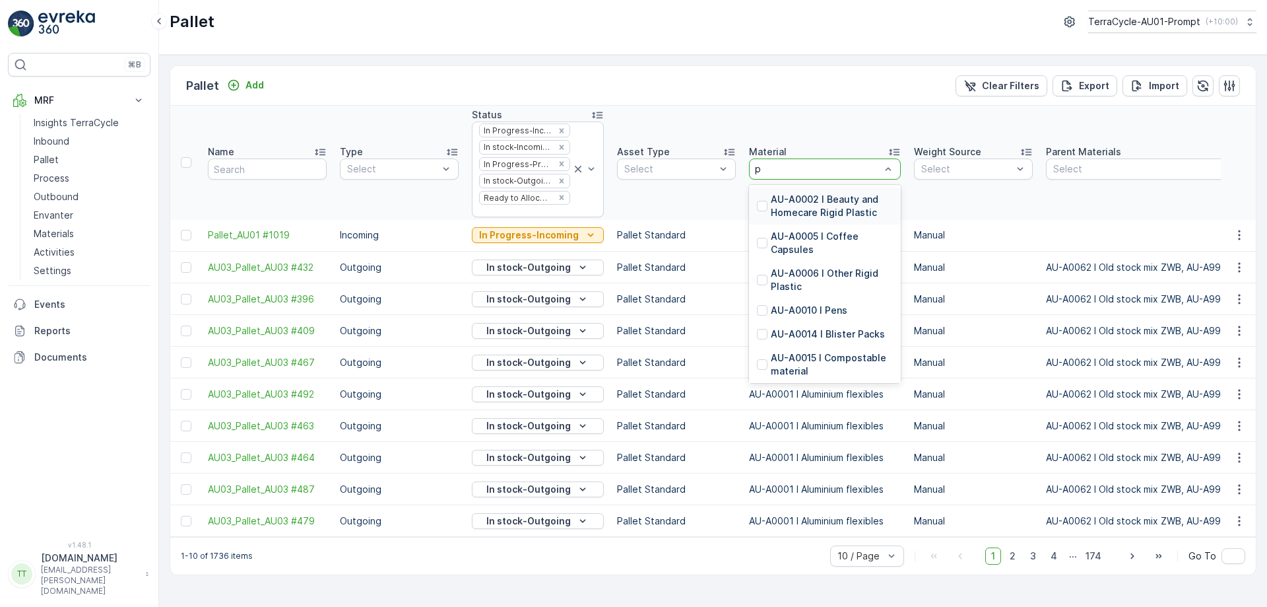
type input "pp"
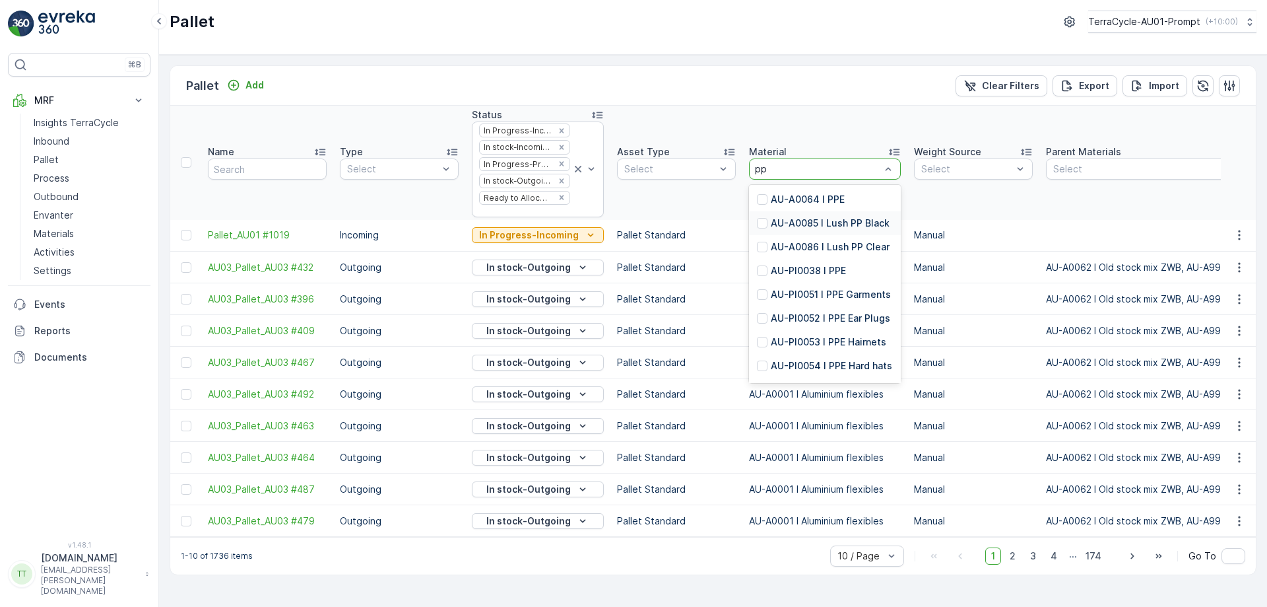
click at [812, 219] on p "AU-A0085 I Lush PP Black" at bounding box center [830, 223] width 119 height 13
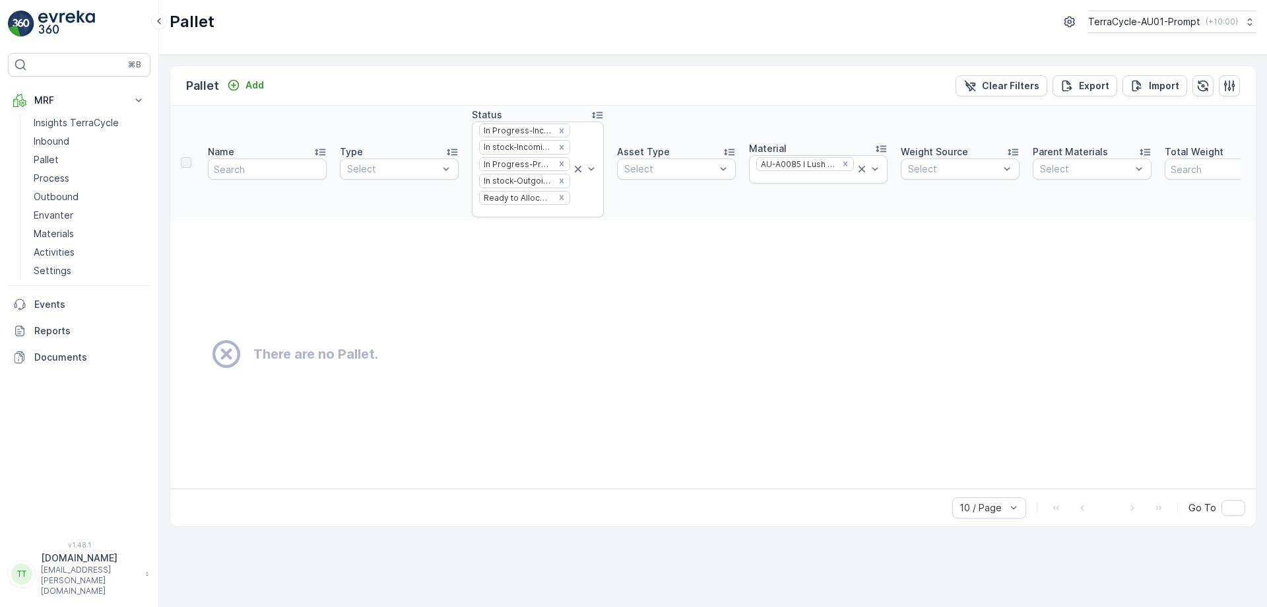
click at [787, 181] on div at bounding box center [805, 177] width 100 height 11
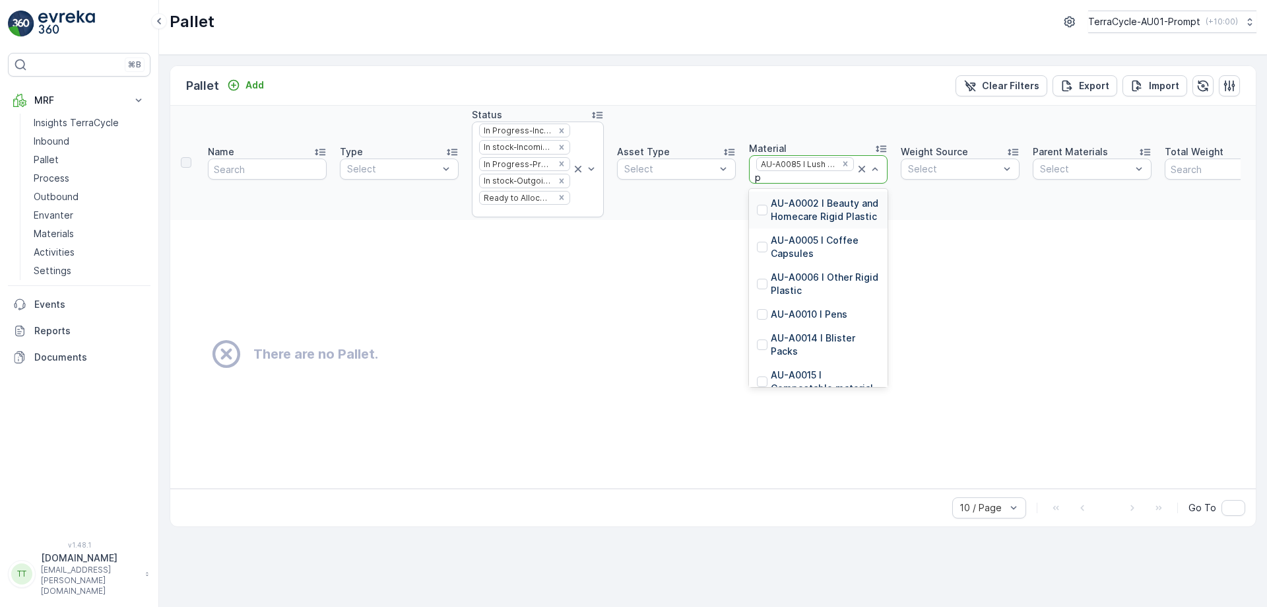
type input "pp"
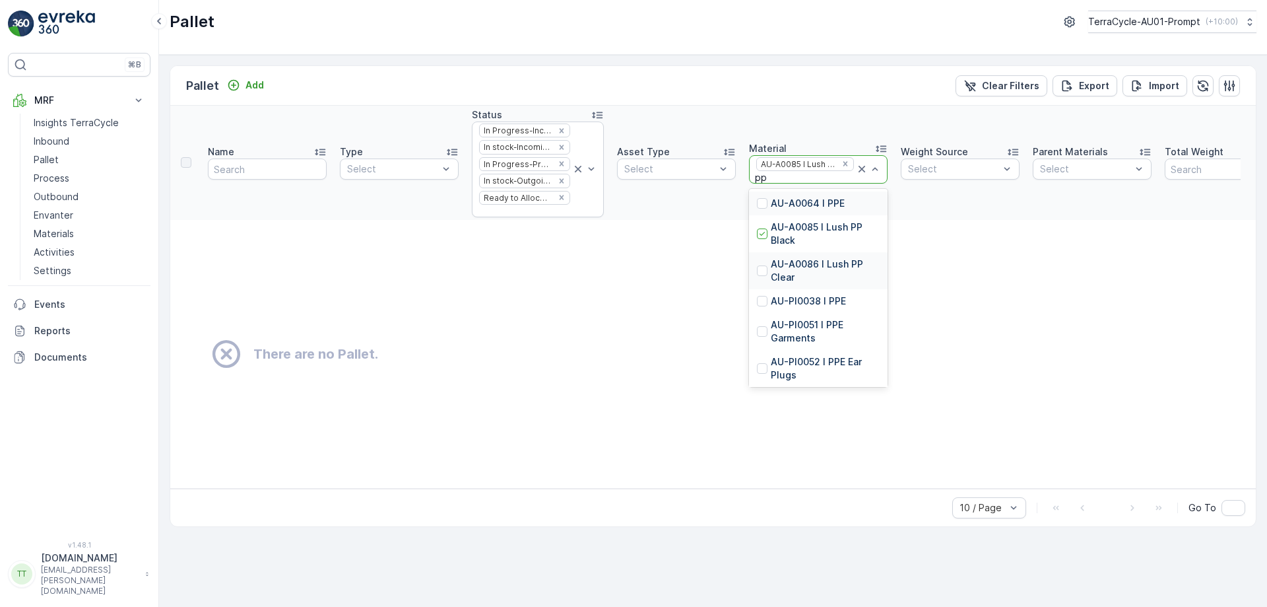
click at [803, 265] on p "AU-A0086 I Lush PP Clear" at bounding box center [825, 270] width 109 height 26
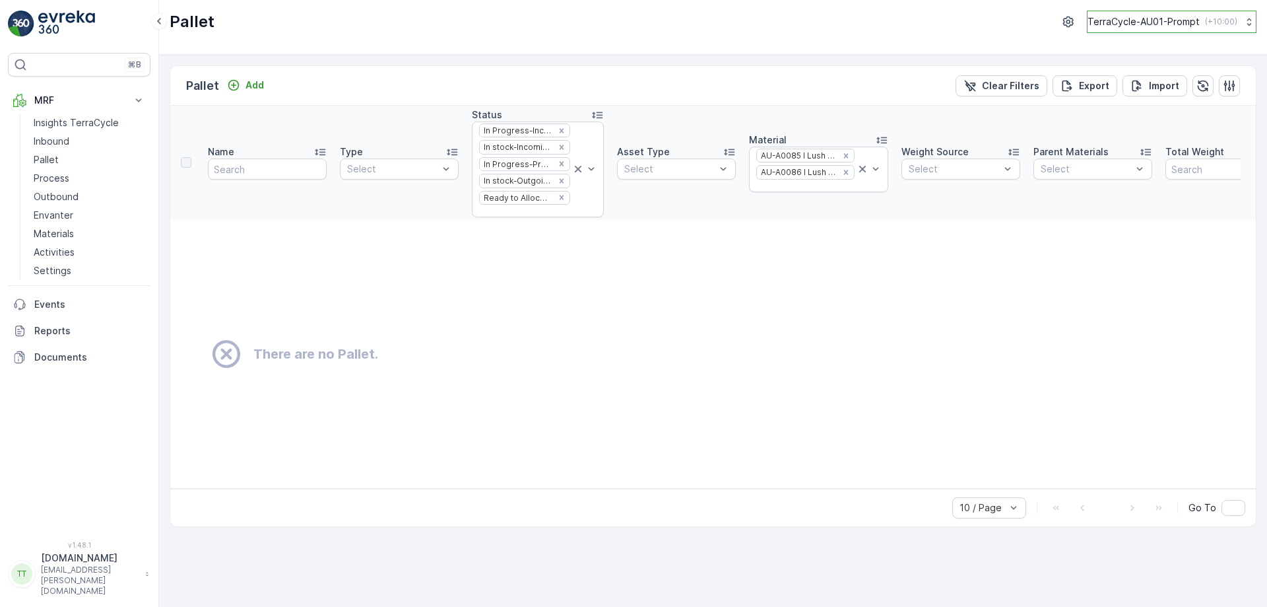
click at [1168, 29] on button "TerraCycle-AU01-Prompt ( +10:00 )" at bounding box center [1172, 22] width 170 height 22
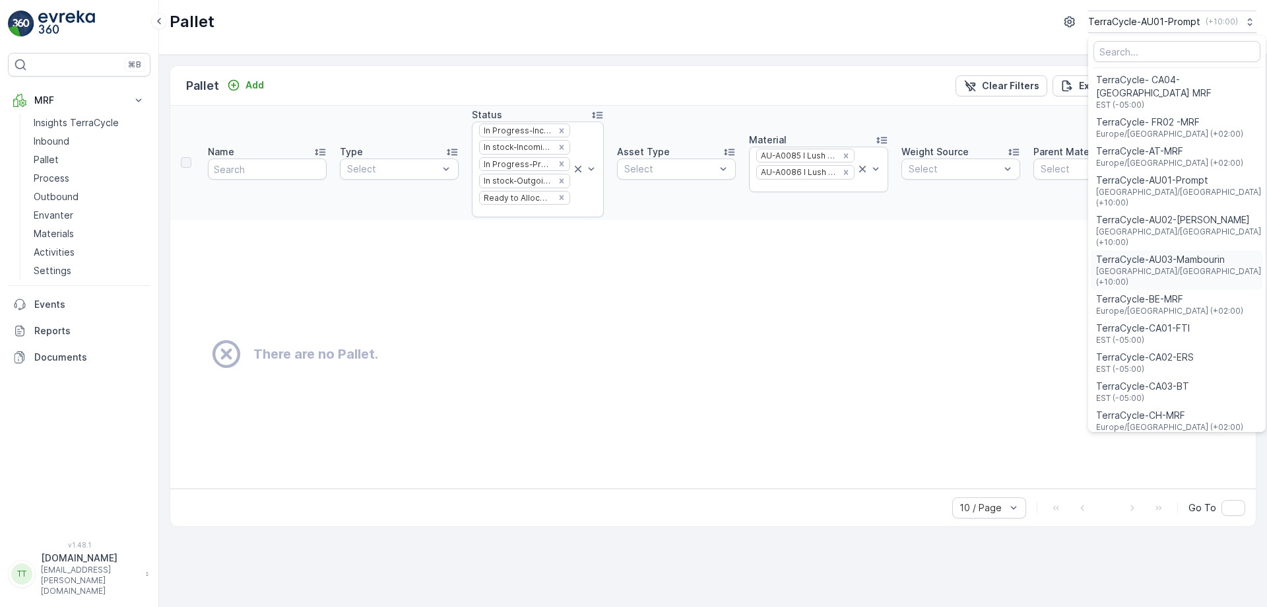
click at [1143, 253] on span "TerraCycle-AU03-Mambourin" at bounding box center [1178, 259] width 165 height 13
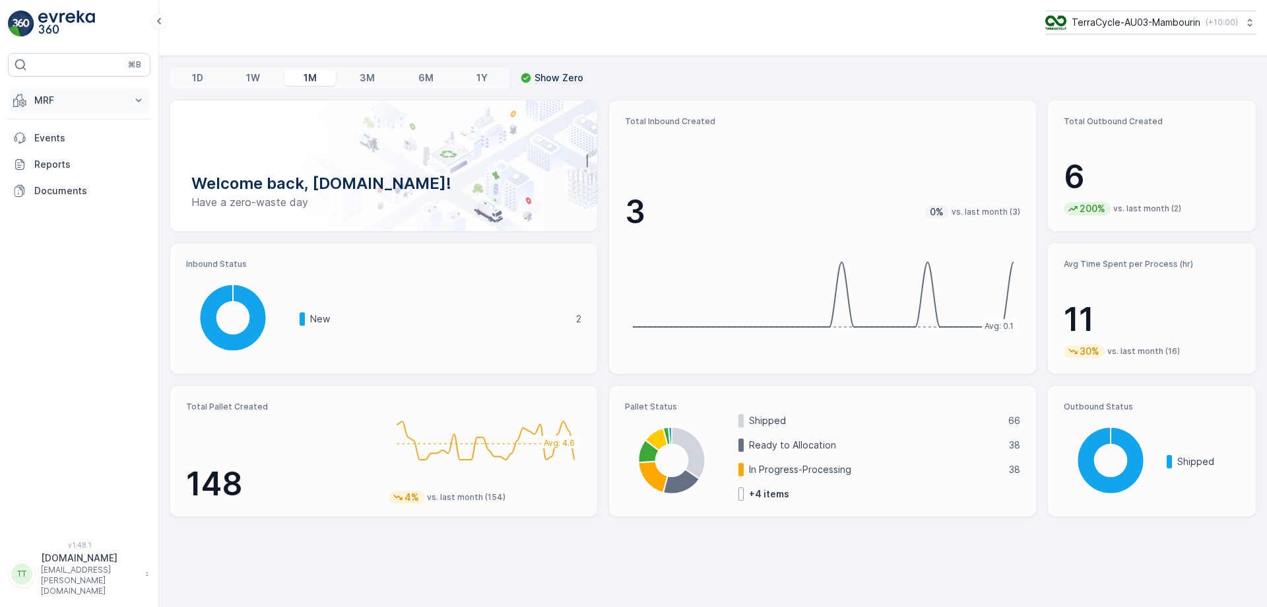
click at [61, 94] on p "MRF" at bounding box center [79, 100] width 90 height 13
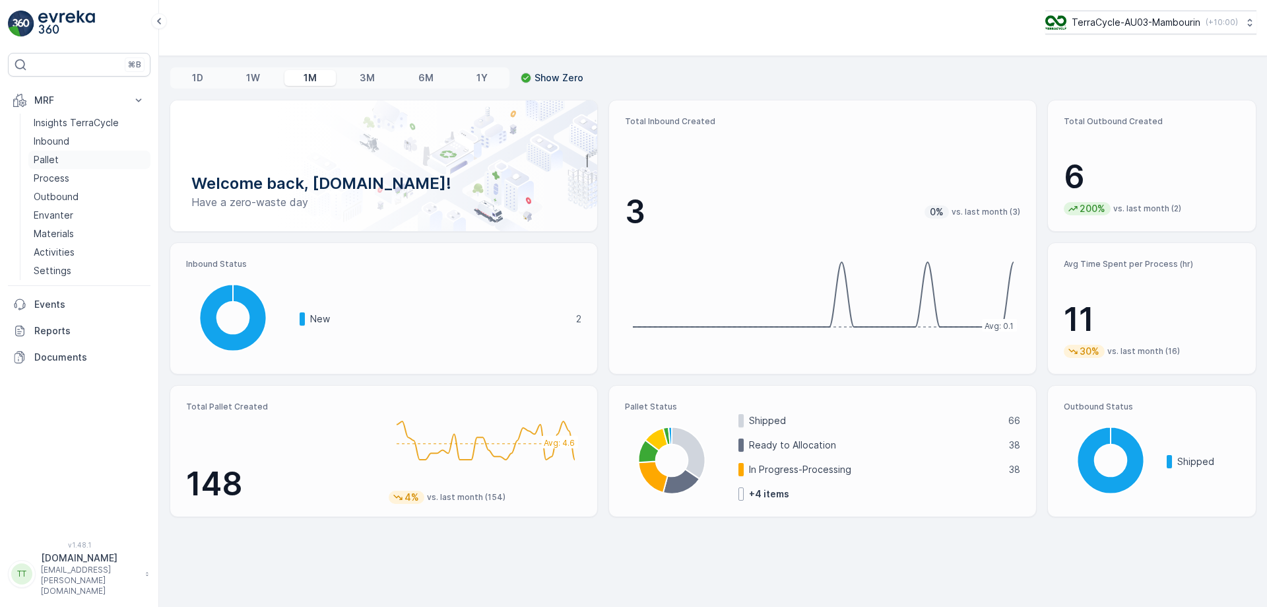
click at [63, 156] on link "Pallet" at bounding box center [89, 160] width 122 height 18
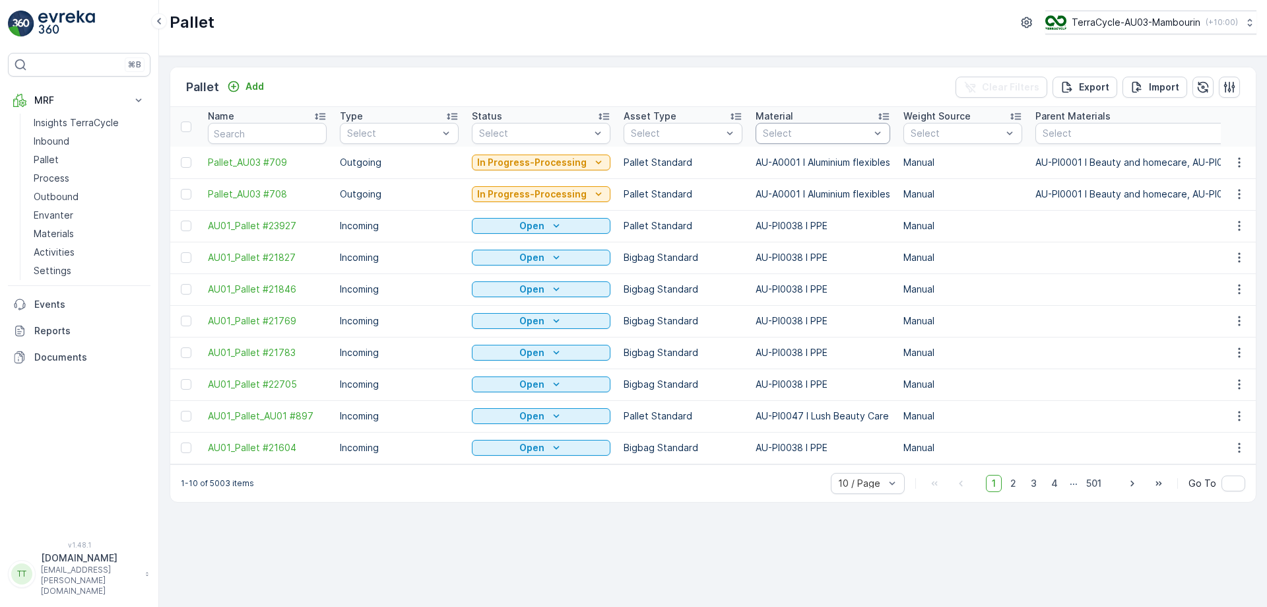
click at [797, 131] on div at bounding box center [817, 133] width 110 height 11
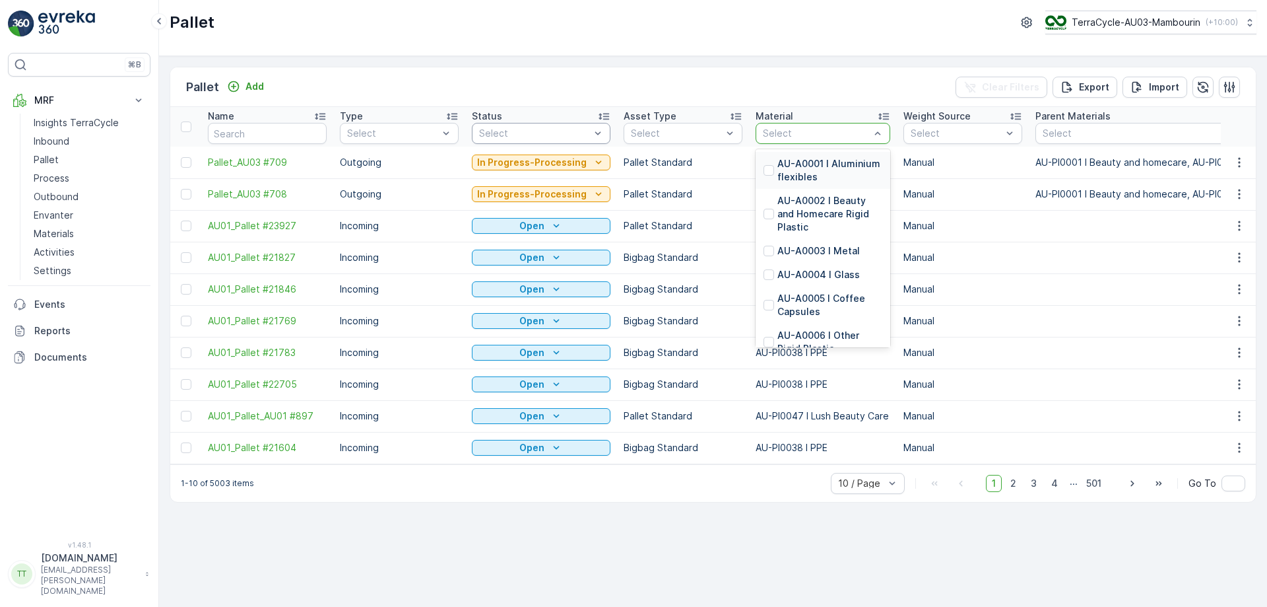
click at [522, 133] on div at bounding box center [535, 133] width 114 height 11
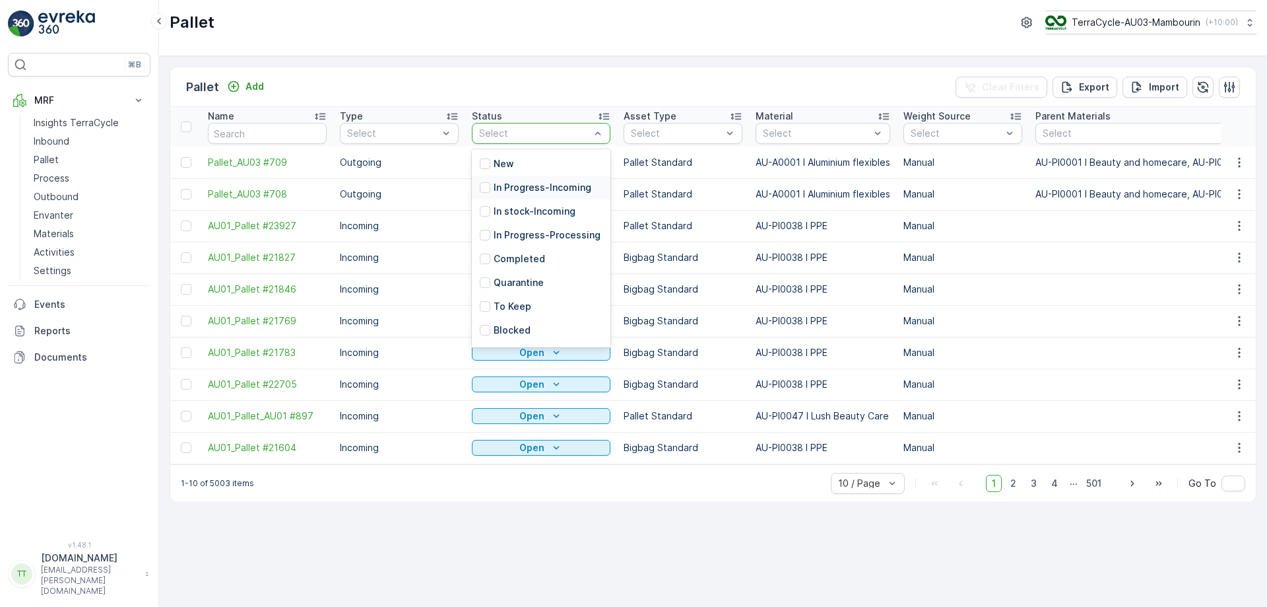
click at [521, 183] on p "In Progress-Incoming" at bounding box center [543, 187] width 98 height 13
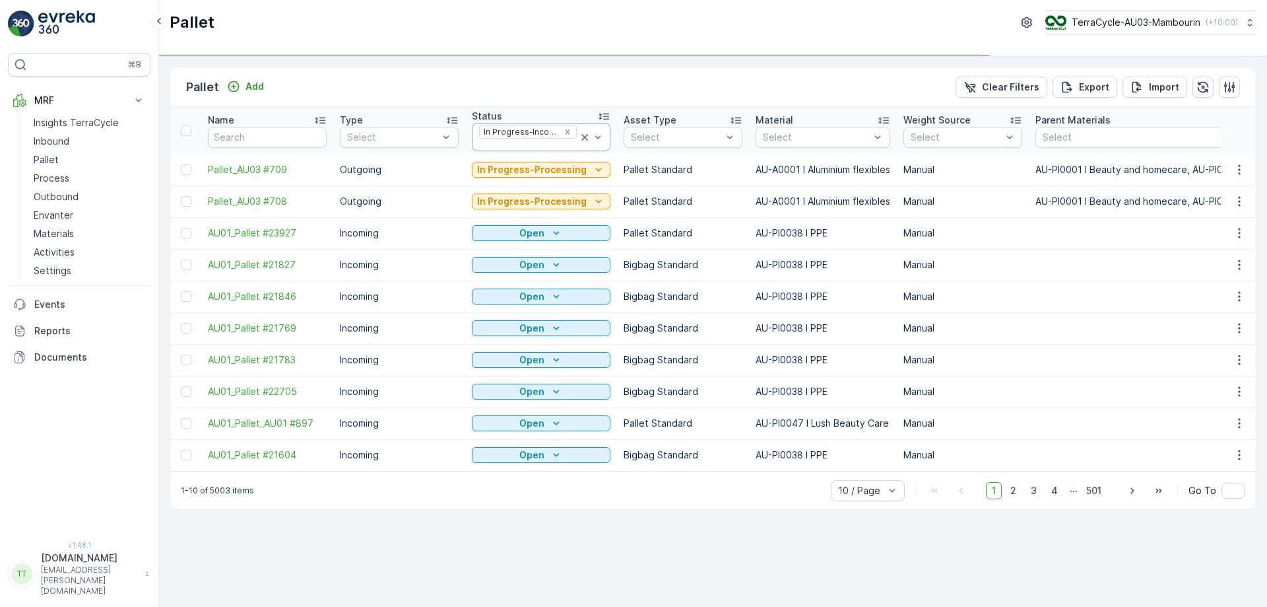
click at [523, 149] on div at bounding box center [528, 145] width 100 height 11
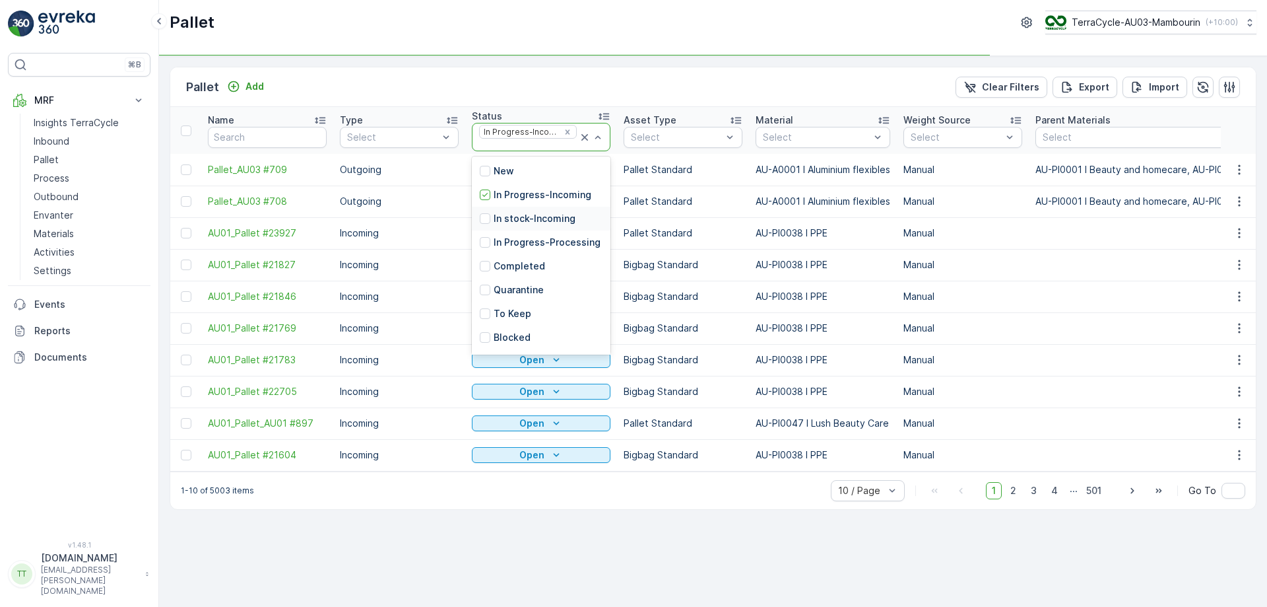
click at [504, 217] on p "In stock-Incoming" at bounding box center [535, 218] width 82 height 13
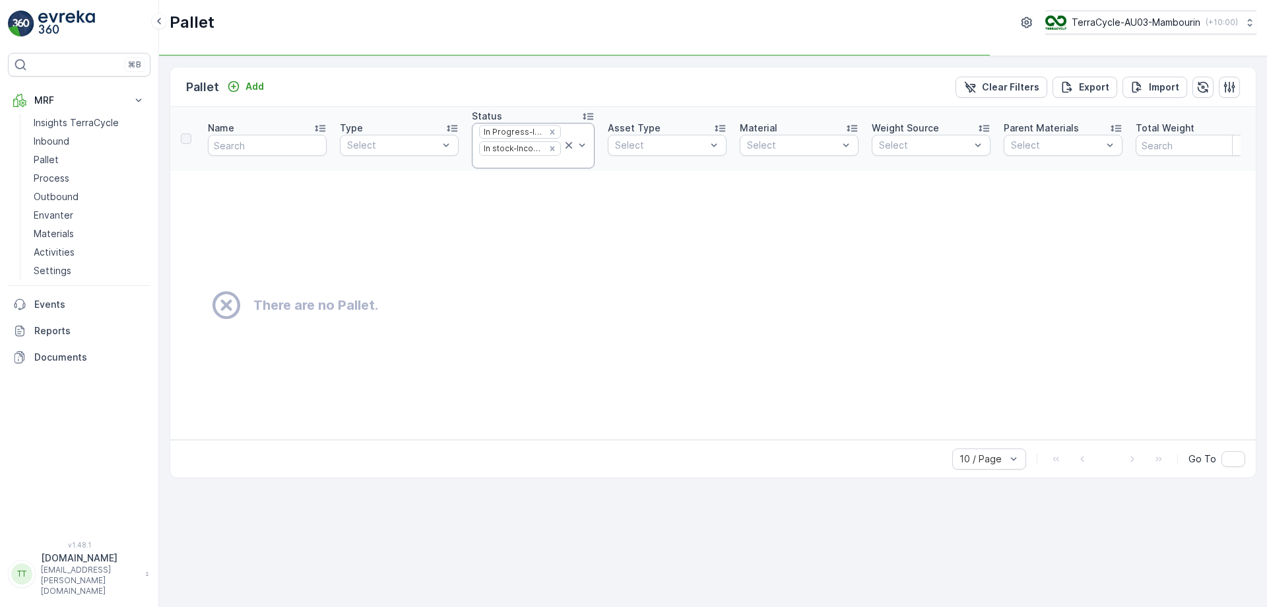
click at [497, 162] on div at bounding box center [520, 162] width 84 height 11
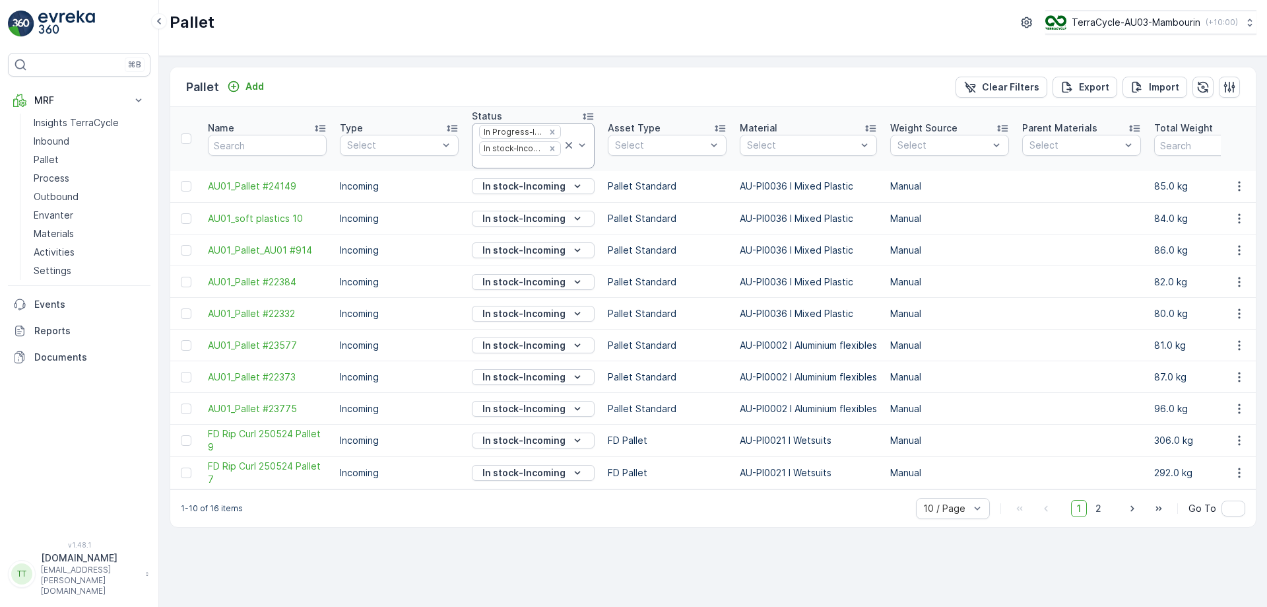
click at [512, 165] on div at bounding box center [520, 162] width 84 height 11
click at [498, 271] on p "In Progress-Processing" at bounding box center [540, 279] width 93 height 26
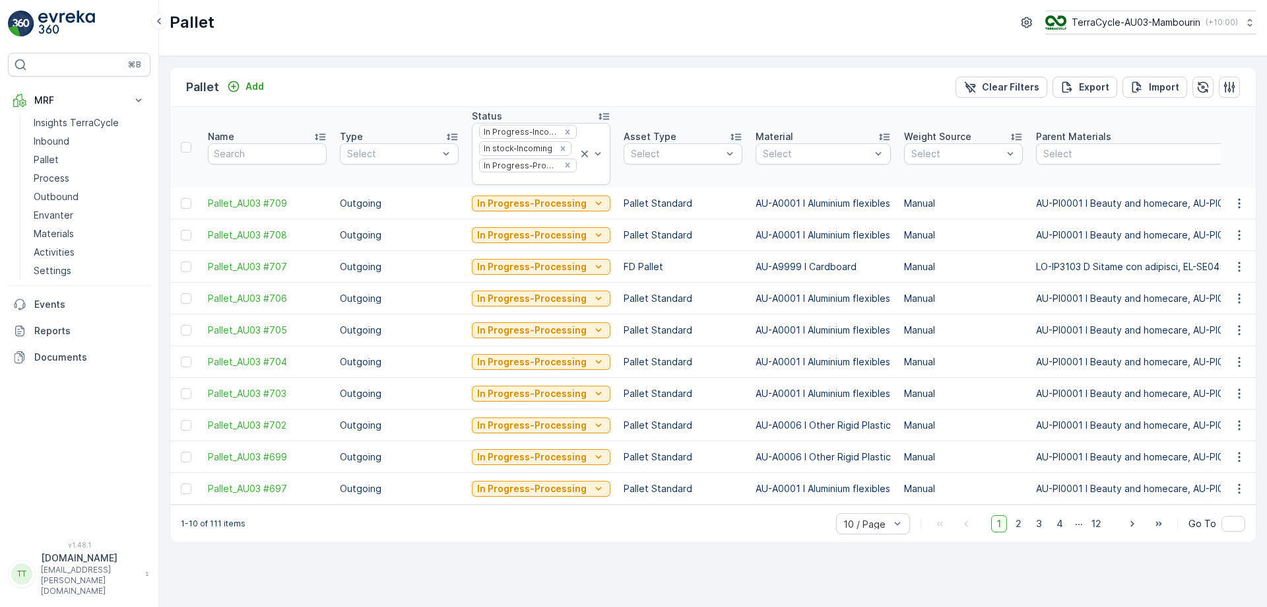
click at [516, 178] on div at bounding box center [528, 179] width 100 height 11
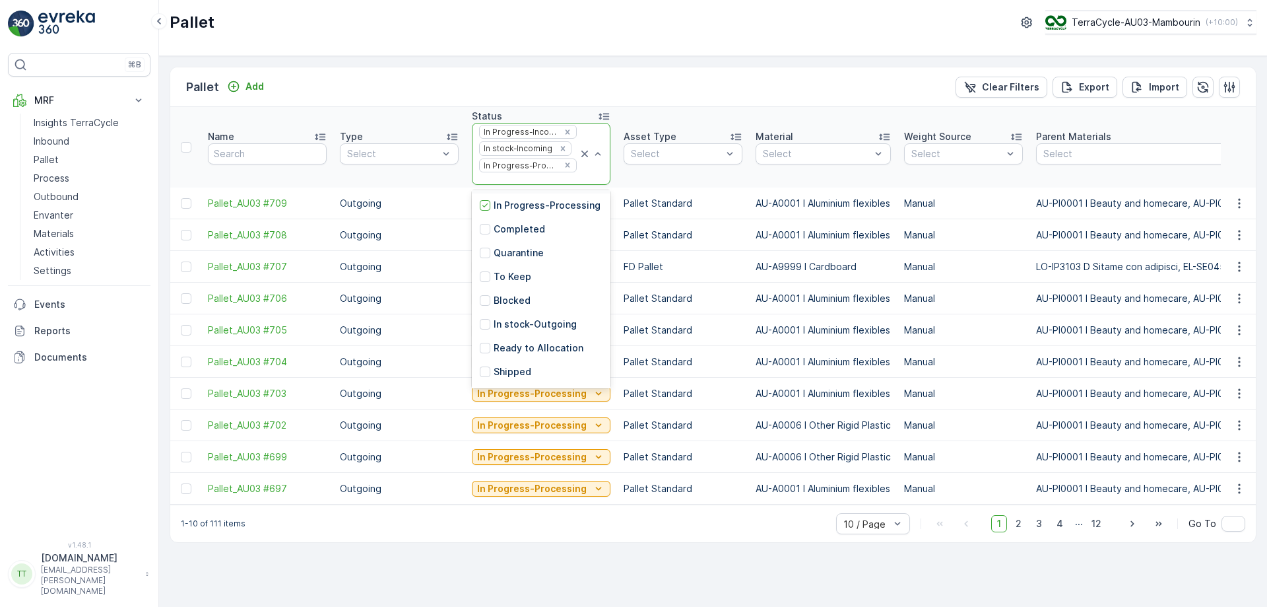
scroll to position [129, 0]
click at [532, 281] on p "In stock-Outgoing" at bounding box center [535, 278] width 83 height 13
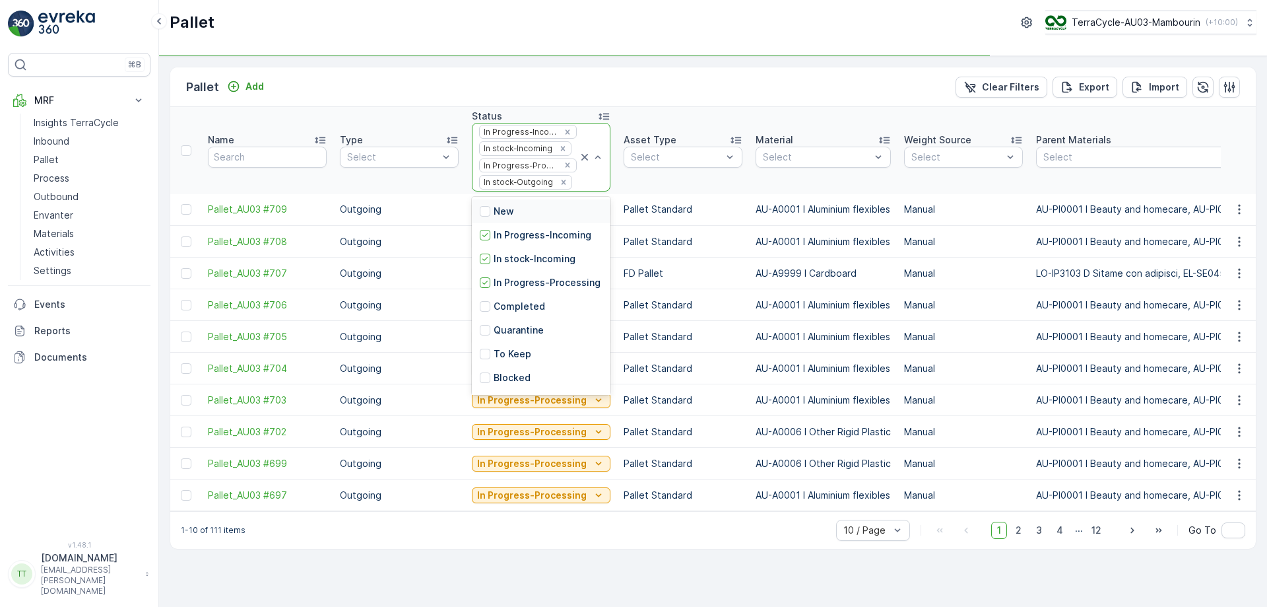
click at [574, 187] on div at bounding box center [576, 182] width 5 height 11
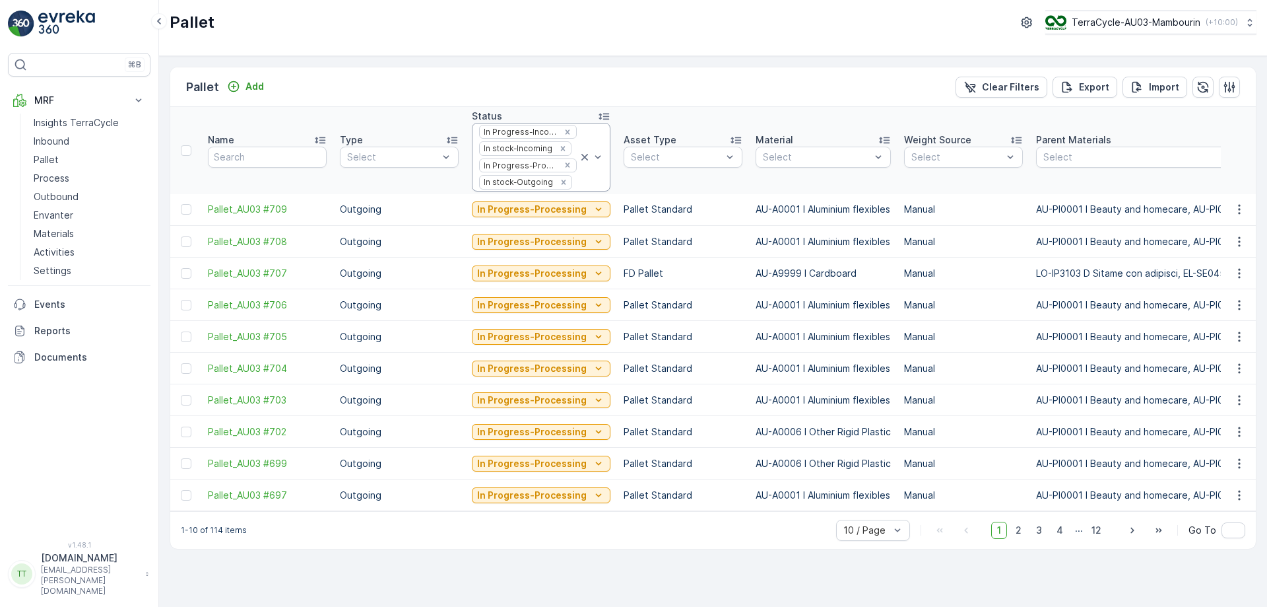
click at [574, 187] on div at bounding box center [576, 182] width 5 height 11
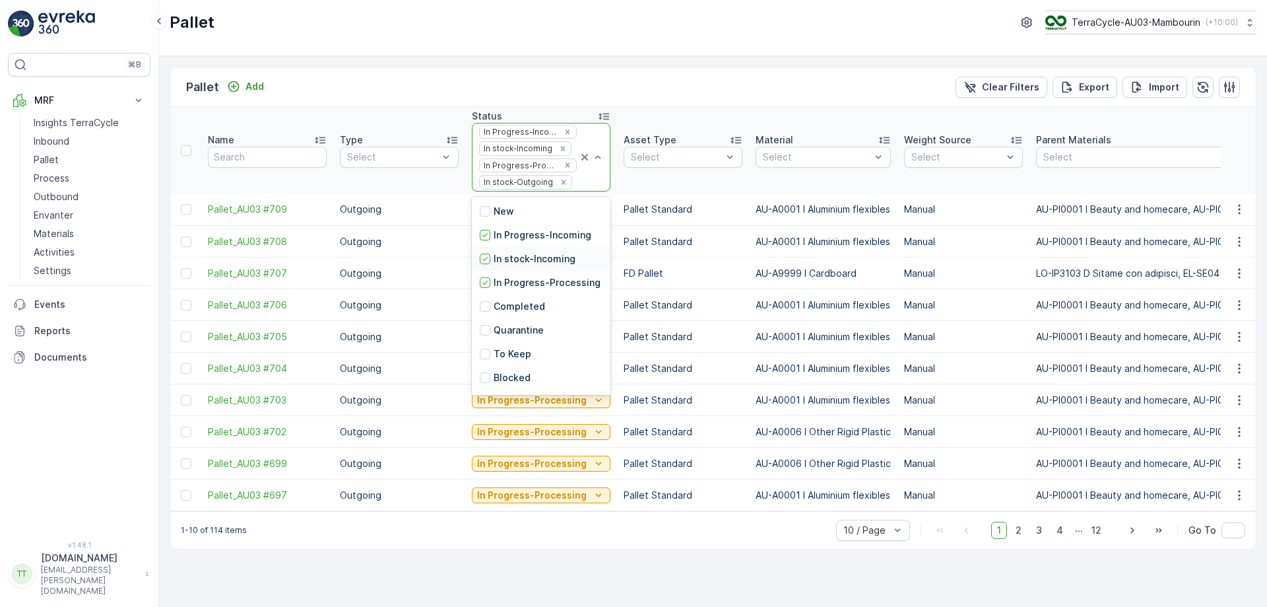
scroll to position [129, 0]
click at [520, 316] on p "Ready to Allocation" at bounding box center [539, 308] width 90 height 13
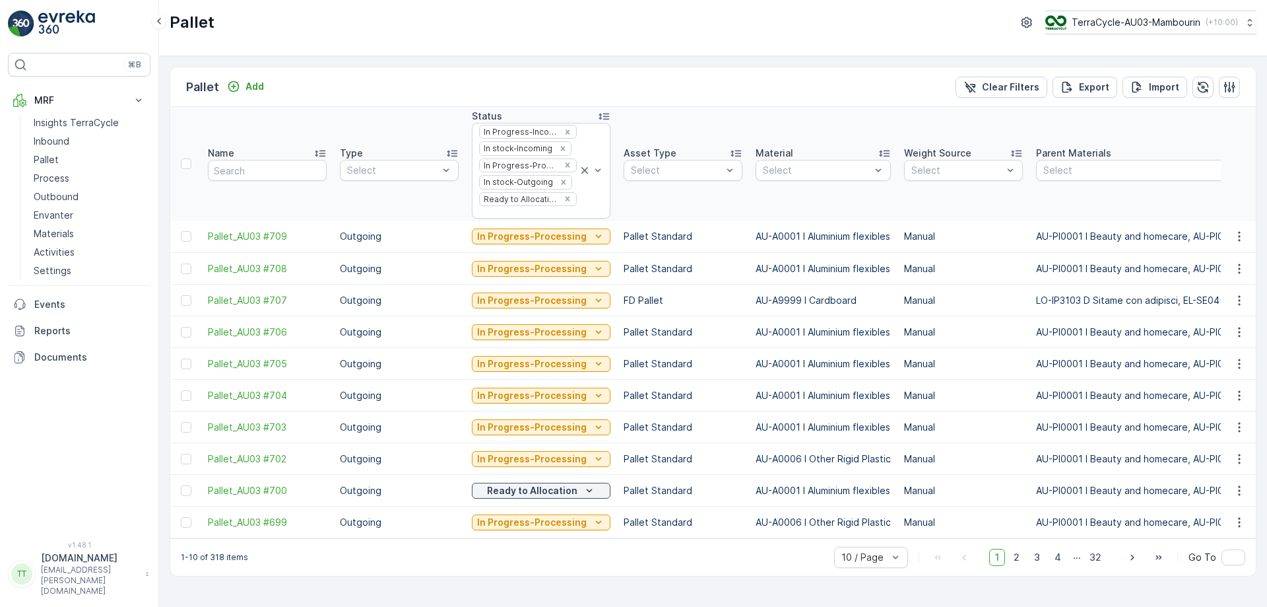
click at [811, 170] on div at bounding box center [817, 170] width 110 height 11
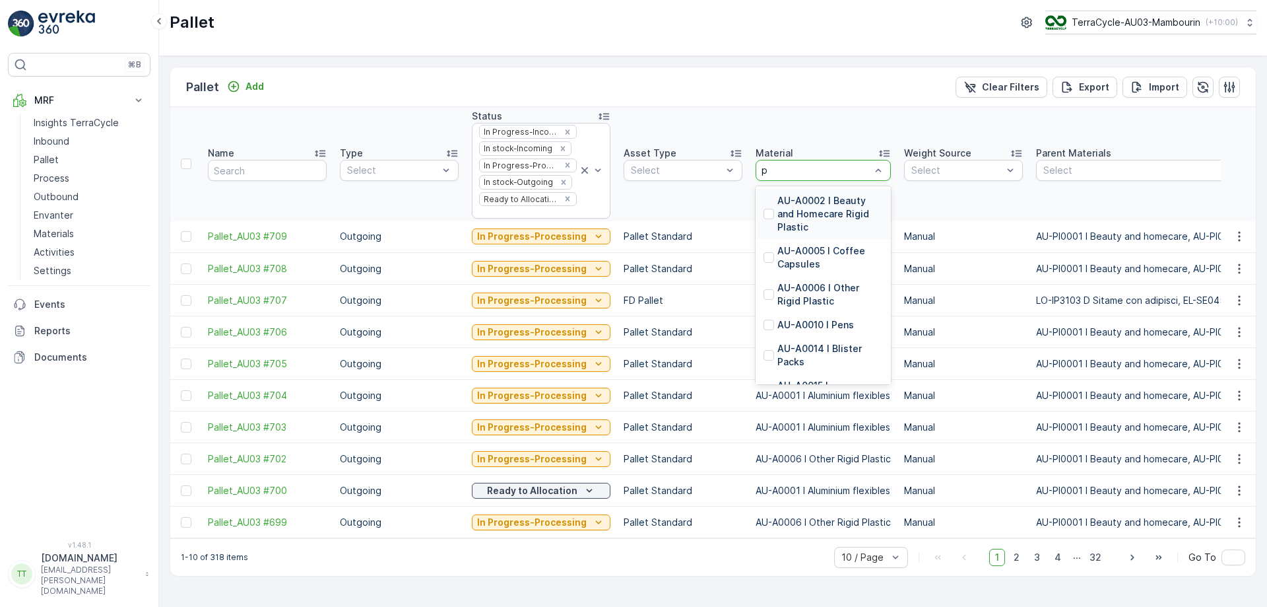
type input "pp"
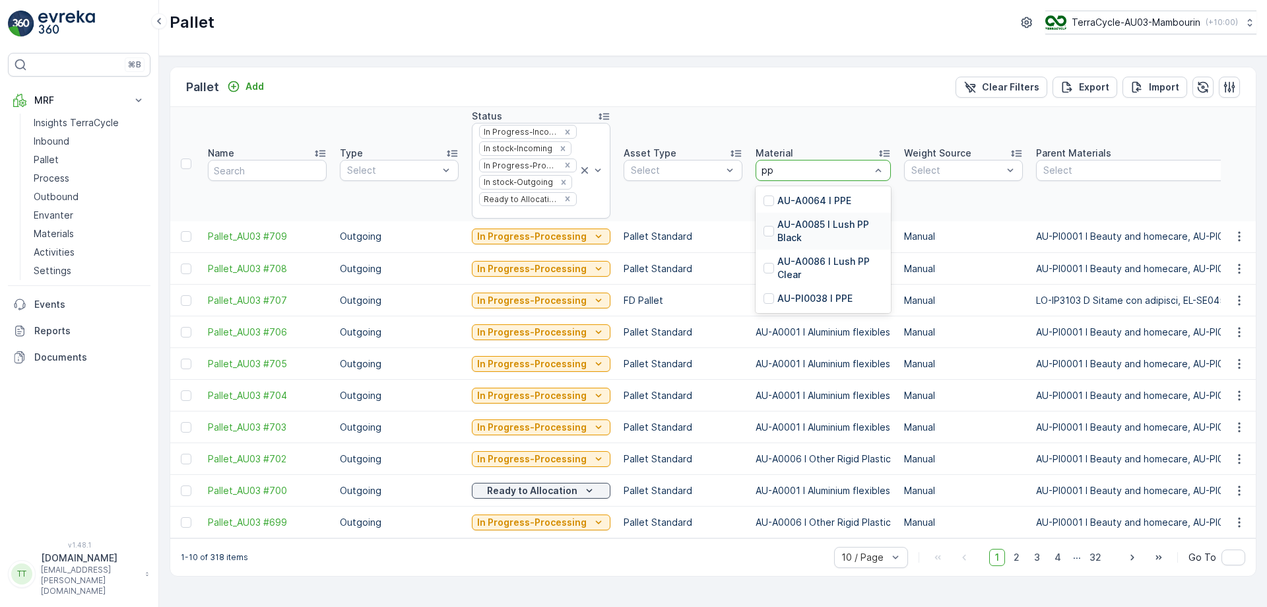
click at [797, 236] on p "AU-A0085 I Lush PP Black" at bounding box center [831, 231] width 106 height 26
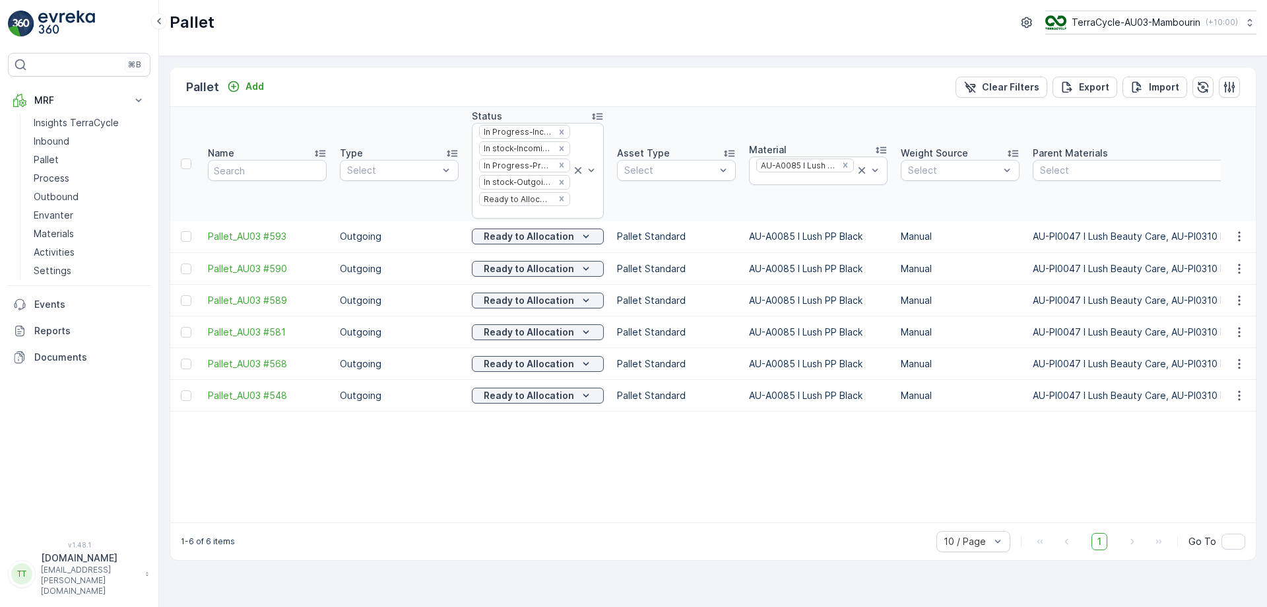
click at [796, 180] on div at bounding box center [805, 179] width 100 height 11
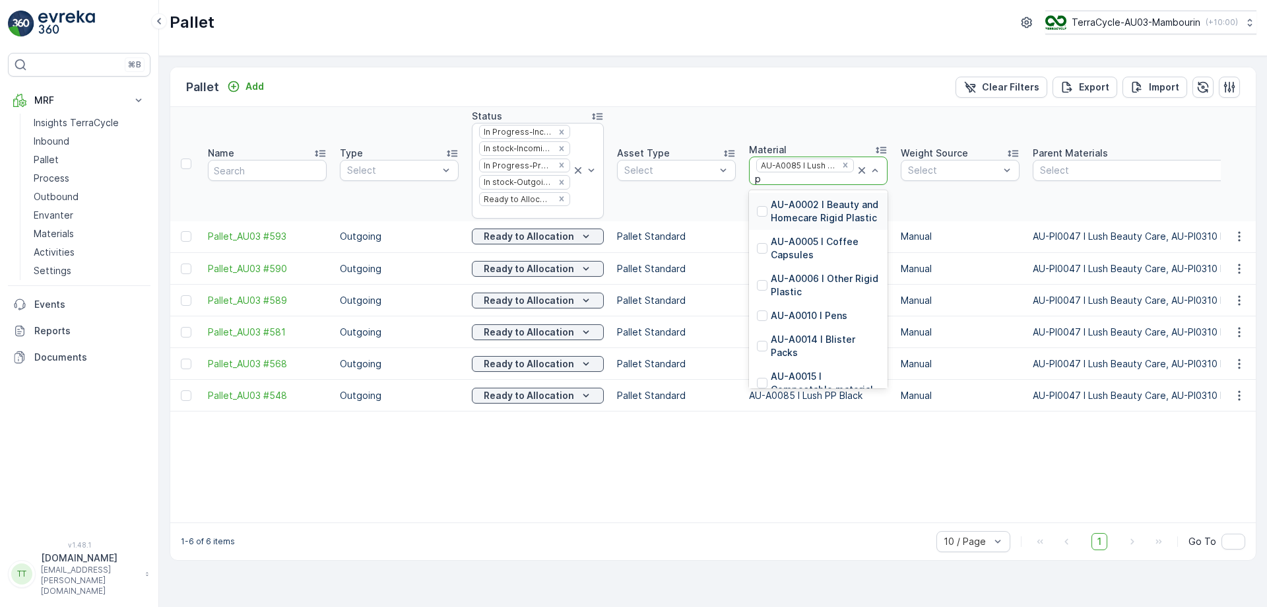
type input "pp"
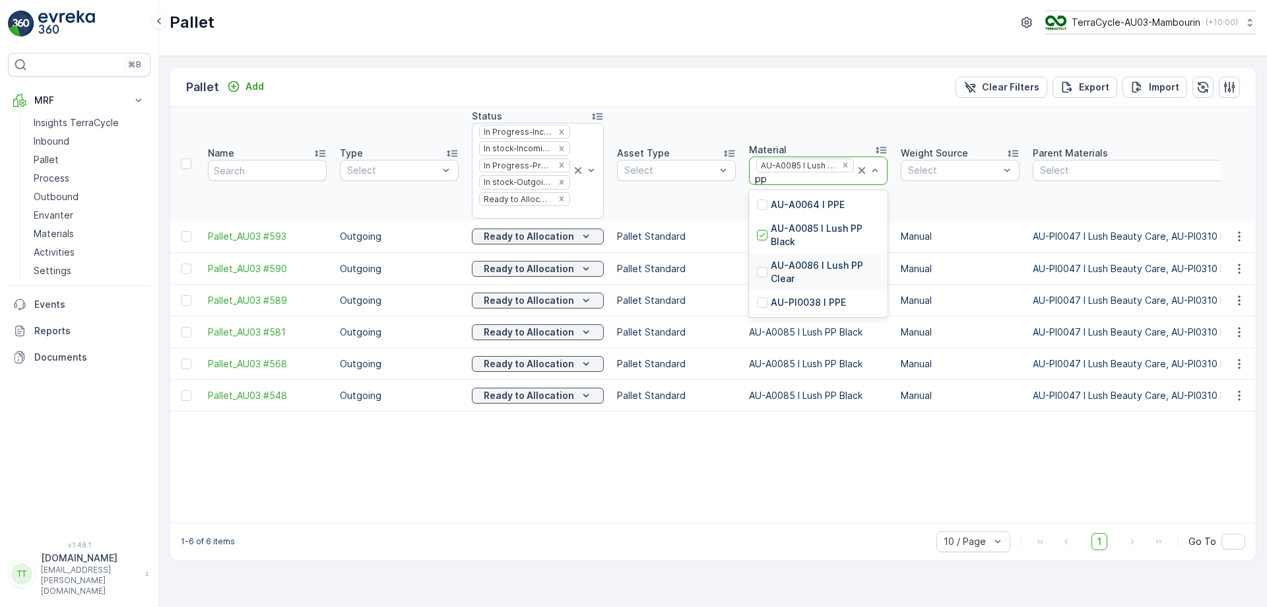
click at [774, 279] on p "AU-A0086 I Lush PP Clear" at bounding box center [825, 272] width 109 height 26
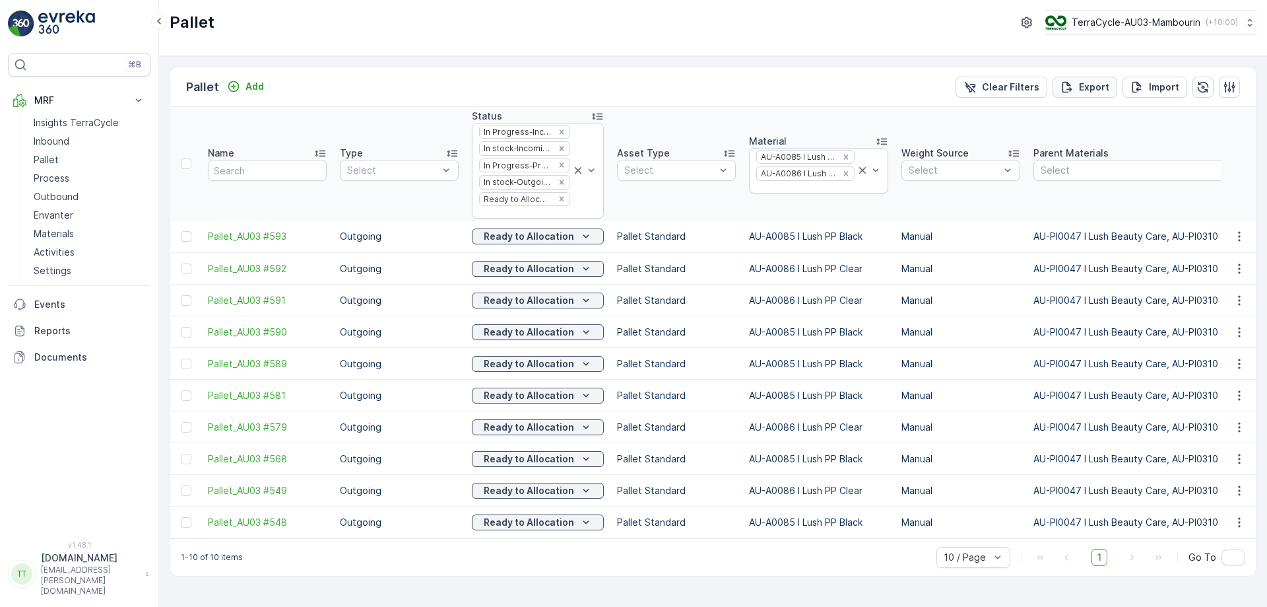
click at [1081, 90] on p "Export" at bounding box center [1094, 87] width 30 height 13
click at [1096, 67] on span "reports" at bounding box center [1160, 72] width 155 height 14
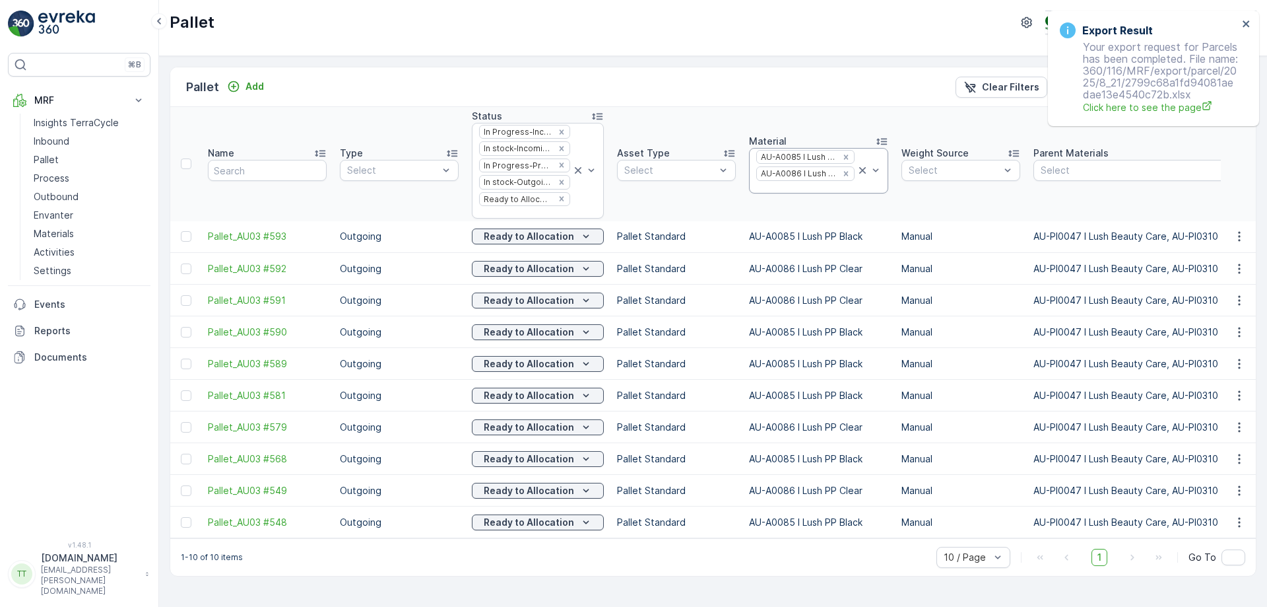
click at [792, 187] on div at bounding box center [805, 187] width 101 height 11
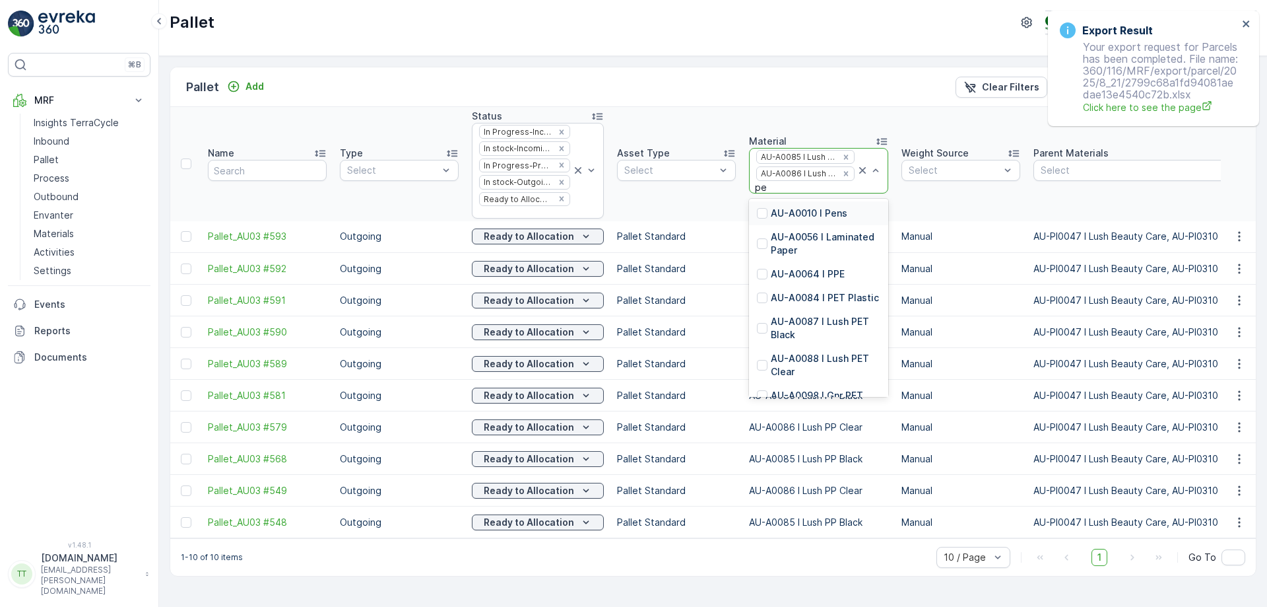
type input "pet"
click at [806, 240] on p "AU-A0087 I Lush PET Black" at bounding box center [826, 243] width 110 height 26
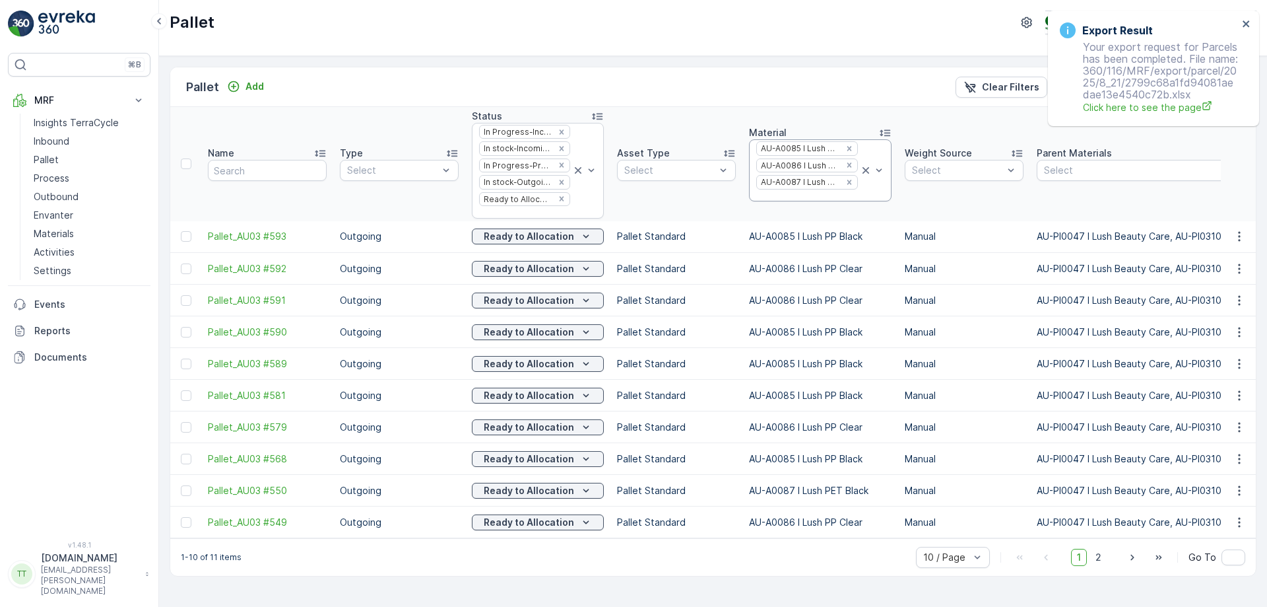
click at [812, 197] on div at bounding box center [807, 196] width 104 height 11
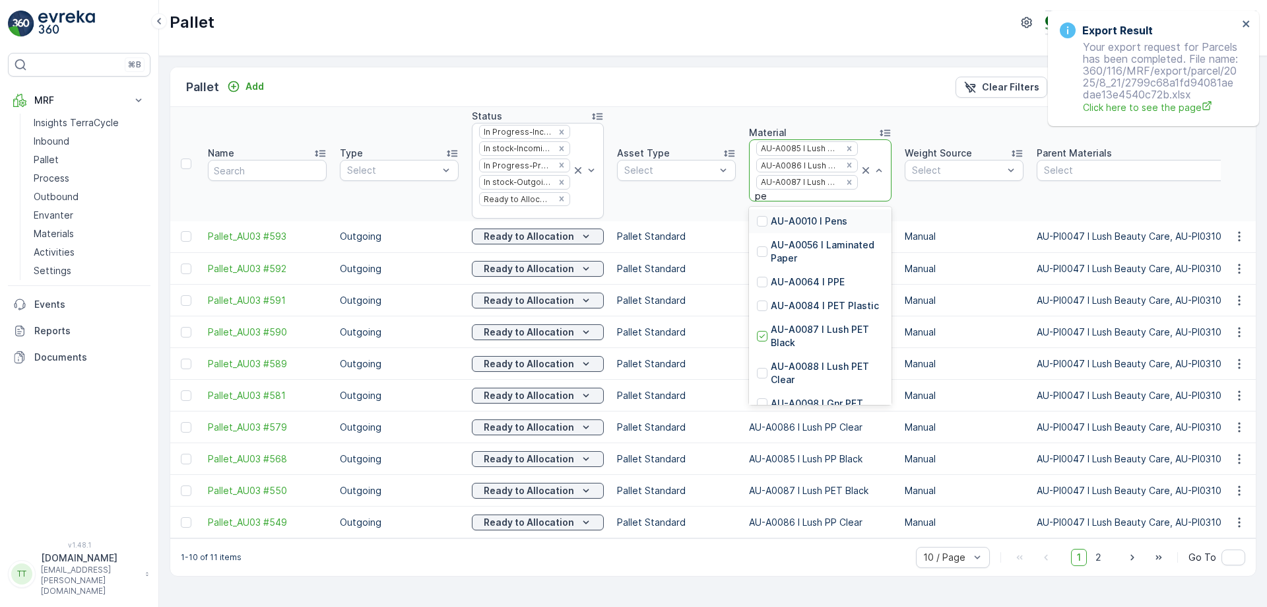
type input "pet"
click at [818, 285] on p "AU-A0088 I Lush PET Clear" at bounding box center [827, 288] width 113 height 26
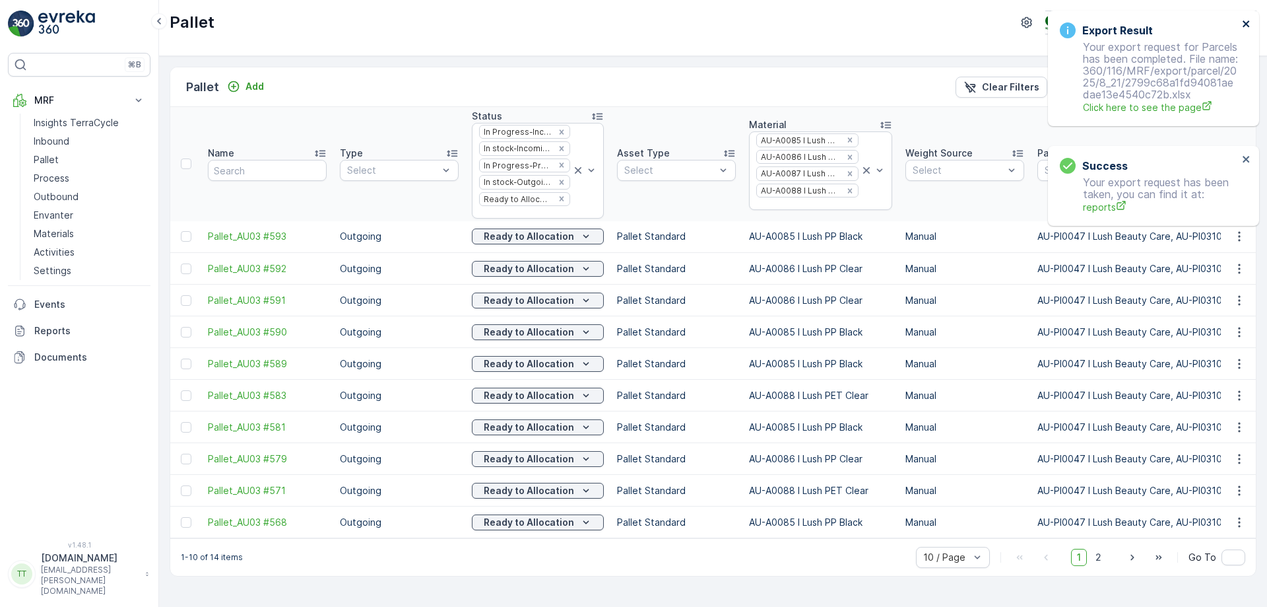
click at [1246, 26] on icon "close" at bounding box center [1246, 23] width 9 height 11
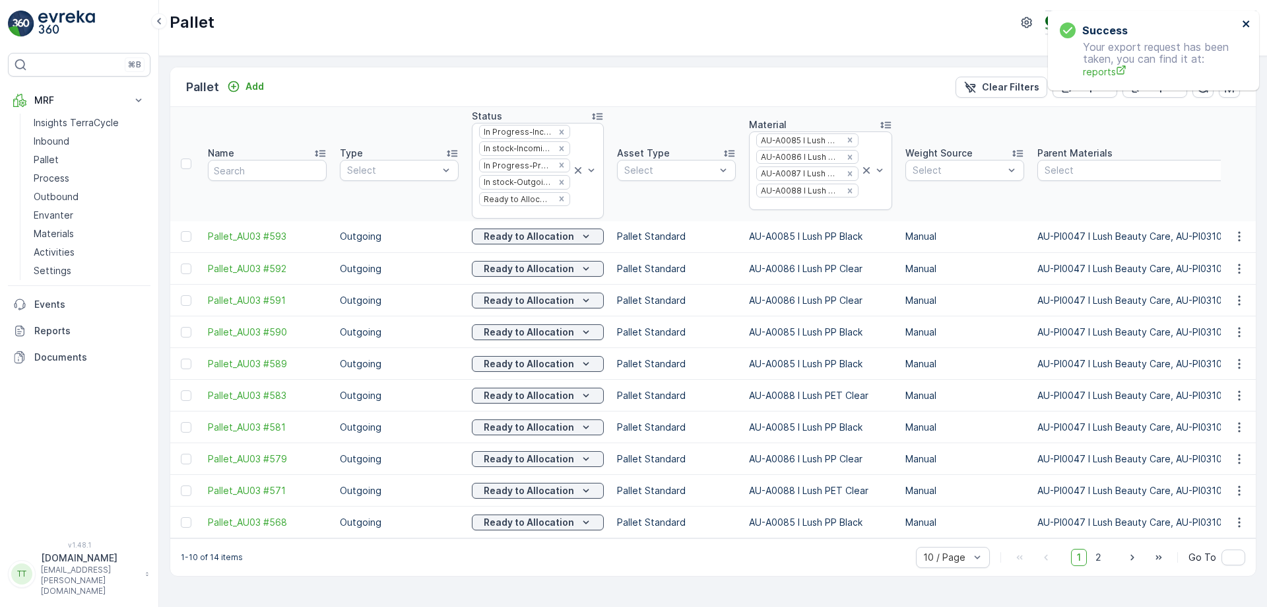
click at [1246, 26] on icon "close" at bounding box center [1246, 23] width 9 height 11
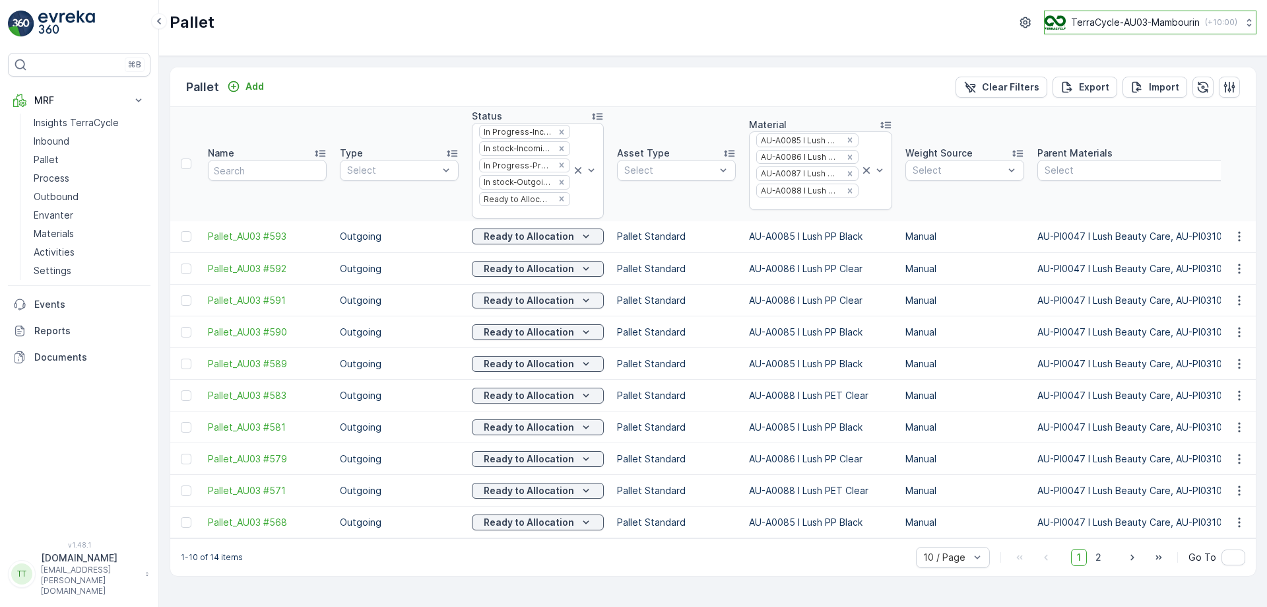
click at [1193, 21] on p "TerraCycle-AU03-Mambourin" at bounding box center [1135, 22] width 129 height 13
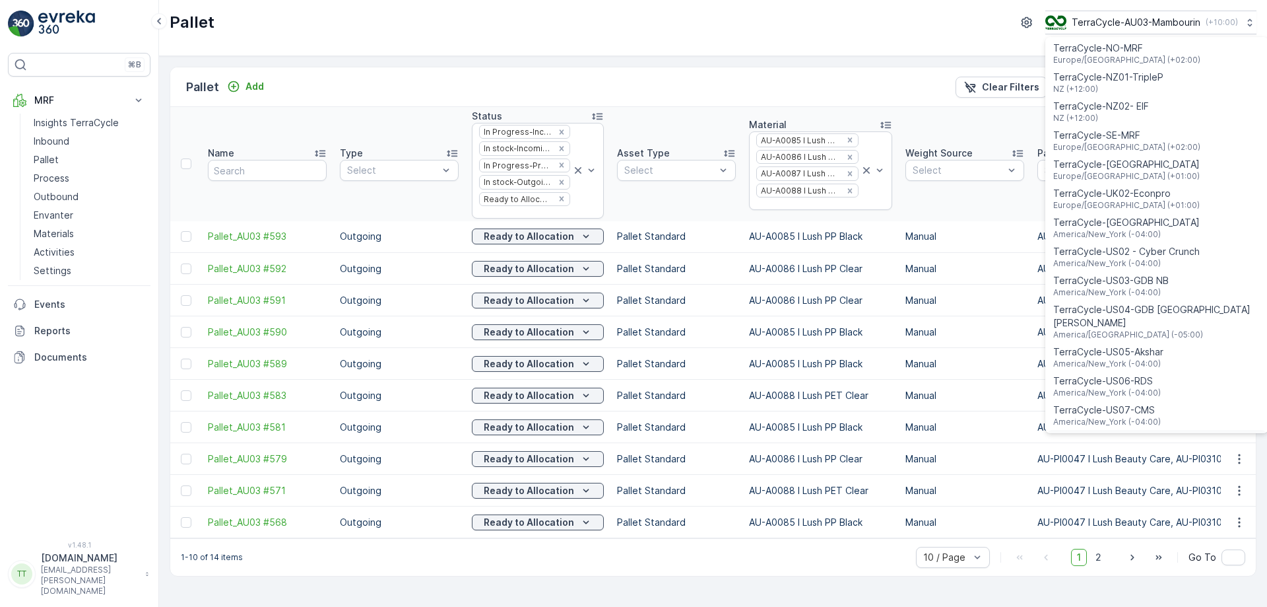
scroll to position [949, 0]
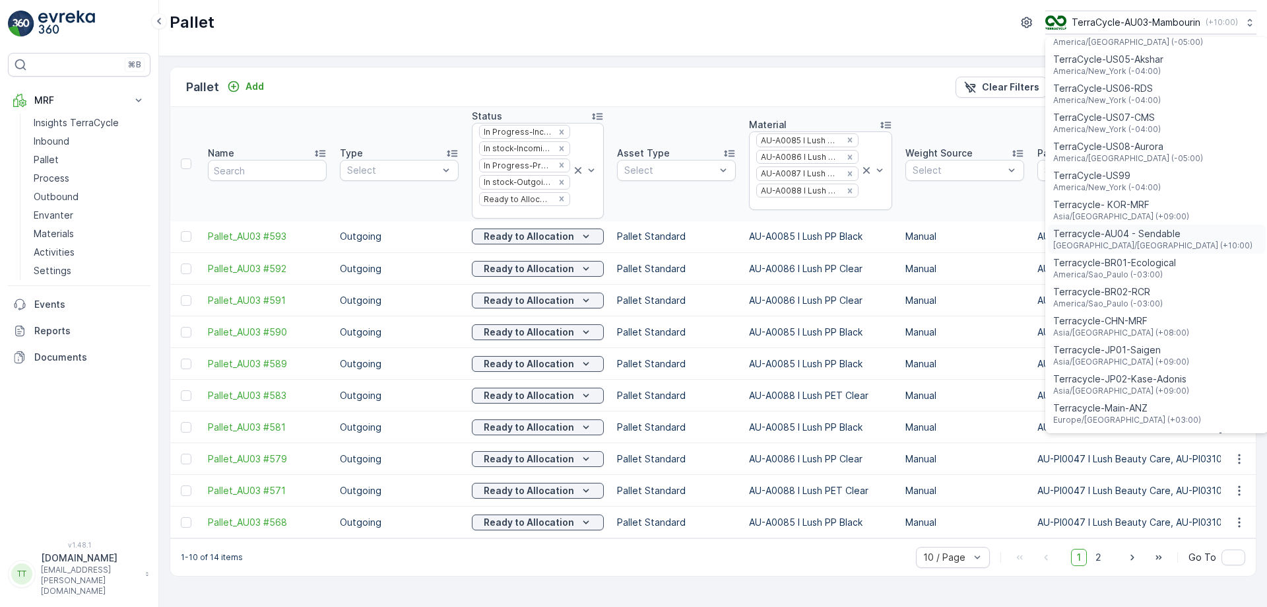
click at [1174, 224] on div "Terracycle-AU04 - Sendable Australia/Sydney (+10:00)" at bounding box center [1157, 238] width 218 height 29
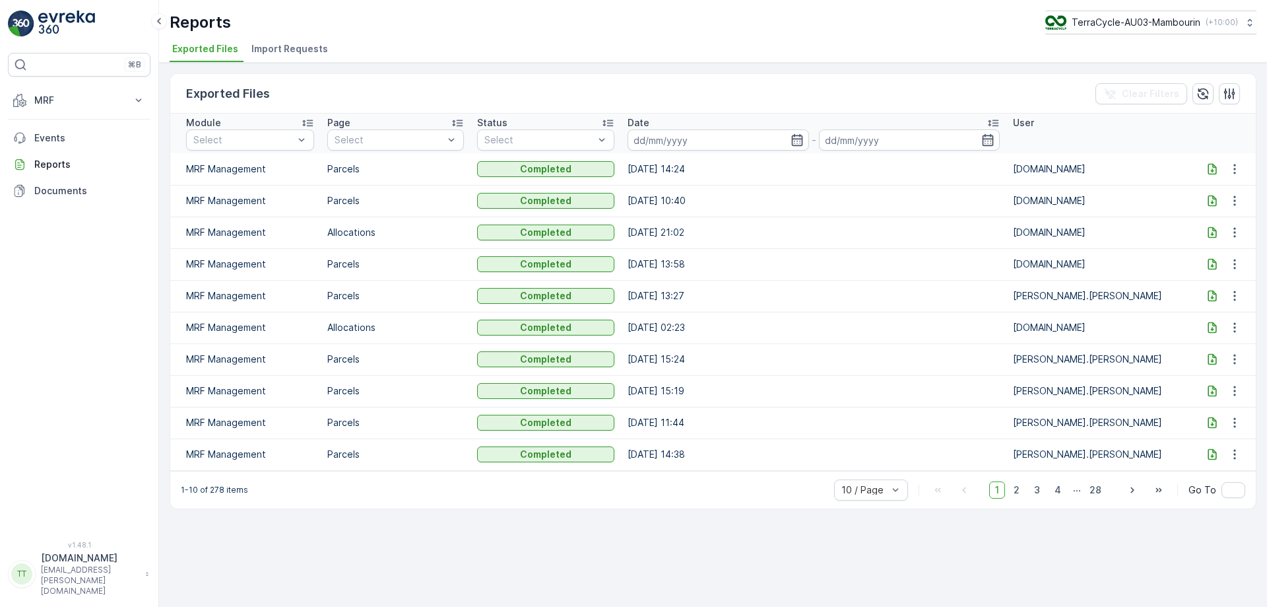
click at [1211, 168] on icon at bounding box center [1212, 168] width 13 height 13
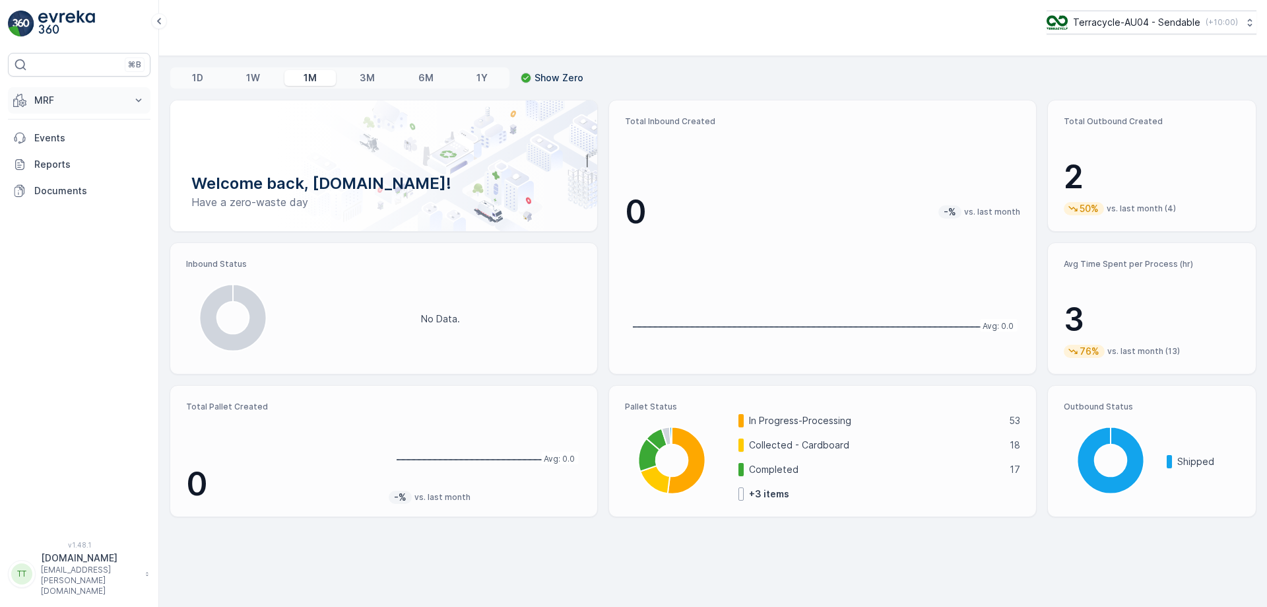
click at [61, 102] on p "MRF" at bounding box center [79, 100] width 90 height 13
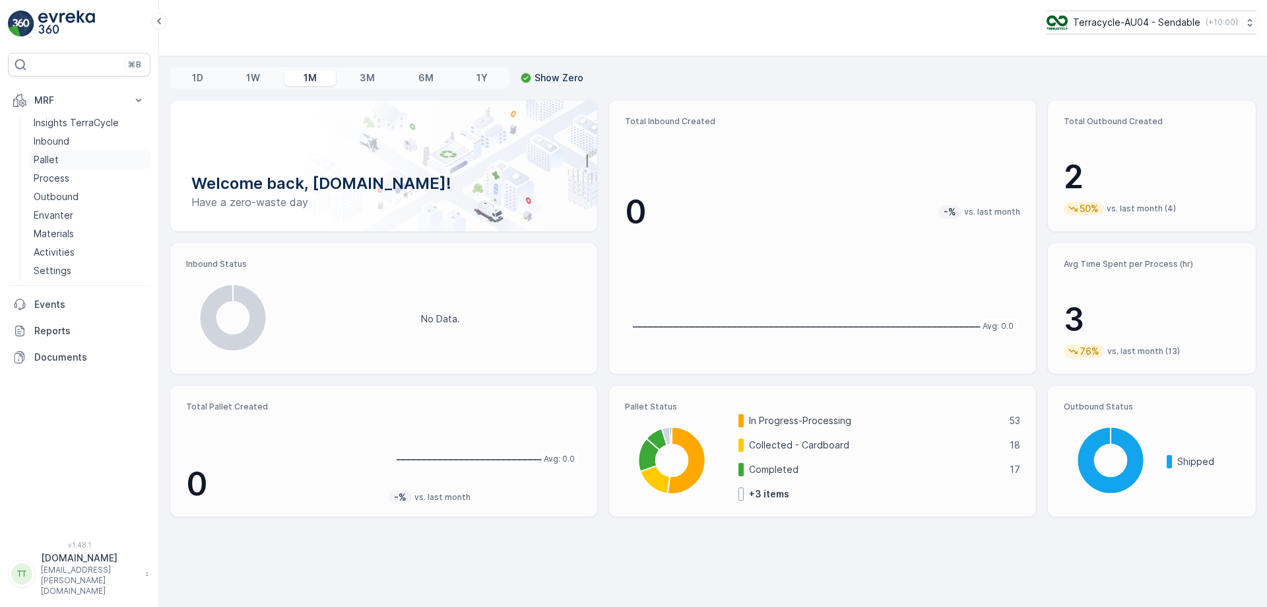
click at [71, 161] on link "Pallet" at bounding box center [89, 160] width 122 height 18
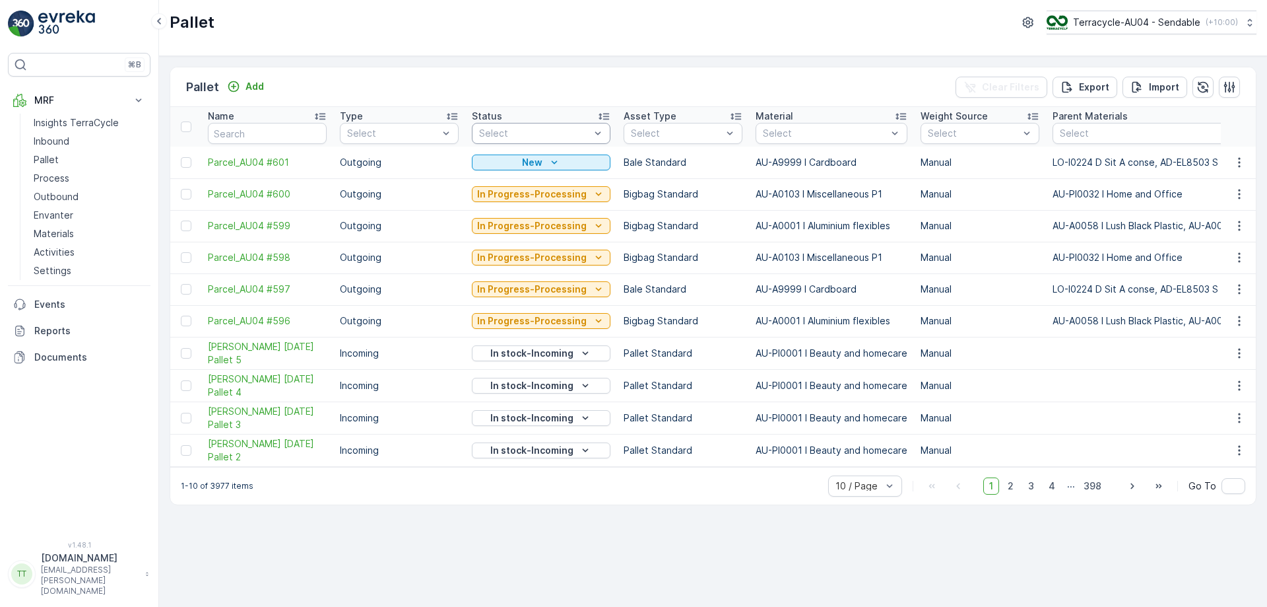
click at [576, 128] on div at bounding box center [535, 133] width 114 height 11
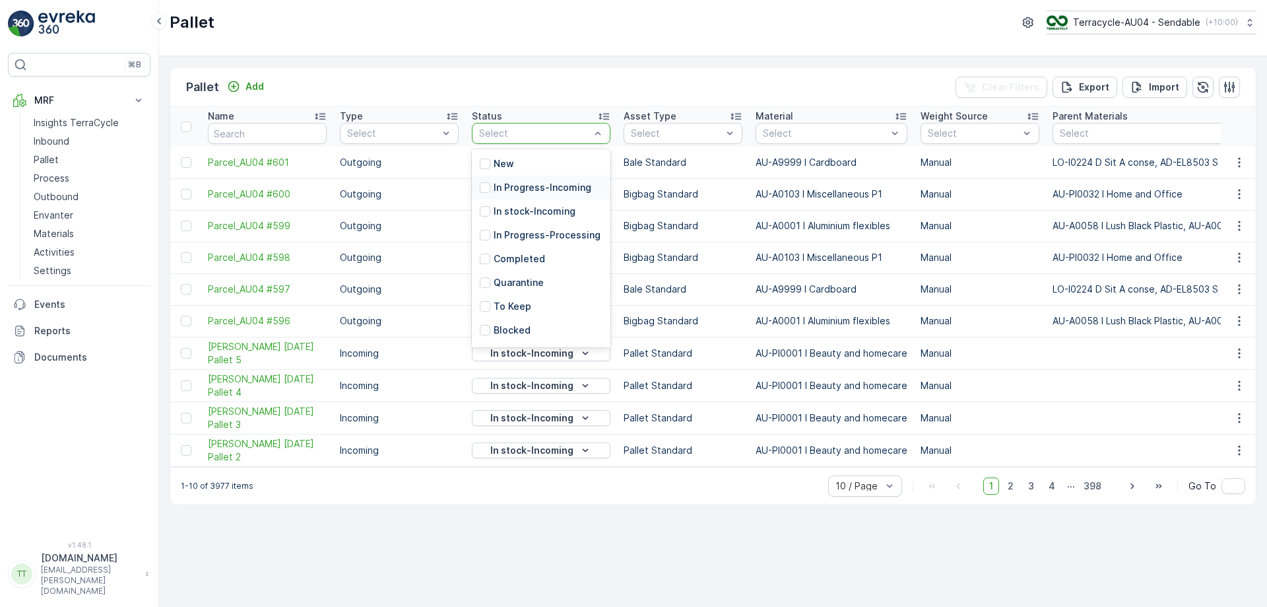
click at [532, 187] on p "In Progress-Incoming" at bounding box center [543, 187] width 98 height 13
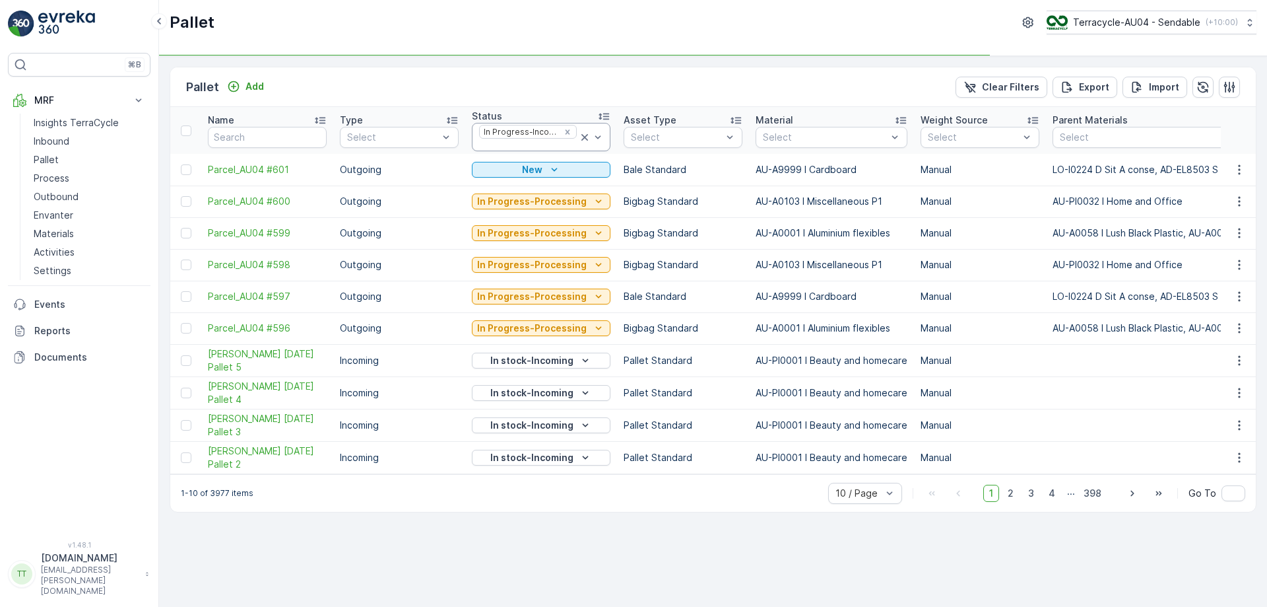
click at [525, 149] on div at bounding box center [528, 145] width 100 height 11
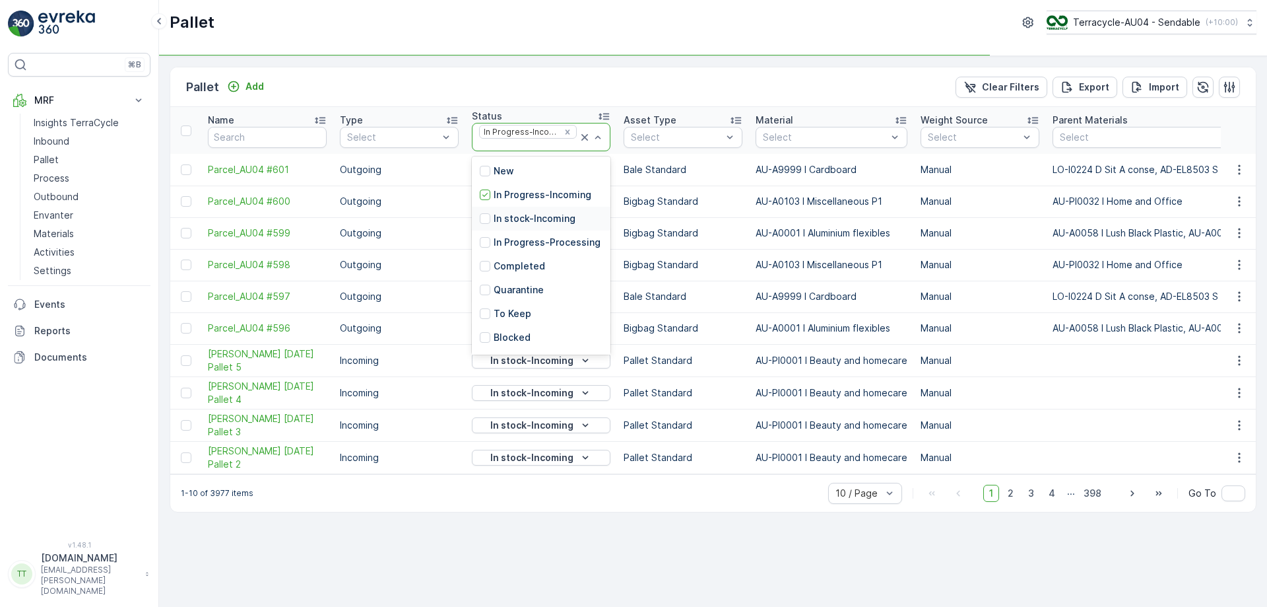
click at [531, 211] on div "In stock-Incoming" at bounding box center [541, 219] width 139 height 24
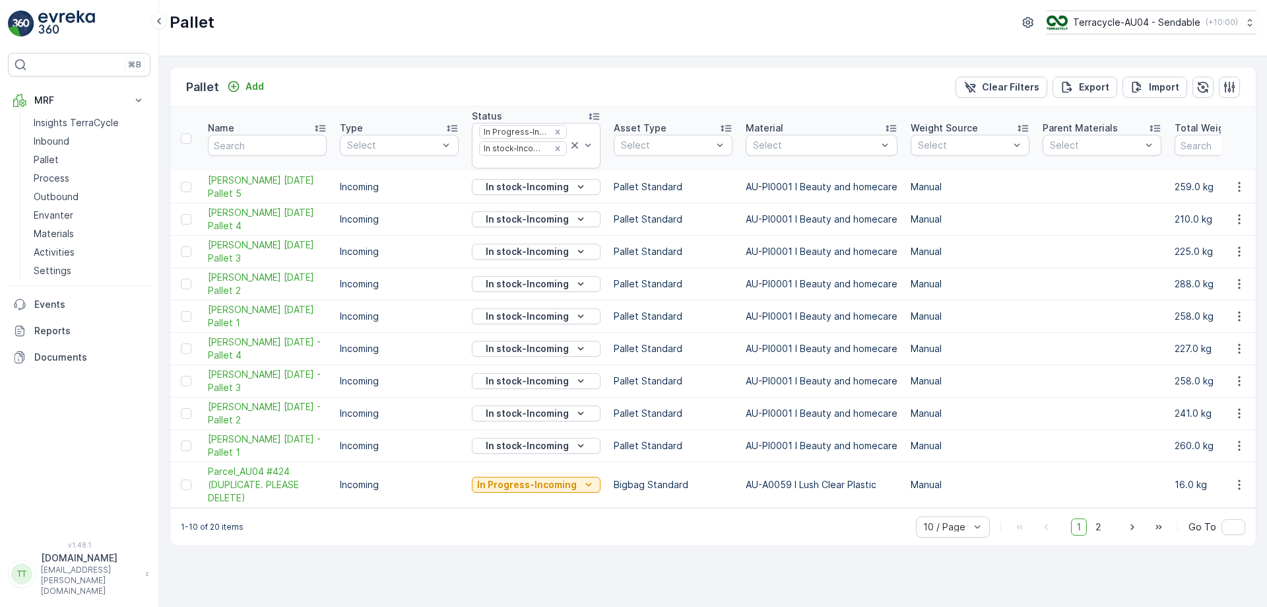
click at [528, 161] on div at bounding box center [523, 162] width 90 height 11
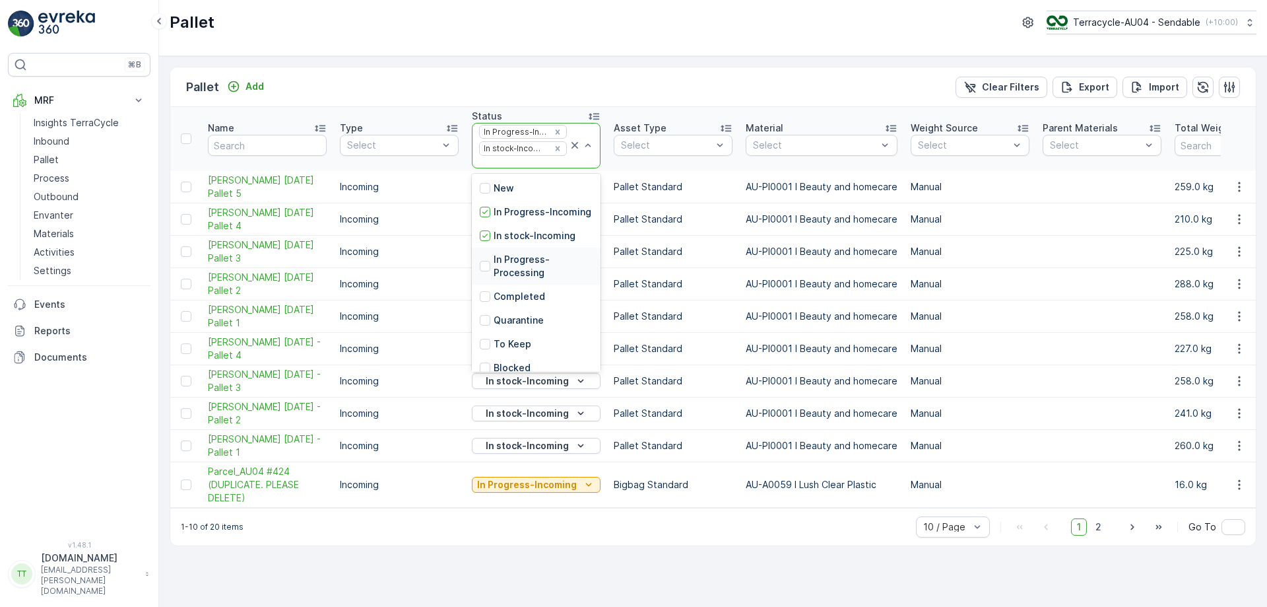
click at [528, 276] on p "In Progress-Processing" at bounding box center [543, 266] width 99 height 26
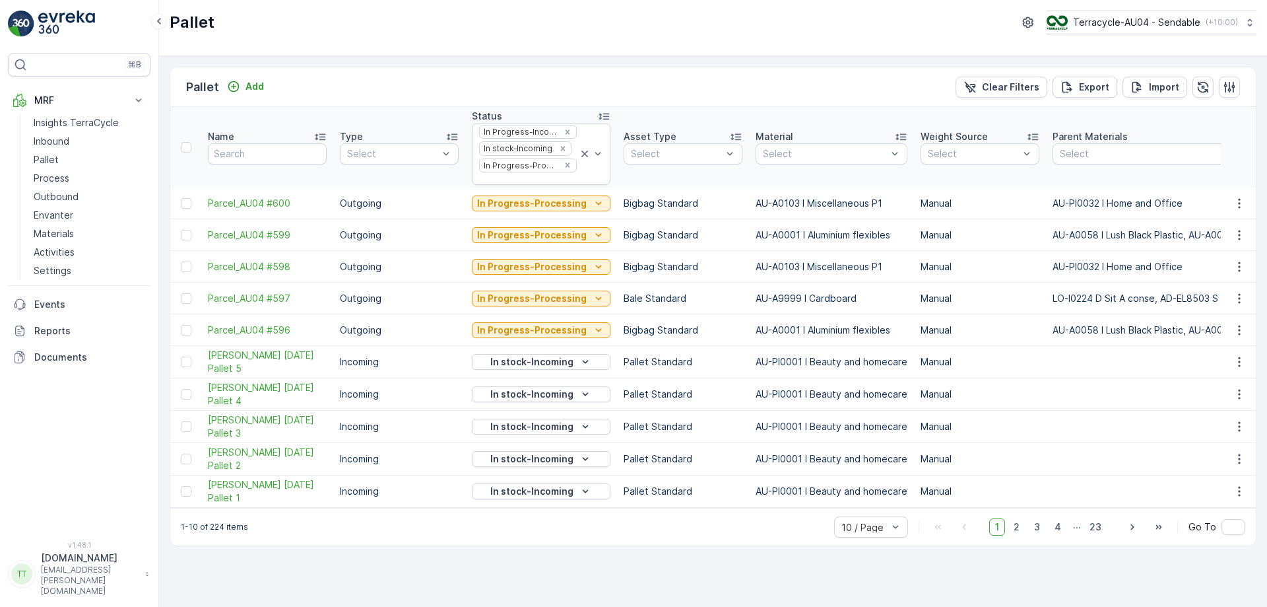
click at [519, 179] on div at bounding box center [528, 179] width 100 height 11
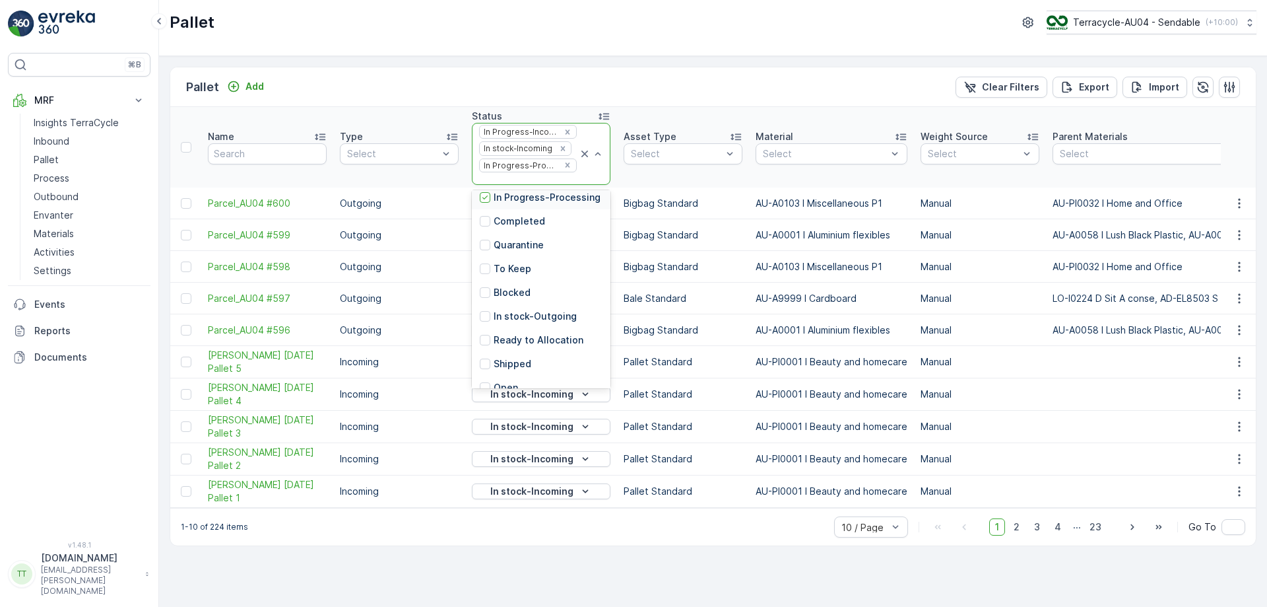
scroll to position [129, 0]
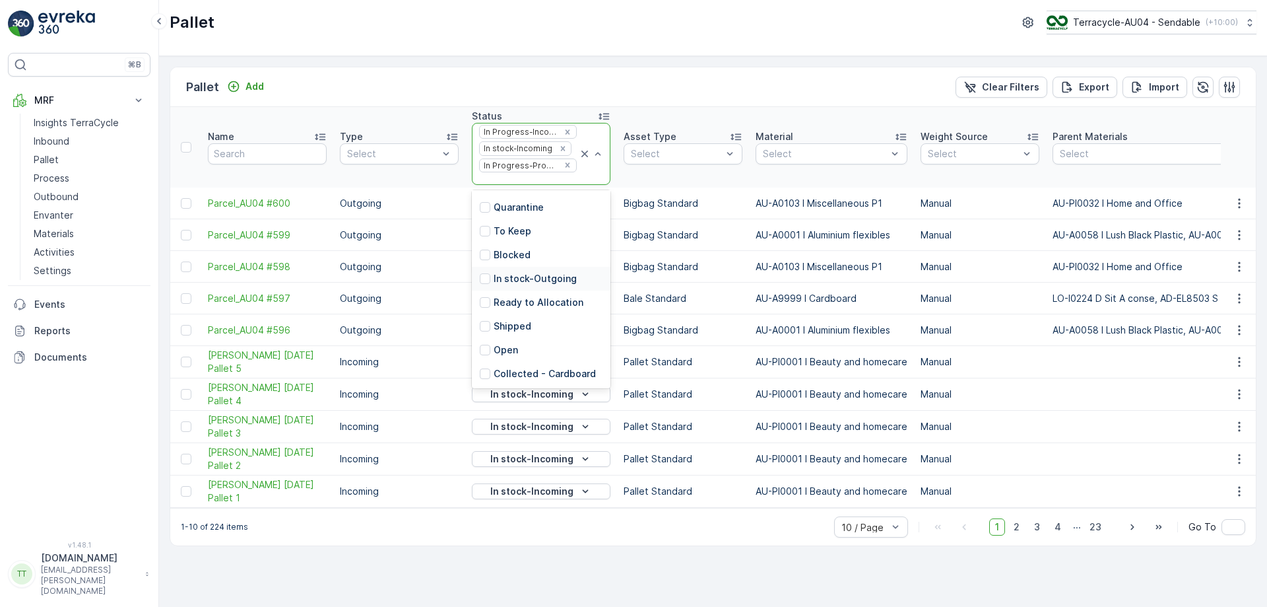
click at [531, 278] on p "In stock-Outgoing" at bounding box center [535, 278] width 83 height 13
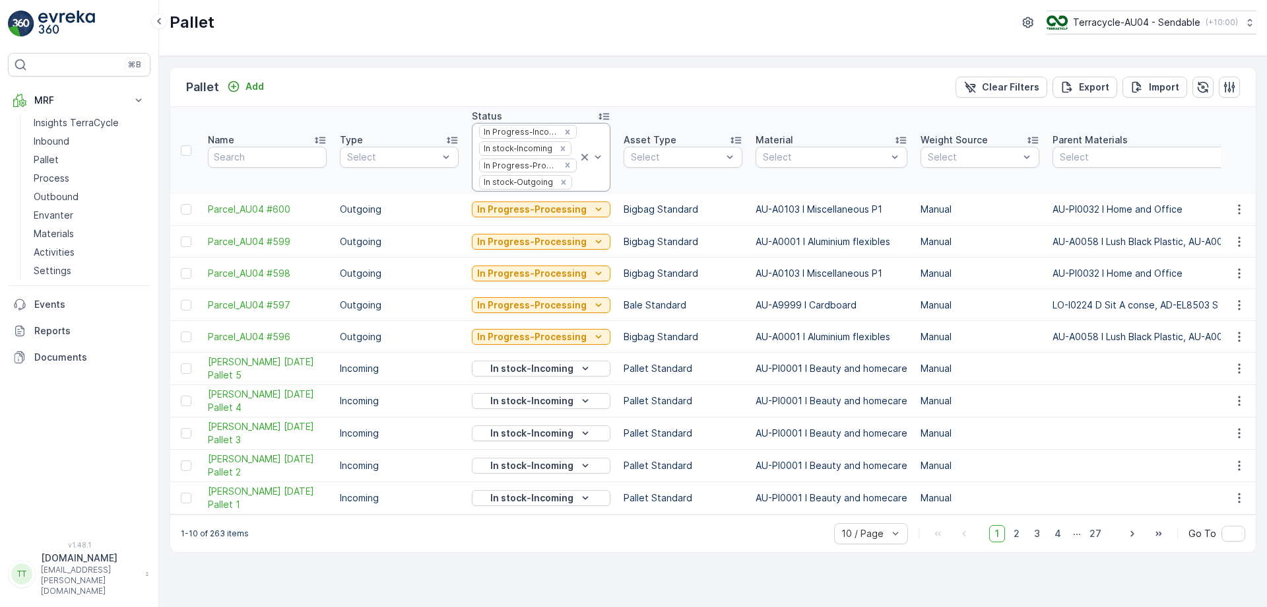
click at [574, 187] on div at bounding box center [576, 182] width 5 height 11
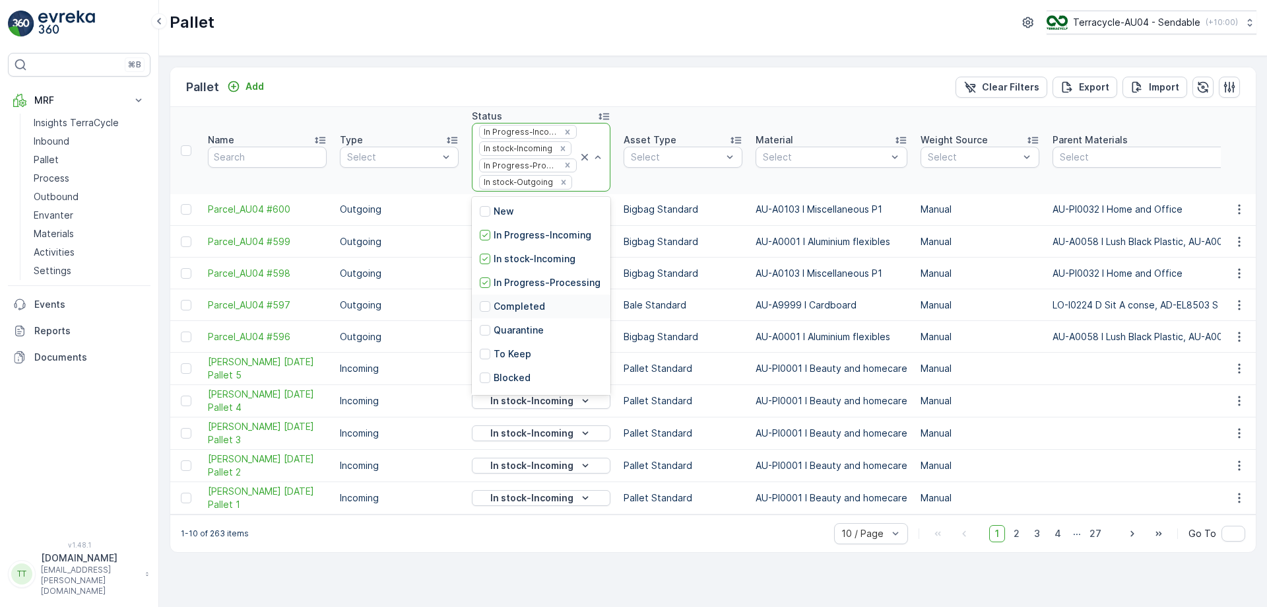
scroll to position [129, 0]
click at [523, 312] on div "Ready to Allocation" at bounding box center [541, 309] width 139 height 24
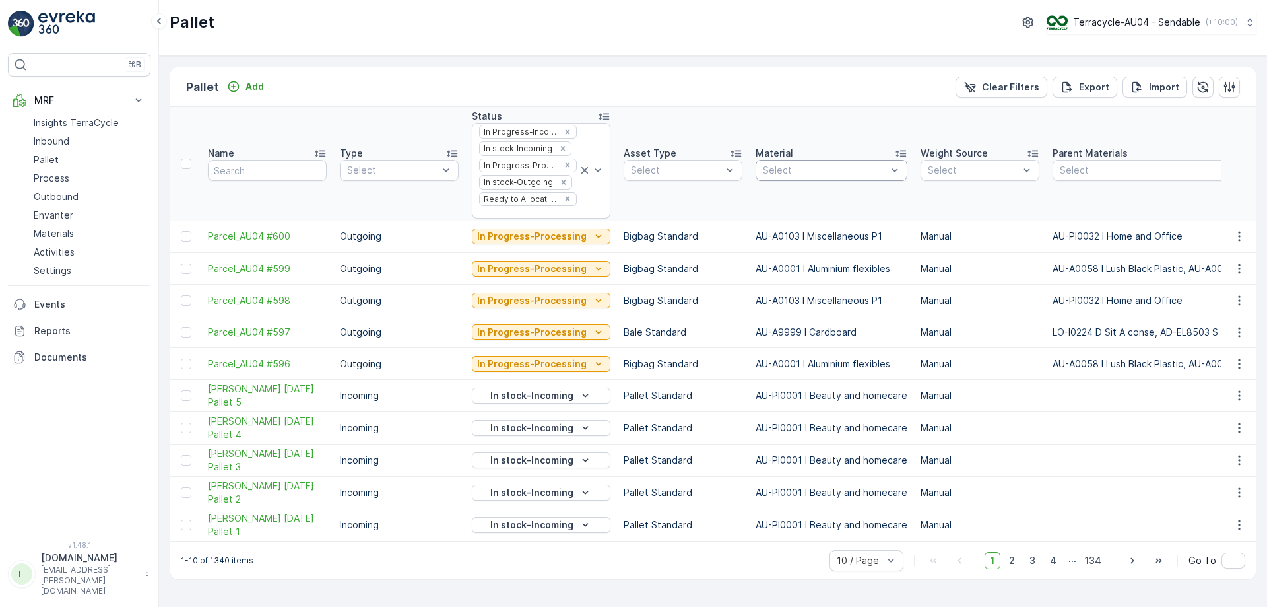
click at [847, 169] on div at bounding box center [825, 170] width 127 height 11
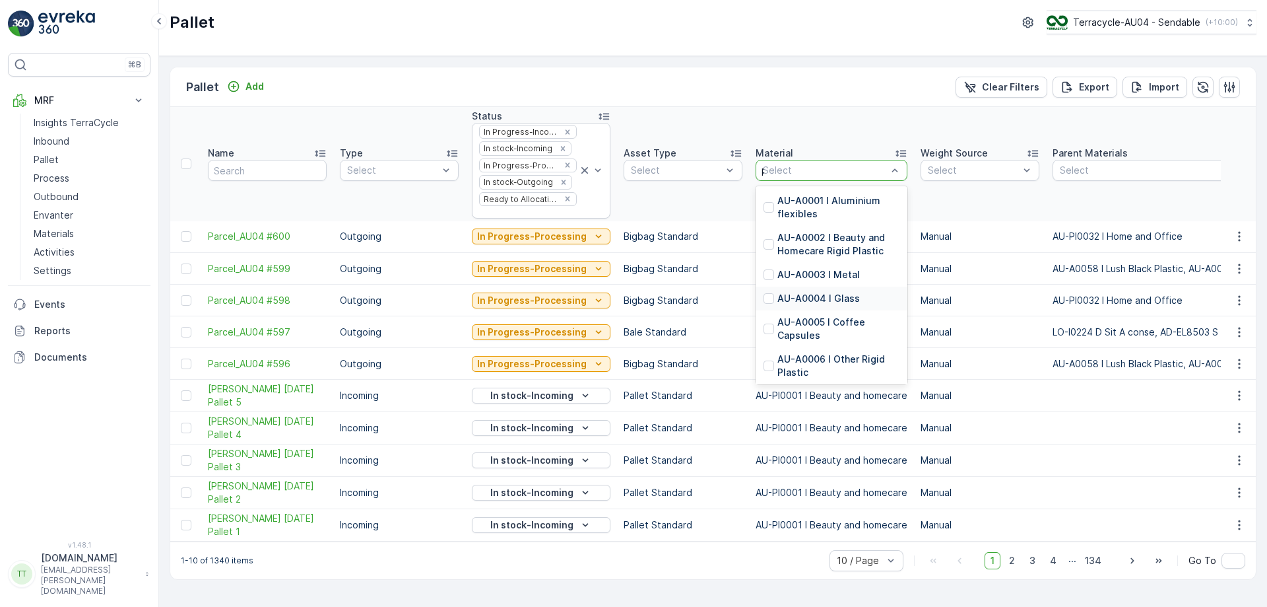
type input "pp"
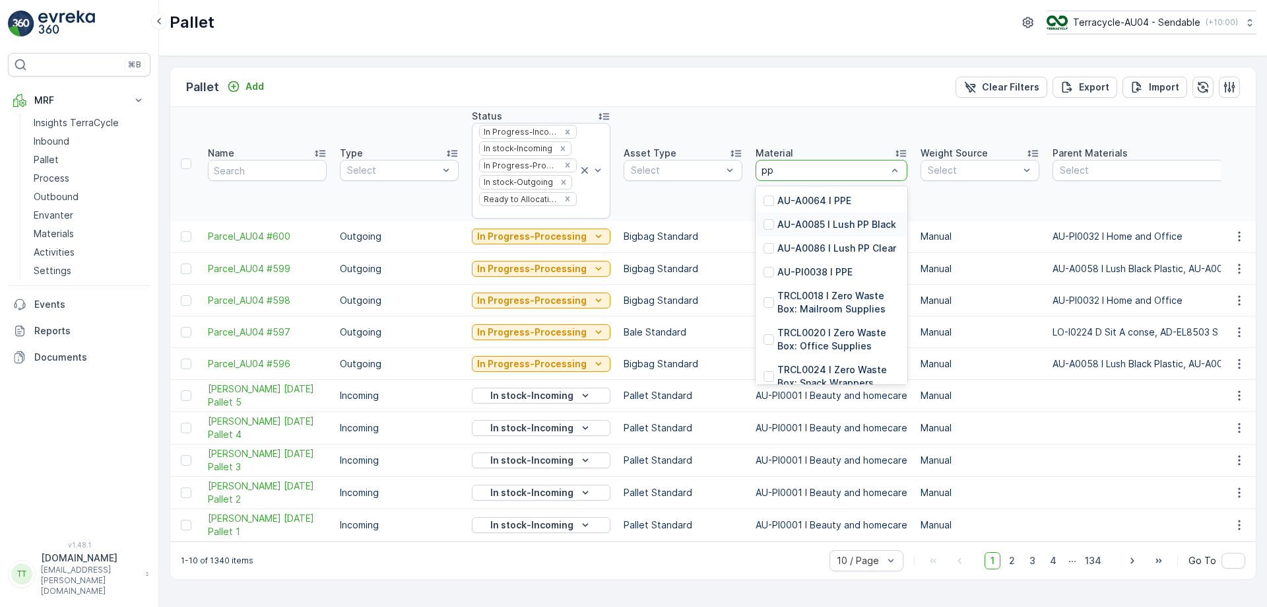
click at [832, 228] on p "AU-A0085 I Lush PP Black" at bounding box center [837, 224] width 119 height 13
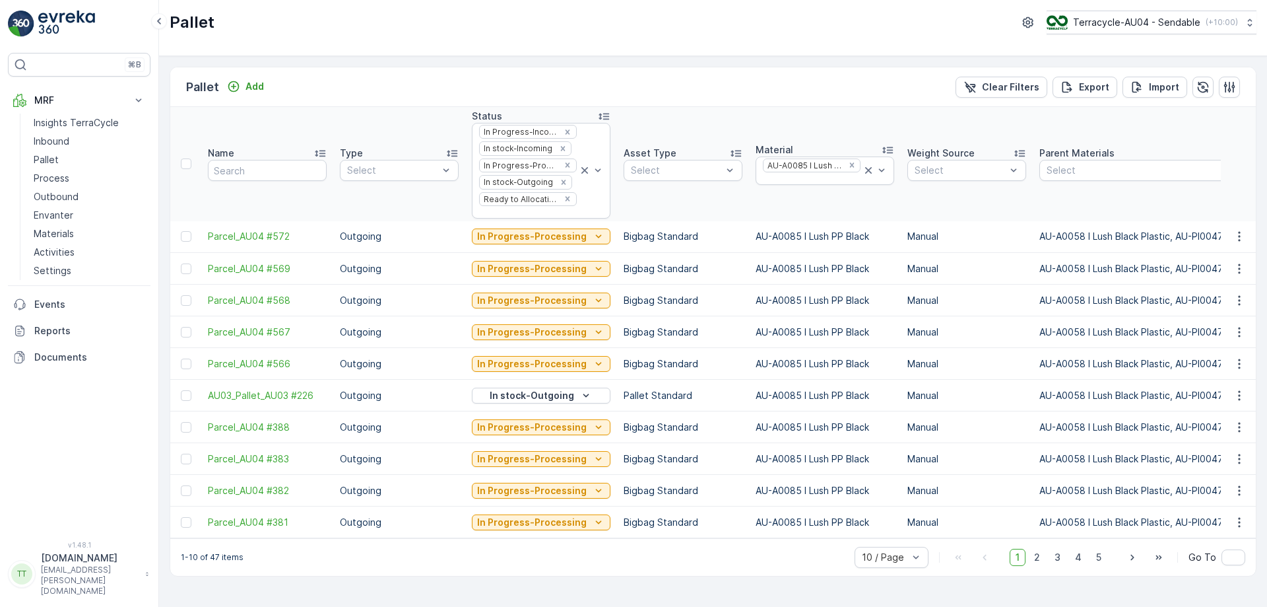
click at [803, 178] on div at bounding box center [812, 179] width 100 height 11
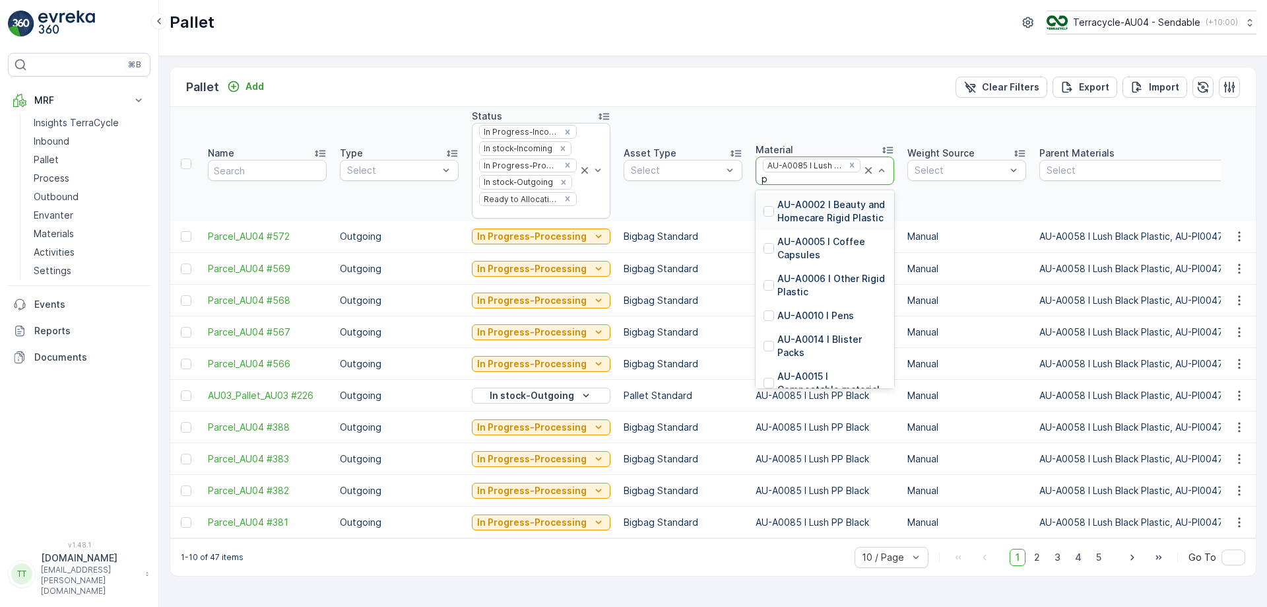
type input "pp"
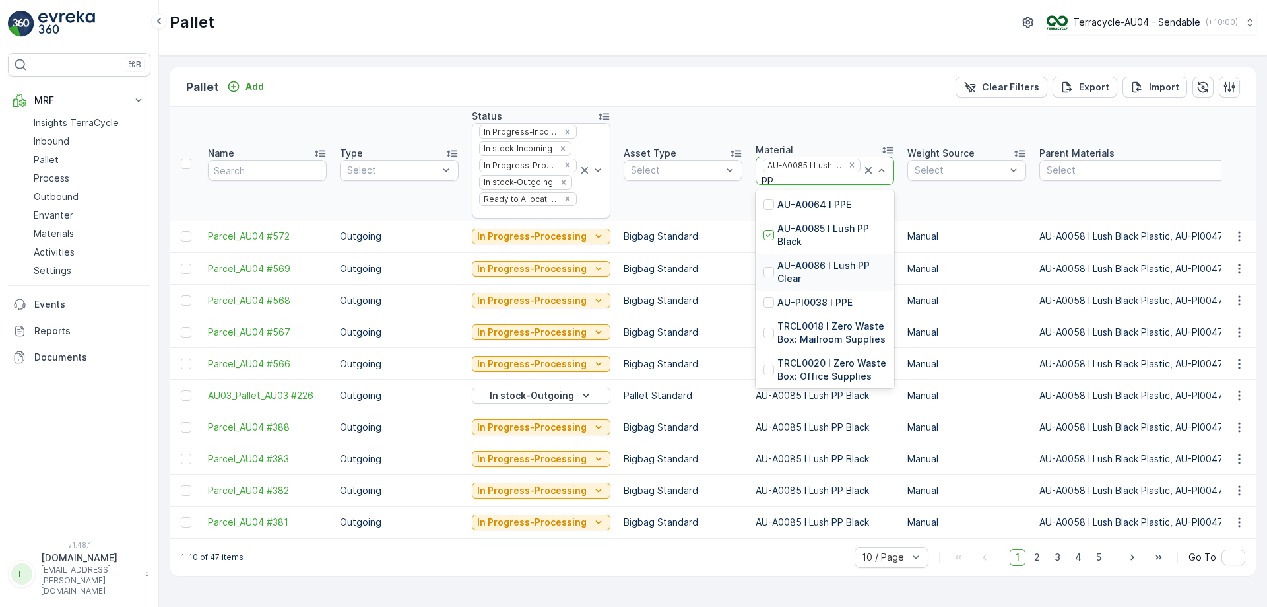
click at [809, 267] on p "AU-A0086 I Lush PP Clear" at bounding box center [832, 272] width 109 height 26
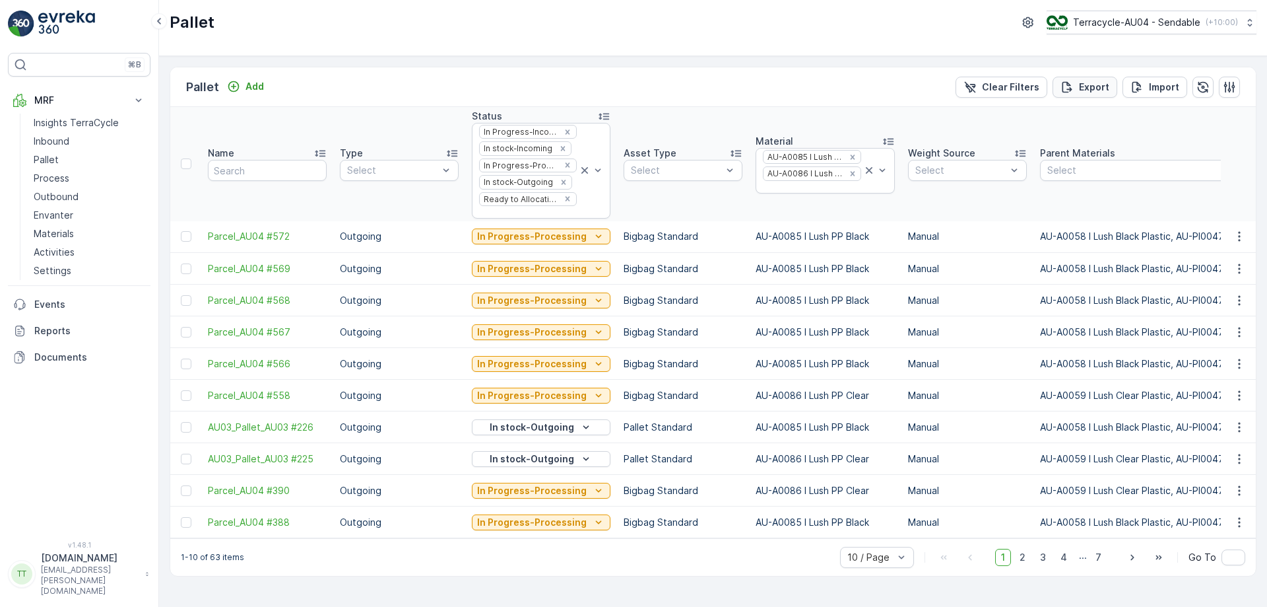
click at [1106, 90] on p "Export" at bounding box center [1094, 87] width 30 height 13
click at [1098, 73] on span "reports" at bounding box center [1160, 72] width 155 height 14
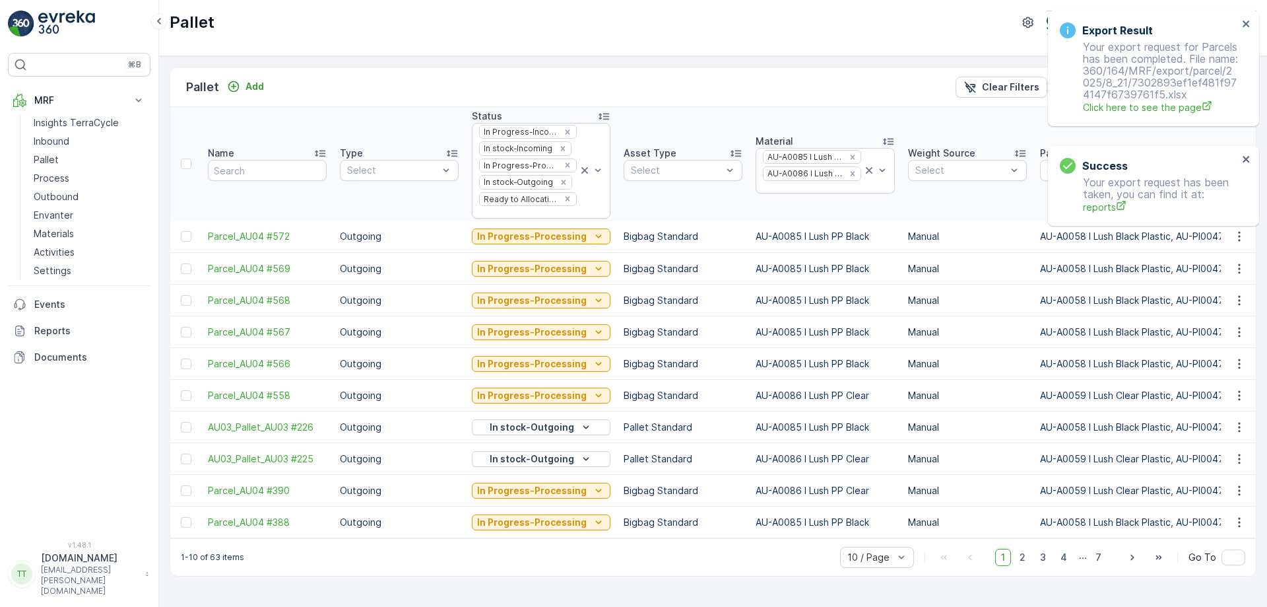
click at [1242, 16] on div "Export Result Your export request for Parcels has been completed. File name: 36…" at bounding box center [1153, 69] width 211 height 116
click at [1254, 21] on div "Export Result Your export request for Parcels has been completed. File name: 36…" at bounding box center [1153, 69] width 211 height 116
click at [1244, 17] on div "Export Result Your export request for Parcels has been completed. File name: 36…" at bounding box center [1153, 69] width 211 height 116
click at [1244, 18] on icon "close" at bounding box center [1246, 23] width 9 height 11
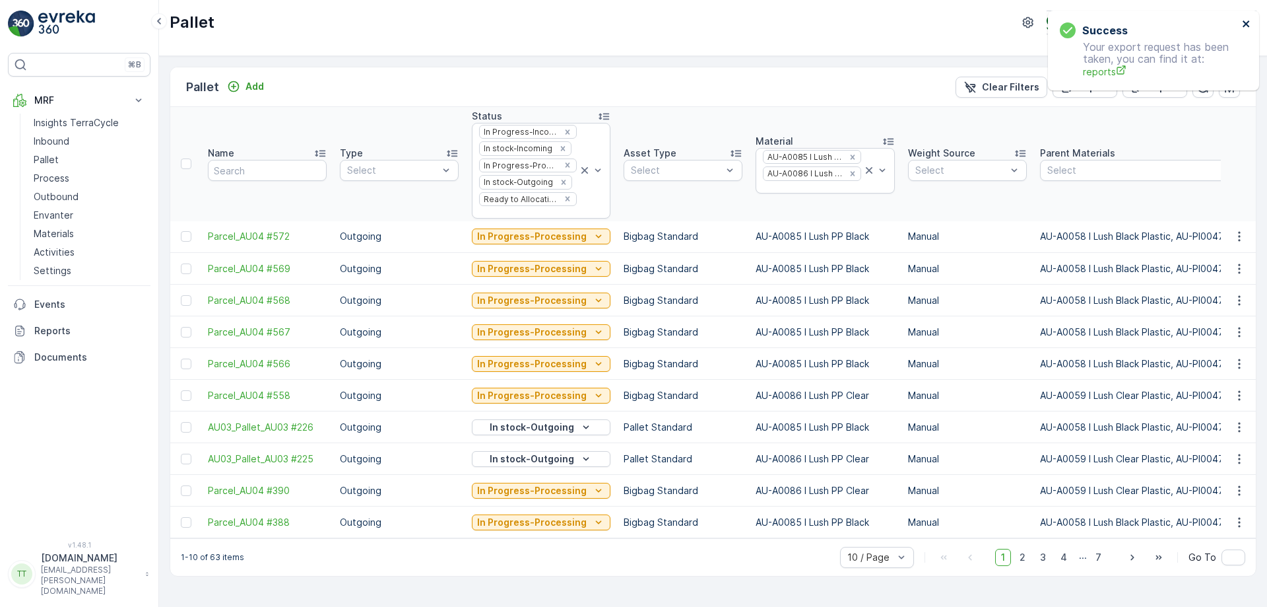
click at [1246, 23] on icon "close" at bounding box center [1246, 23] width 7 height 7
click at [561, 180] on icon "Remove In stock-Outgoing" at bounding box center [563, 182] width 9 height 9
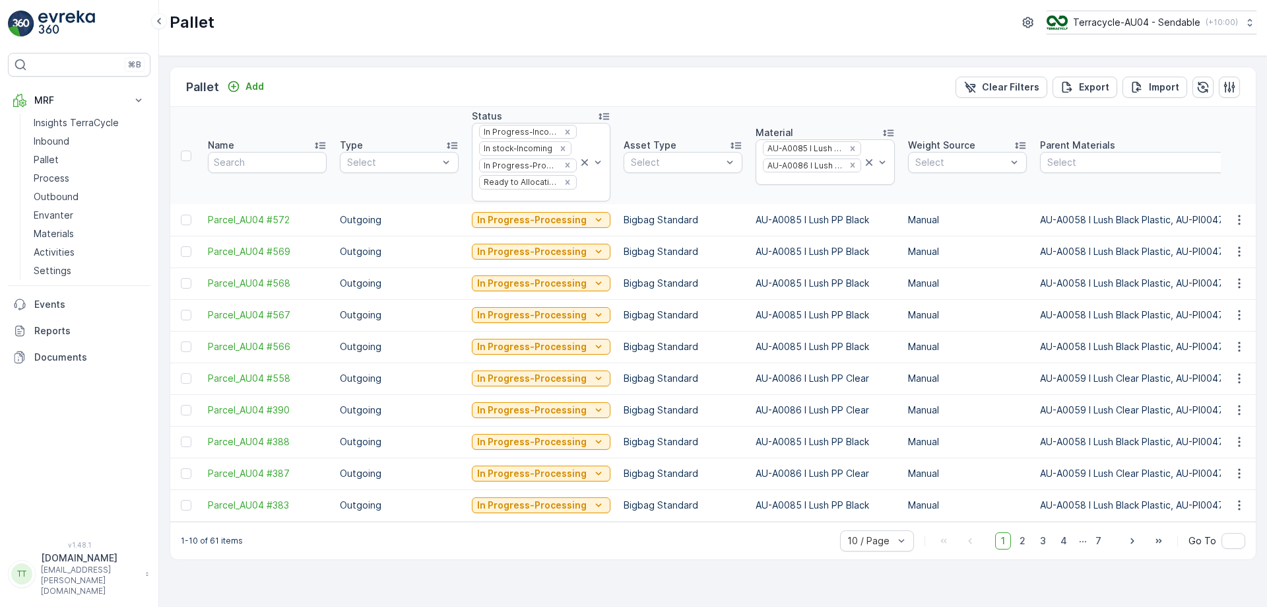
click at [564, 180] on icon "Remove Ready to Allocation" at bounding box center [567, 182] width 9 height 9
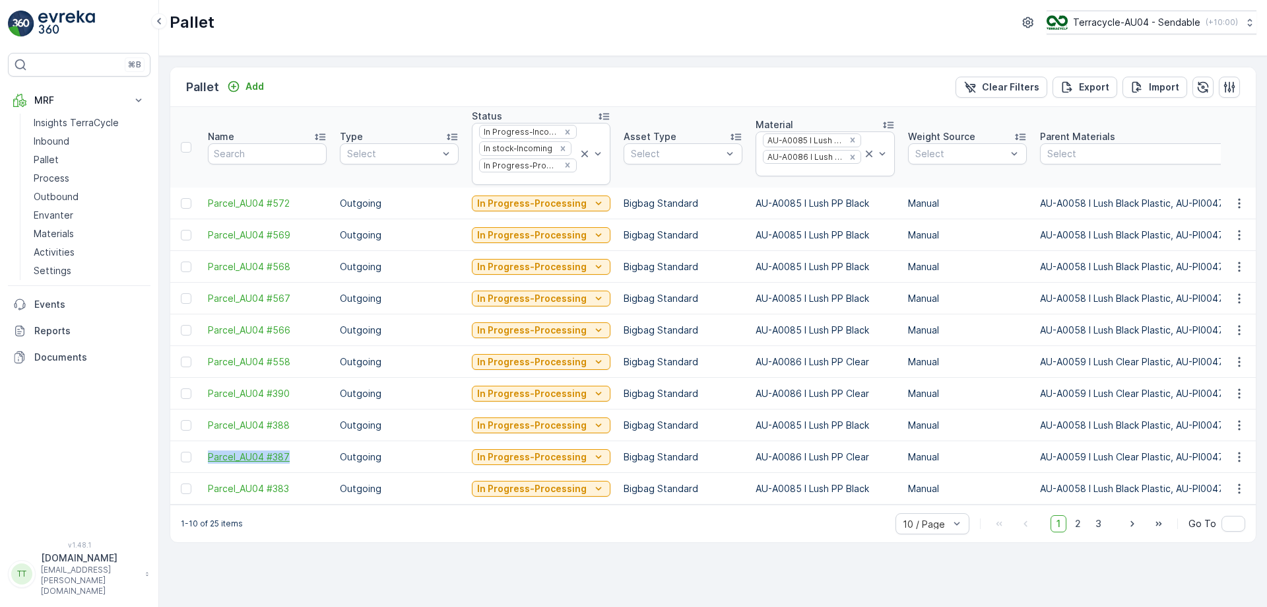
drag, startPoint x: 197, startPoint y: 455, endPoint x: 291, endPoint y: 454, distance: 94.4
copy span "Parcel_AU04 #387"
click at [863, 151] on icon at bounding box center [869, 153] width 13 height 13
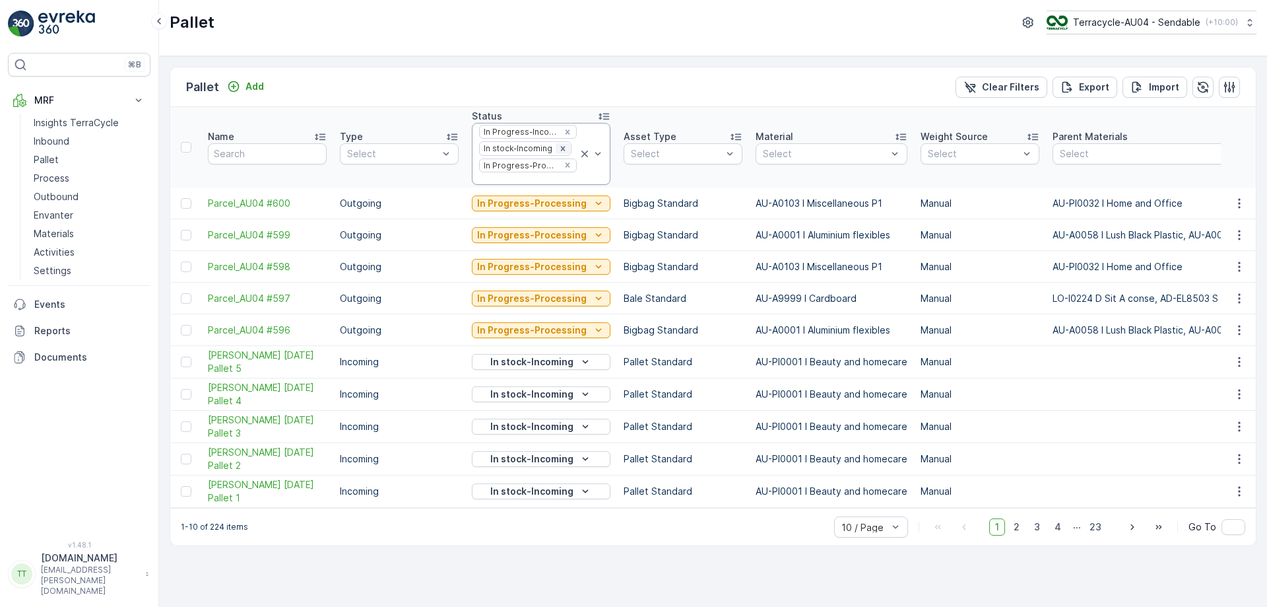
click at [558, 145] on icon "Remove In stock-Incoming" at bounding box center [562, 148] width 9 height 9
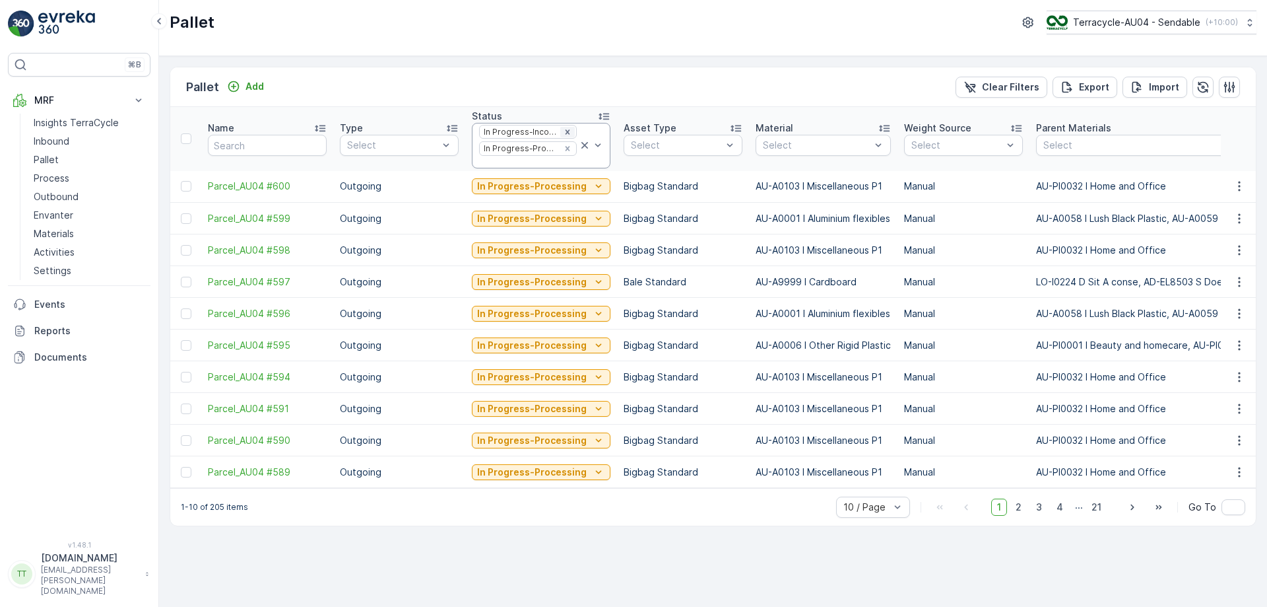
click at [563, 129] on icon "Remove In Progress-Incoming" at bounding box center [567, 131] width 9 height 9
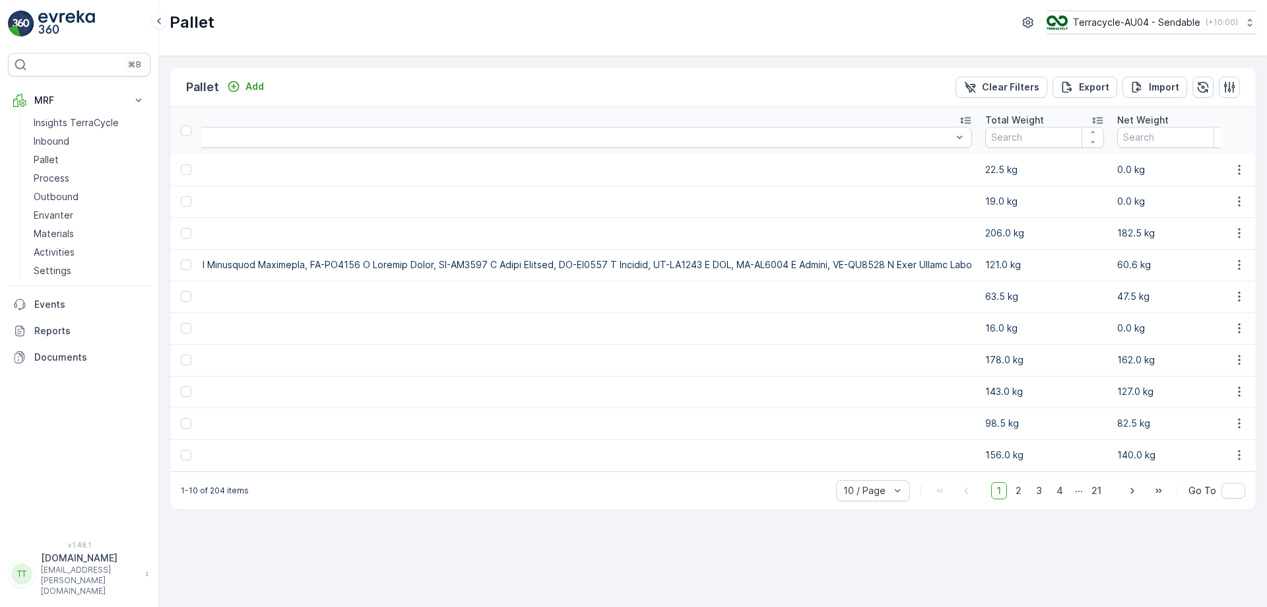
scroll to position [0, 5434]
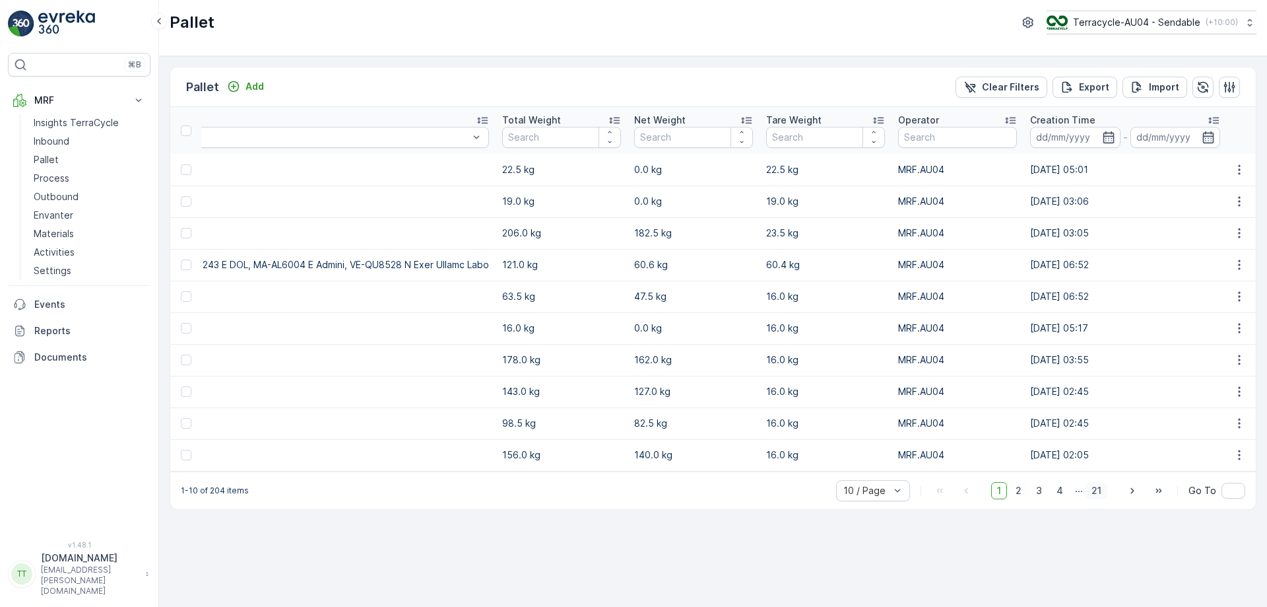
click at [1092, 496] on span "21" at bounding box center [1097, 490] width 22 height 17
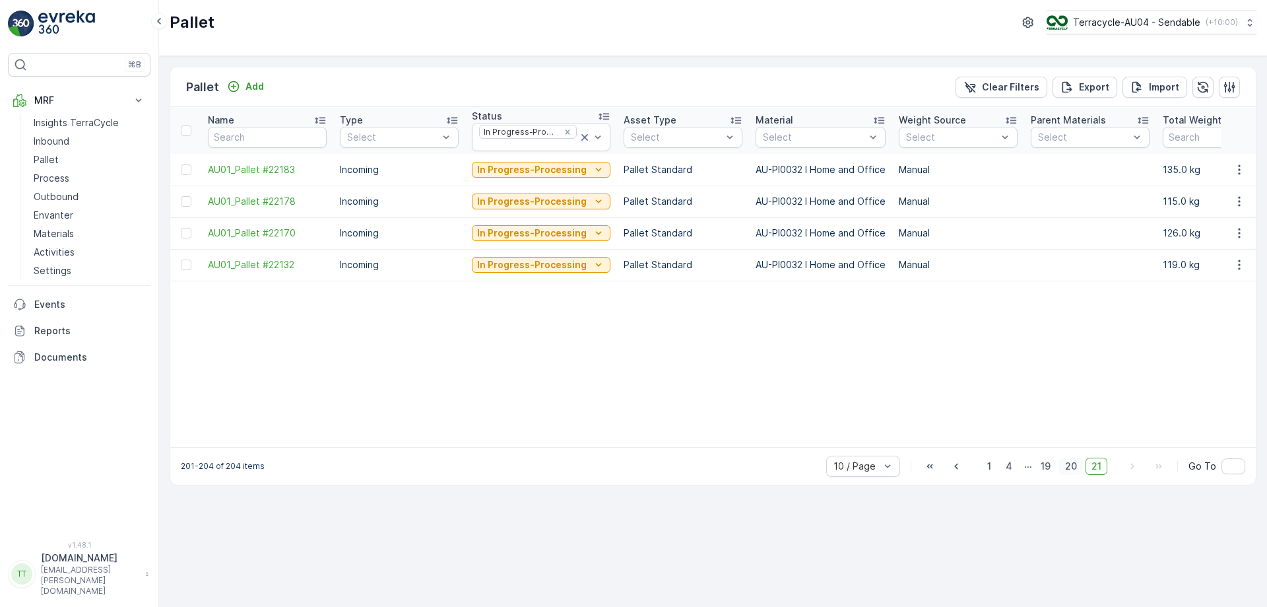
click at [1066, 468] on span "20" at bounding box center [1071, 465] width 24 height 17
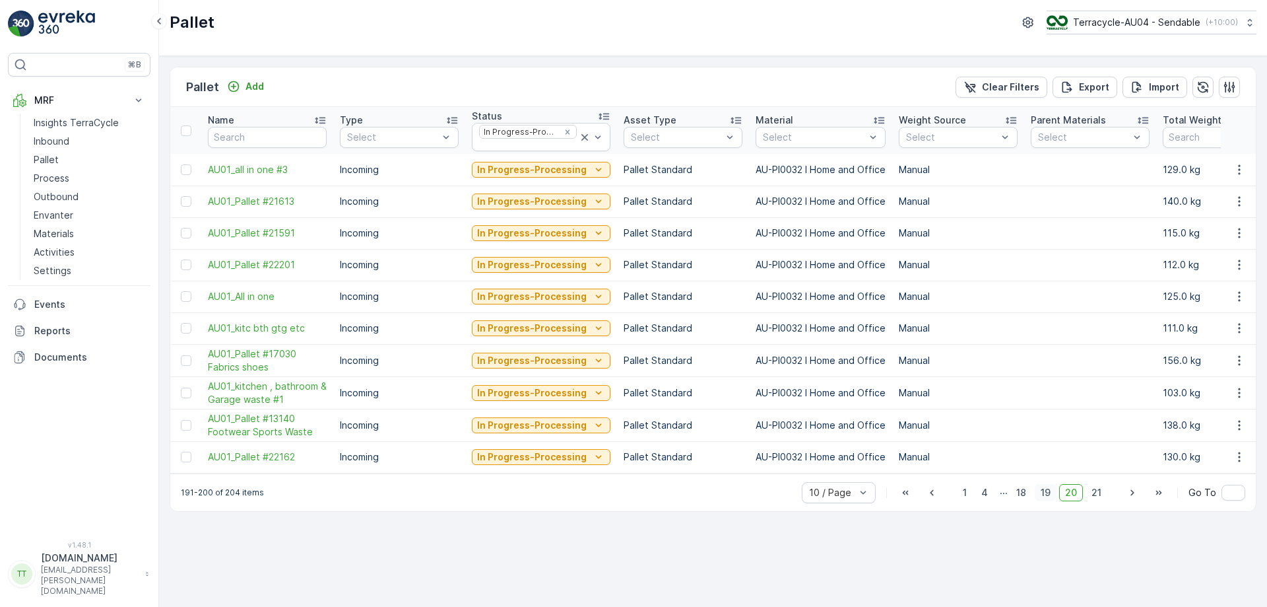
click at [1053, 498] on span "19" at bounding box center [1046, 492] width 22 height 17
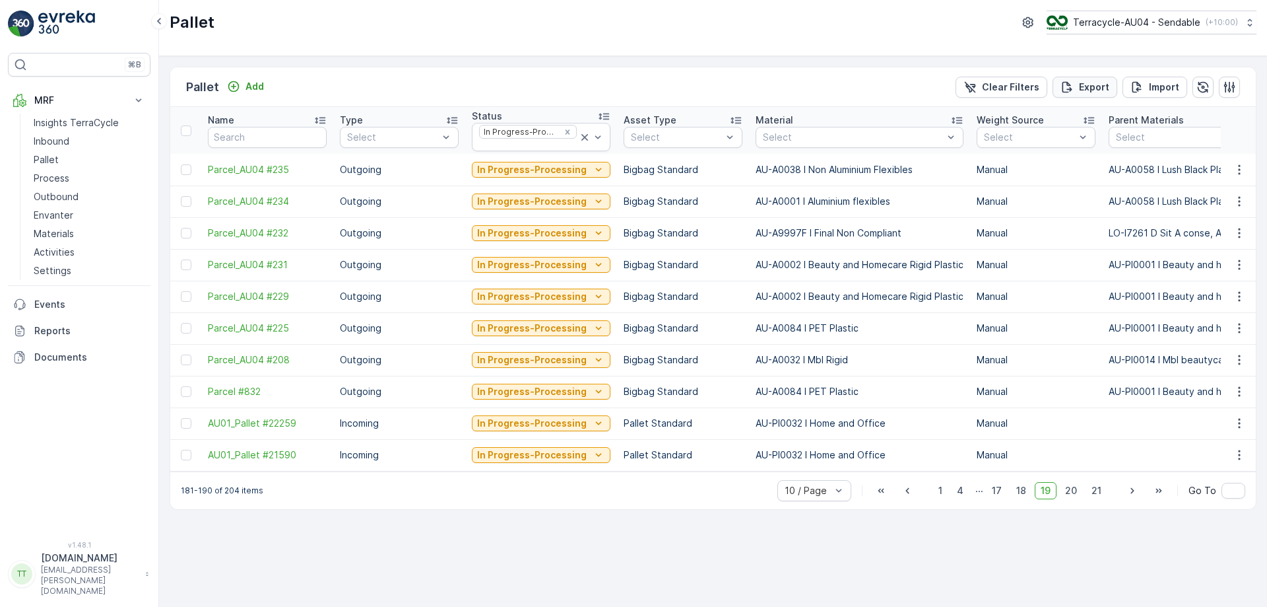
click at [1095, 89] on p "Export" at bounding box center [1094, 87] width 30 height 13
click at [1102, 71] on span "reports" at bounding box center [1160, 72] width 155 height 14
click at [51, 176] on p "Process" at bounding box center [52, 178] width 36 height 13
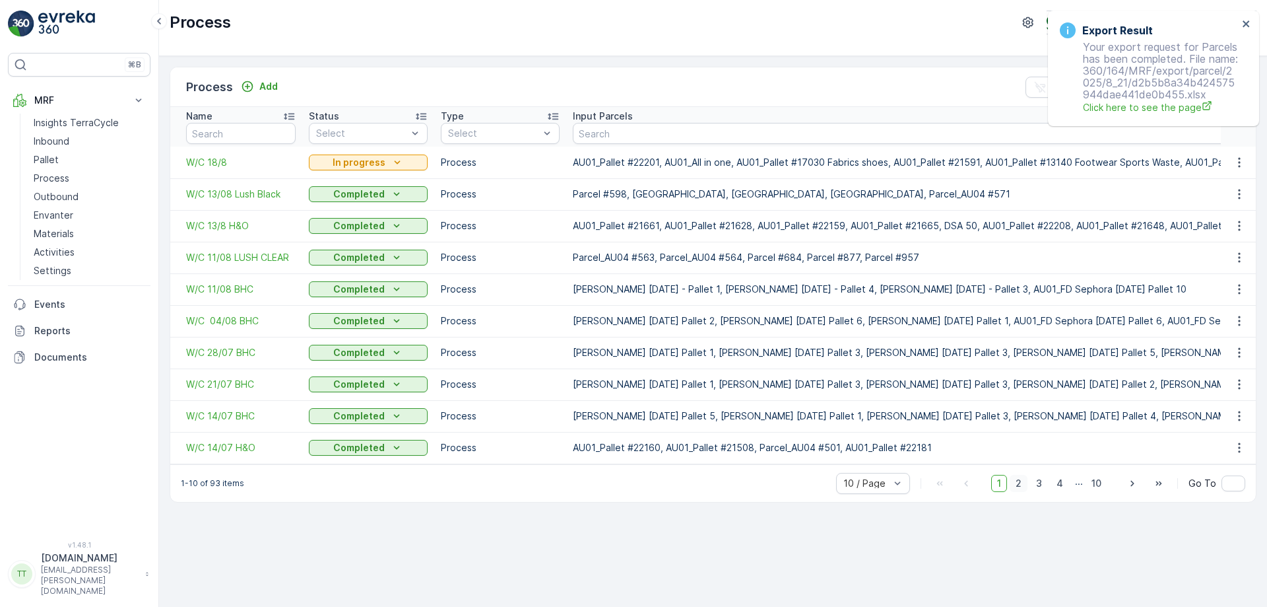
click at [1026, 491] on span "2" at bounding box center [1019, 483] width 18 height 17
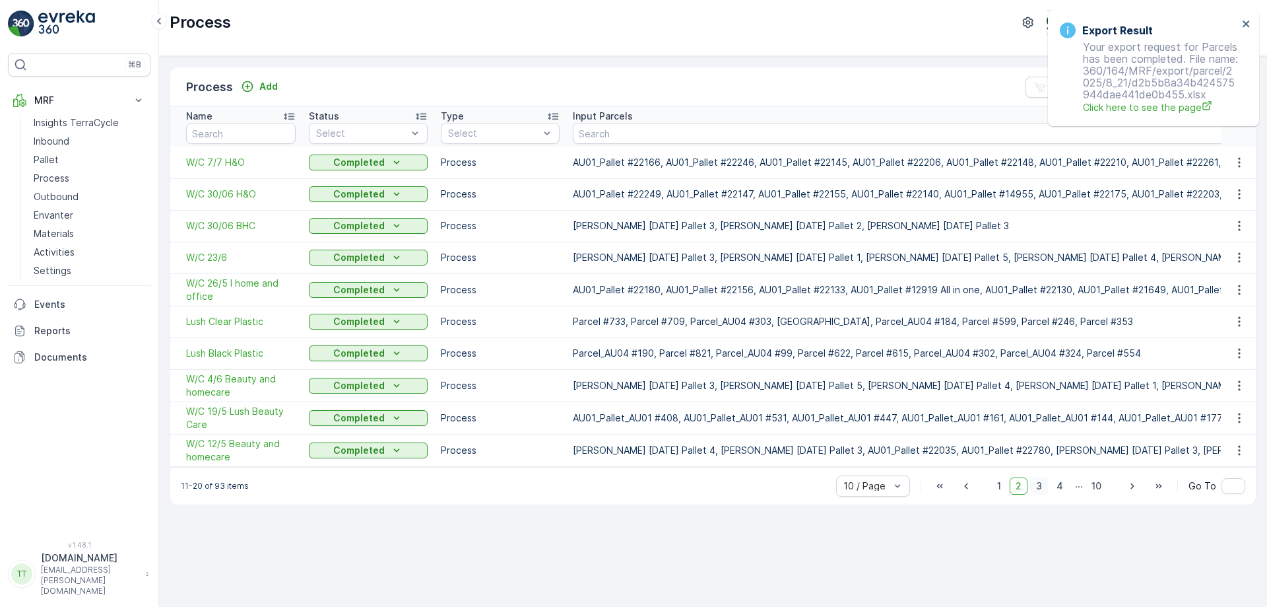
click at [1044, 492] on span "3" at bounding box center [1039, 485] width 18 height 17
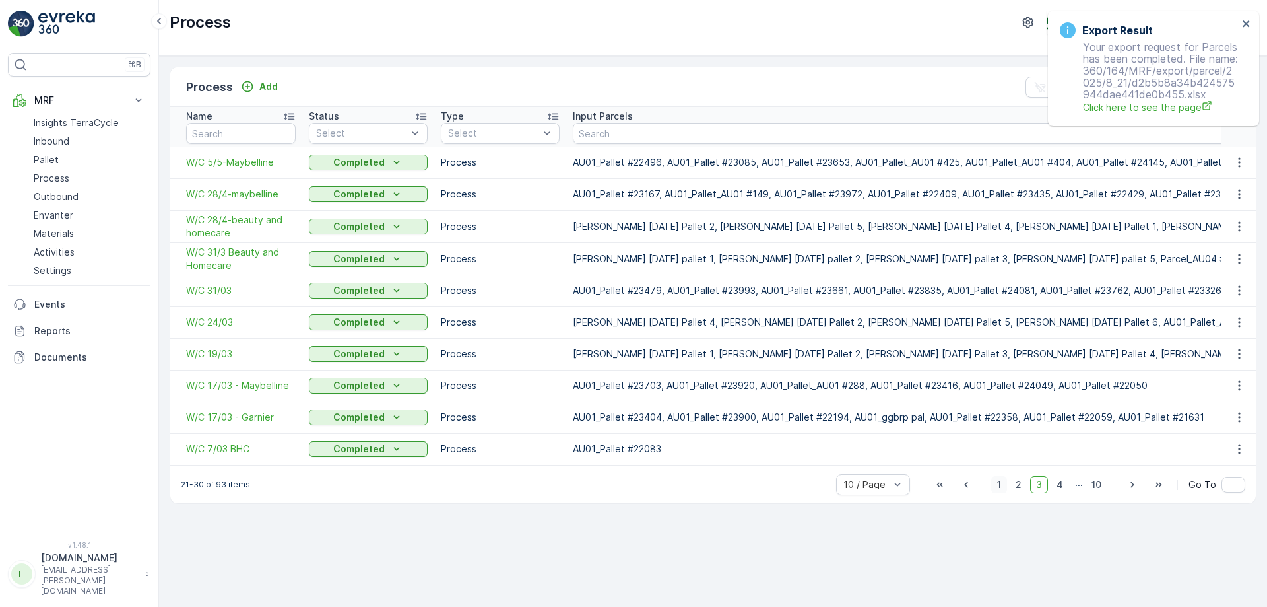
click at [997, 492] on span "1" at bounding box center [999, 484] width 16 height 17
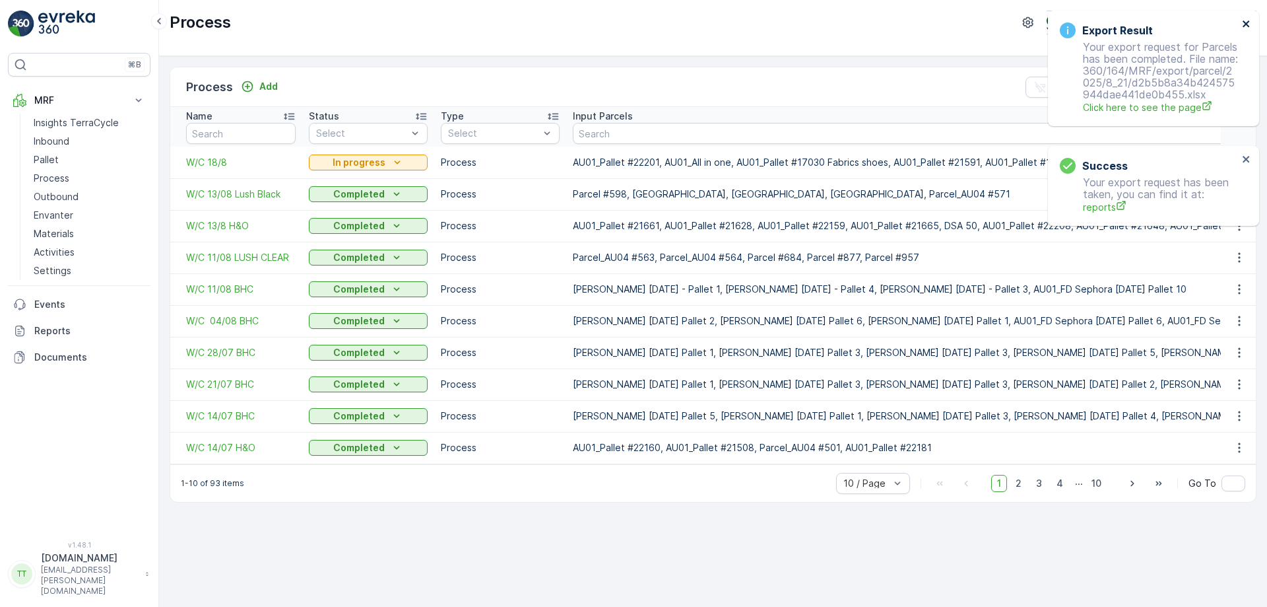
click at [1246, 22] on icon "close" at bounding box center [1246, 23] width 9 height 11
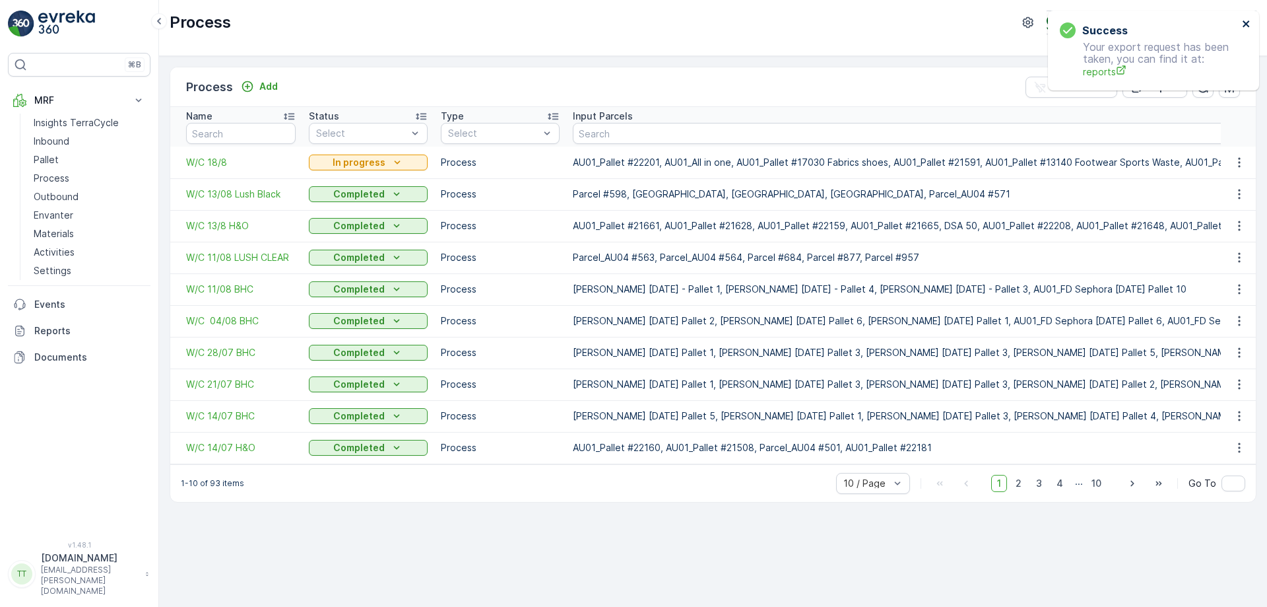
click at [1246, 22] on icon "close" at bounding box center [1246, 23] width 9 height 11
click at [1074, 46] on div "Process Terracycle-AU04 - Sendable ( +10:00 )" at bounding box center [713, 28] width 1108 height 56
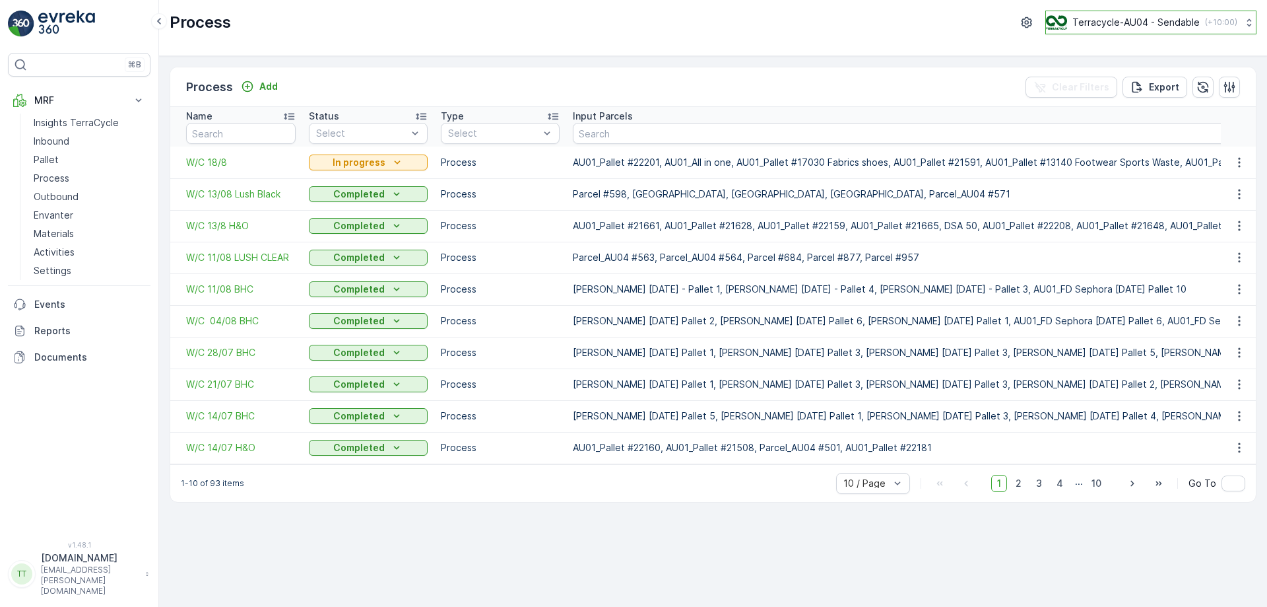
click at [1081, 28] on p "Terracycle-AU04 - Sendable" at bounding box center [1136, 22] width 127 height 13
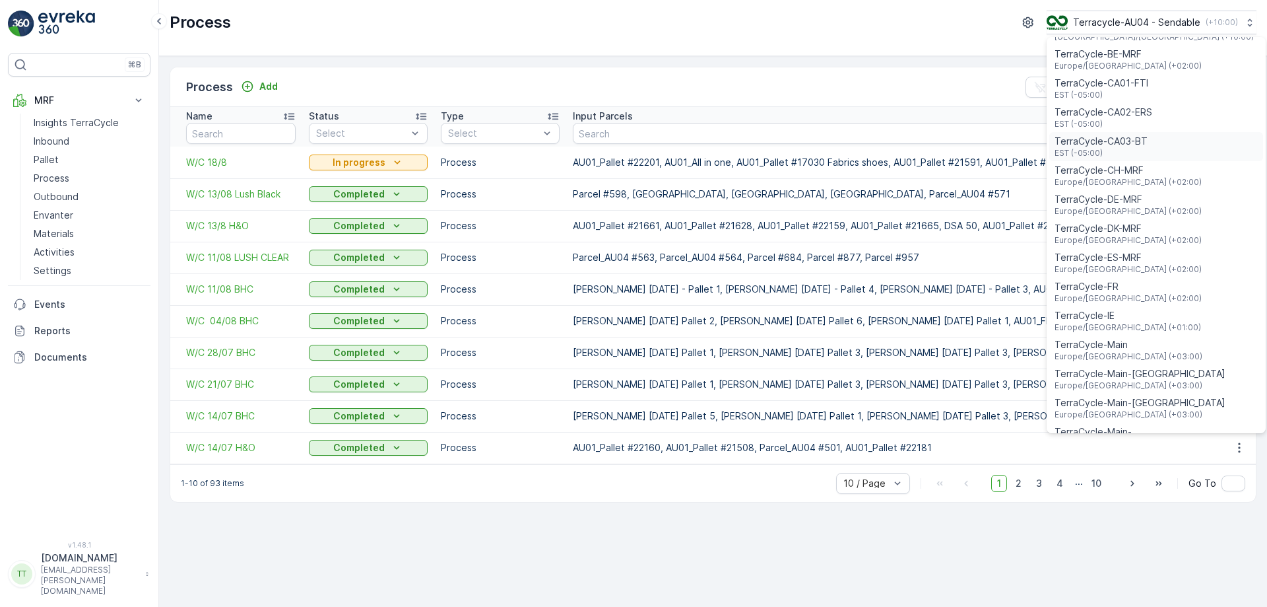
scroll to position [396, 0]
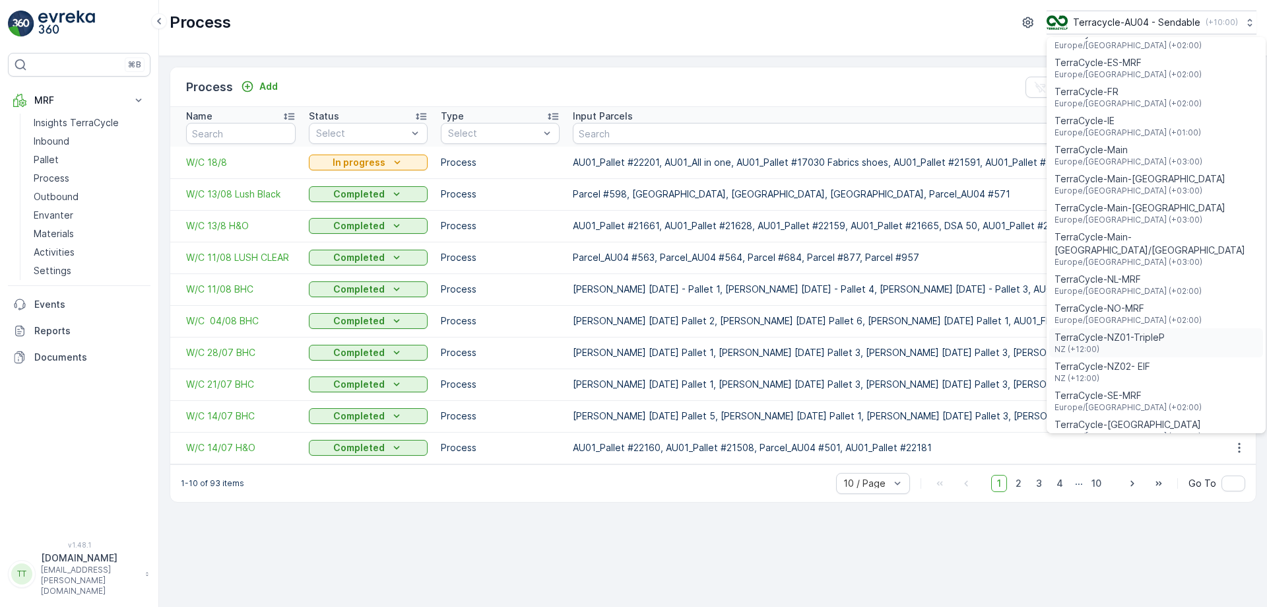
click at [1166, 328] on div "TerraCycle-NZ01-TripleP NZ (+12:00)" at bounding box center [1157, 342] width 214 height 29
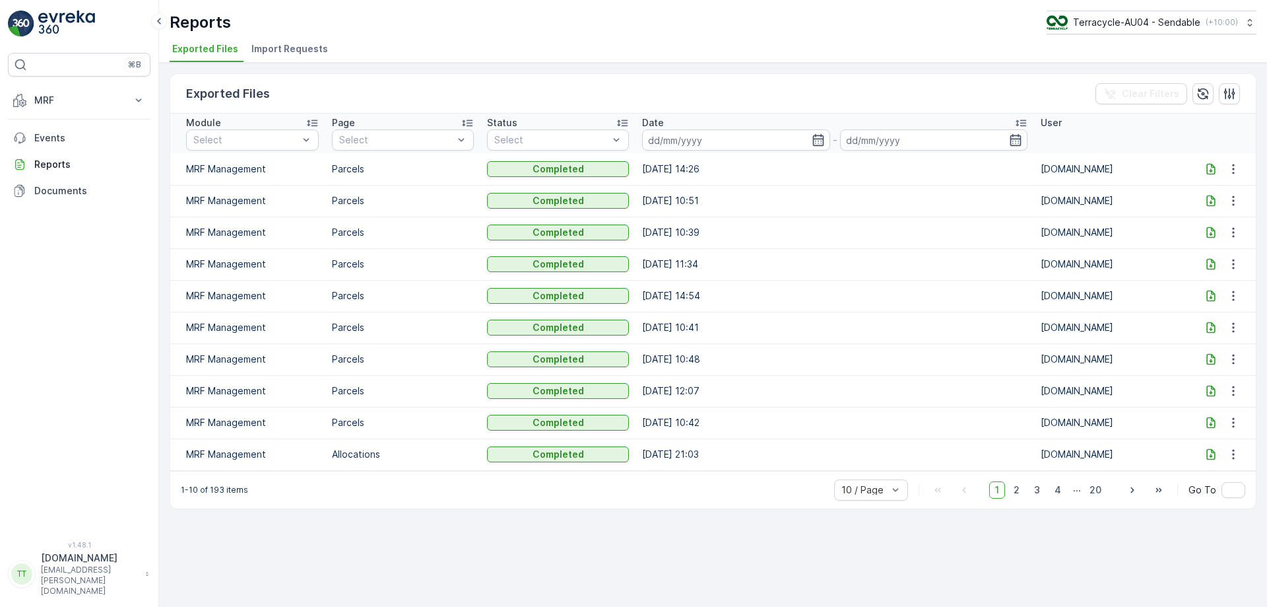
click at [1213, 163] on icon at bounding box center [1211, 168] width 13 height 13
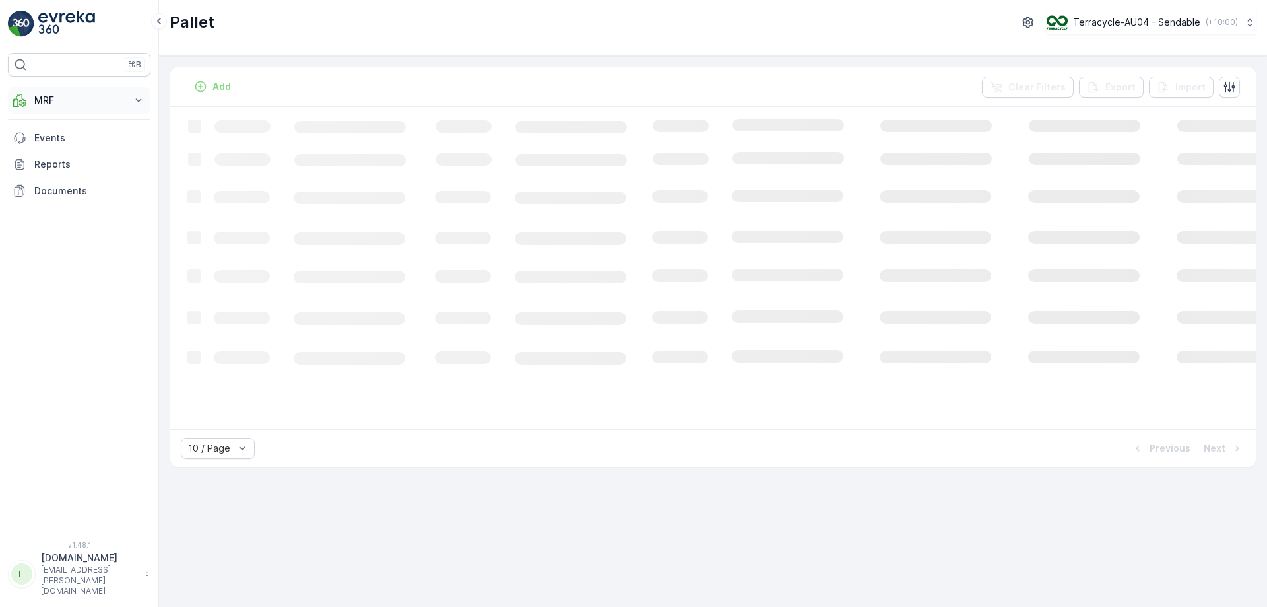
click at [88, 100] on p "MRF" at bounding box center [79, 100] width 90 height 13
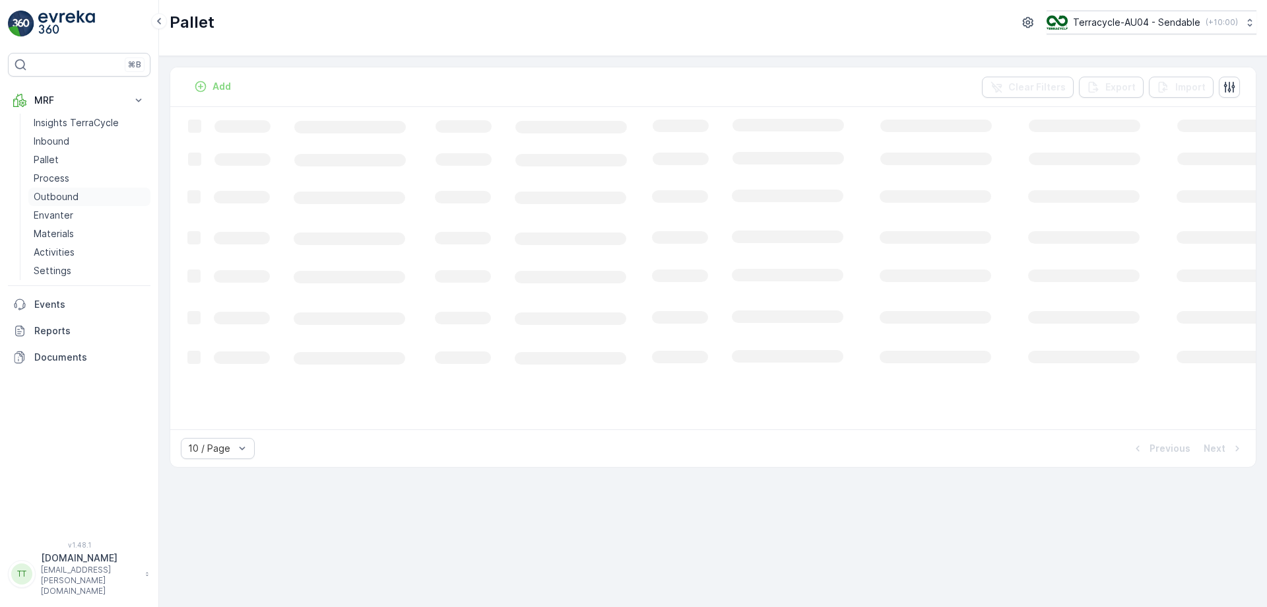
click at [74, 197] on p "Outbound" at bounding box center [56, 196] width 45 height 13
click at [65, 181] on p "Process" at bounding box center [52, 178] width 36 height 13
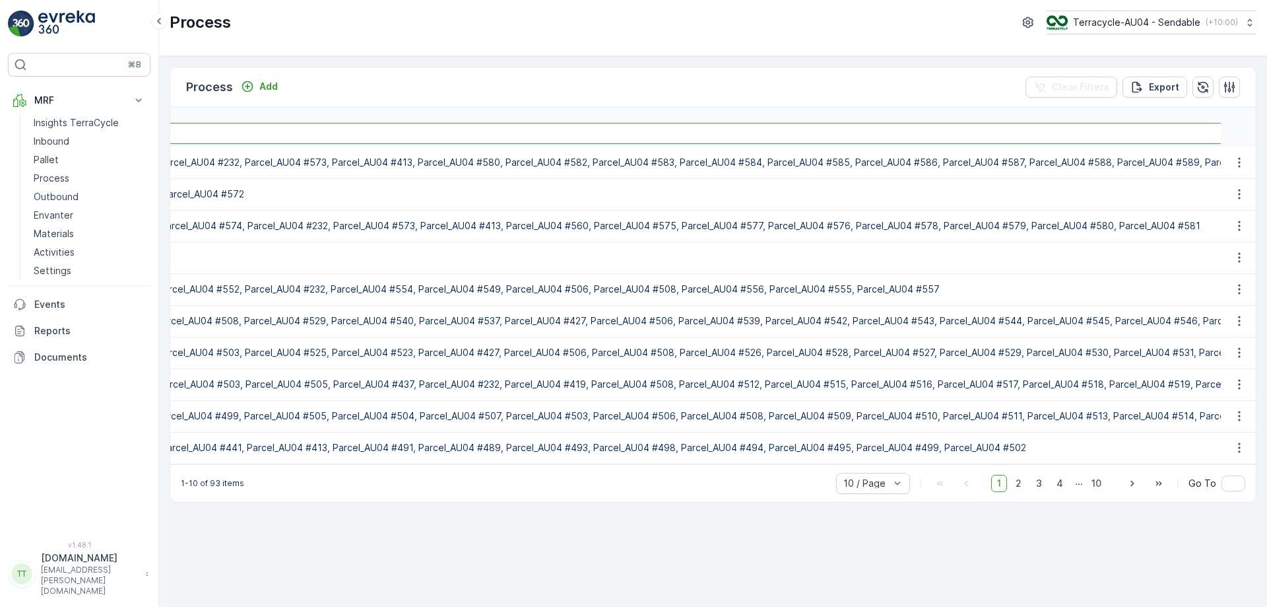
click at [461, 134] on input "text" at bounding box center [976, 133] width 2326 height 21
paste input "Parcel_AU04 #387"
type input "Parcel_AU04 #387"
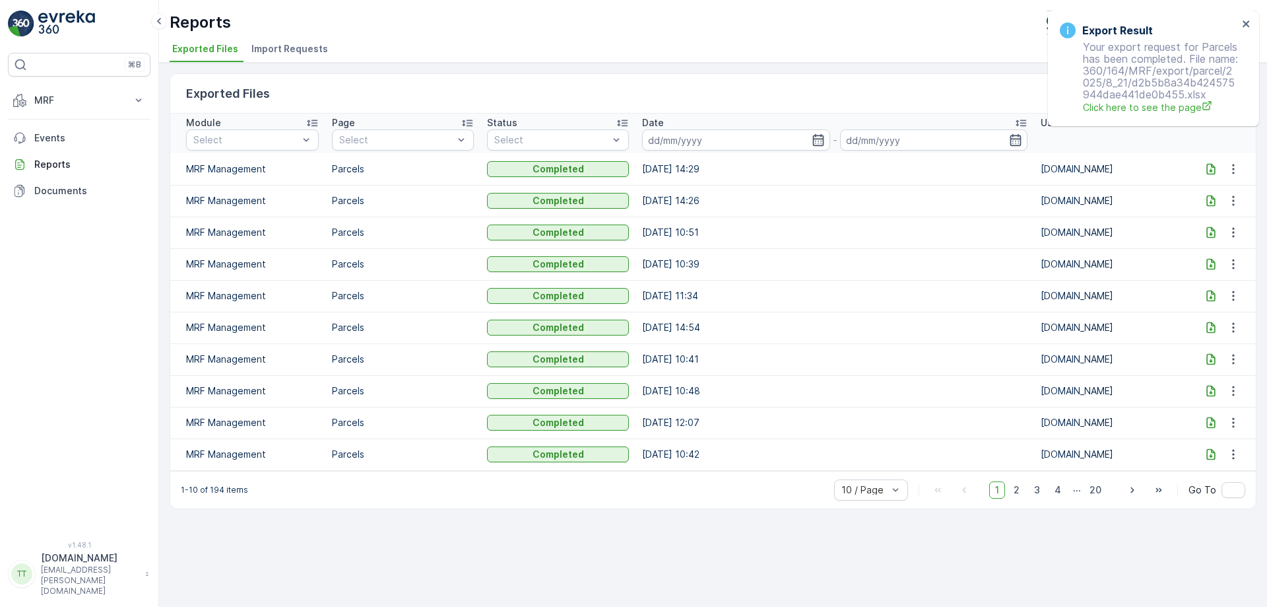
click at [1213, 173] on icon at bounding box center [1211, 168] width 13 height 13
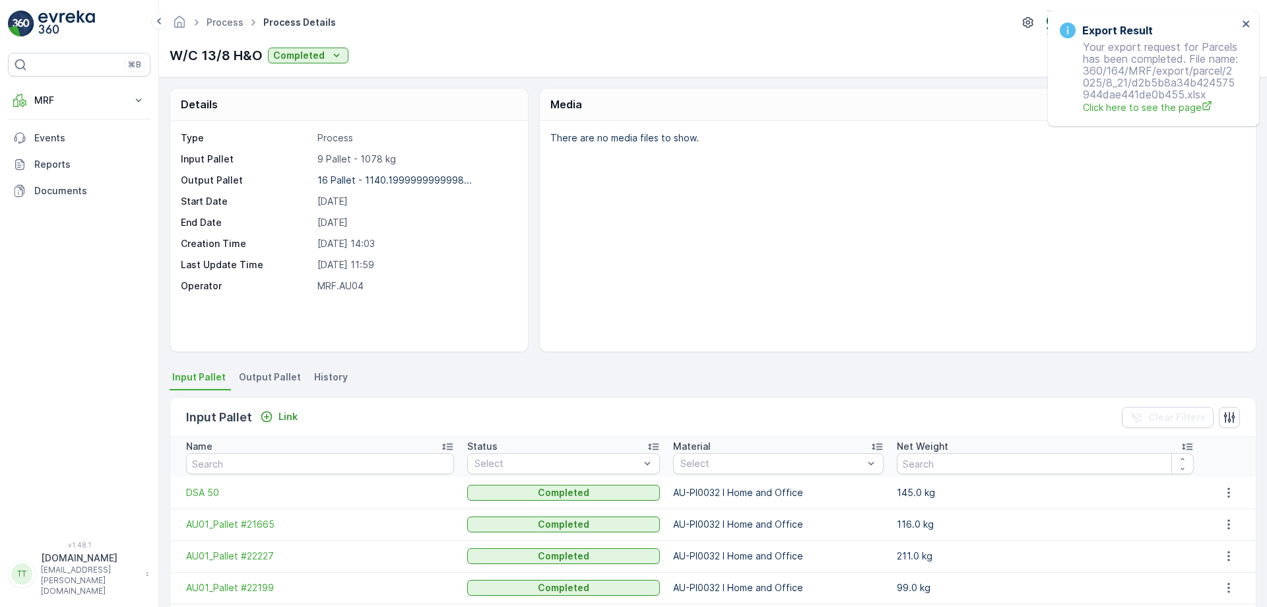
scroll to position [238, 0]
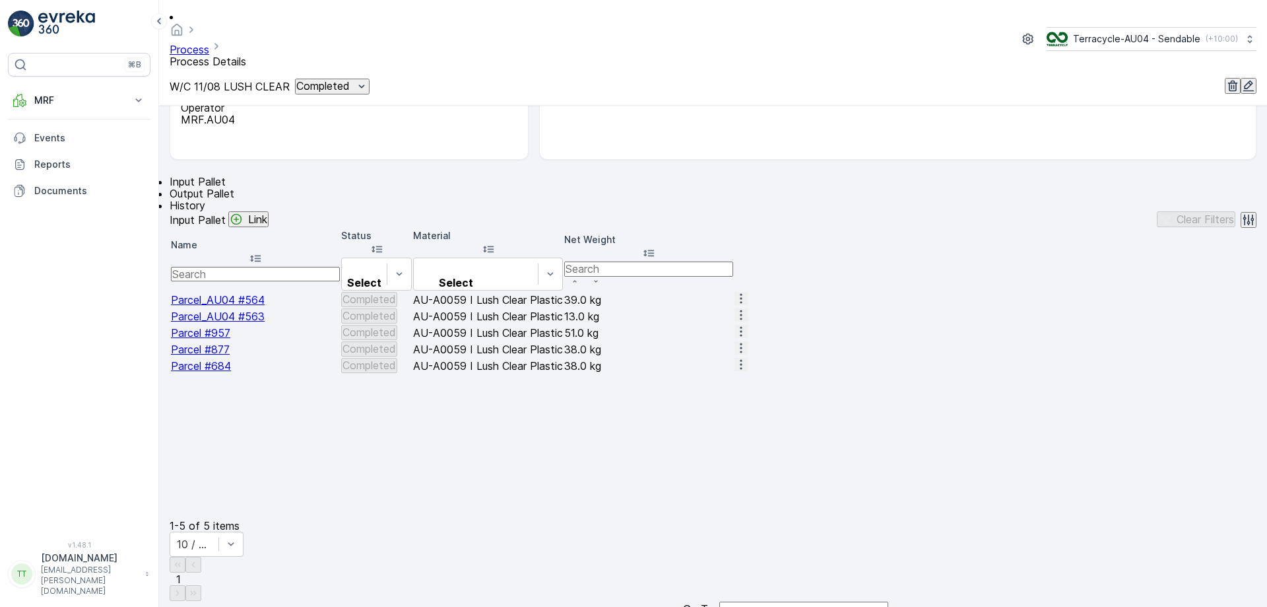
scroll to position [222, 0]
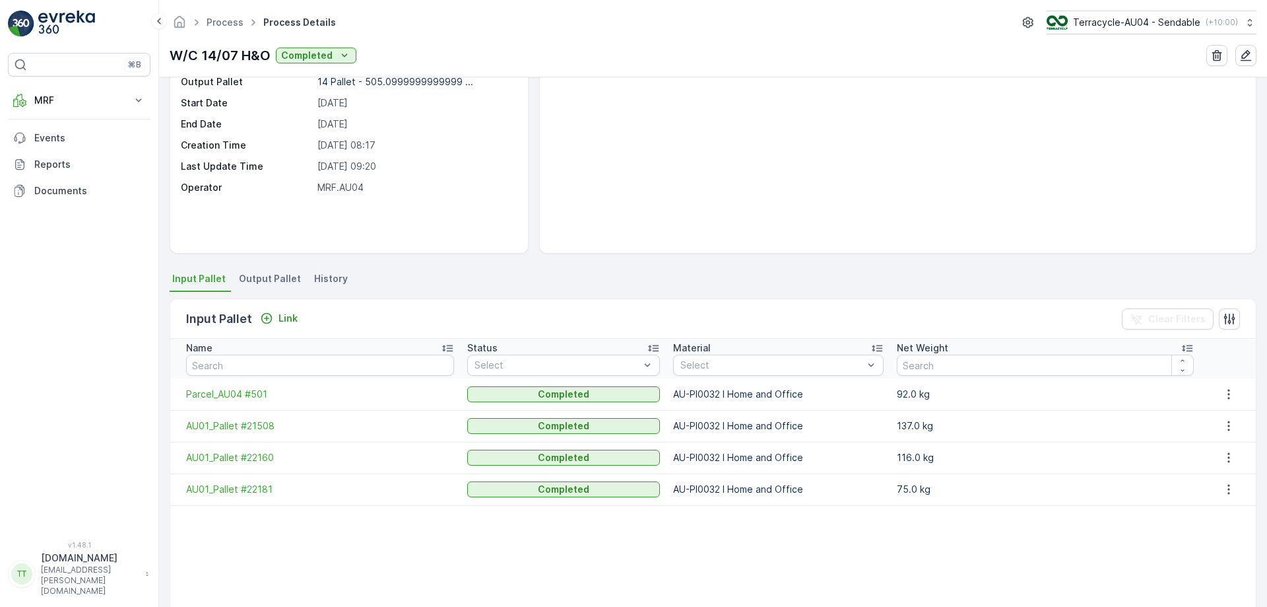
scroll to position [218, 0]
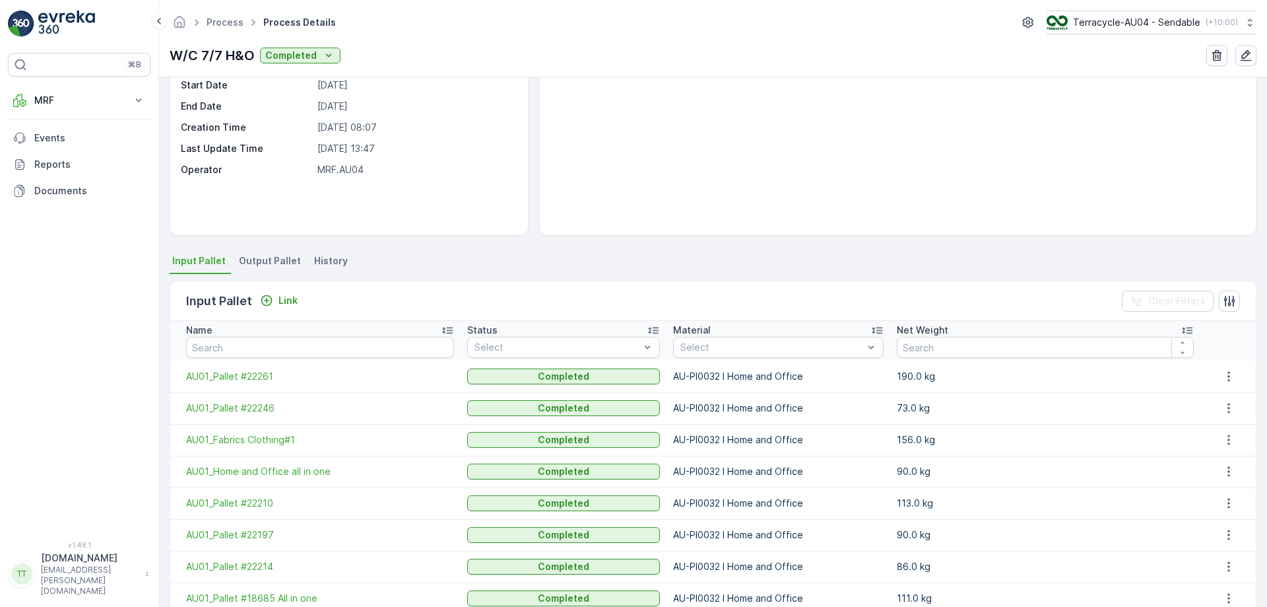
scroll to position [243, 0]
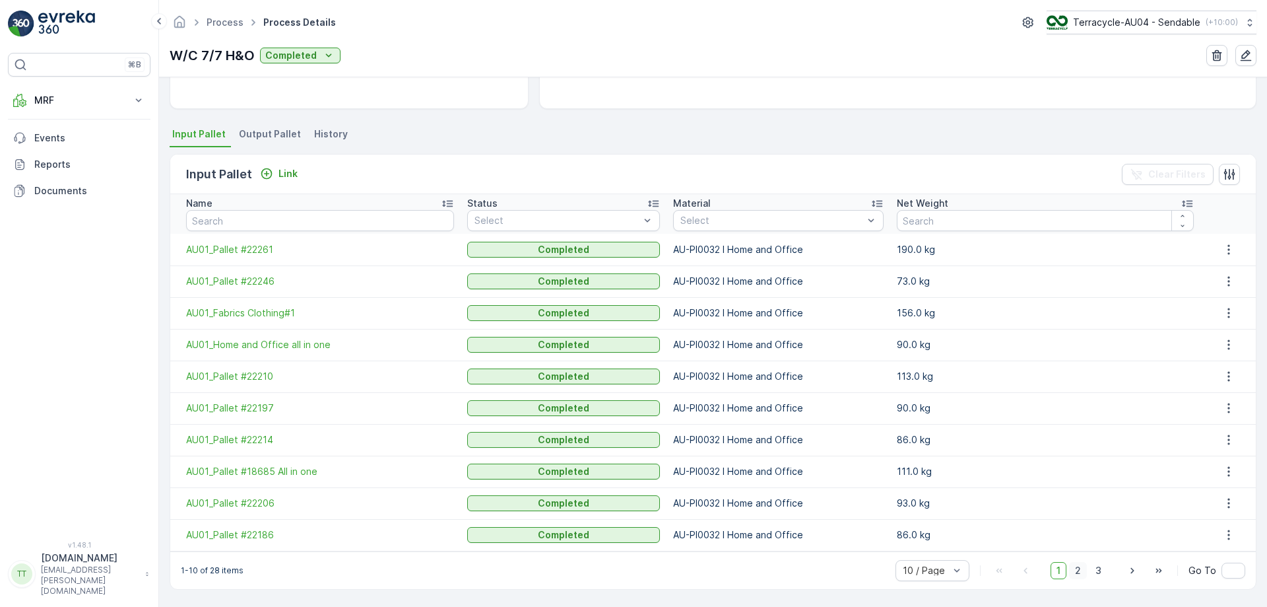
click at [1073, 562] on span "2" at bounding box center [1078, 570] width 18 height 17
click at [1100, 572] on span "3" at bounding box center [1099, 570] width 18 height 17
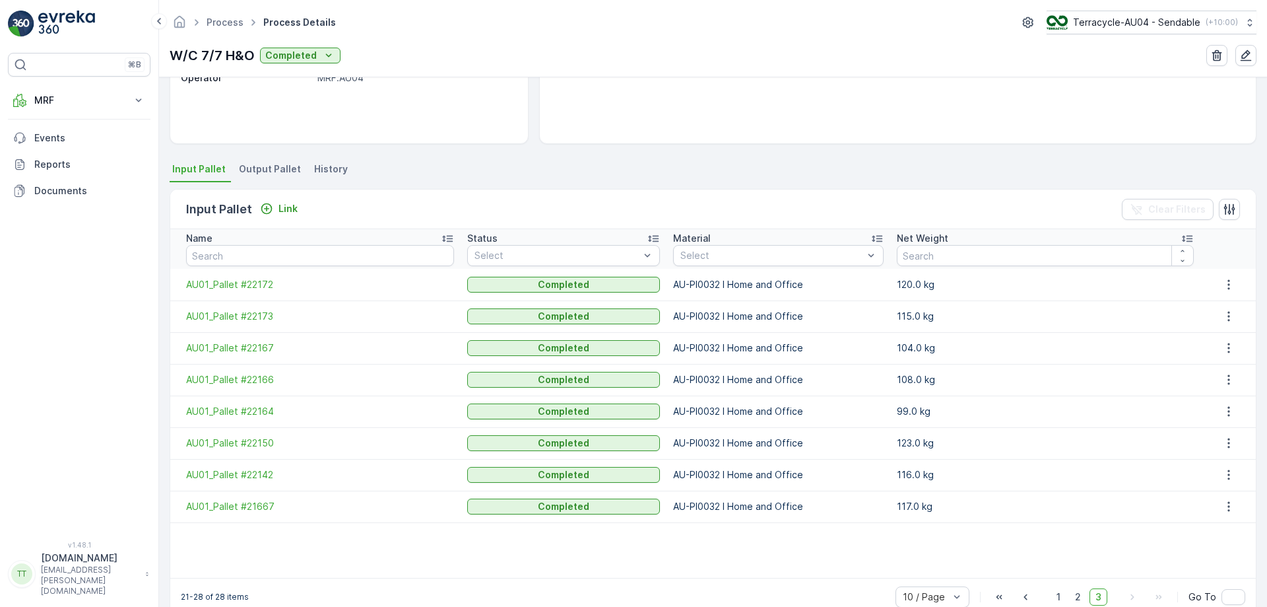
scroll to position [234, 0]
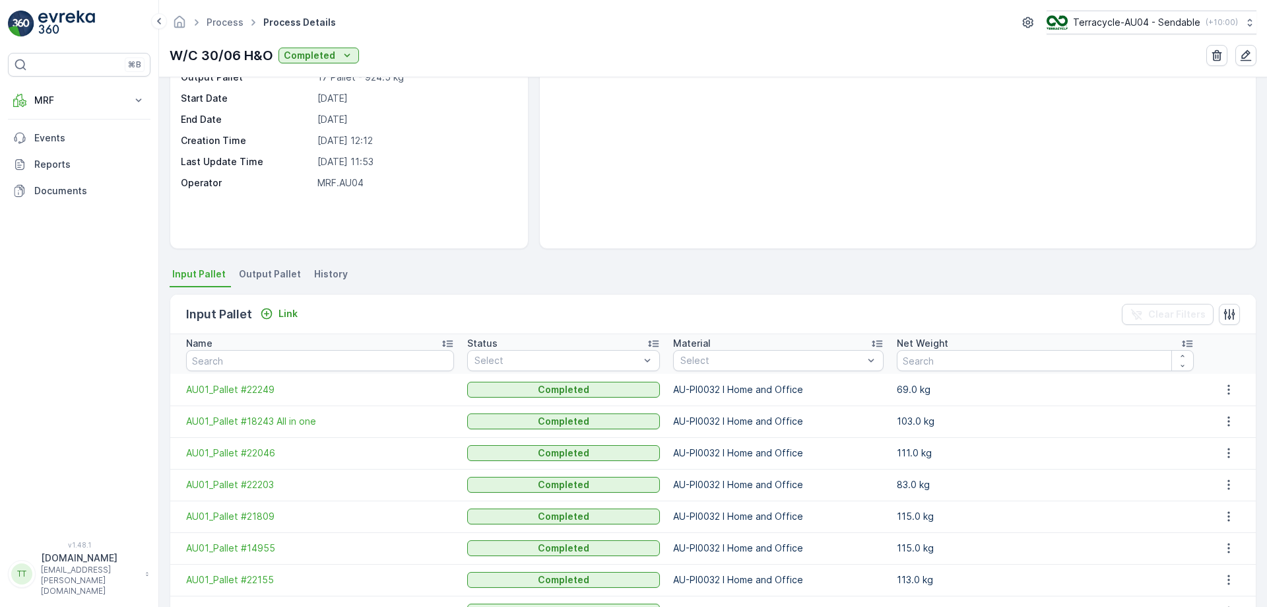
scroll to position [243, 0]
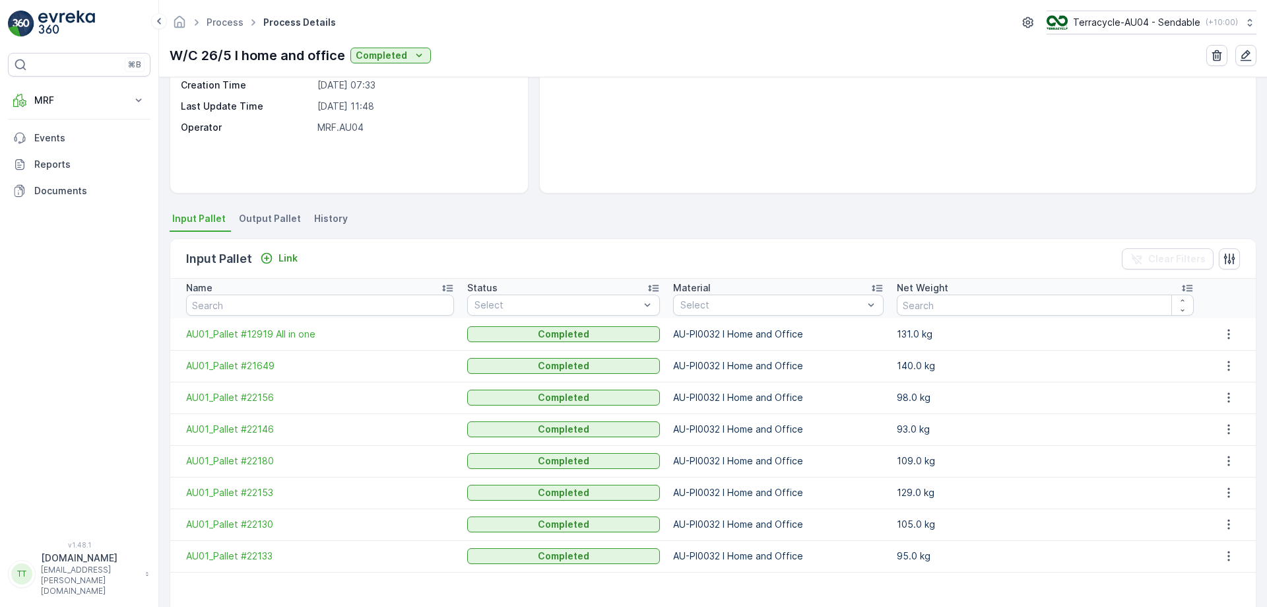
scroll to position [234, 0]
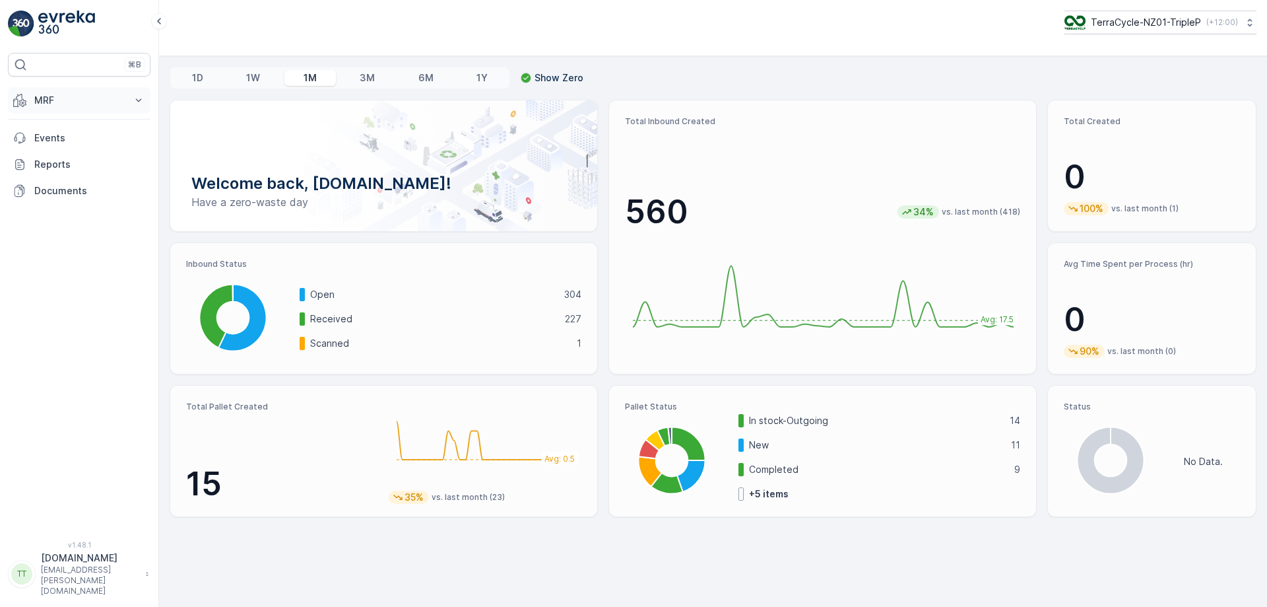
click at [83, 102] on p "MRF" at bounding box center [79, 100] width 90 height 13
click at [78, 184] on link "Process" at bounding box center [89, 178] width 122 height 18
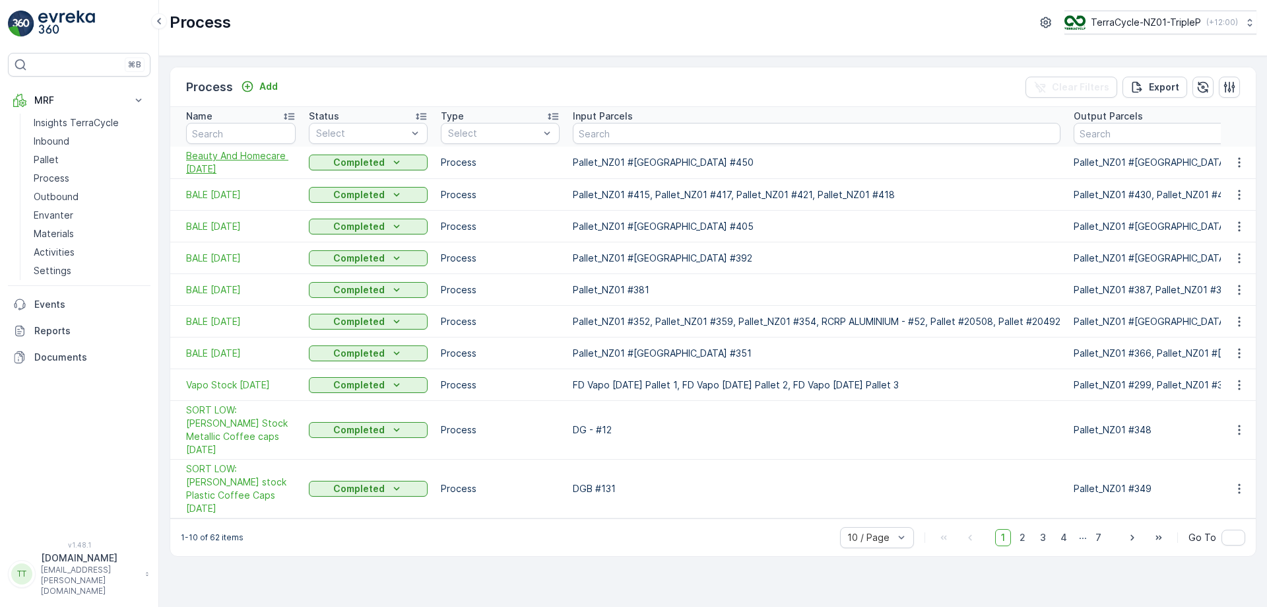
click at [210, 152] on span "Beauty And Homecare [DATE]" at bounding box center [241, 162] width 110 height 26
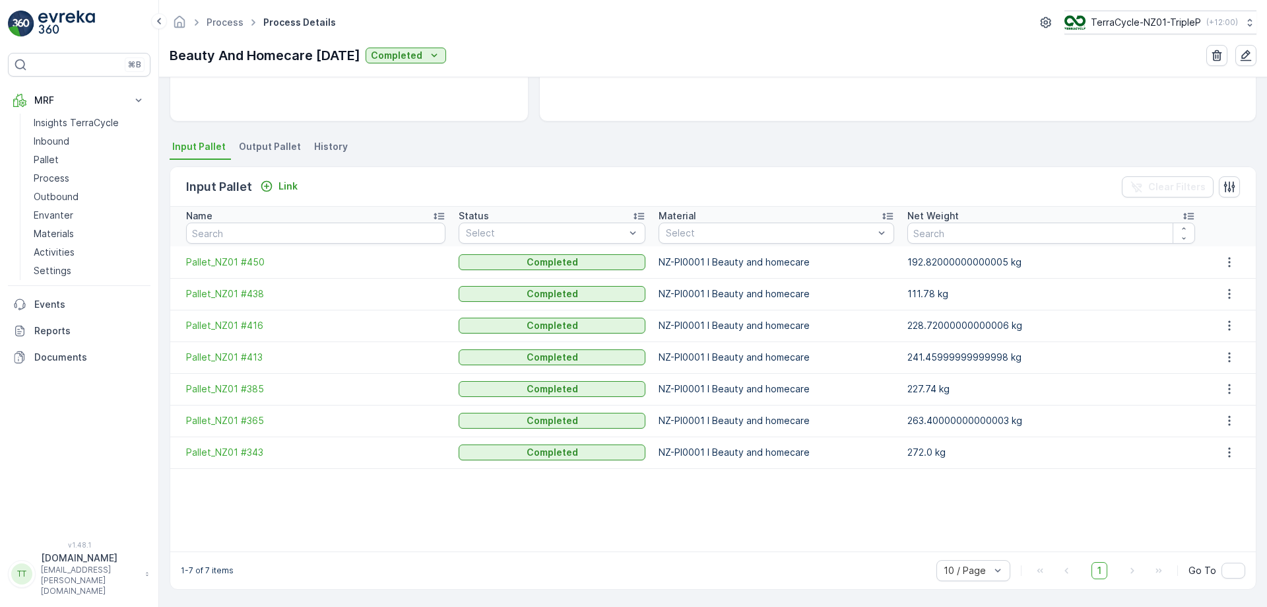
scroll to position [32, 0]
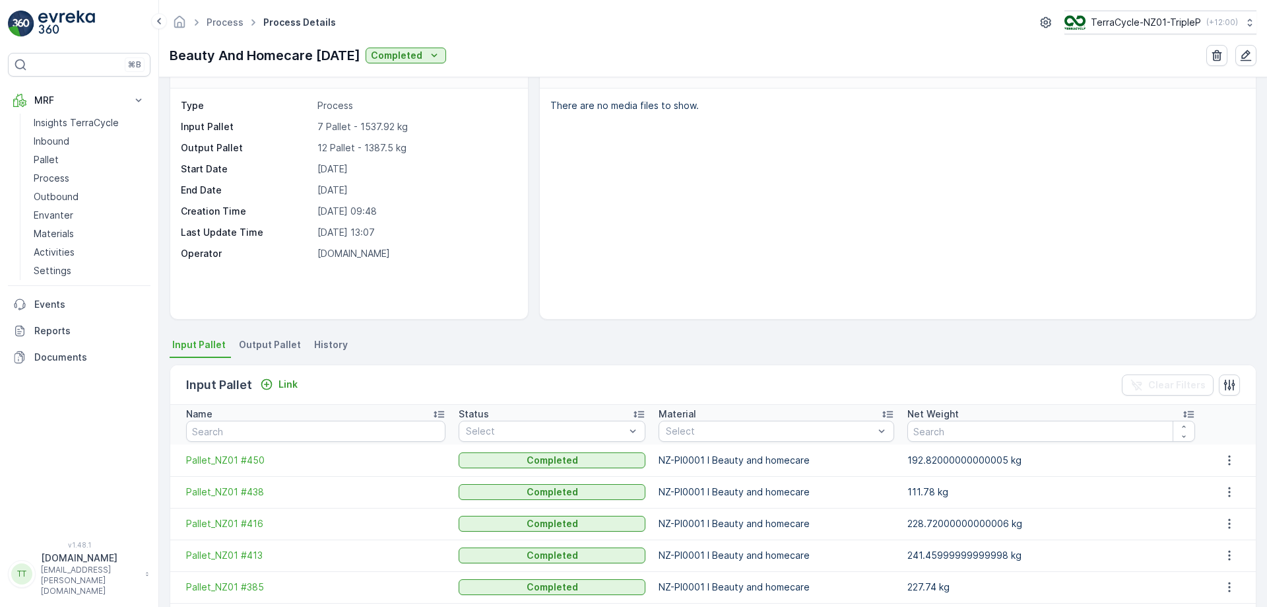
click at [276, 353] on li "Output Pallet" at bounding box center [271, 346] width 70 height 22
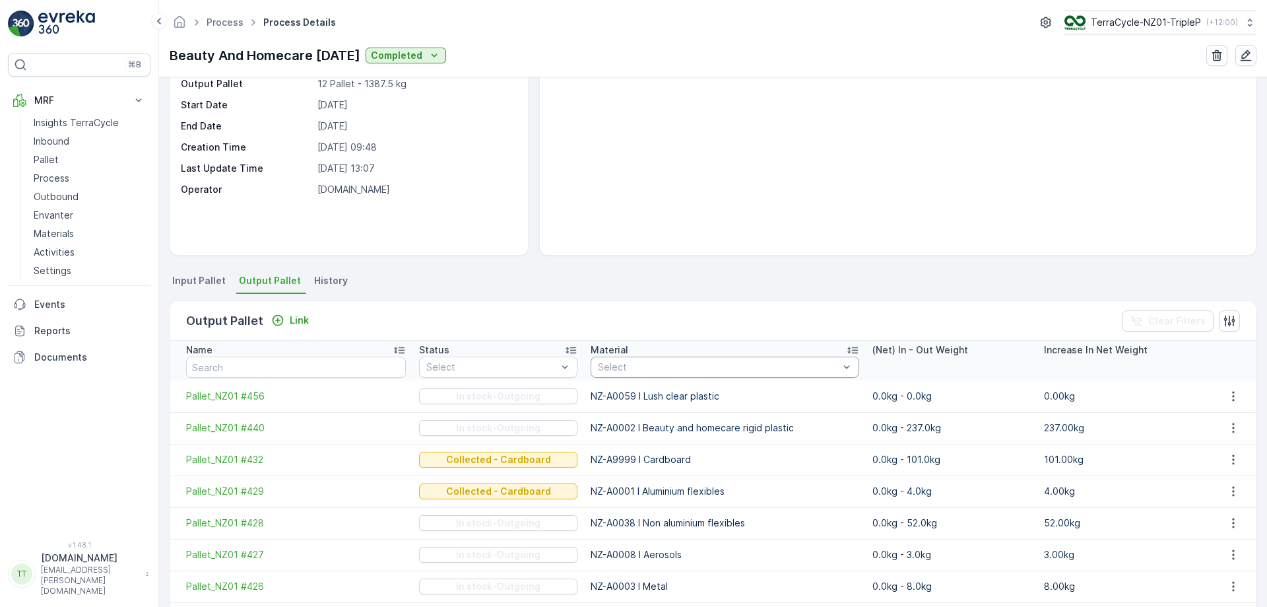
scroll to position [243, 0]
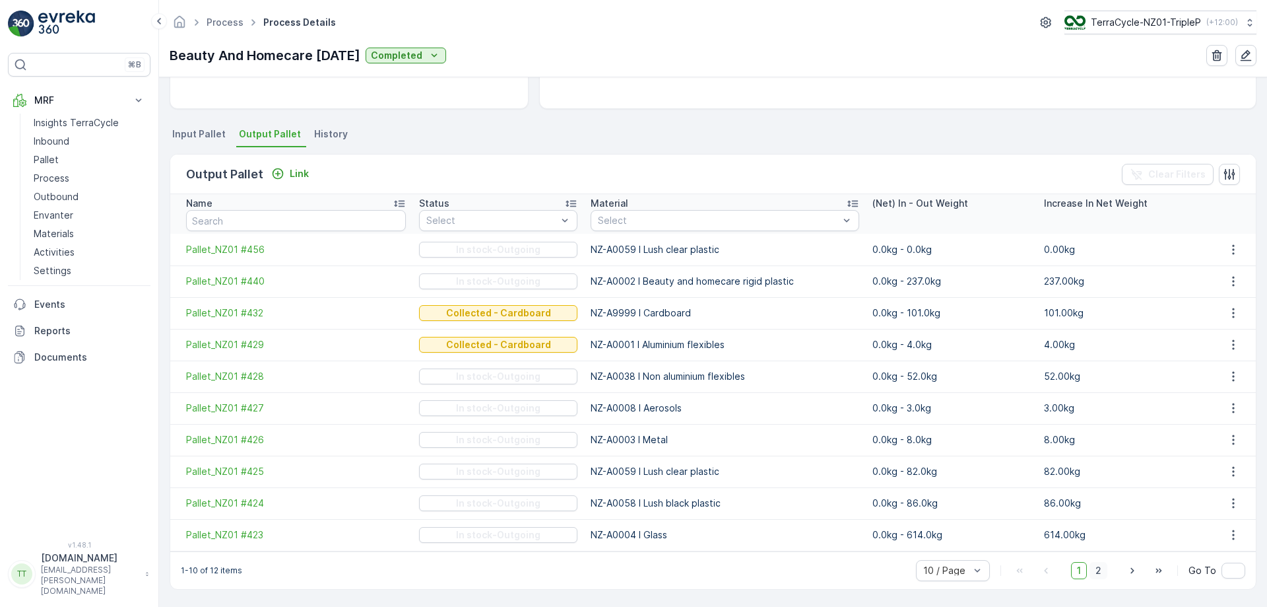
click at [1096, 574] on span "2" at bounding box center [1099, 570] width 18 height 17
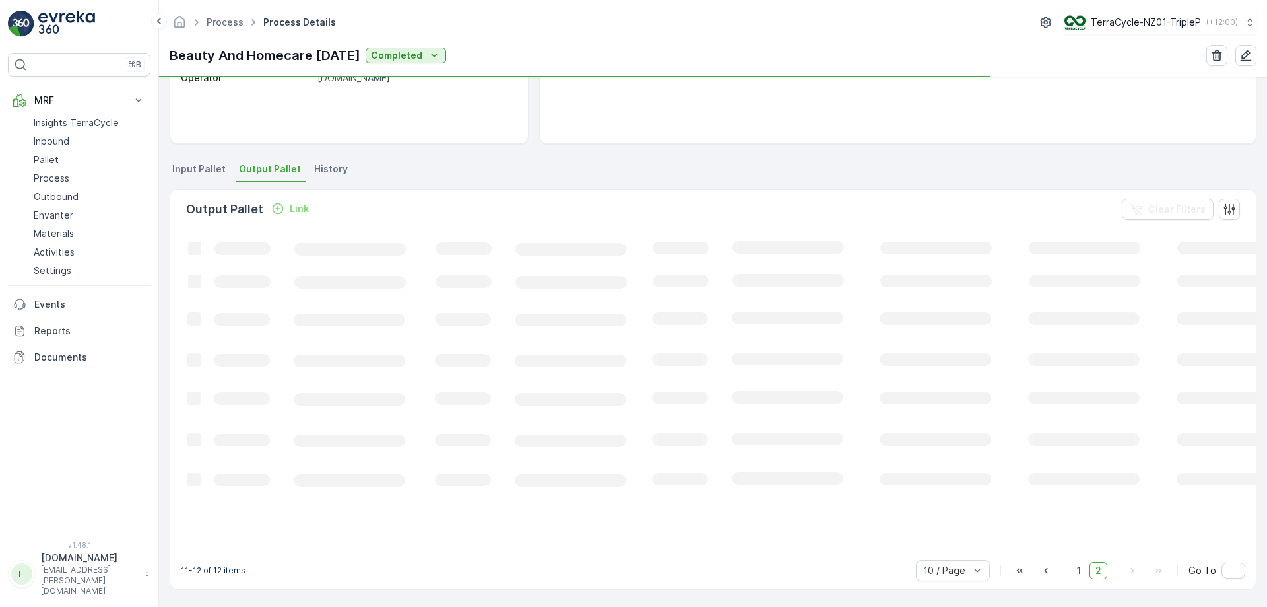
scroll to position [211, 0]
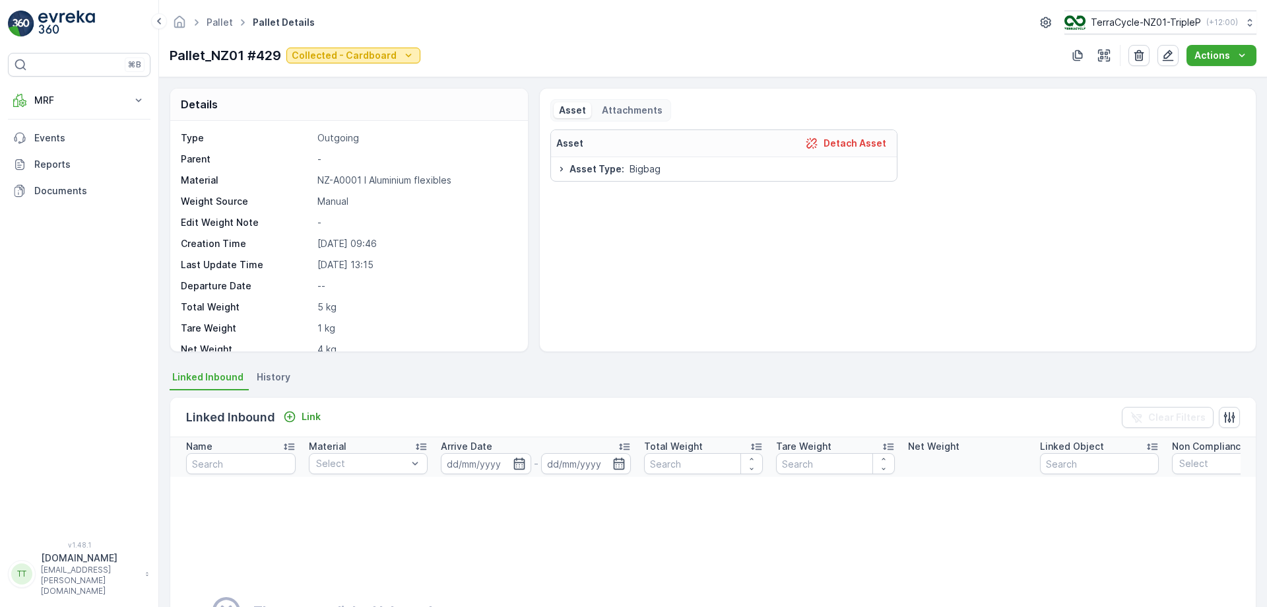
click at [370, 59] on p "Collected - Cardboard" at bounding box center [344, 55] width 105 height 13
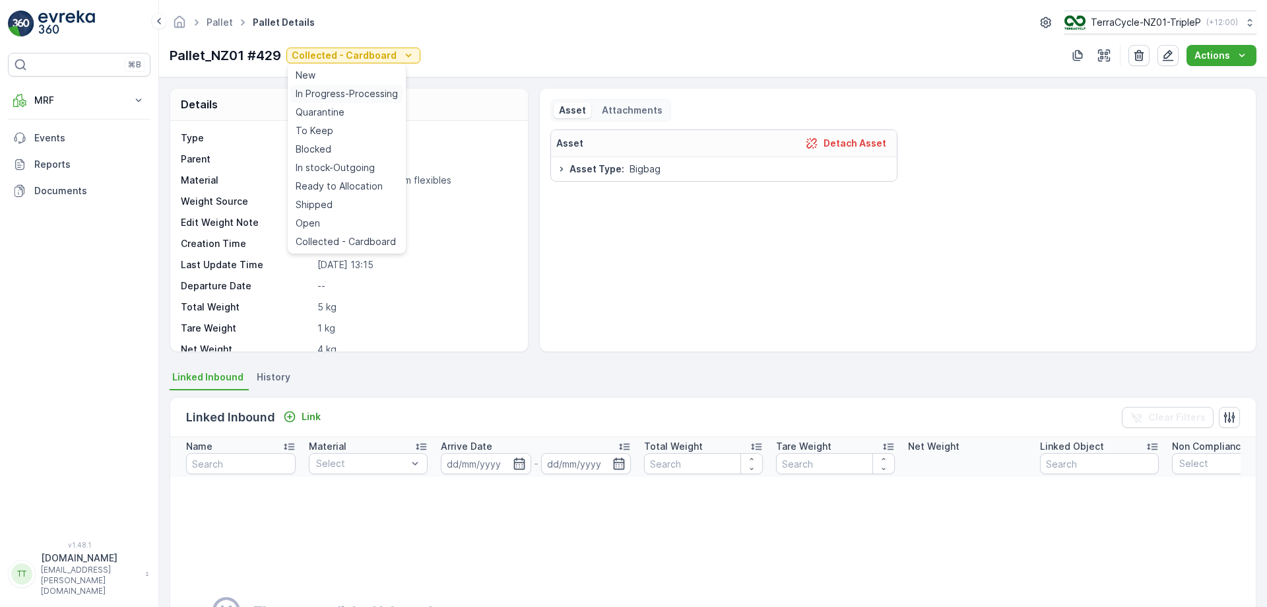
click at [365, 90] on span "In Progress-Processing" at bounding box center [347, 93] width 102 height 13
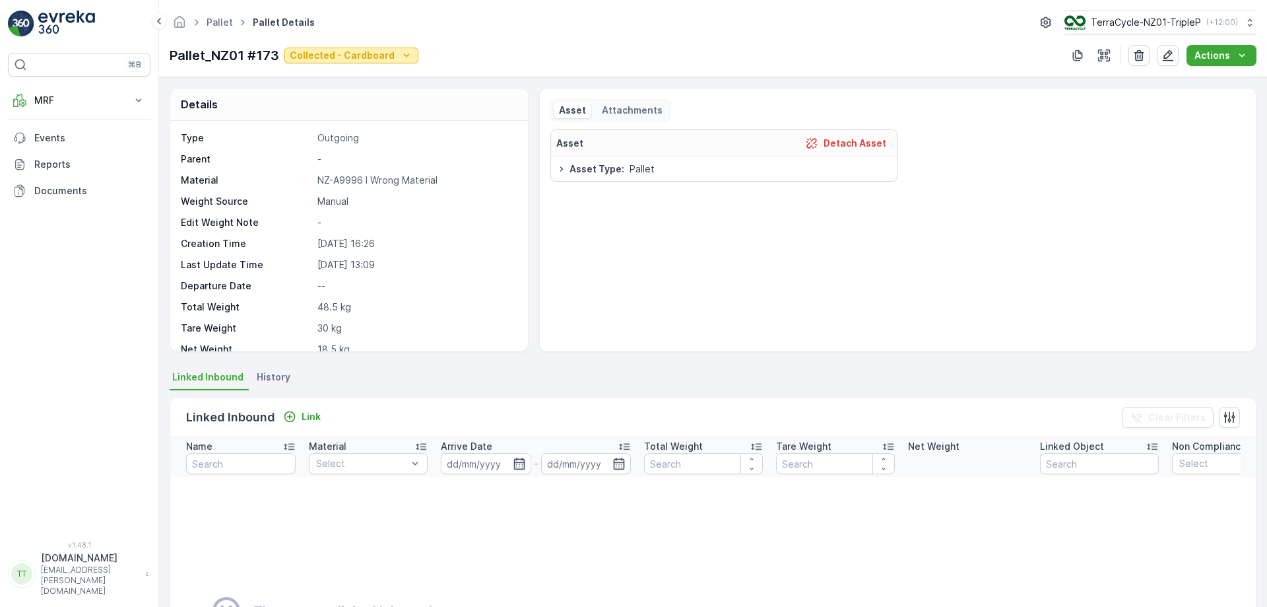
click p "Collected - Cardboard"
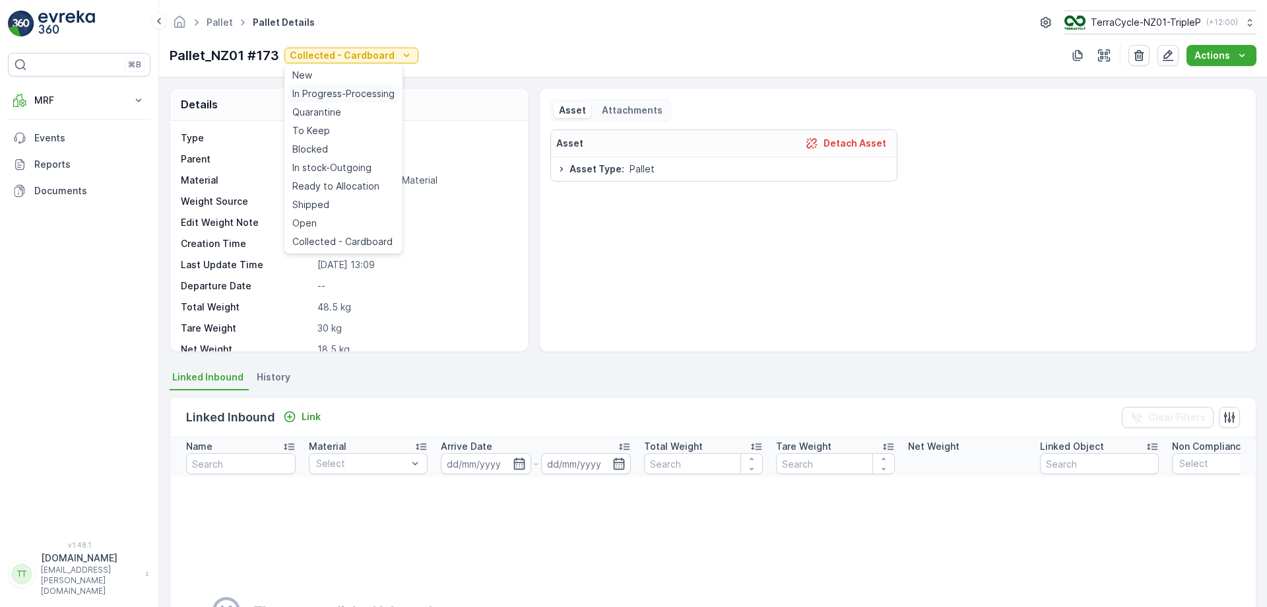
click span "In Progress-Processing"
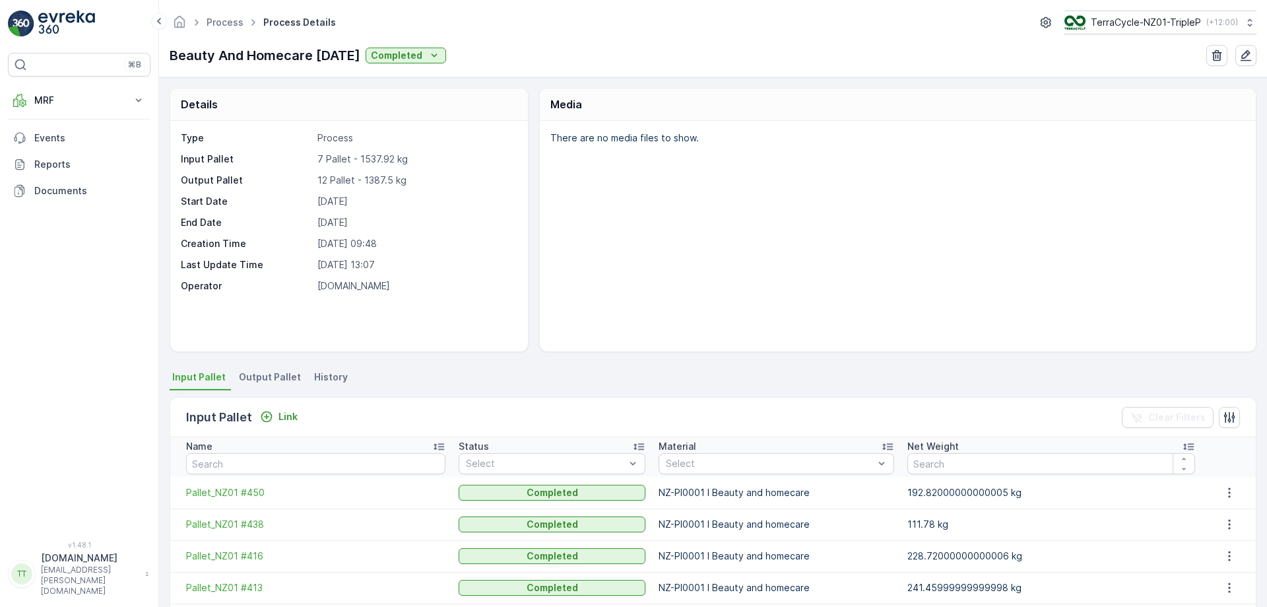
click at [261, 369] on li "Output Pallet" at bounding box center [271, 379] width 70 height 22
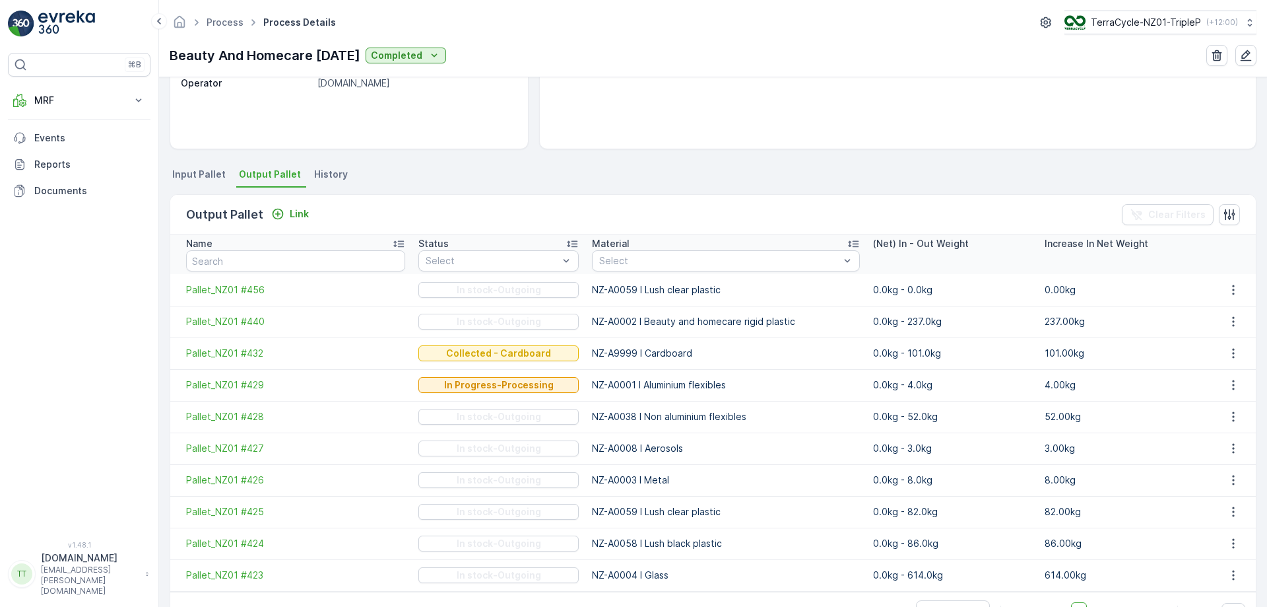
scroll to position [243, 0]
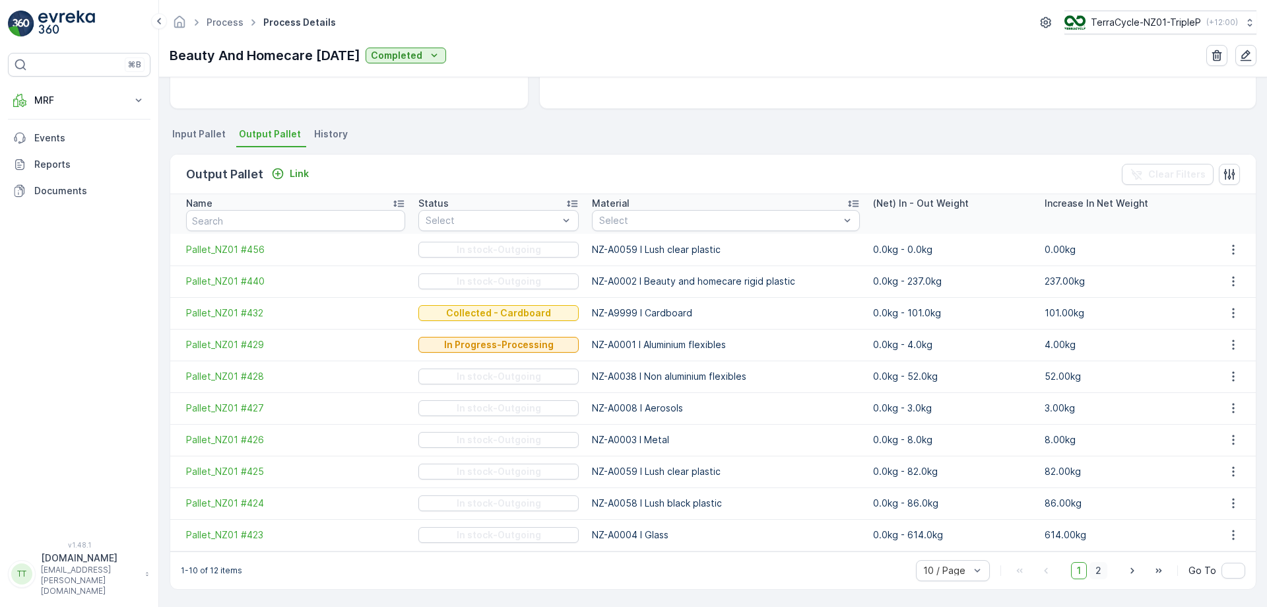
click at [1101, 571] on span "2" at bounding box center [1099, 570] width 18 height 17
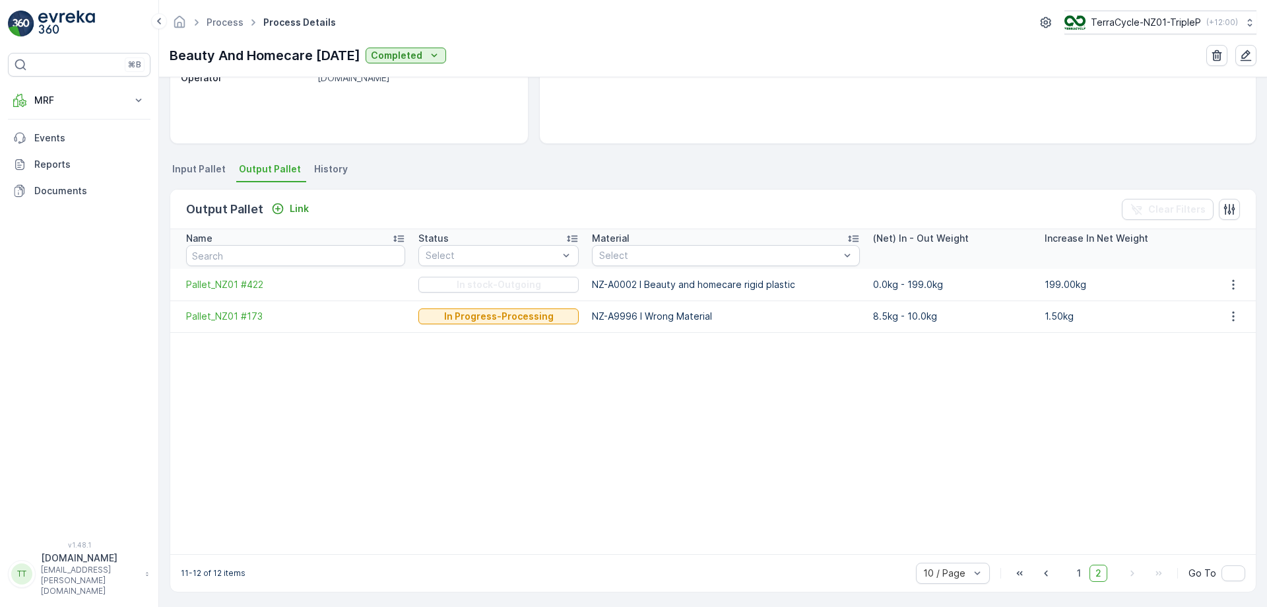
scroll to position [211, 0]
click at [218, 20] on link "Process" at bounding box center [225, 22] width 37 height 11
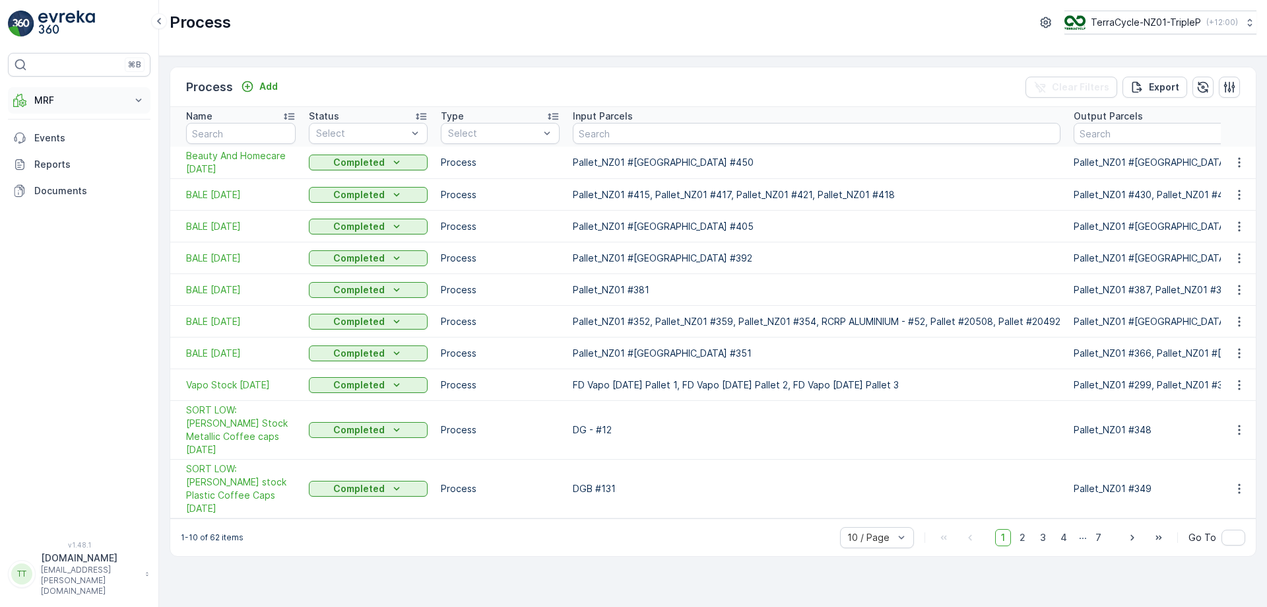
click at [83, 94] on p "MRF" at bounding box center [79, 100] width 90 height 13
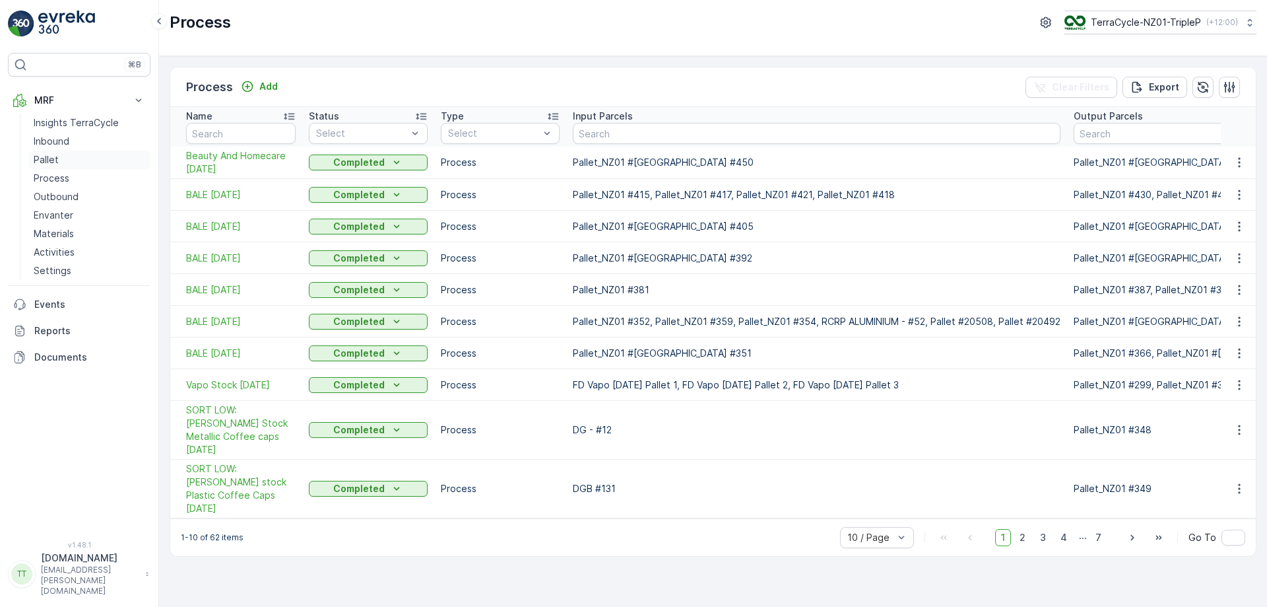
click at [77, 162] on link "Pallet" at bounding box center [89, 160] width 122 height 18
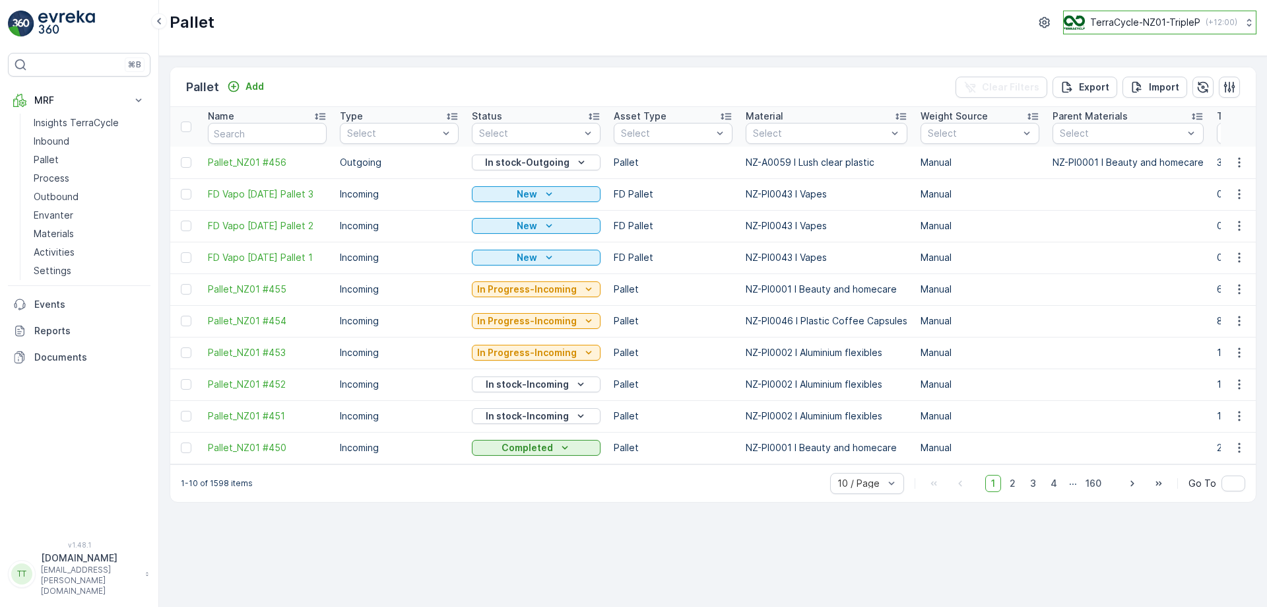
click at [1184, 18] on p "TerraCycle-NZ01-TripleP" at bounding box center [1146, 22] width 110 height 13
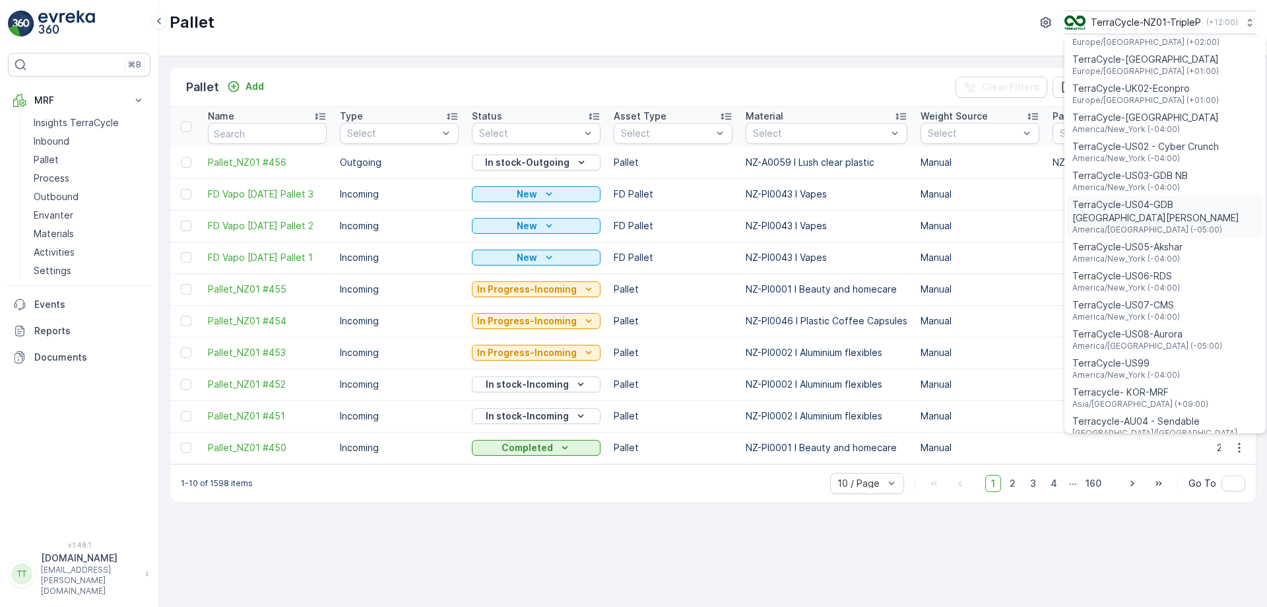
scroll to position [949, 0]
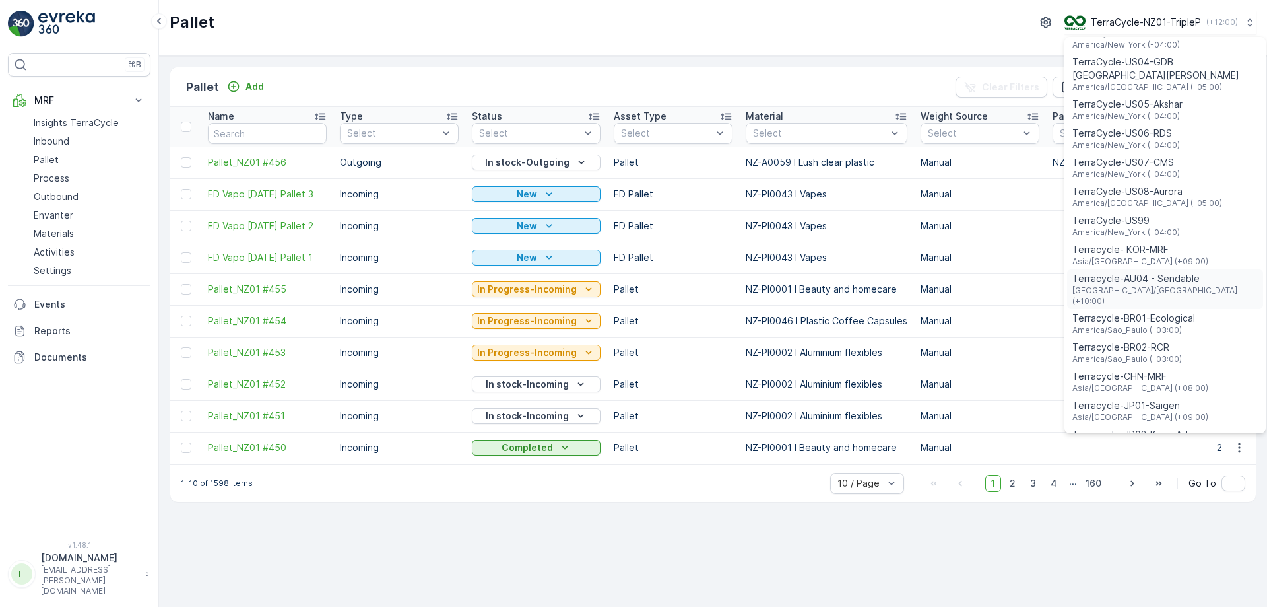
click at [1168, 272] on span "Terracycle-AU04 - Sendable" at bounding box center [1165, 278] width 185 height 13
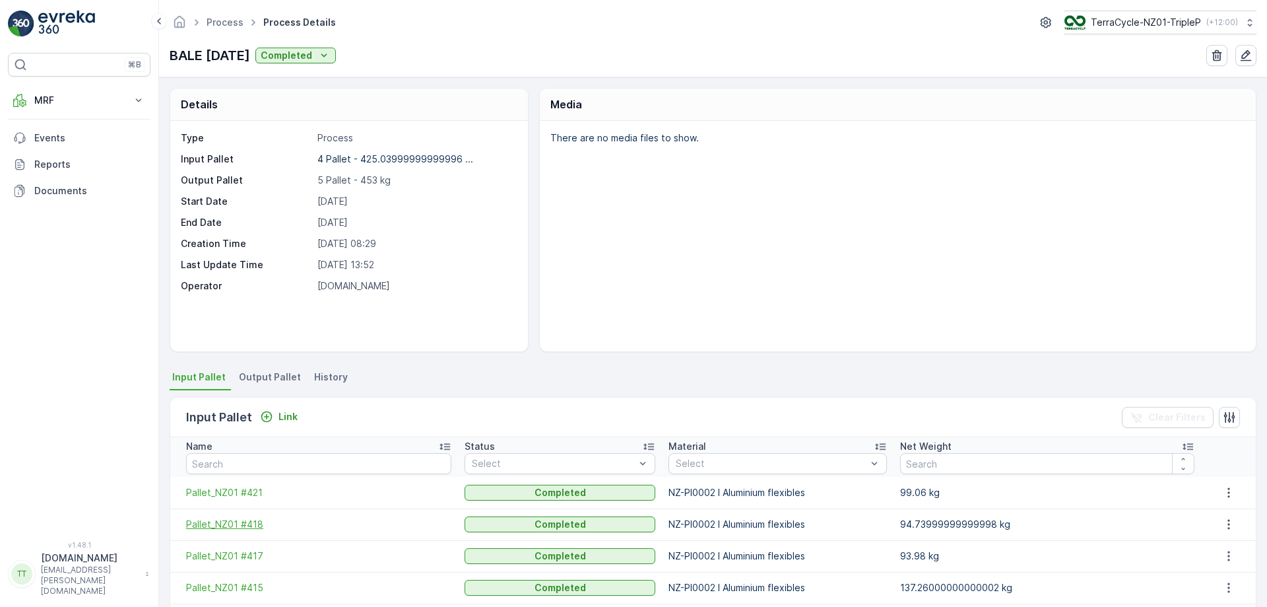
scroll to position [218, 0]
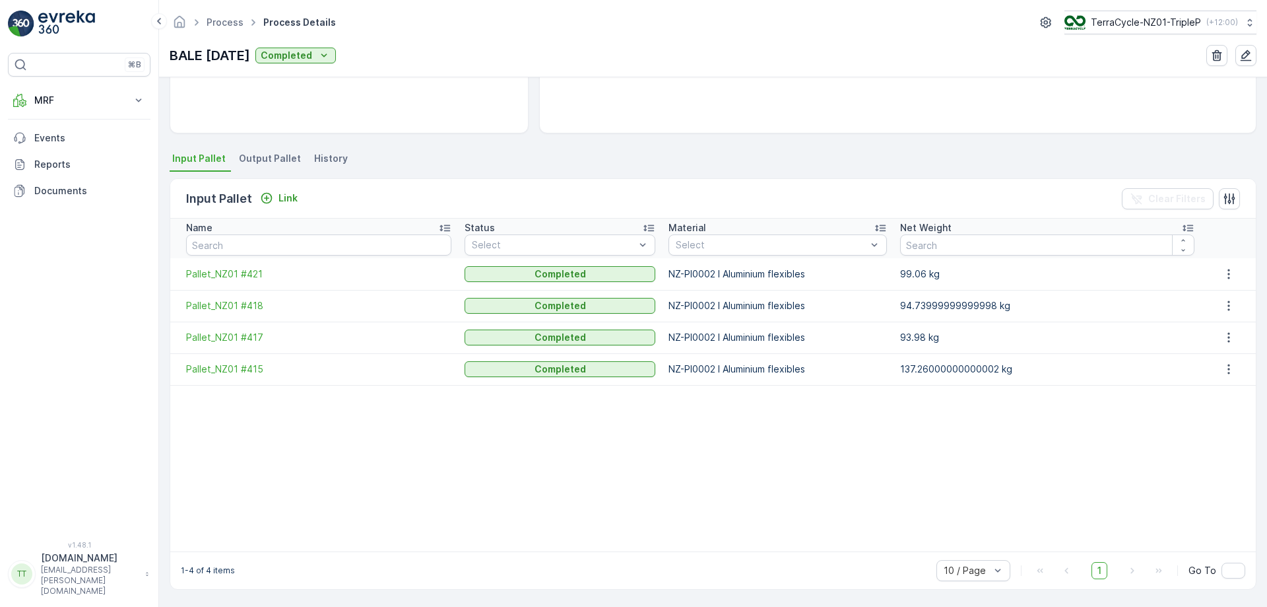
click at [261, 168] on li "Output Pallet" at bounding box center [271, 160] width 70 height 22
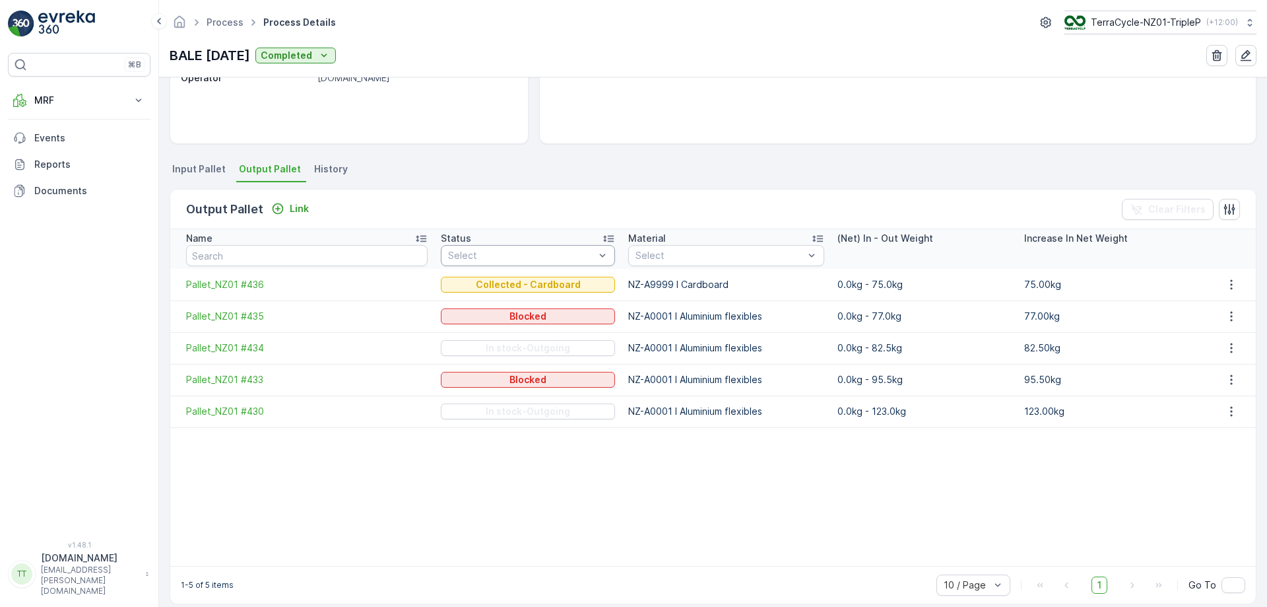
scroll to position [208, 0]
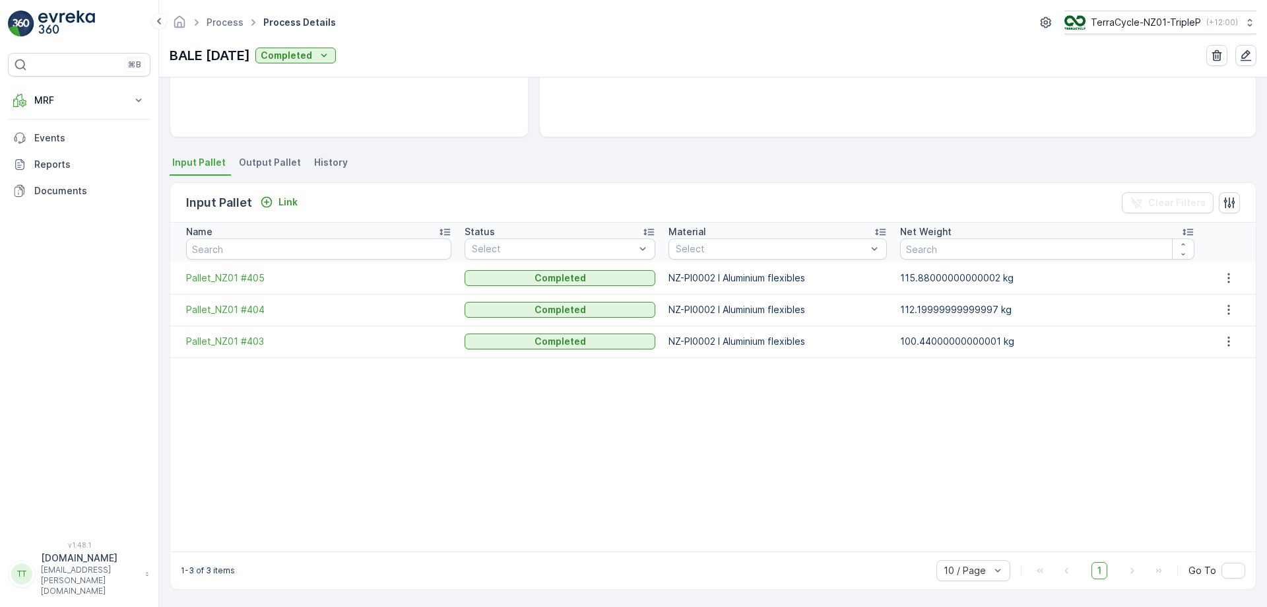
click at [267, 155] on li "Output Pallet" at bounding box center [271, 164] width 70 height 22
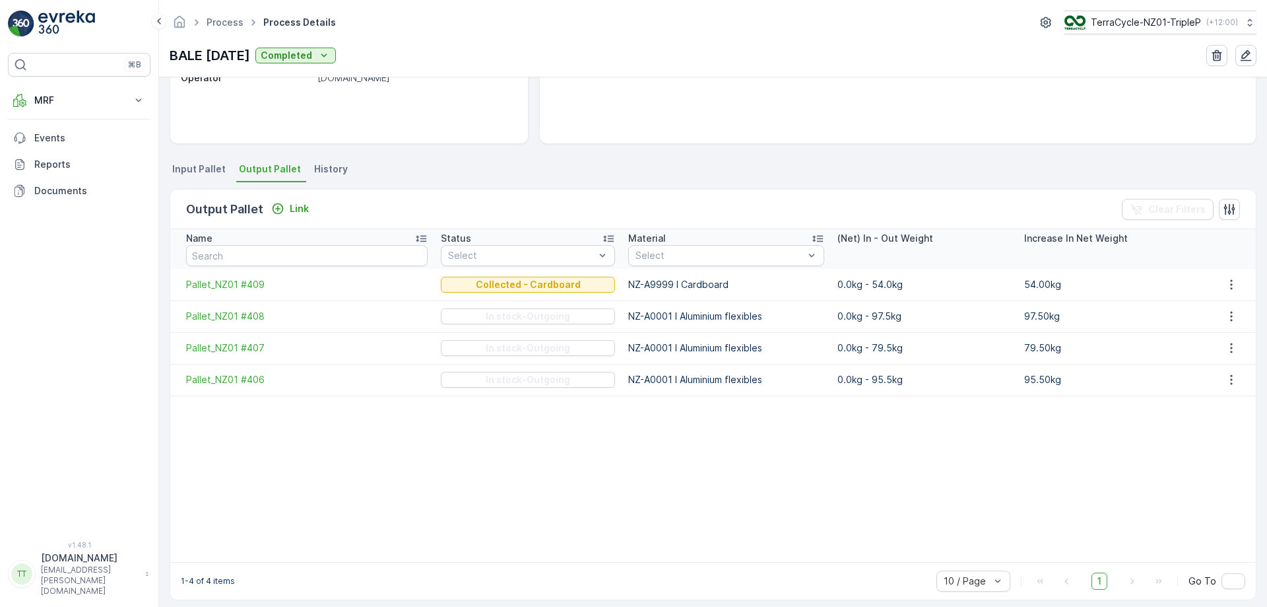
scroll to position [208, 0]
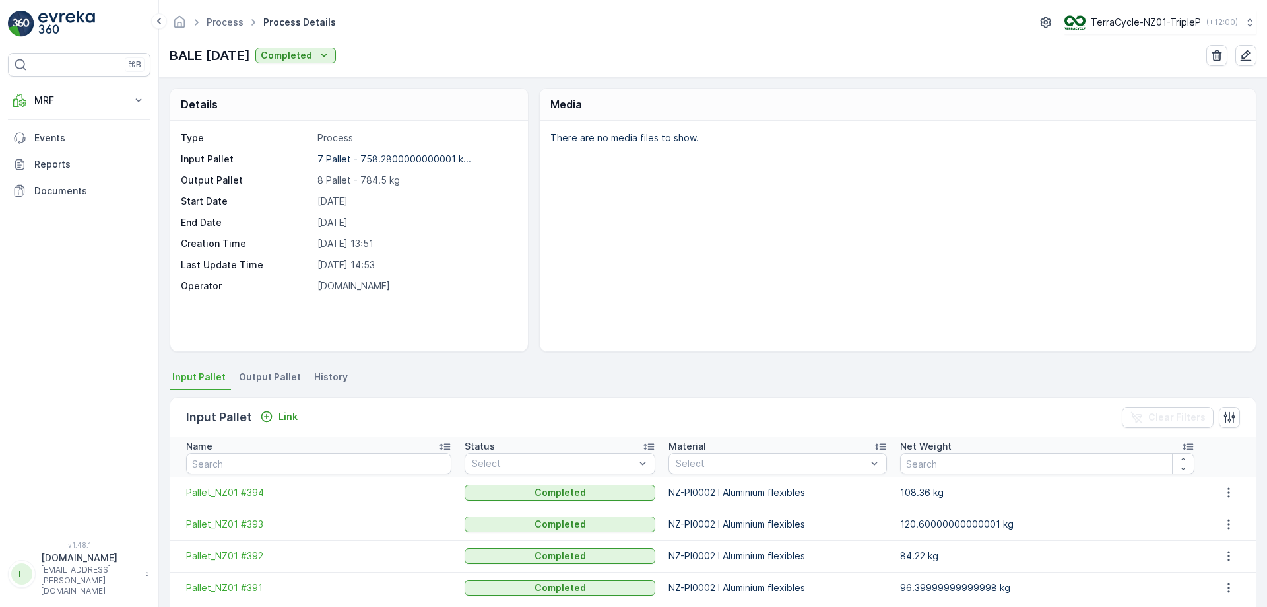
click at [243, 372] on span "Output Pallet" at bounding box center [270, 376] width 62 height 13
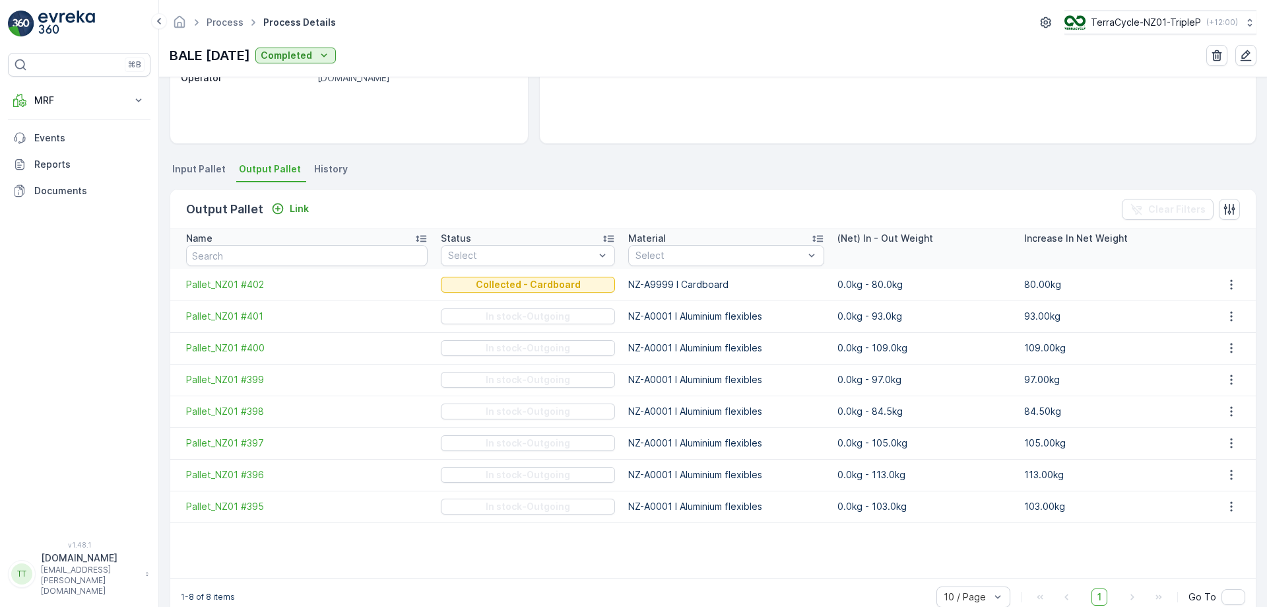
scroll to position [208, 0]
click at [214, 170] on span "Input Pallet" at bounding box center [198, 168] width 53 height 13
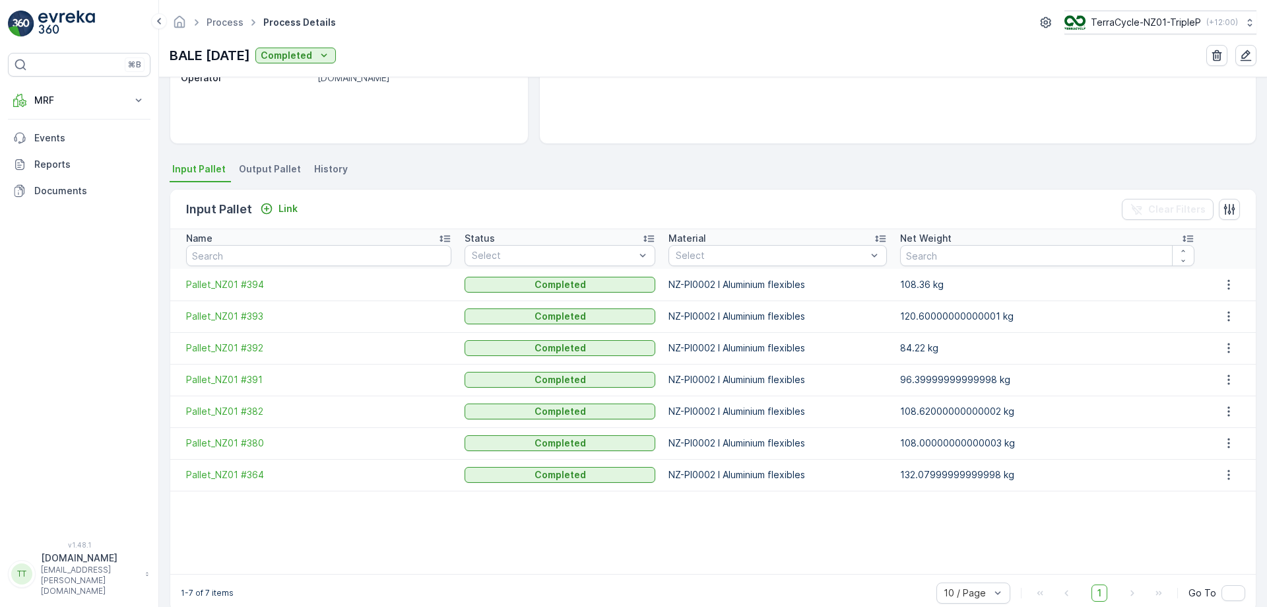
scroll to position [163, 0]
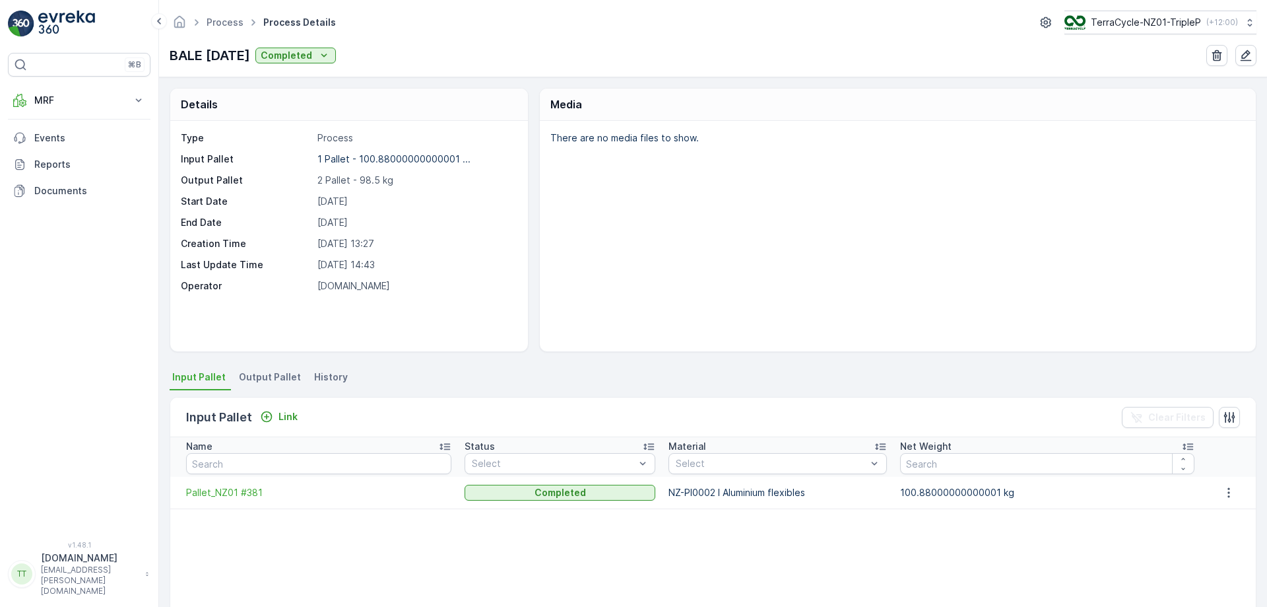
click at [267, 370] on li "Output Pallet" at bounding box center [271, 379] width 70 height 22
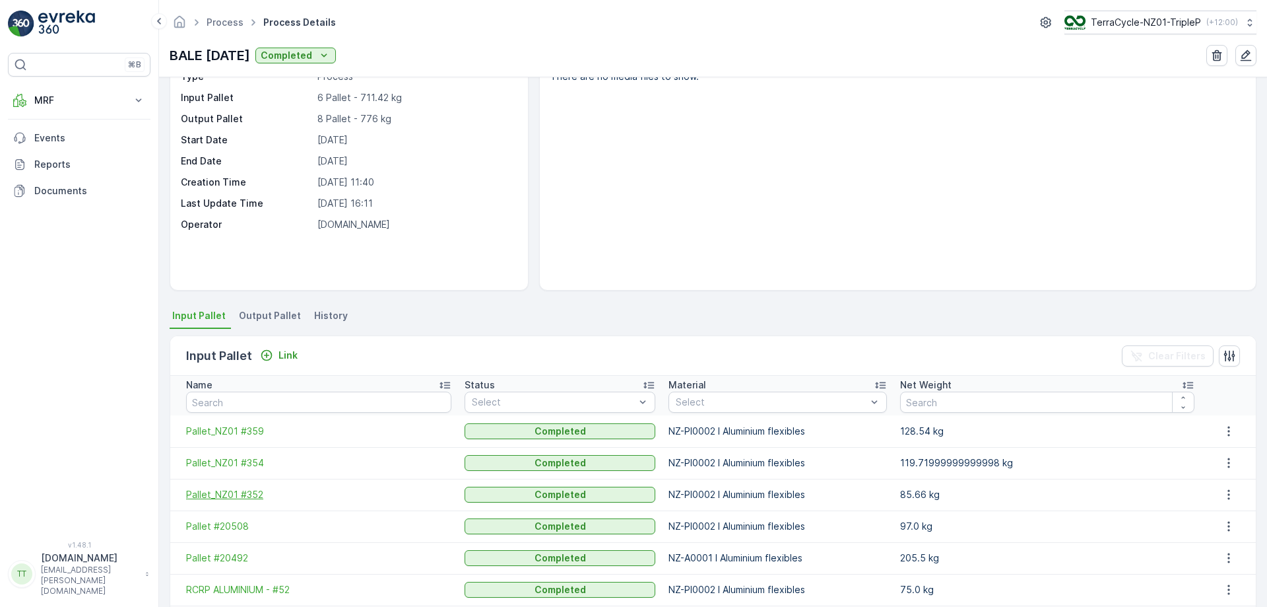
scroll to position [132, 0]
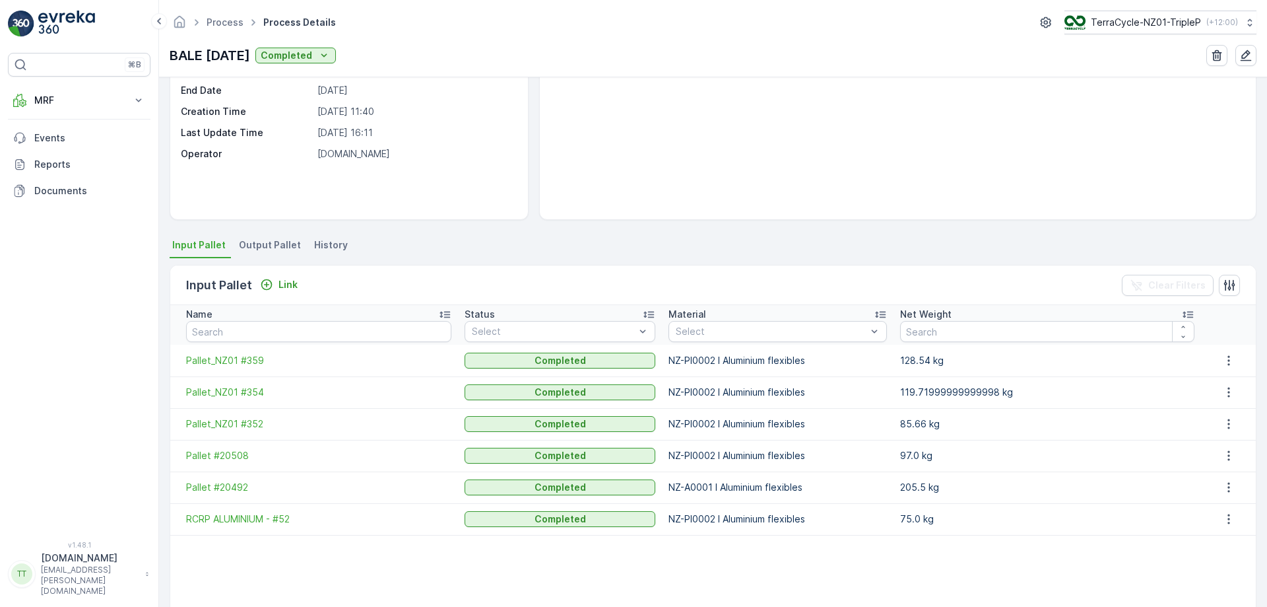
click at [291, 250] on span "Output Pallet" at bounding box center [270, 244] width 62 height 13
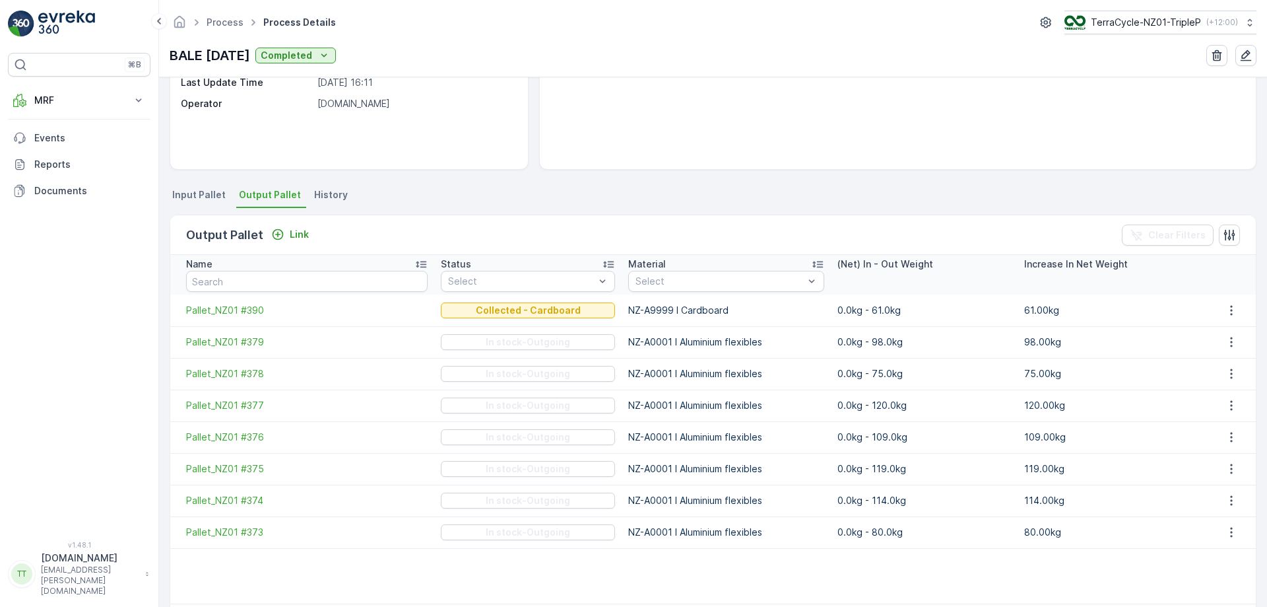
scroll to position [234, 0]
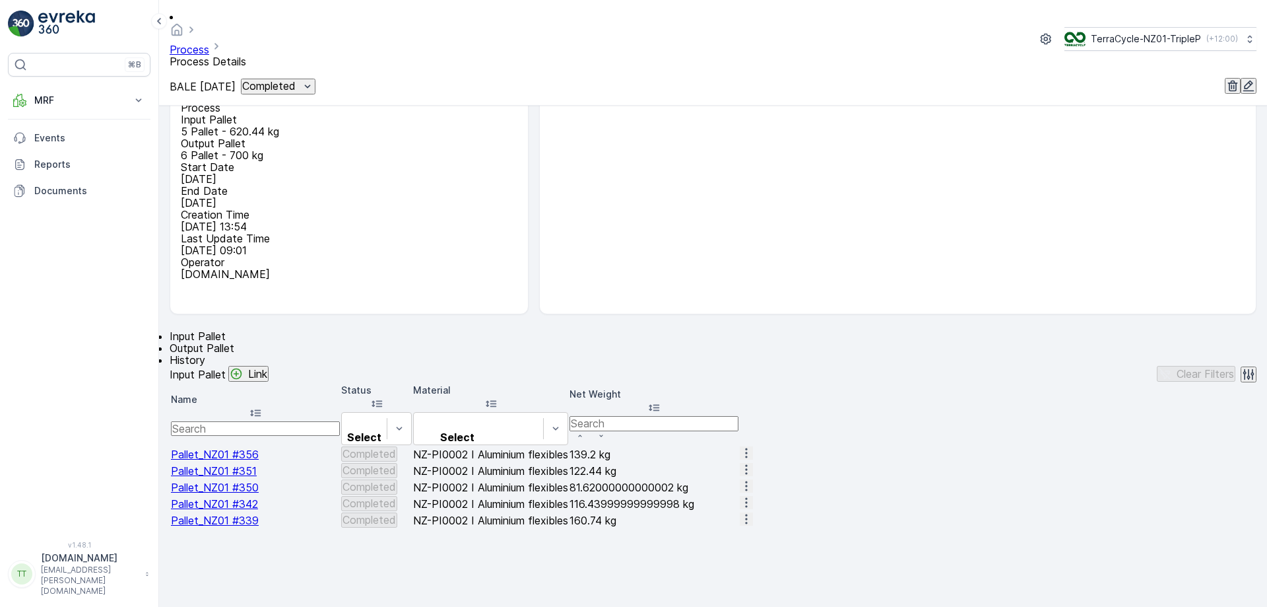
scroll to position [198, 0]
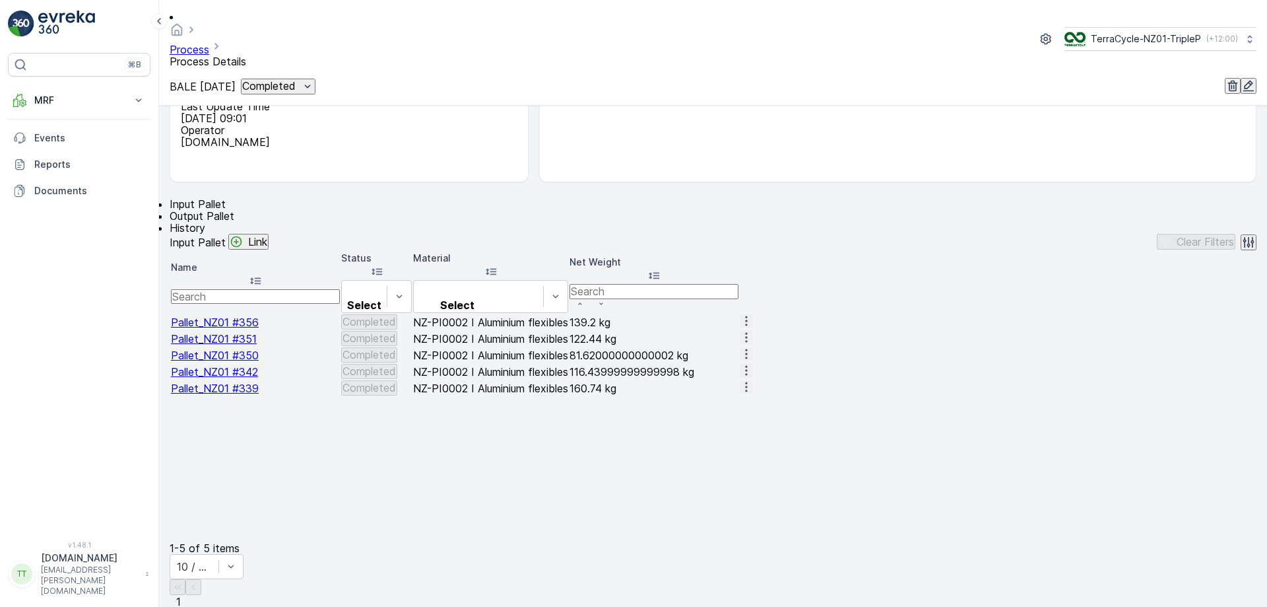
click at [234, 209] on span "Output Pallet" at bounding box center [202, 215] width 65 height 13
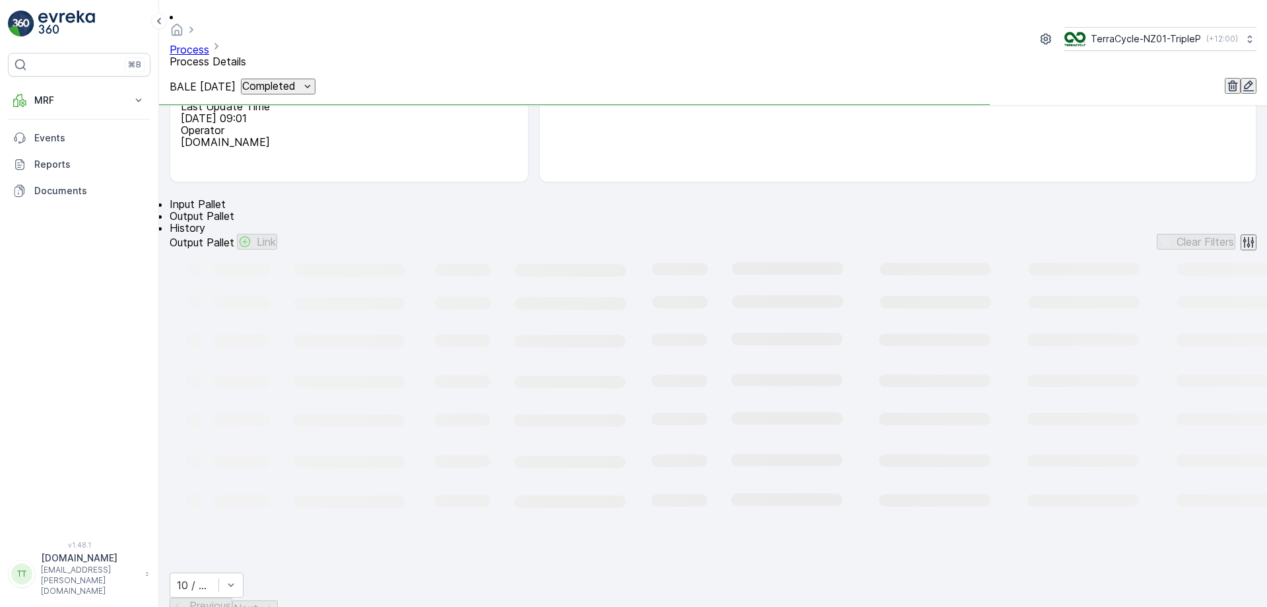
scroll to position [198, 0]
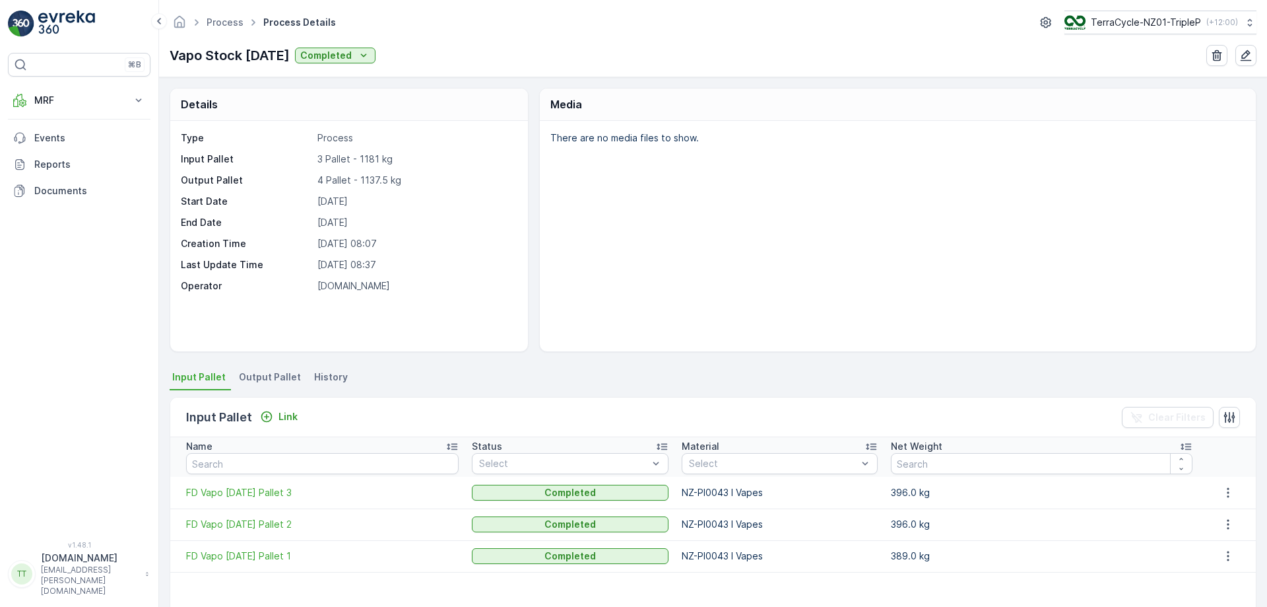
click at [289, 387] on li "Output Pallet" at bounding box center [271, 379] width 70 height 22
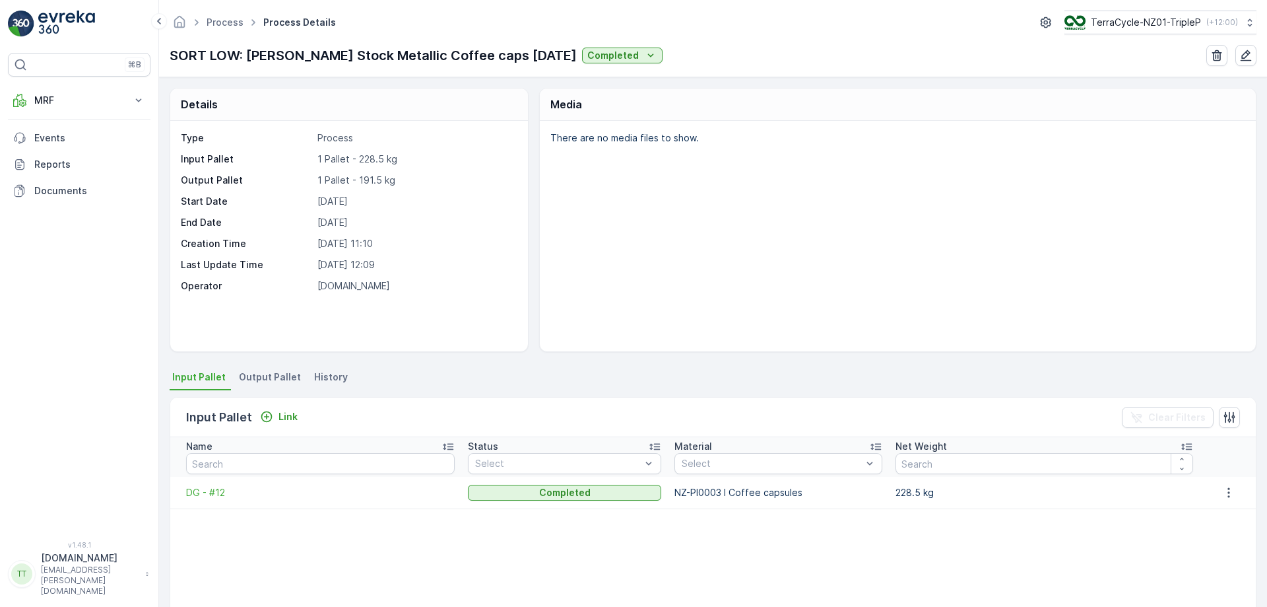
click at [255, 370] on span "Output Pallet" at bounding box center [270, 376] width 62 height 13
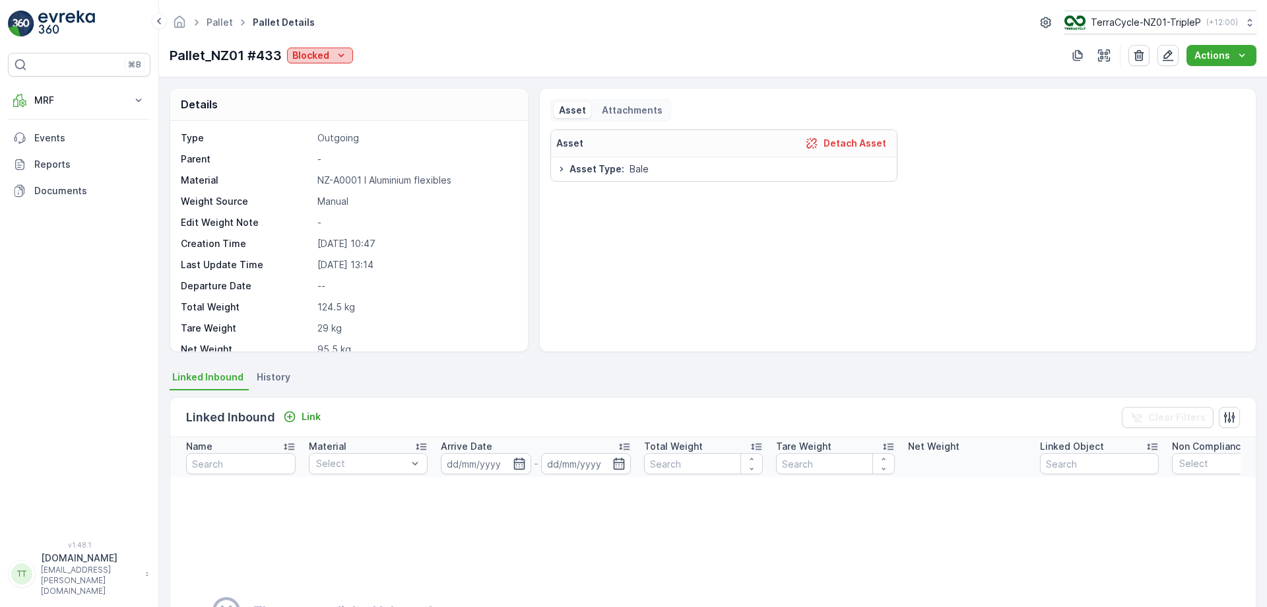
click at [300, 54] on p "Blocked" at bounding box center [310, 55] width 37 height 13
click at [330, 180] on span "Ready to Allocation" at bounding box center [339, 186] width 87 height 13
click at [316, 67] on div "Pallet Pallet Details TerraCycle-NZ01-TripleP ( +12:00 ) Pallet_NZ01 #435 Block…" at bounding box center [713, 38] width 1108 height 77
click at [313, 62] on button "Blocked" at bounding box center [320, 56] width 66 height 16
click at [354, 185] on span "Ready to Allocation" at bounding box center [339, 186] width 87 height 13
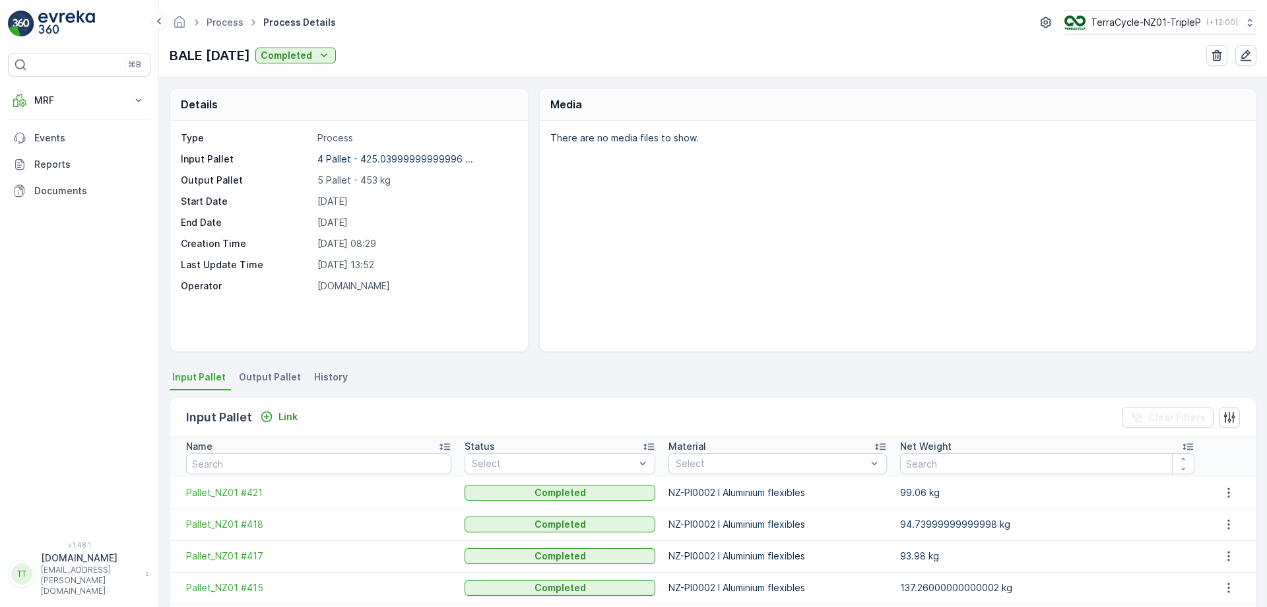
click at [288, 374] on span "Output Pallet" at bounding box center [270, 376] width 62 height 13
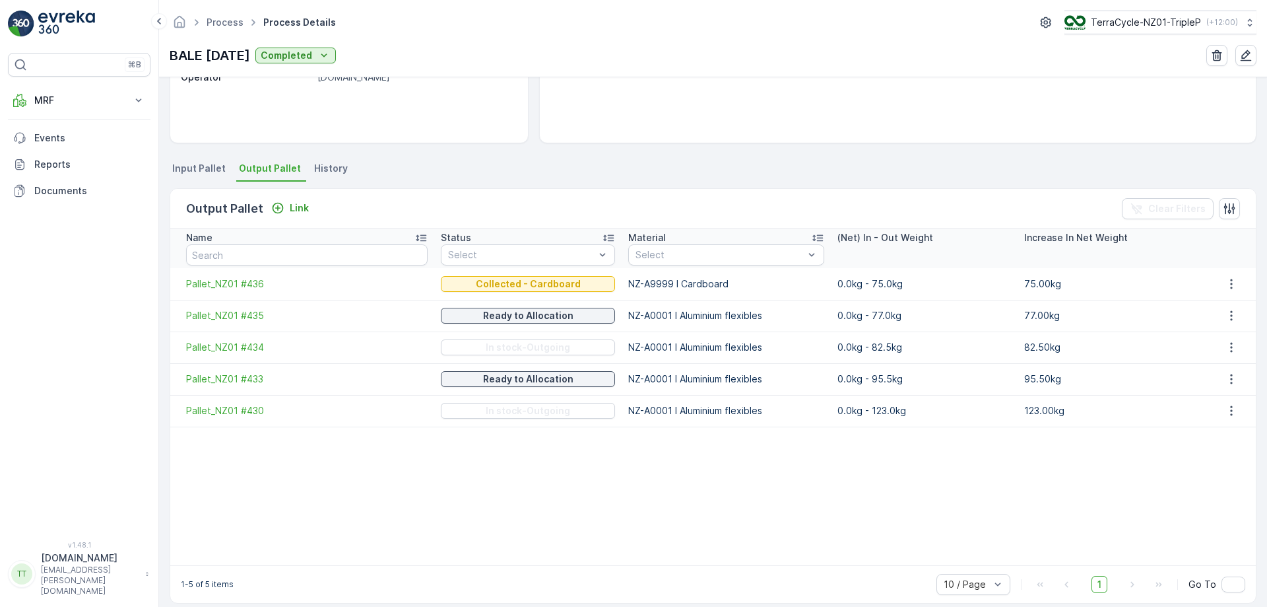
scroll to position [222, 0]
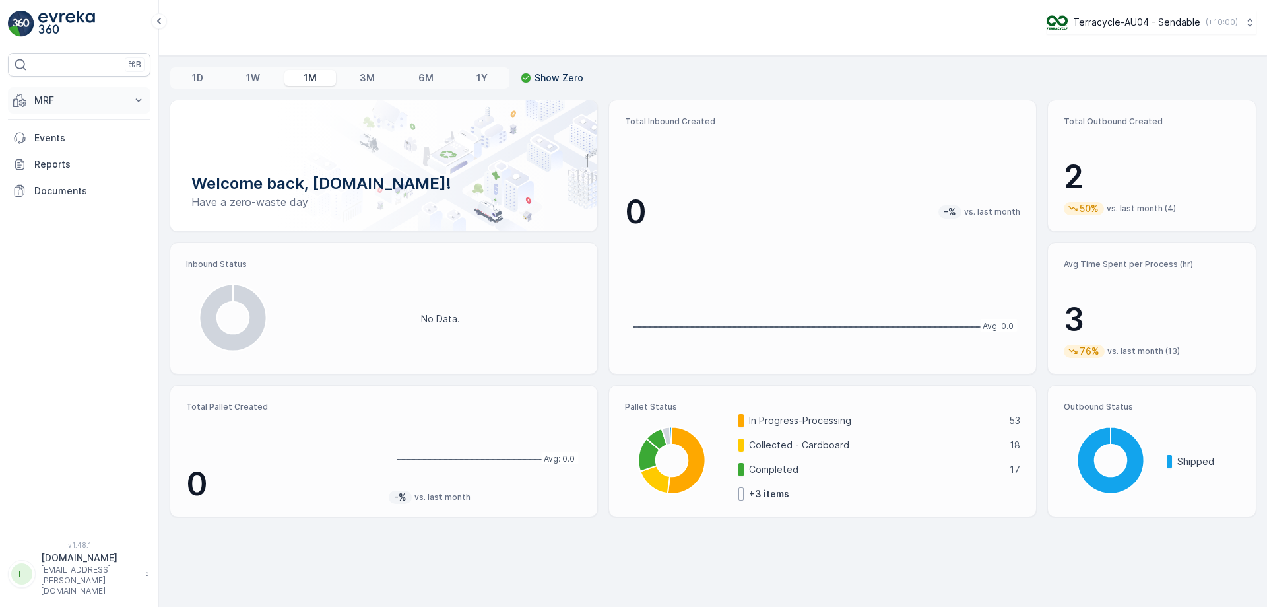
click at [106, 107] on button "MRF" at bounding box center [79, 100] width 143 height 26
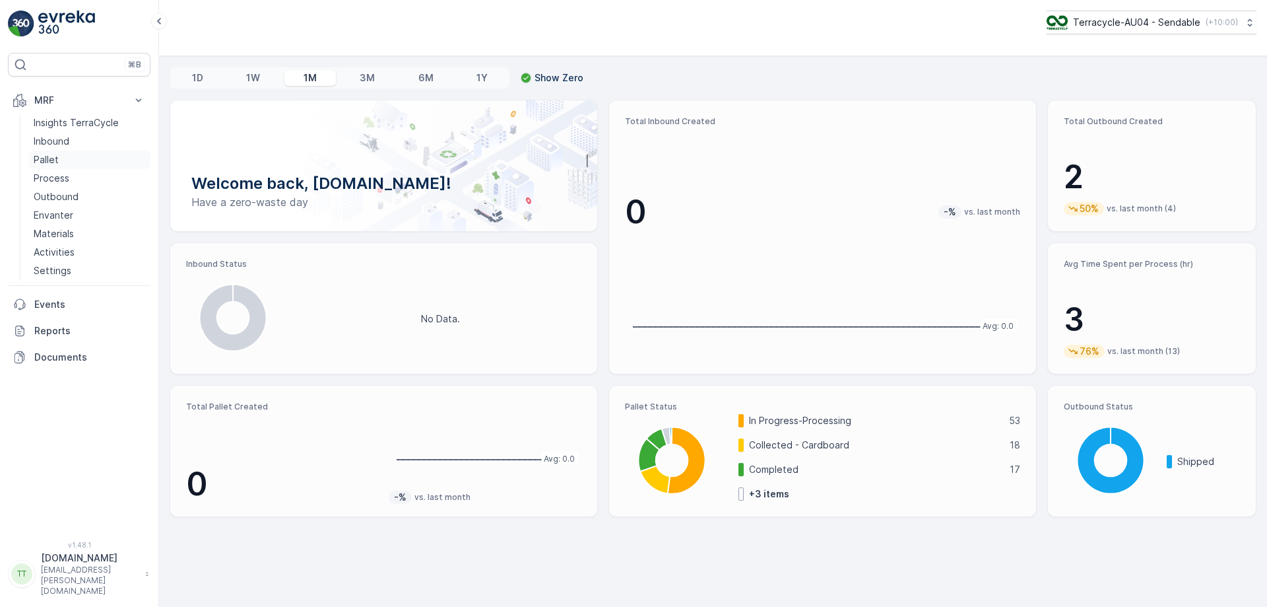
click at [66, 166] on link "Pallet" at bounding box center [89, 160] width 122 height 18
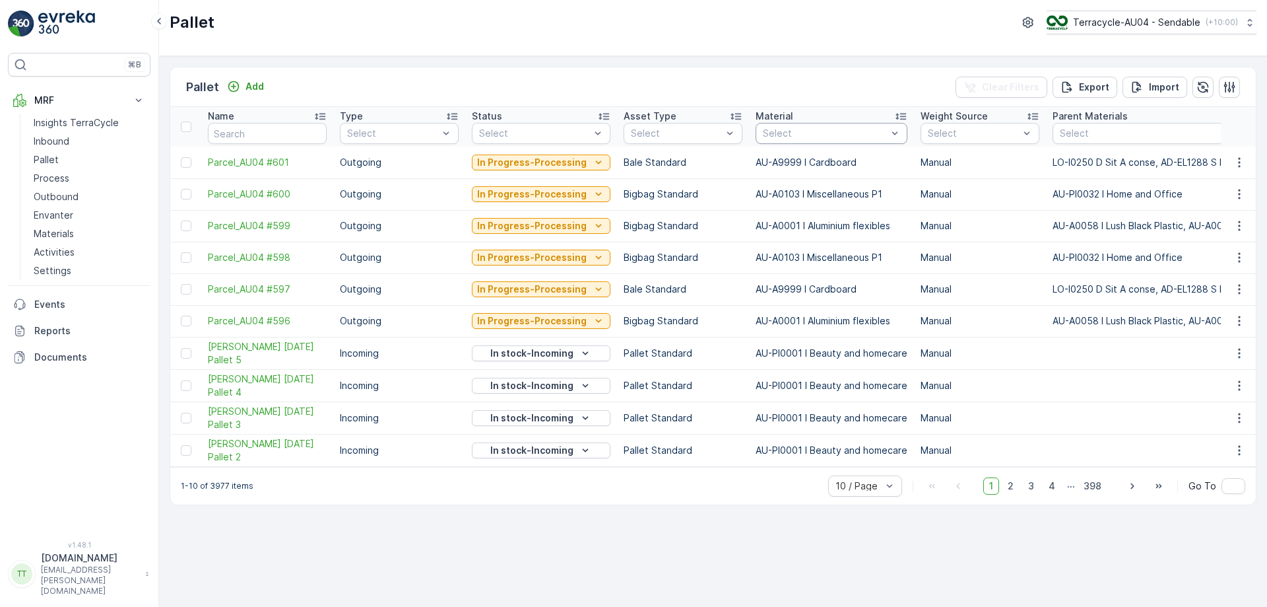
click at [834, 134] on div at bounding box center [825, 133] width 127 height 11
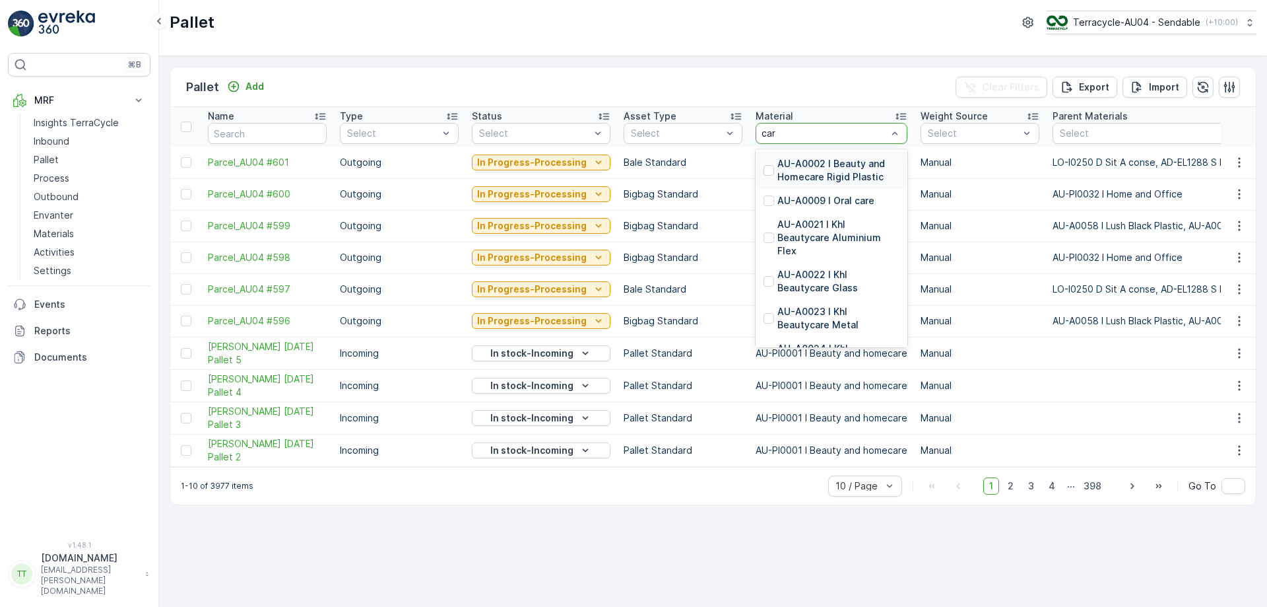
type input "card"
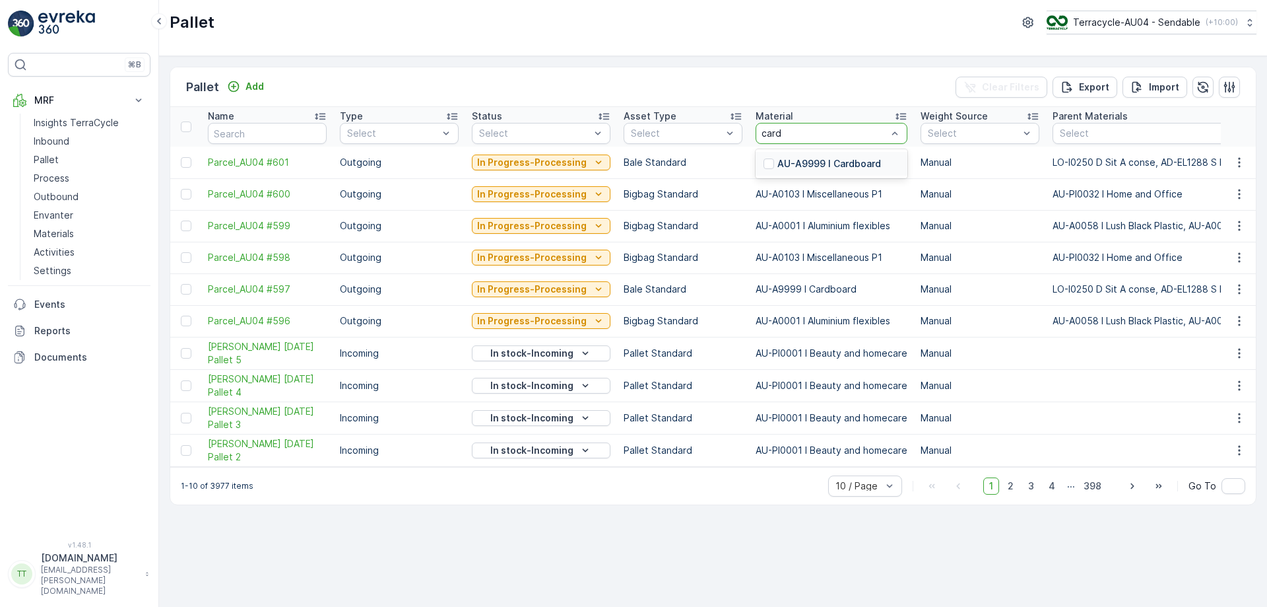
click at [818, 170] on p "AU-A9999 I Cardboard" at bounding box center [830, 163] width 104 height 13
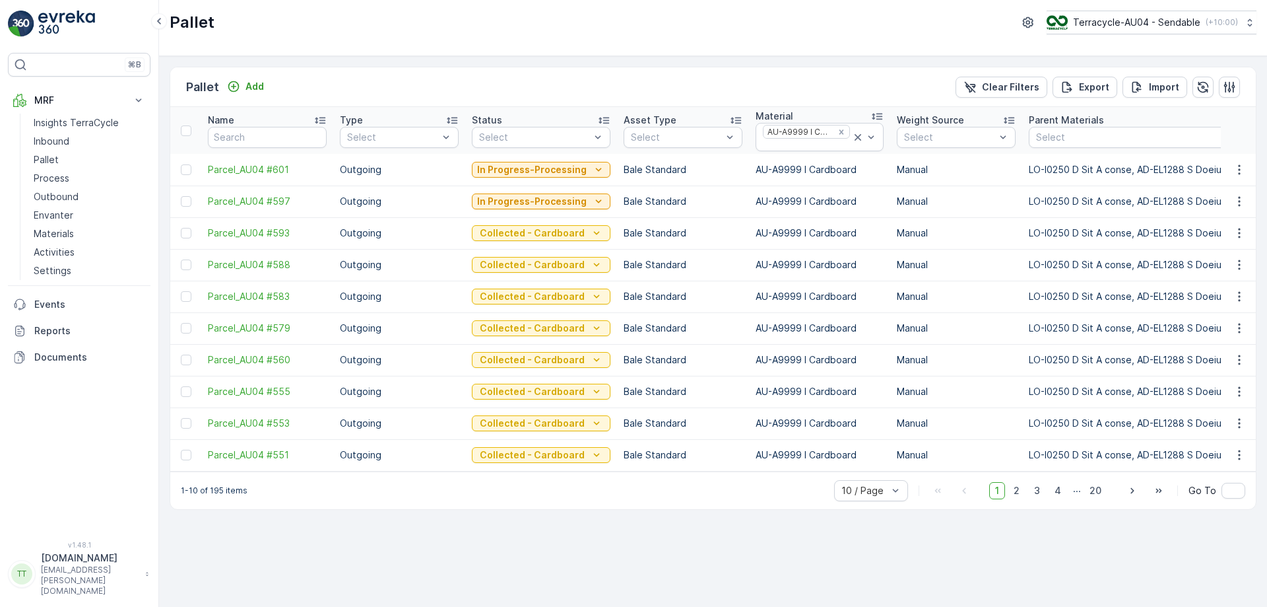
click at [576, 136] on div at bounding box center [535, 137] width 114 height 11
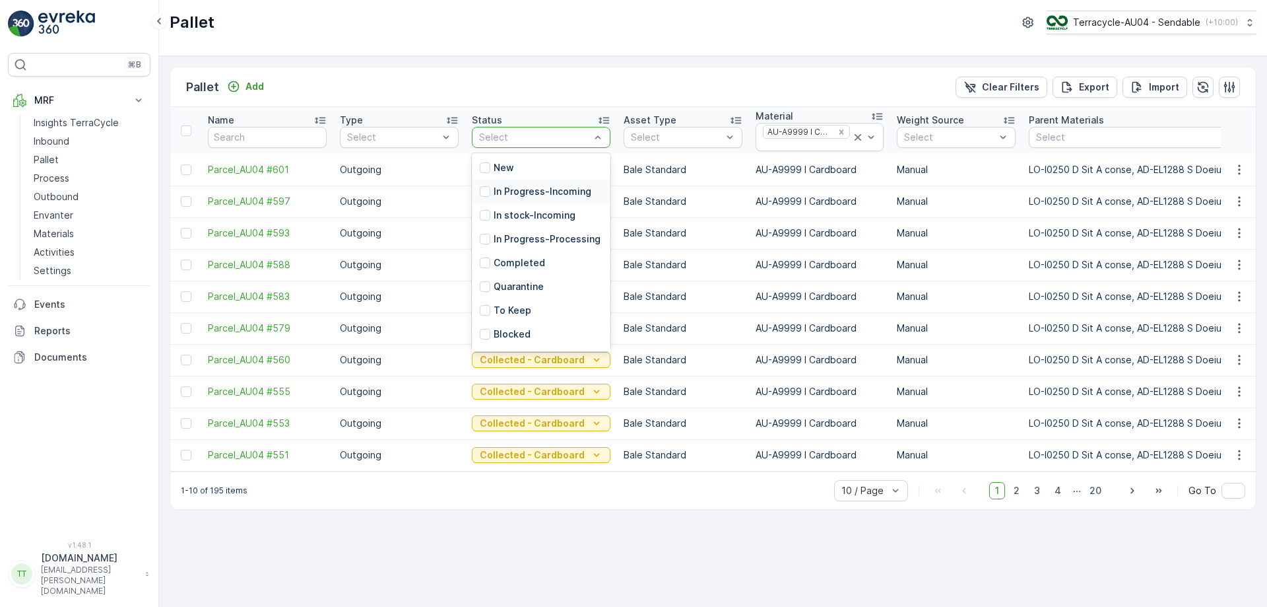
click at [545, 196] on p "In Progress-Incoming" at bounding box center [543, 191] width 98 height 13
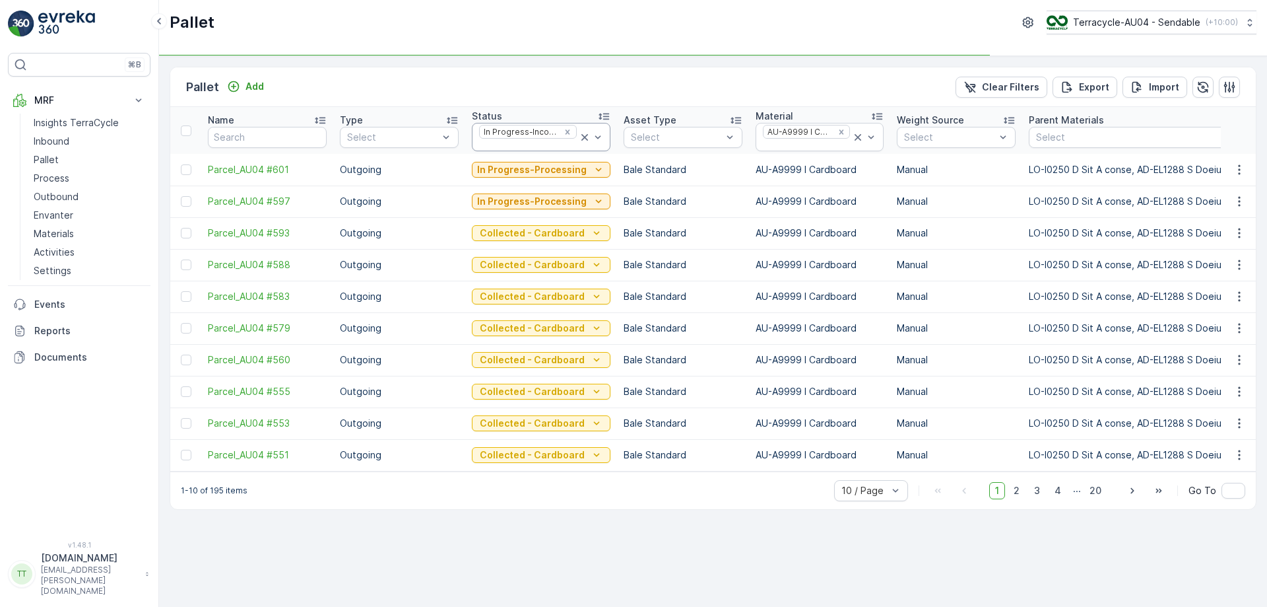
click at [539, 145] on div at bounding box center [528, 145] width 100 height 11
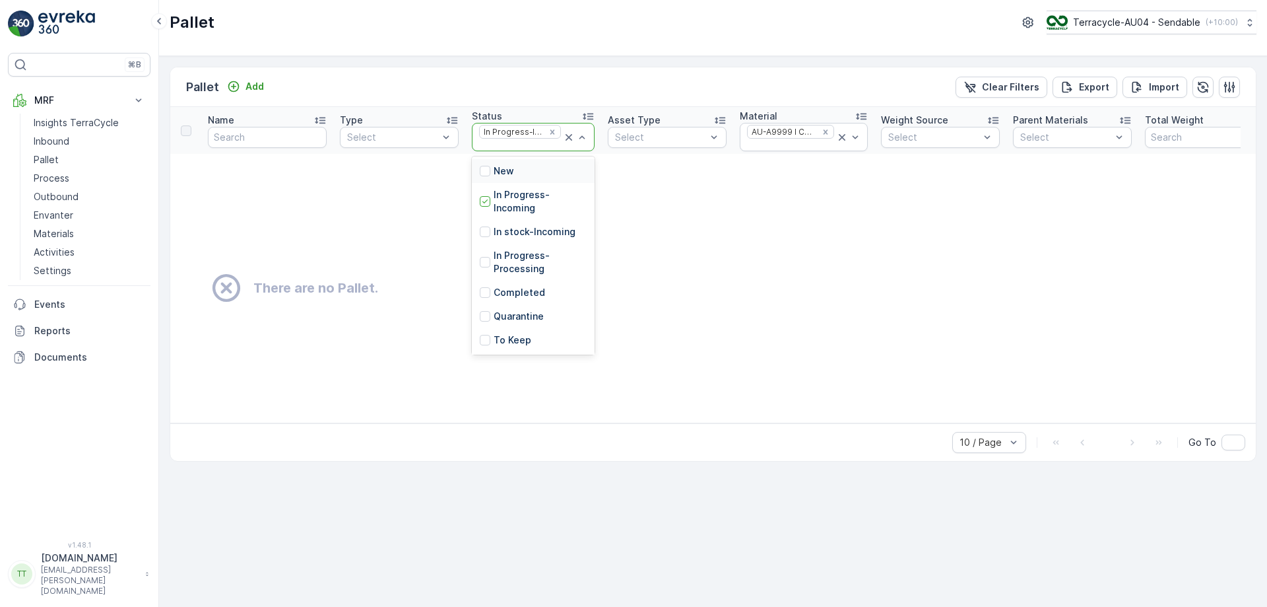
click at [506, 138] on div "In Progress-Incoming" at bounding box center [512, 131] width 64 height 13
click at [503, 234] on p "In stock-Incoming" at bounding box center [535, 231] width 82 height 13
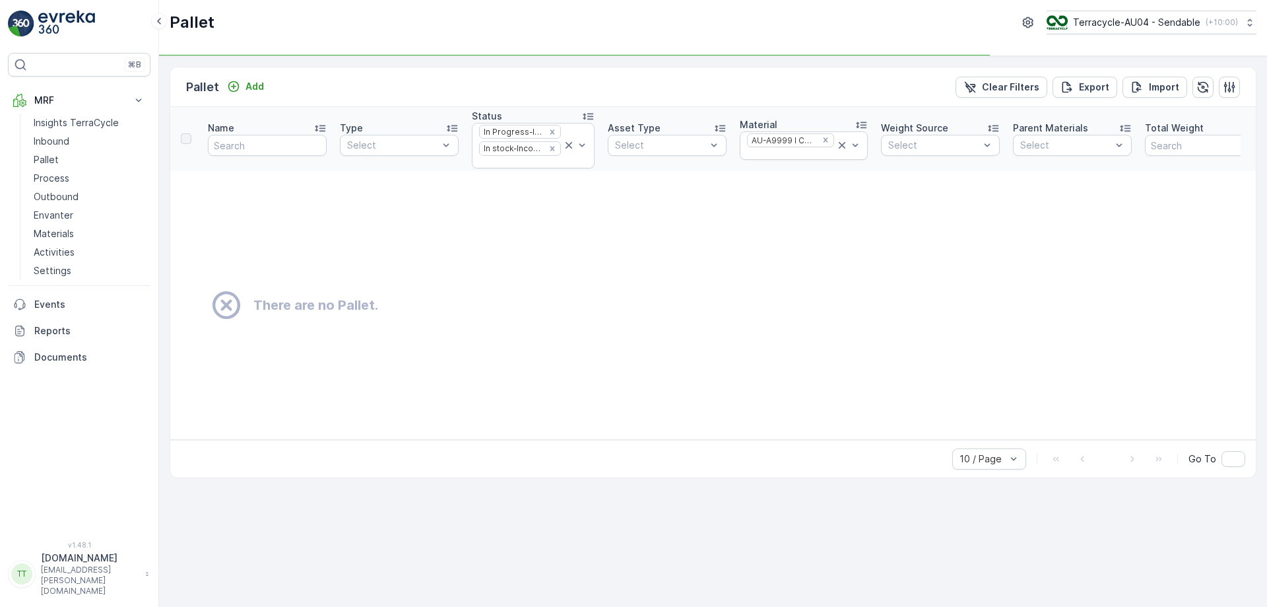
click at [514, 165] on div at bounding box center [520, 162] width 84 height 11
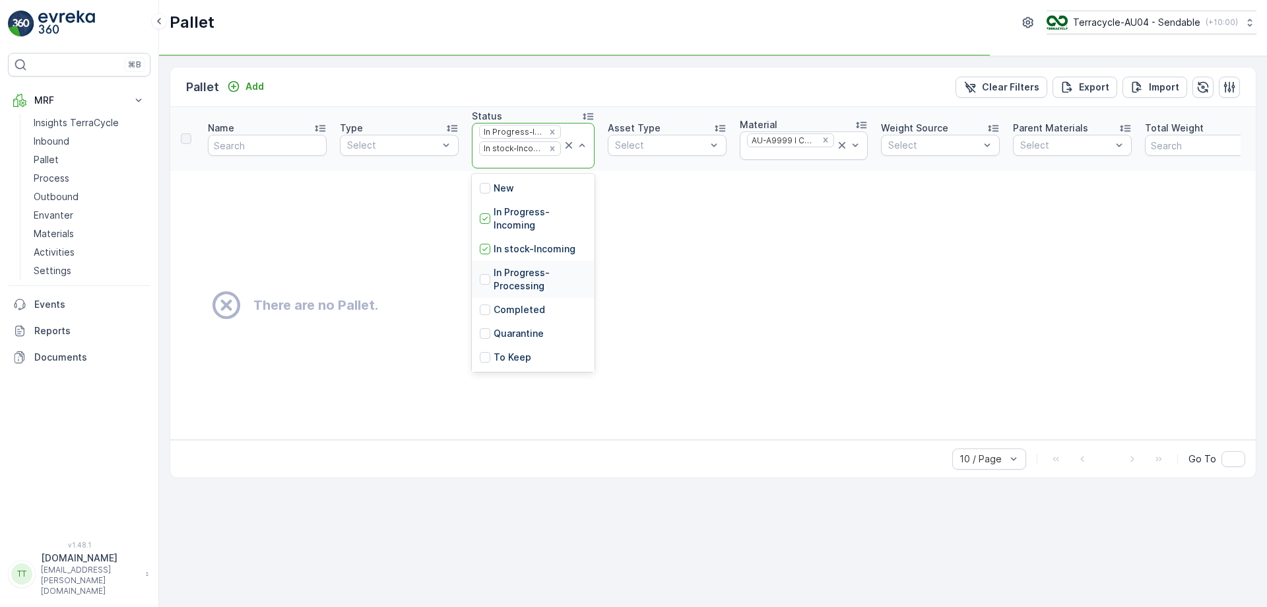
click at [512, 272] on p "In Progress-Processing" at bounding box center [540, 279] width 93 height 26
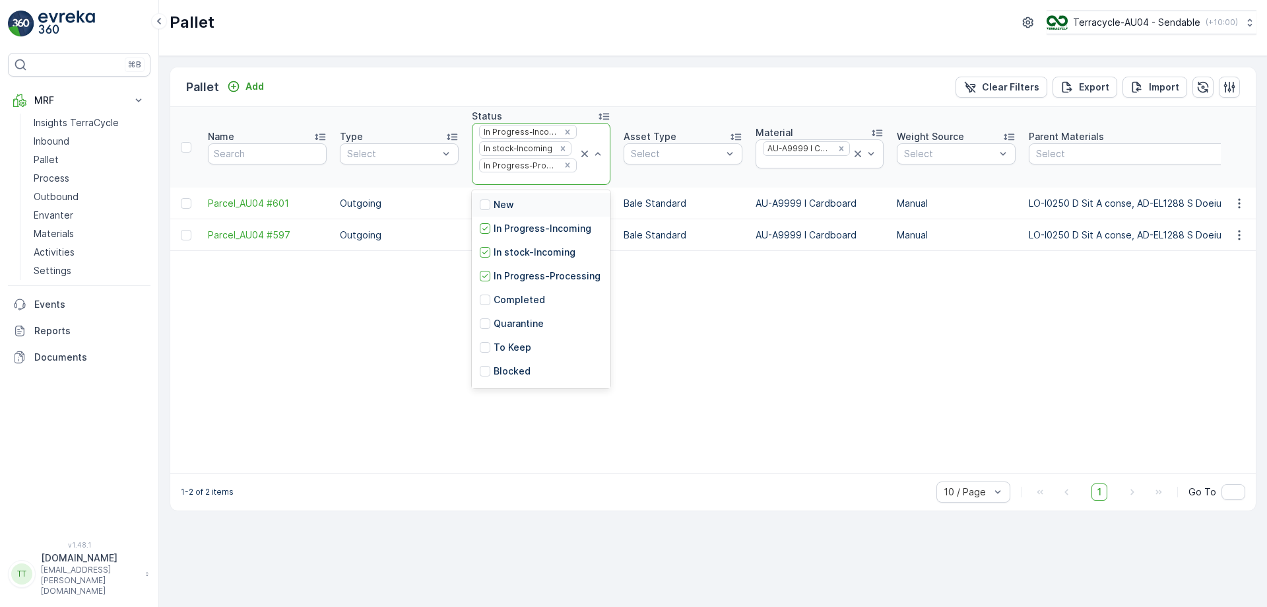
click at [514, 180] on div at bounding box center [528, 179] width 100 height 11
click at [525, 278] on p "In stock-Outgoing" at bounding box center [535, 278] width 83 height 13
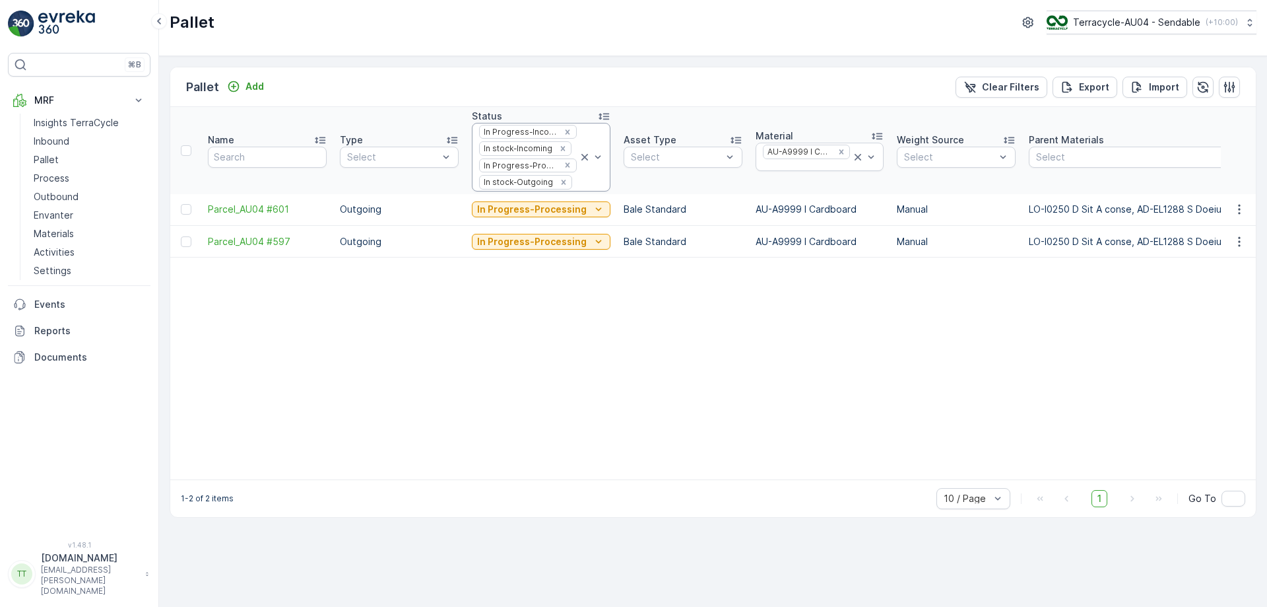
click at [574, 187] on div at bounding box center [576, 182] width 5 height 11
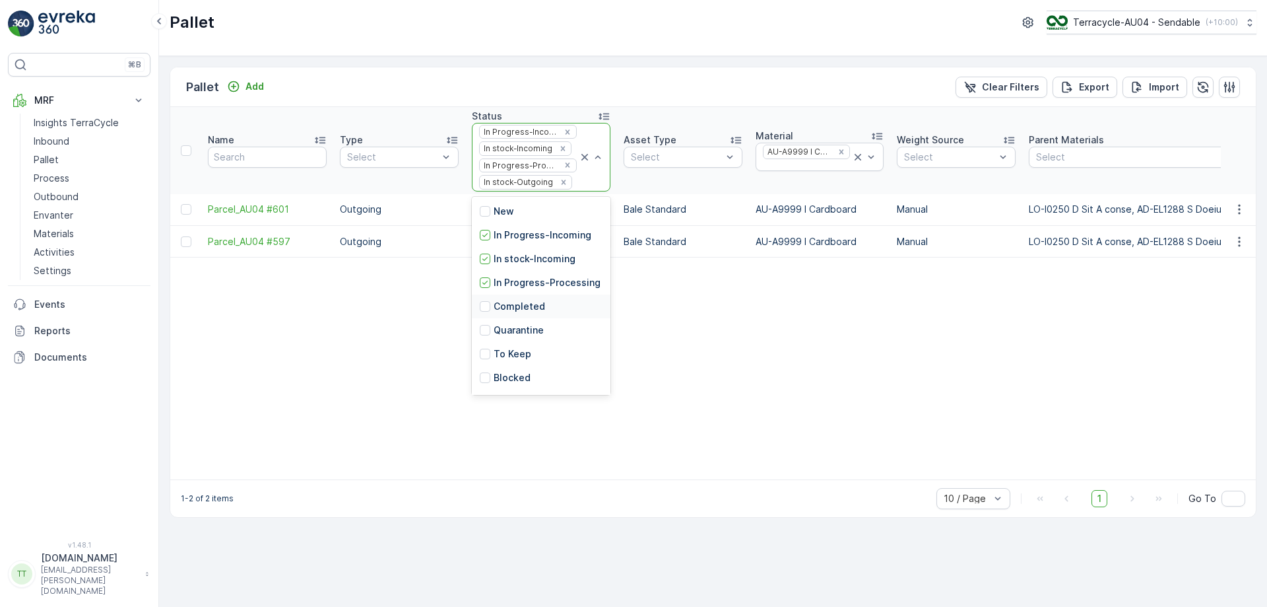
scroll to position [129, 0]
click at [539, 314] on p "Ready to Allocation" at bounding box center [539, 308] width 90 height 13
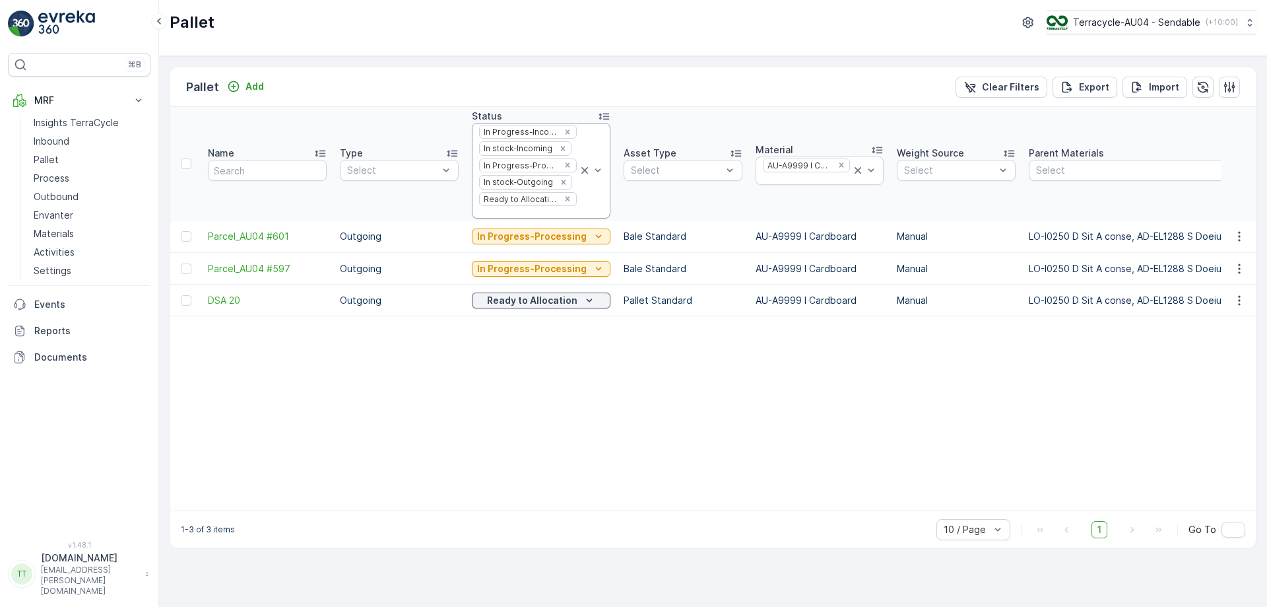
click at [526, 211] on div at bounding box center [528, 212] width 100 height 11
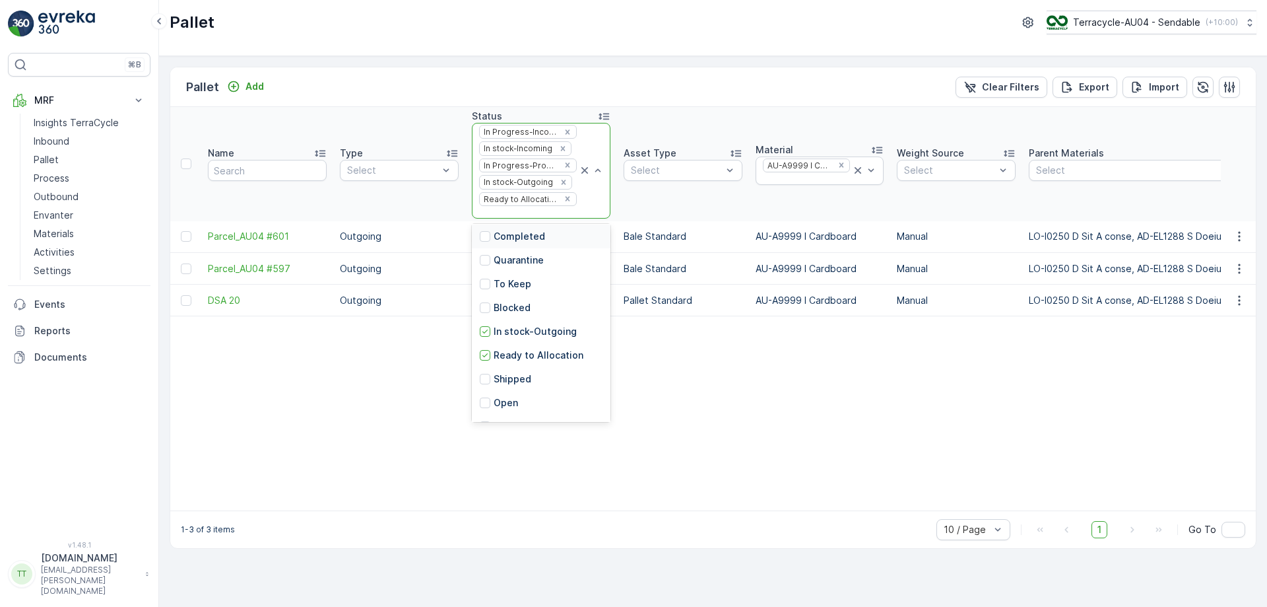
scroll to position [129, 0]
click at [542, 407] on p "Collected - Cardboard" at bounding box center [545, 407] width 102 height 13
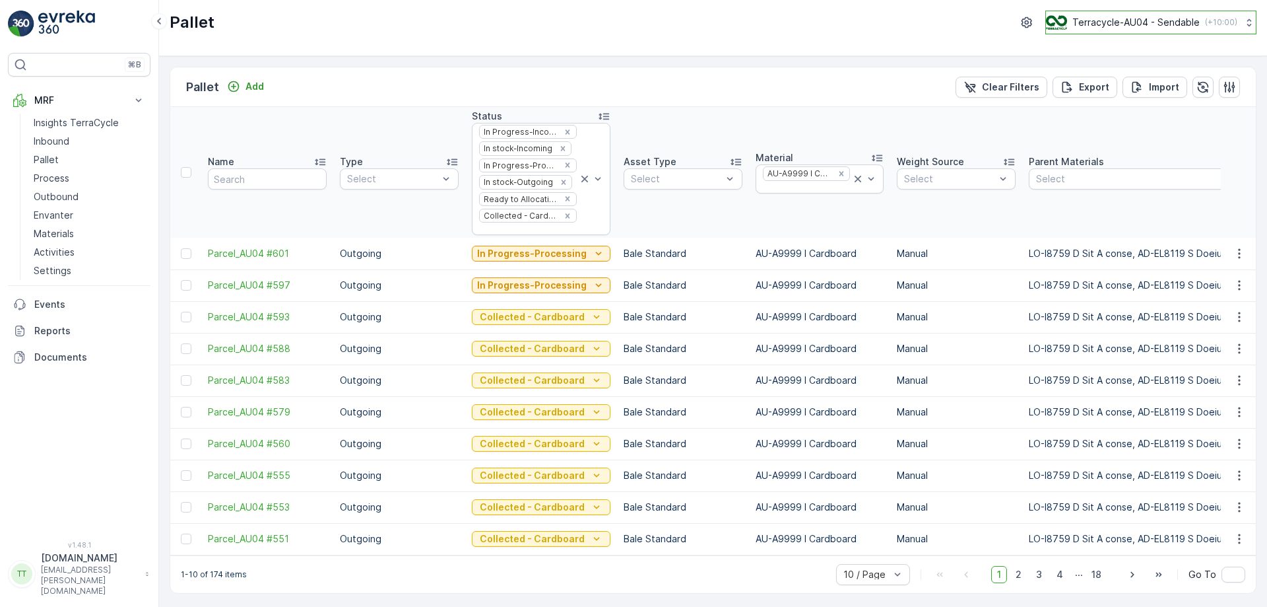
click at [1114, 24] on p "Terracycle-AU04 - Sendable" at bounding box center [1136, 22] width 127 height 13
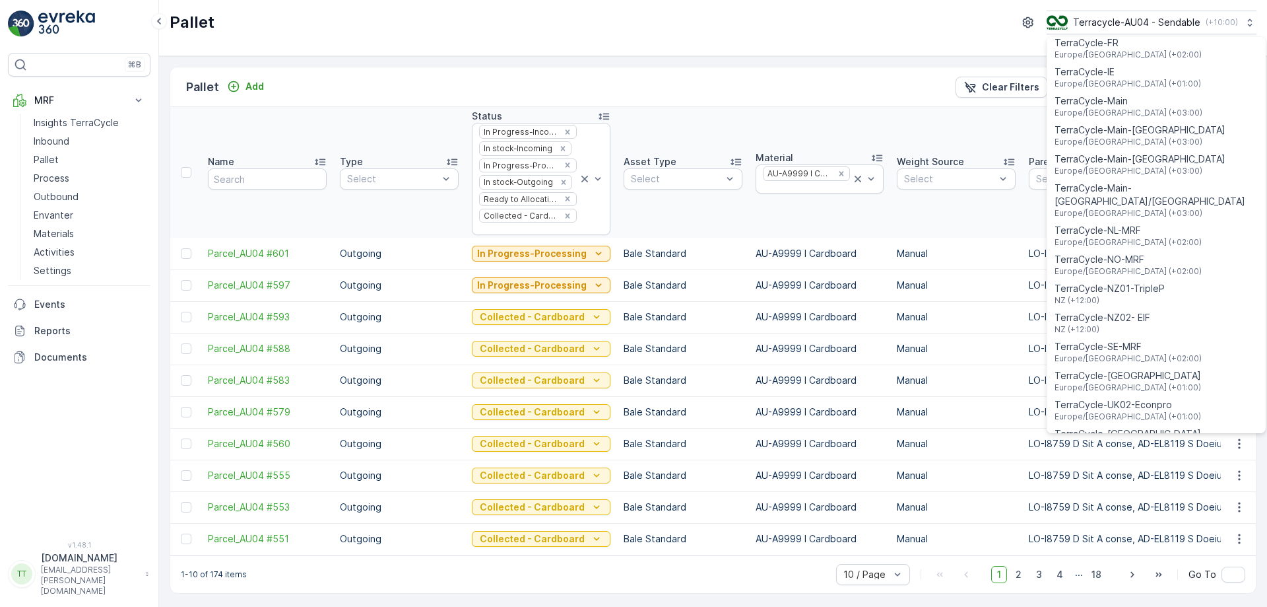
scroll to position [594, 0]
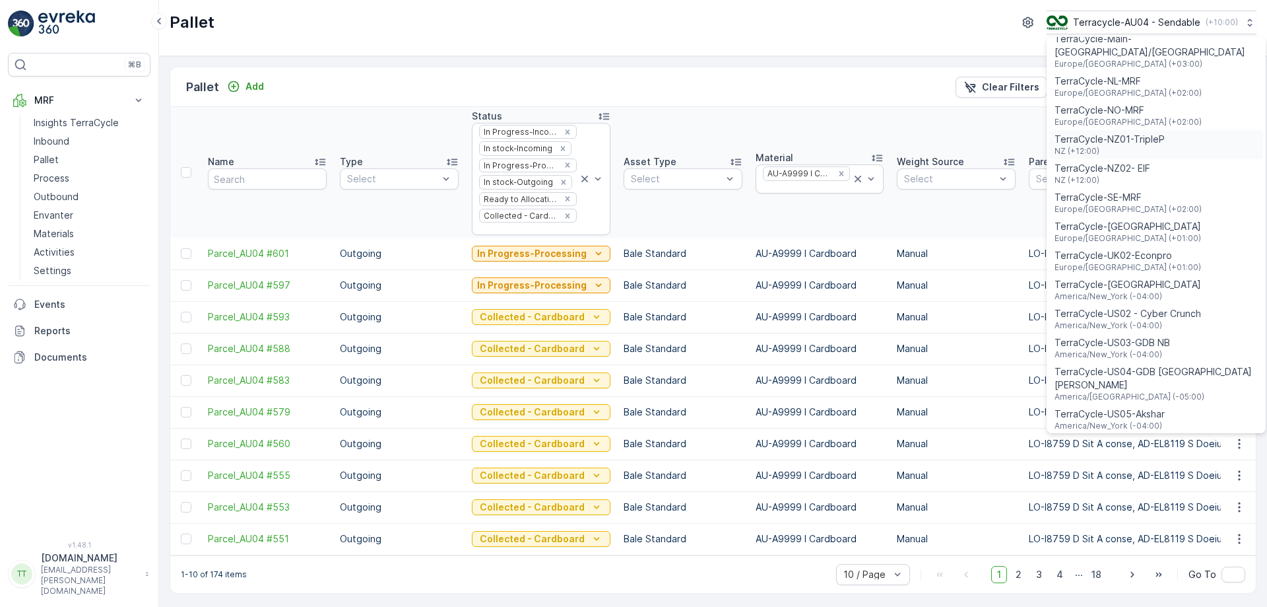
click at [1175, 143] on div "TerraCycle-NZ01-TripleP NZ (+12:00)" at bounding box center [1157, 144] width 214 height 29
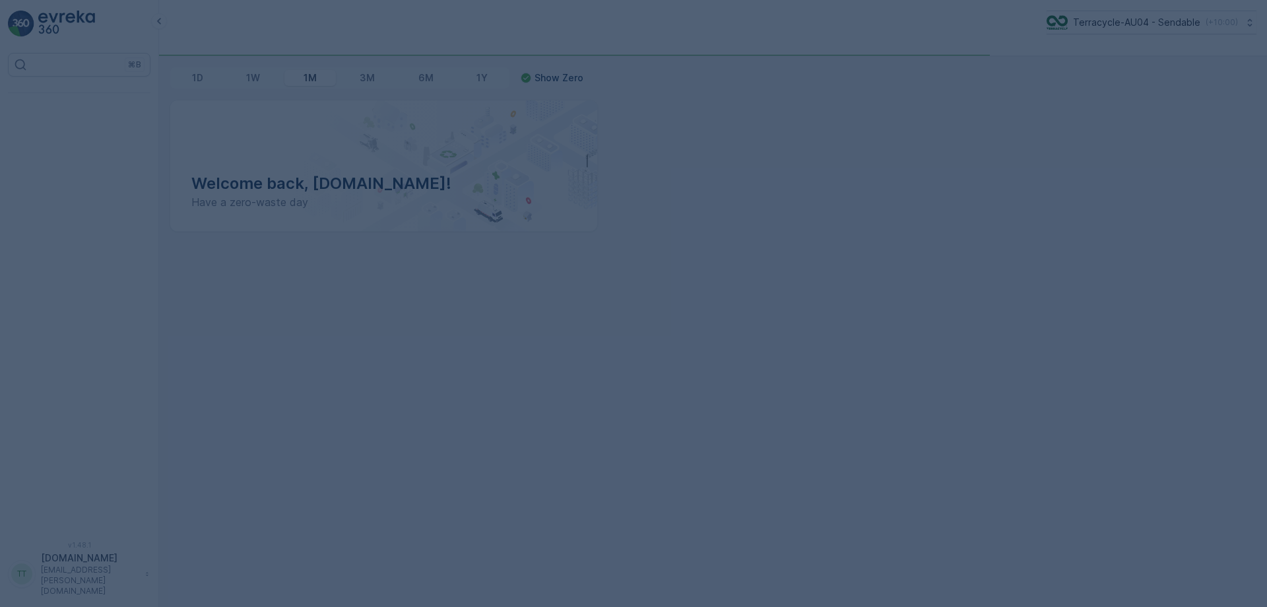
click at [91, 108] on div at bounding box center [633, 303] width 1267 height 607
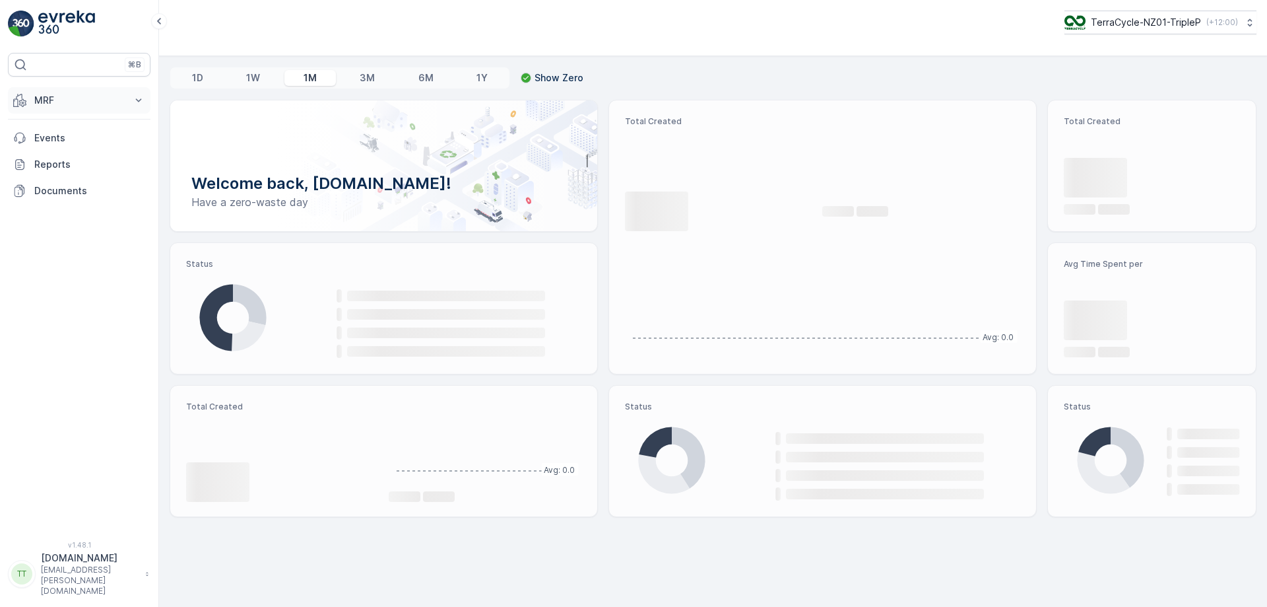
click at [88, 103] on p "MRF" at bounding box center [79, 100] width 90 height 13
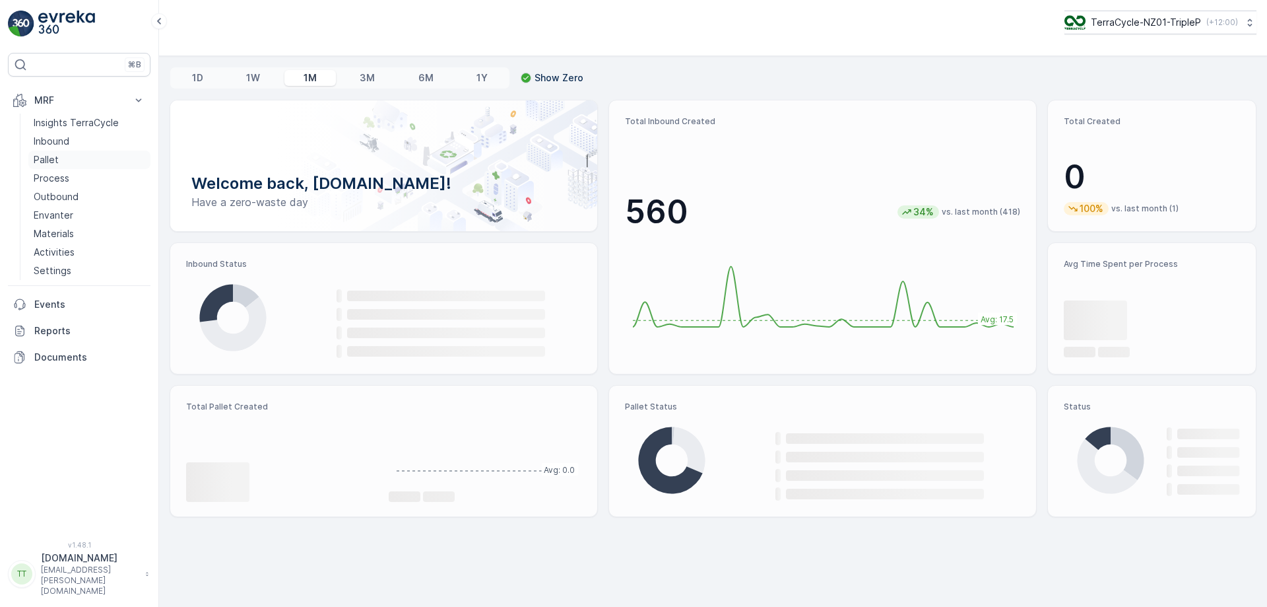
click at [93, 164] on link "Pallet" at bounding box center [89, 160] width 122 height 18
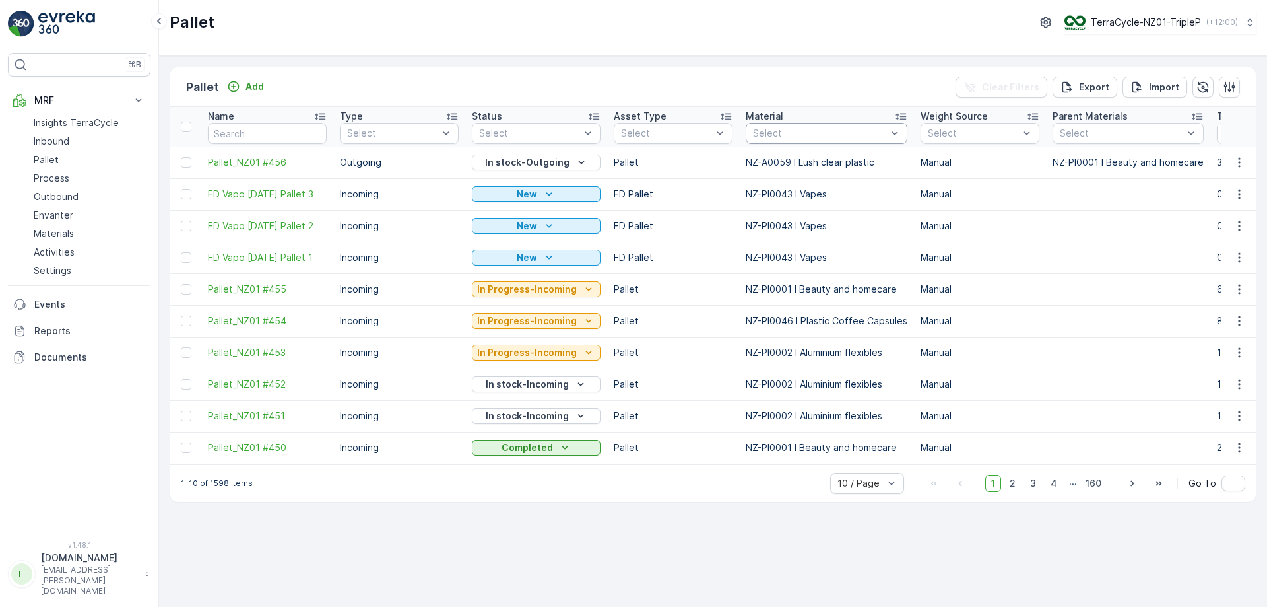
click at [804, 137] on div at bounding box center [820, 133] width 137 height 11
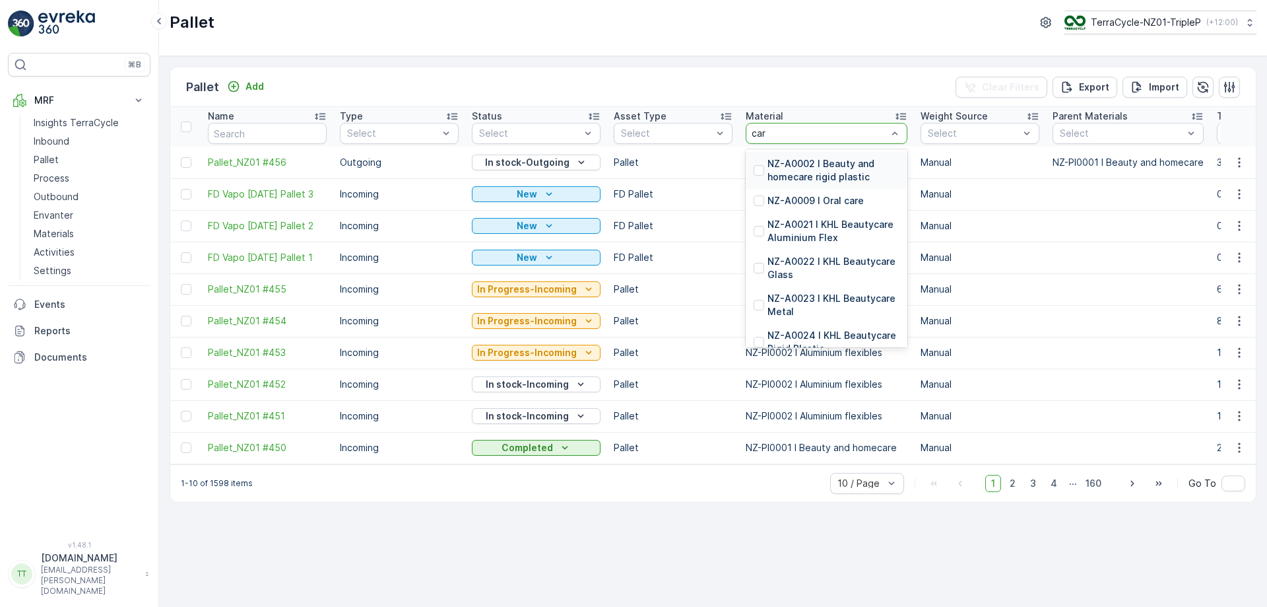
type input "card"
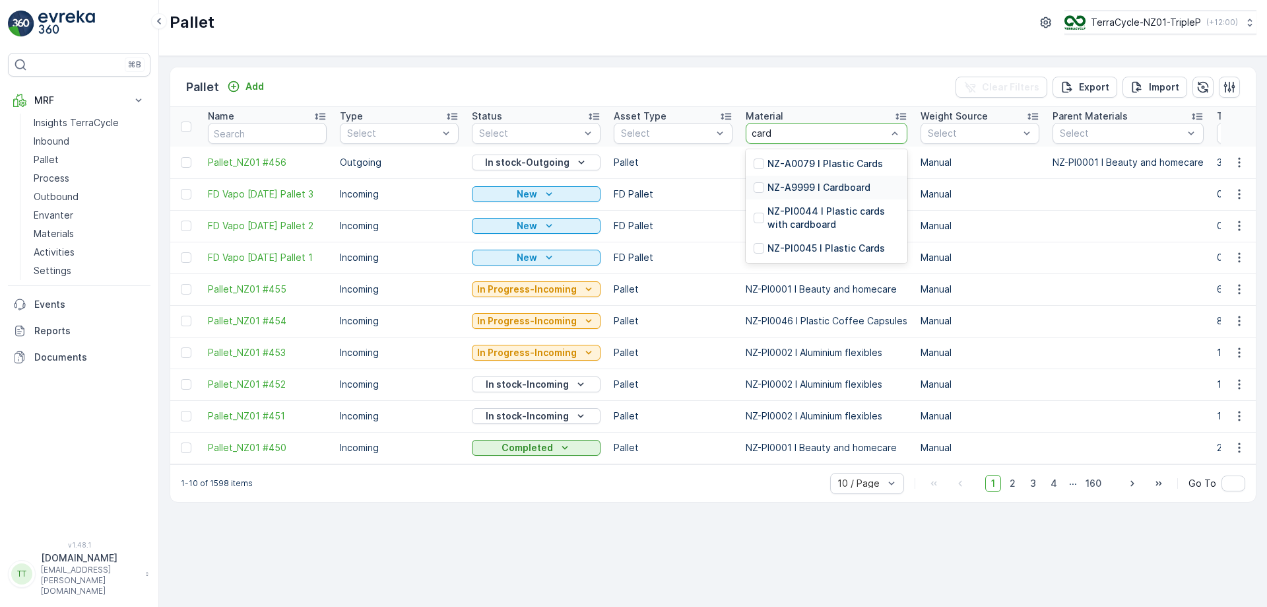
click at [824, 189] on p "NZ-A9999 I Cardboard" at bounding box center [819, 187] width 103 height 13
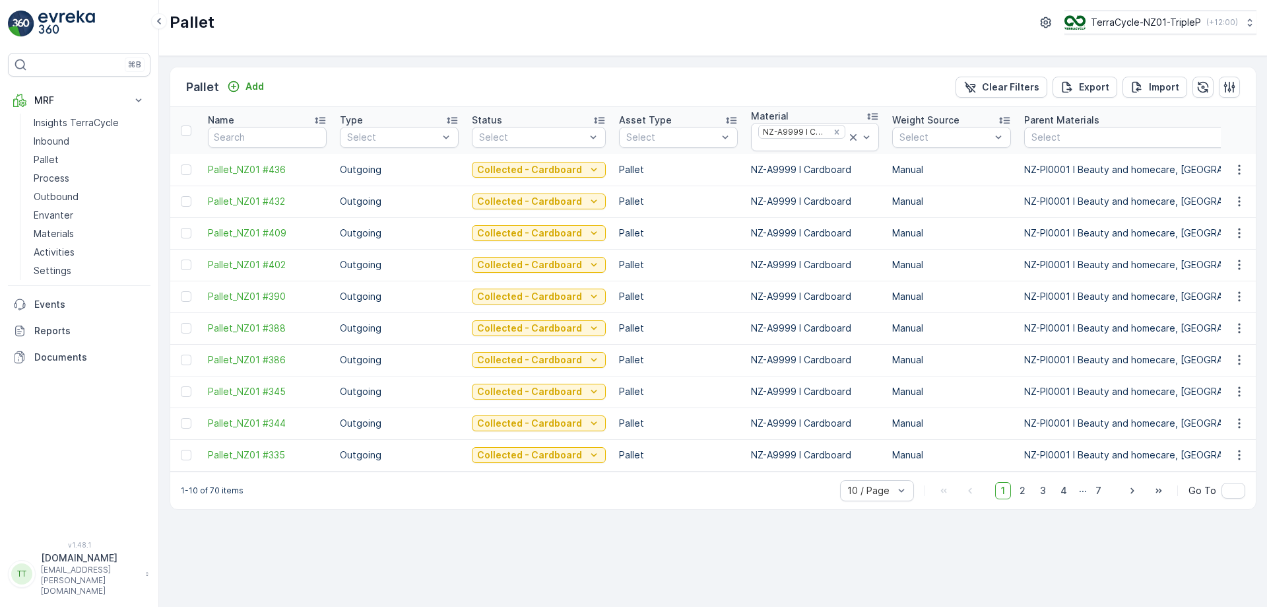
click at [526, 137] on div at bounding box center [532, 137] width 109 height 11
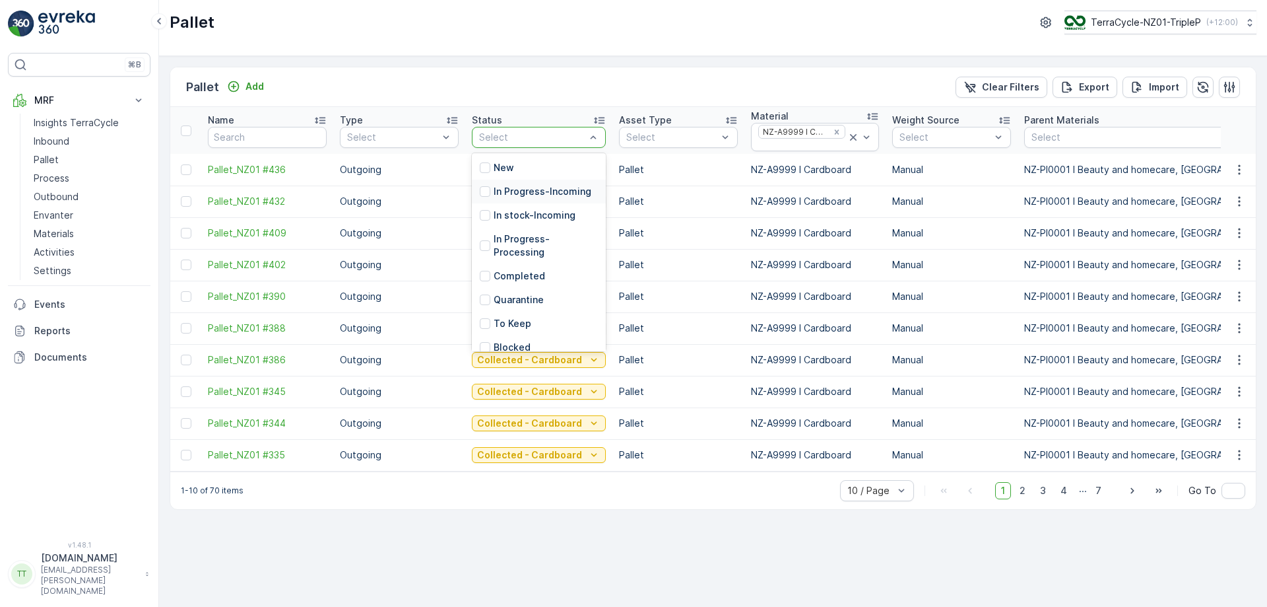
click at [544, 191] on p "In Progress-Incoming" at bounding box center [543, 191] width 98 height 13
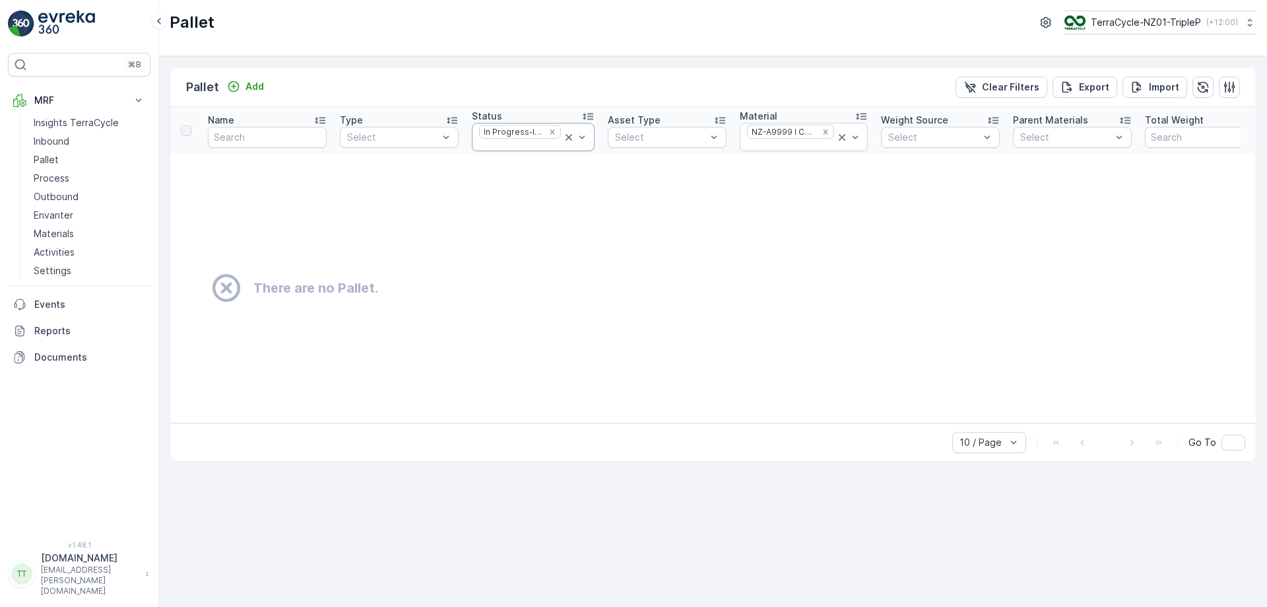
click at [562, 143] on icon at bounding box center [568, 137] width 13 height 13
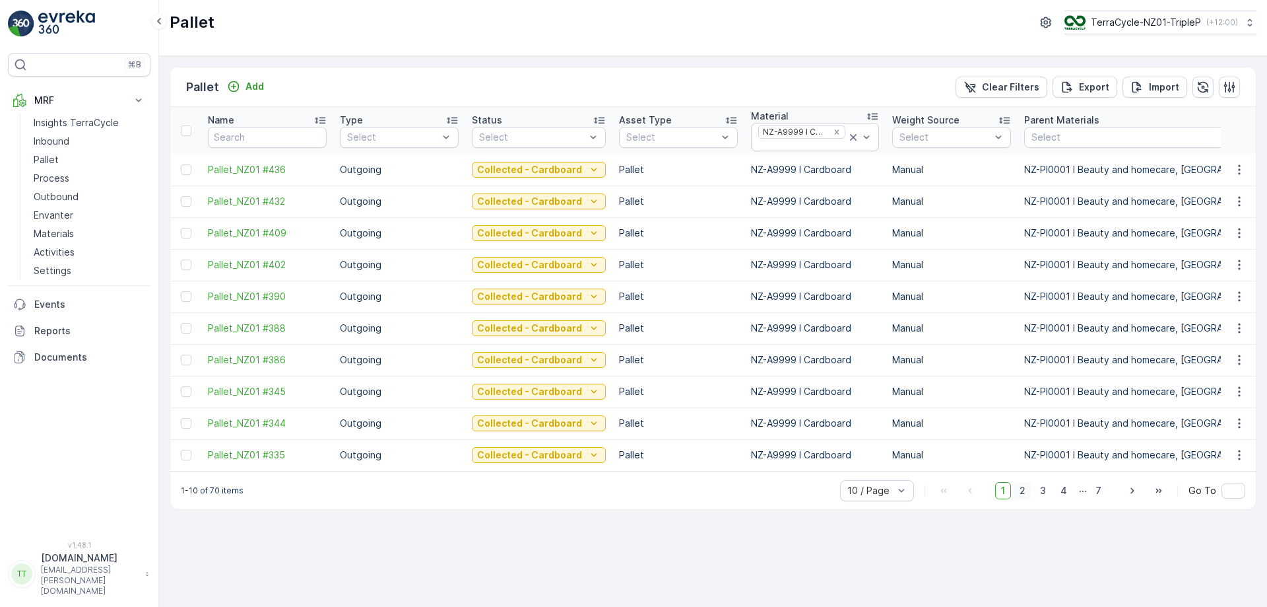
drag, startPoint x: 1026, startPoint y: 500, endPoint x: 1035, endPoint y: 502, distance: 8.7
click at [1027, 499] on span "2" at bounding box center [1023, 490] width 18 height 17
click at [1049, 499] on span "3" at bounding box center [1043, 490] width 18 height 17
click at [1030, 491] on span "2" at bounding box center [1023, 490] width 18 height 17
click at [1049, 499] on span "3" at bounding box center [1043, 490] width 18 height 17
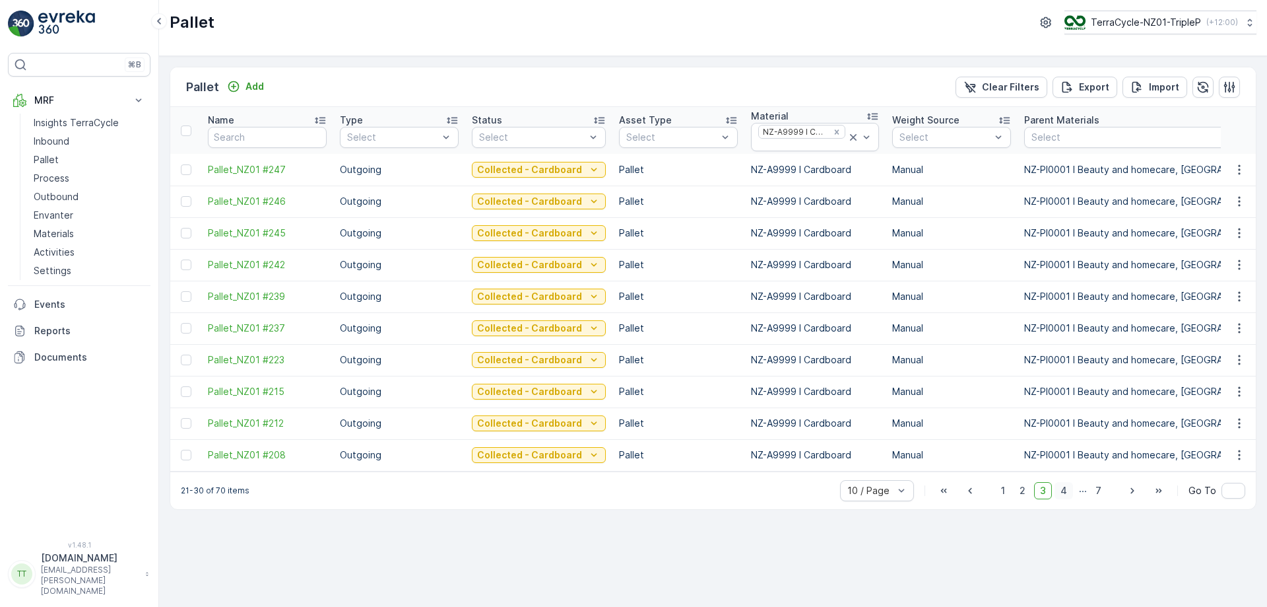
click at [1063, 498] on span "4" at bounding box center [1064, 490] width 18 height 17
click at [1069, 499] on span "5" at bounding box center [1064, 490] width 17 height 17
click at [1083, 496] on span "6" at bounding box center [1078, 490] width 18 height 17
click at [1096, 494] on span "7" at bounding box center [1099, 490] width 18 height 17
click at [847, 137] on icon at bounding box center [853, 137] width 13 height 13
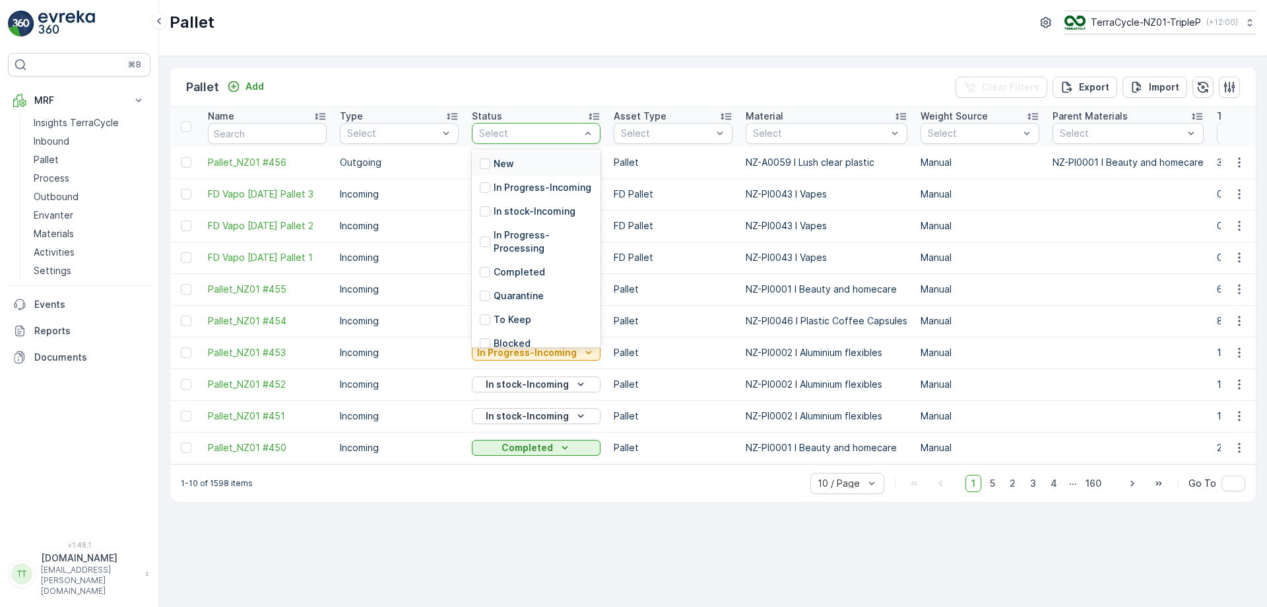
click at [565, 137] on div at bounding box center [530, 133] width 104 height 11
click at [527, 322] on p "Collected - Cardboard" at bounding box center [543, 326] width 99 height 26
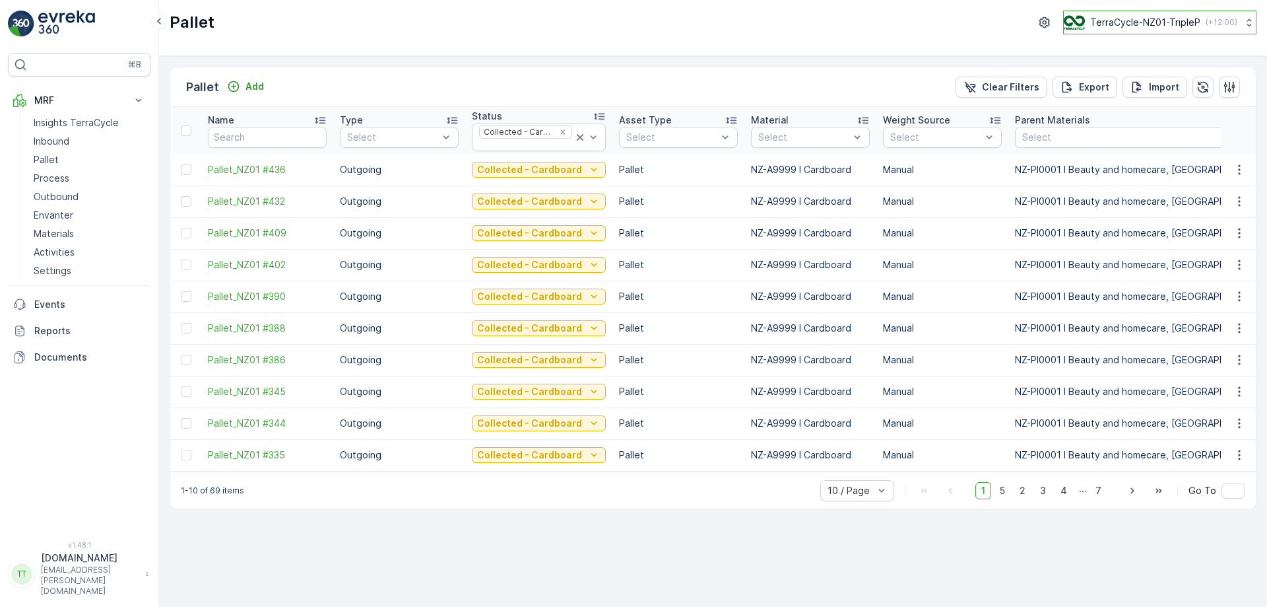
click at [1168, 30] on button "TerraCycle-NZ01-TripleP ( +12:00 )" at bounding box center [1159, 23] width 193 height 24
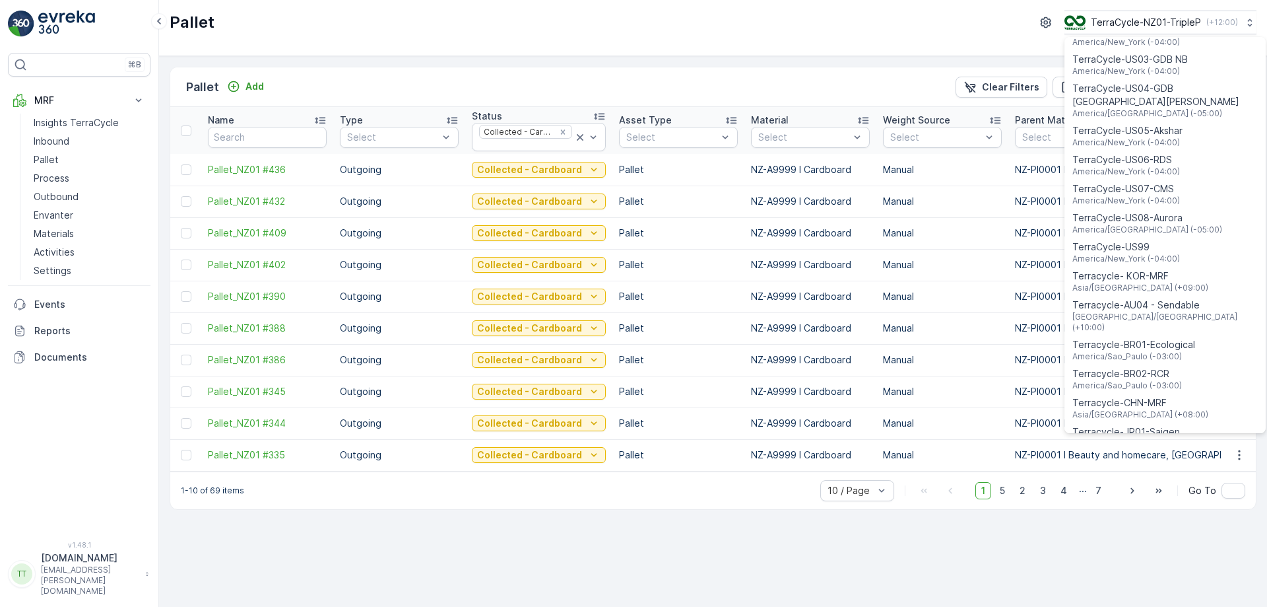
scroll to position [949, 0]
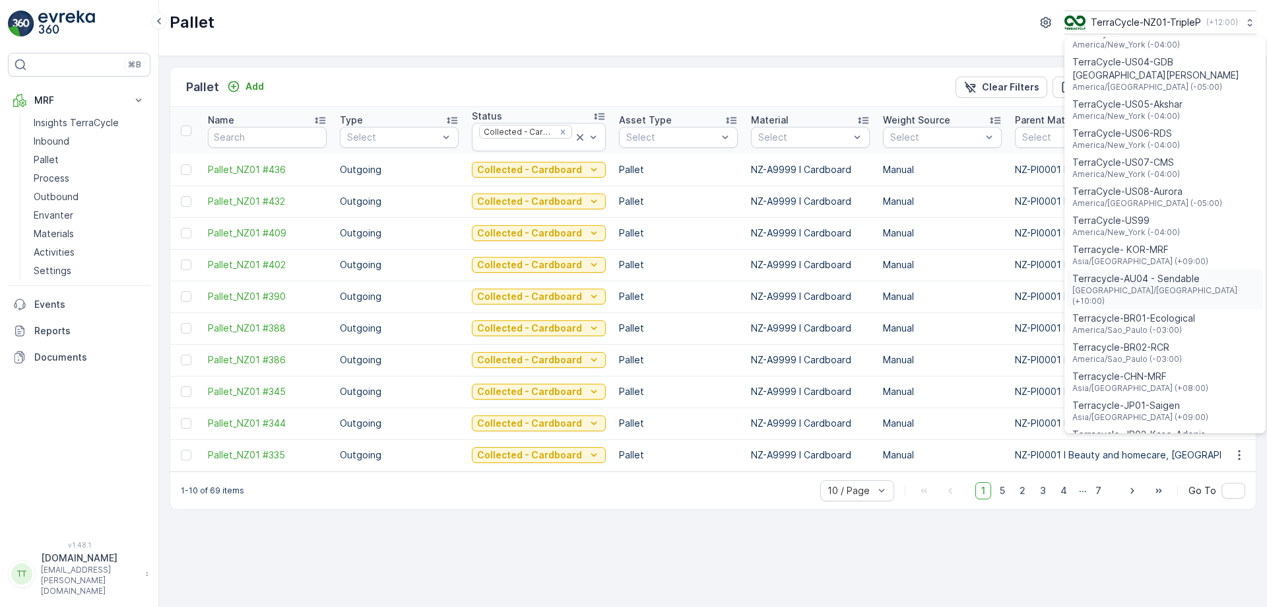
click at [1184, 285] on span "Australia/Sydney (+10:00)" at bounding box center [1165, 295] width 185 height 21
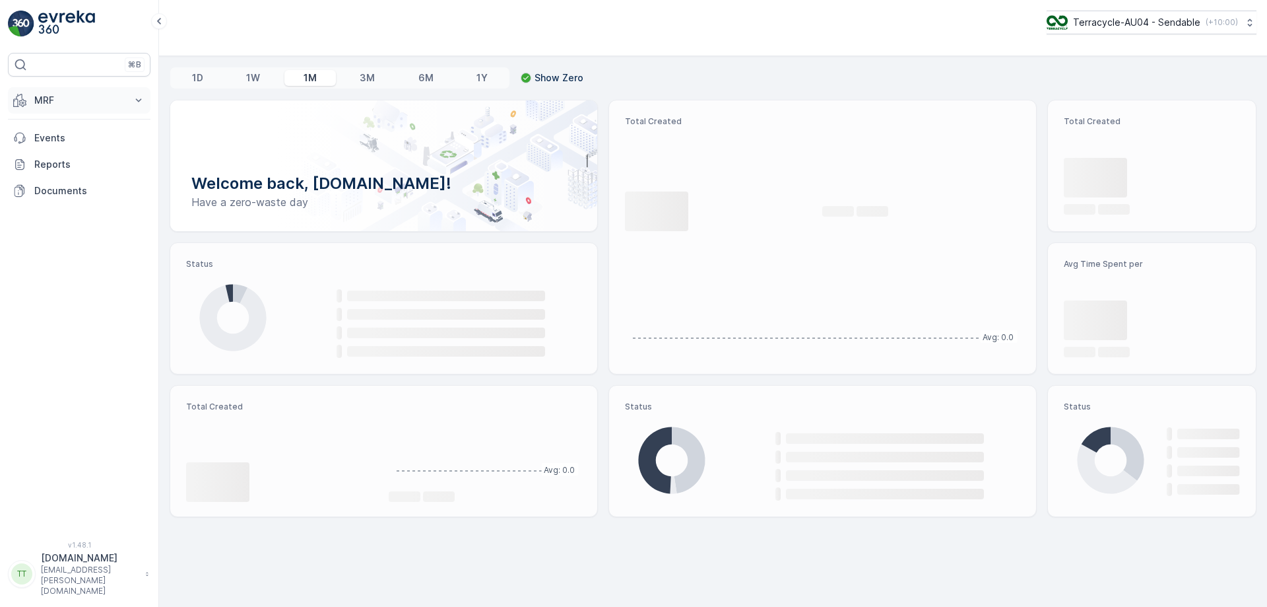
click at [100, 96] on p "MRF" at bounding box center [79, 100] width 90 height 13
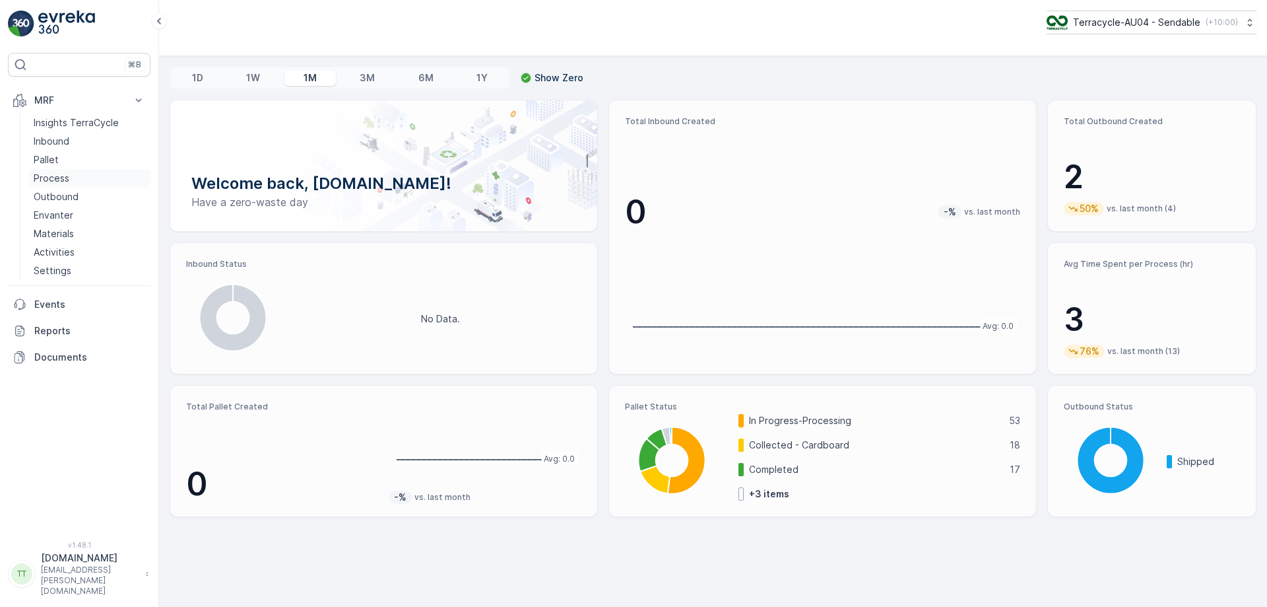
click at [77, 171] on link "Process" at bounding box center [89, 178] width 122 height 18
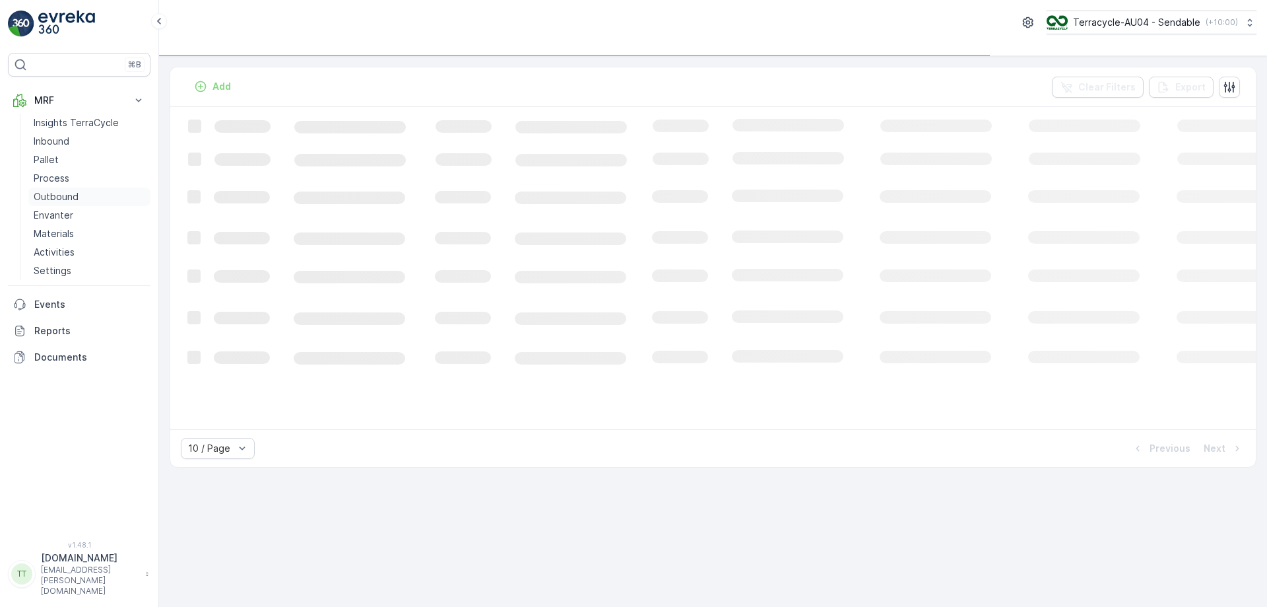
click at [75, 189] on link "Outbound" at bounding box center [89, 196] width 122 height 18
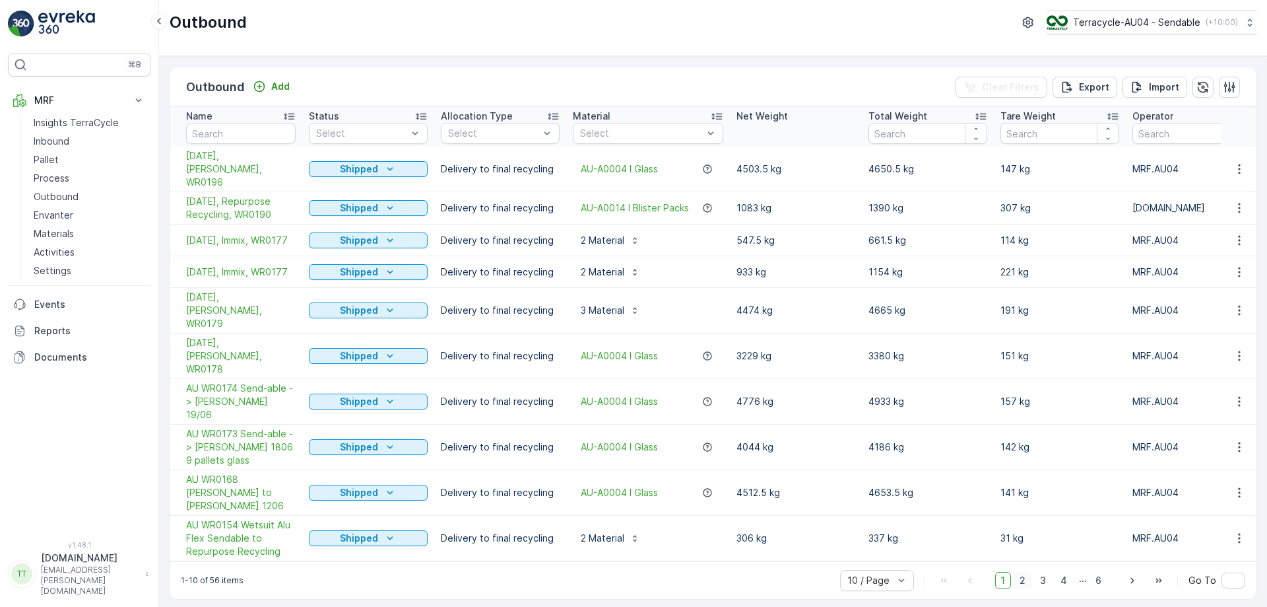
click at [1026, 572] on span "2" at bounding box center [1023, 580] width 18 height 17
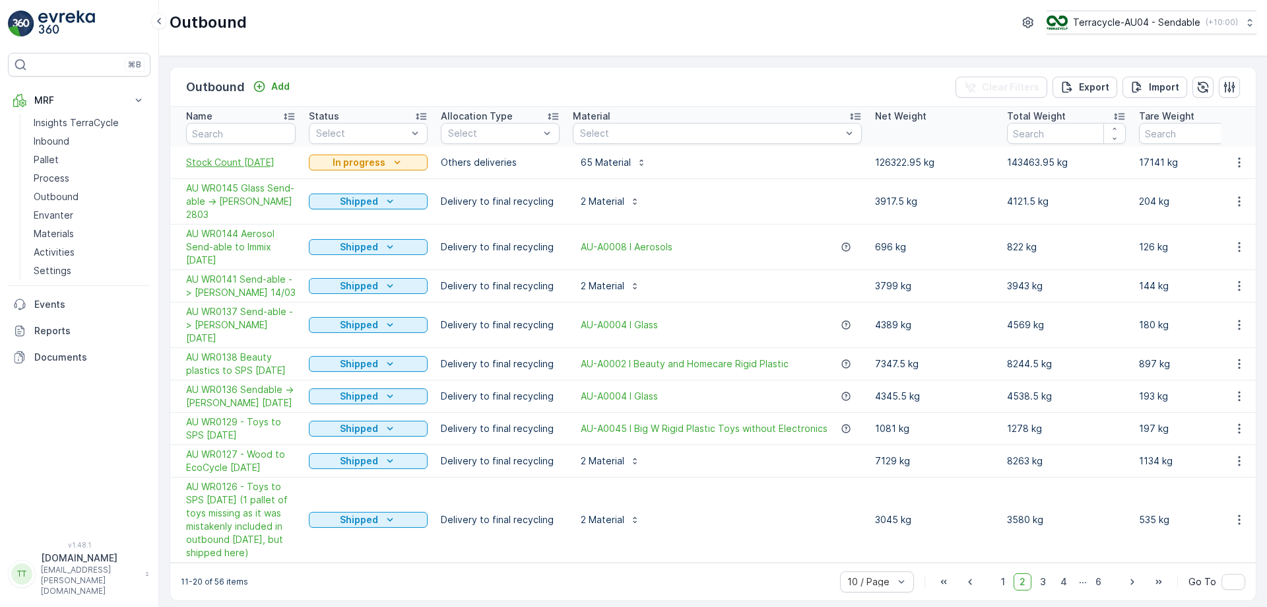
click at [236, 168] on span "Stock Count [DATE]" at bounding box center [241, 162] width 110 height 13
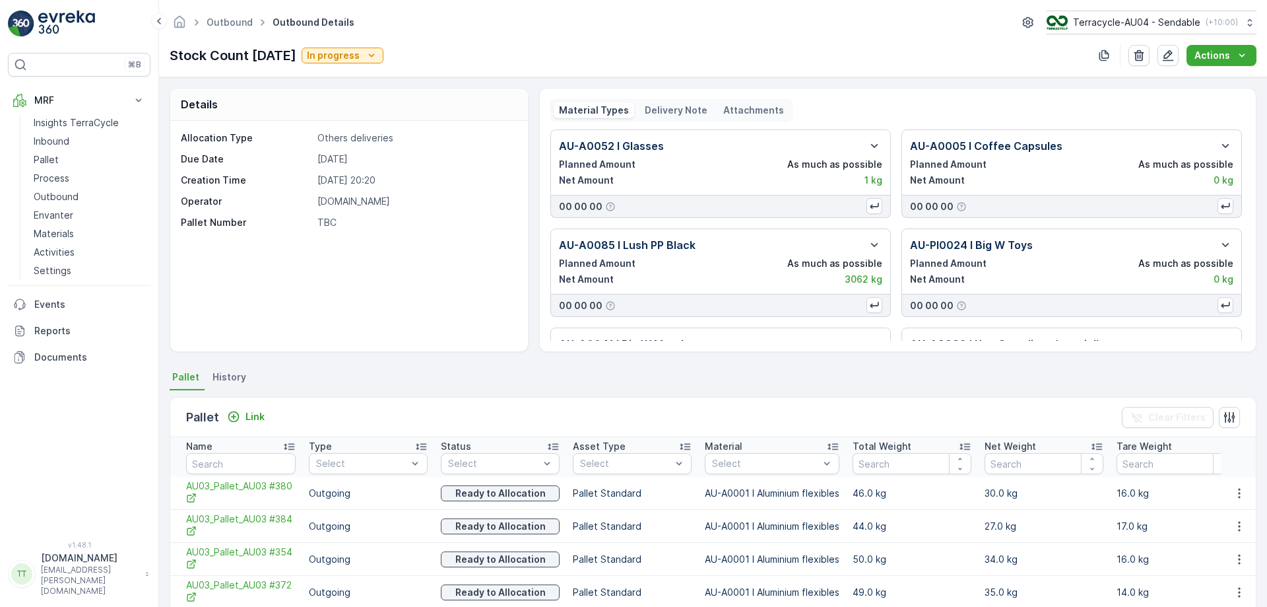
click at [332, 315] on div "Allocation Type Others deliveries Due Date [DATE] Creation Time [DATE] 20:20 Op…" at bounding box center [349, 236] width 358 height 230
